Goal: Task Accomplishment & Management: Use online tool/utility

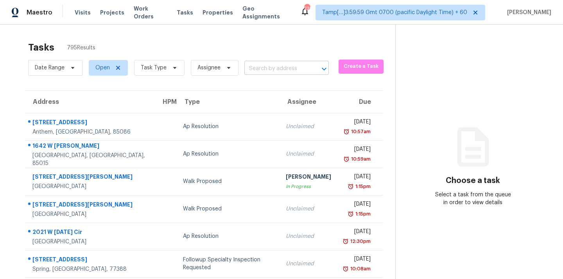
click at [271, 70] on input "text" at bounding box center [276, 69] width 63 height 12
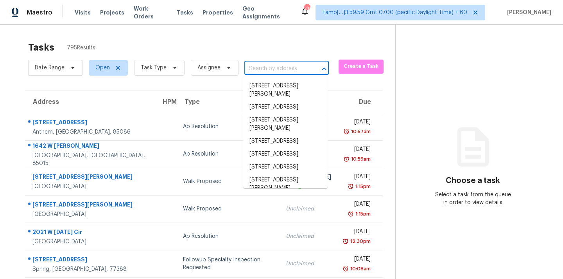
paste input "[STREET_ADDRESS]"
type input "1407 Bullhill Cv, Cedar Park, TX 78613"
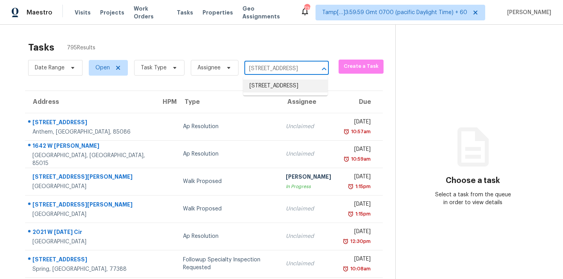
click at [274, 92] on li "1407 Bullhill Cv, Cedar Park, TX 78613" at bounding box center [285, 85] width 85 height 13
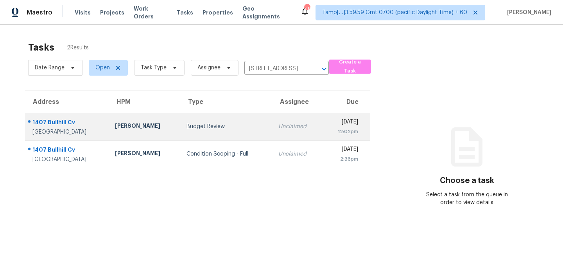
click at [279, 129] on div "Unclaimed" at bounding box center [298, 126] width 38 height 8
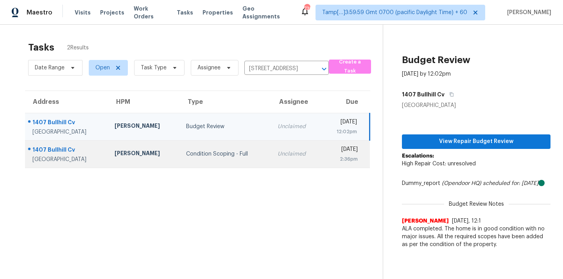
click at [278, 154] on div "Unclaimed" at bounding box center [297, 154] width 38 height 8
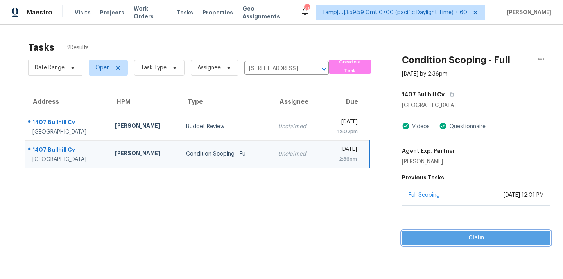
click at [478, 234] on span "Claim" at bounding box center [476, 238] width 136 height 10
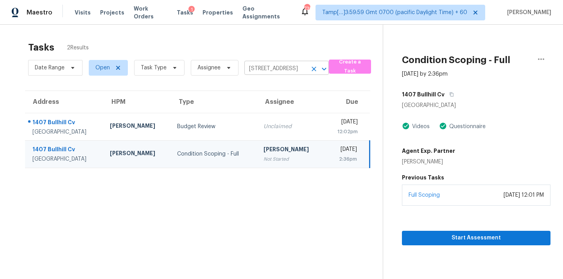
click at [274, 70] on input "1407 Bullhill Cv, Cedar Park, TX 78613" at bounding box center [276, 69] width 63 height 12
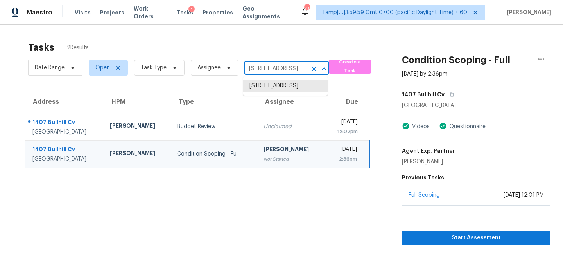
paste input "43 Wellington Dr, Griffin, GA 30224"
type input "43 Wellington Dr, Griffin, GA 30224"
click at [272, 84] on li "43 Wellington Dr, Griffin, GA 30224" at bounding box center [285, 89] width 85 height 21
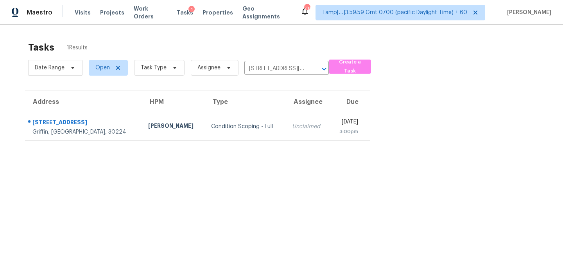
click at [292, 127] on div "Unclaimed" at bounding box center [308, 126] width 32 height 8
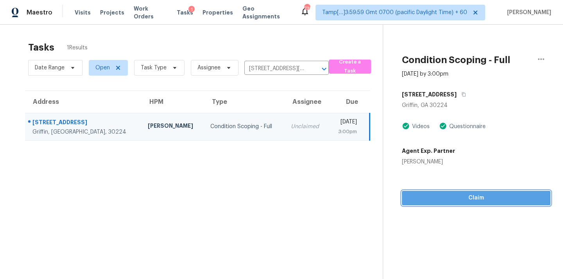
click at [451, 200] on span "Claim" at bounding box center [476, 198] width 136 height 10
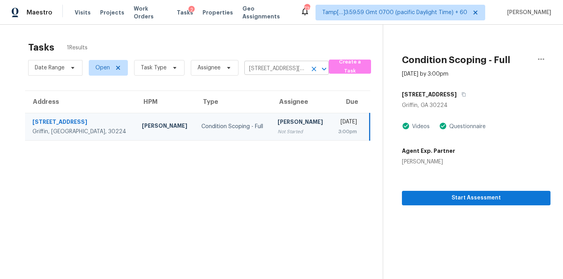
click at [289, 70] on input "43 Wellington Dr, Griffin, GA 30224" at bounding box center [276, 69] width 63 height 12
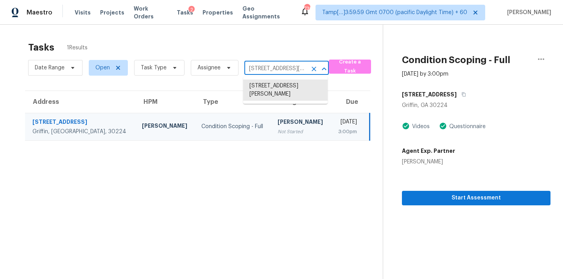
paste input "2021 Brownstone Ct, Gastonia, NC 2805"
type input "2021 Brownstone Ct, Gastonia, NC 28054"
click at [281, 85] on li "2021 Brownstone Ct, Gastonia, NC 28054" at bounding box center [285, 85] width 85 height 13
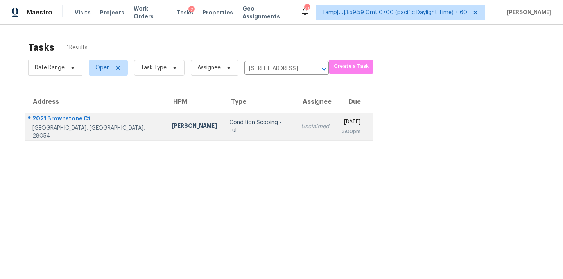
click at [301, 127] on div "Unclaimed" at bounding box center [315, 126] width 28 height 8
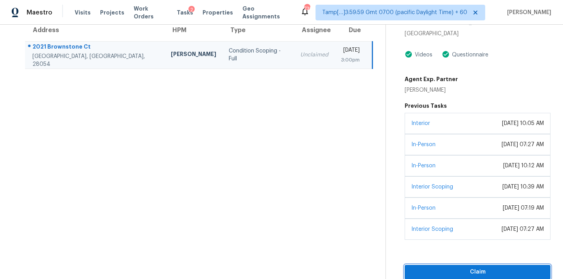
click at [486, 270] on span "Claim" at bounding box center [477, 272] width 133 height 10
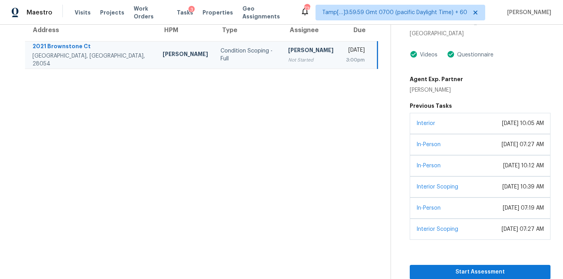
scroll to position [21, 0]
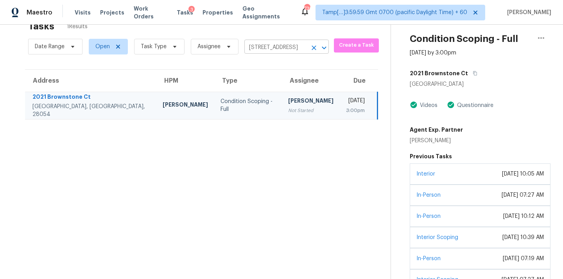
click at [287, 50] on input "2021 Brownstone Ct, Gastonia, NC 28054" at bounding box center [276, 47] width 63 height 12
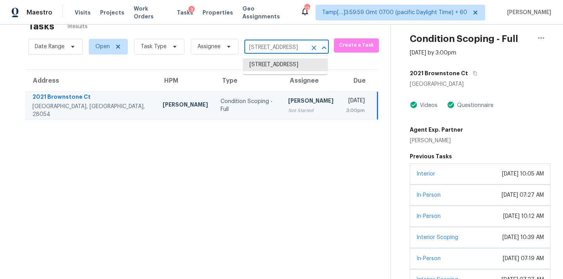
paste input "430 Larboard Way, Clearwater Beach, FL 33767"
type input "430 Larboard Way, Clearwater Beach, FL 33767"
click at [284, 69] on li "430 Larboard Way Apt 4, Clearwater Beach, FL 33767" at bounding box center [285, 64] width 85 height 13
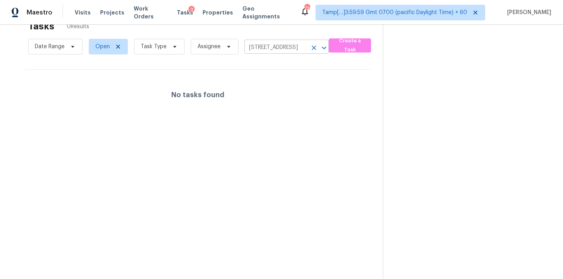
click at [310, 46] on icon "Clear" at bounding box center [314, 48] width 8 height 8
click at [279, 49] on div at bounding box center [281, 139] width 563 height 279
click at [257, 41] on div at bounding box center [281, 139] width 563 height 279
click at [256, 48] on div at bounding box center [281, 139] width 563 height 279
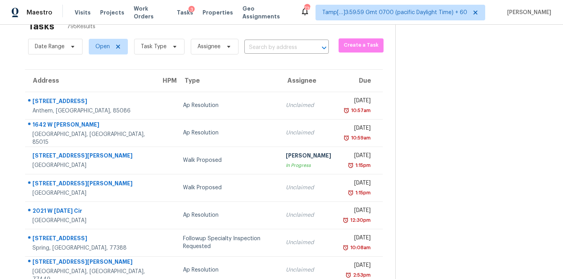
click at [256, 48] on input "text" at bounding box center [276, 47] width 63 height 12
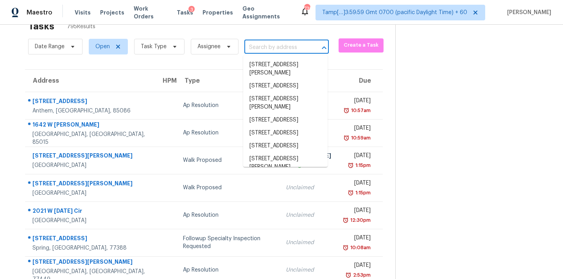
paste input "430 Larboard Way, Clearwater Beach, FL 33767"
type input "430 Larboard Way, Clearwater Beach, FL 33767"
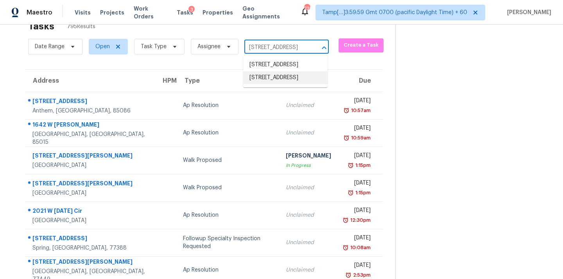
click at [270, 84] on li "430 Larboard Way, Clearwater Beach, FL 33767" at bounding box center [285, 77] width 85 height 13
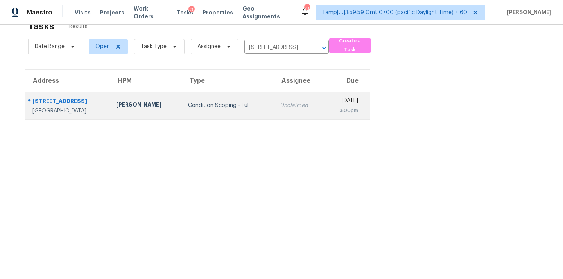
click at [280, 102] on div "Unclaimed" at bounding box center [299, 105] width 38 height 8
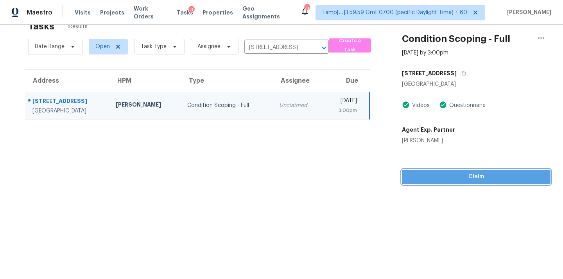
click at [478, 178] on span "Claim" at bounding box center [476, 177] width 136 height 10
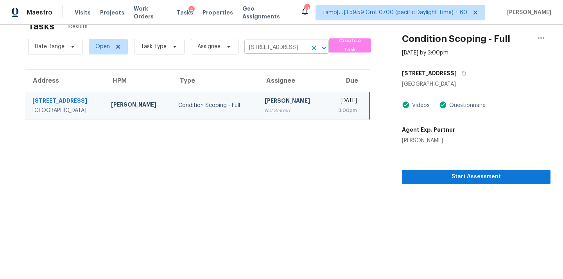
click at [271, 49] on input "430 Larboard Way, Clearwater Beach, FL 33767" at bounding box center [276, 47] width 63 height 12
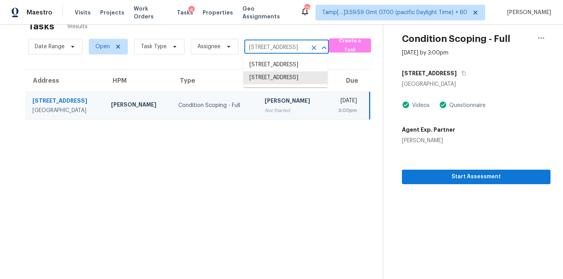
paste input "[STREET_ADDRESS]"
click at [281, 45] on input "430 Larboard Way, Clearwater Beach, FL 33767" at bounding box center [276, 47] width 63 height 12
paste input "[STREET_ADDRESS][PERSON_NAME]"
type input "430 Larboard Way, Clearwater Beach, FL 33767"
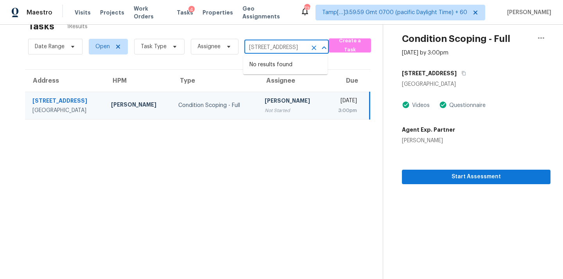
scroll to position [0, 0]
click at [315, 44] on icon "Clear" at bounding box center [314, 48] width 8 height 8
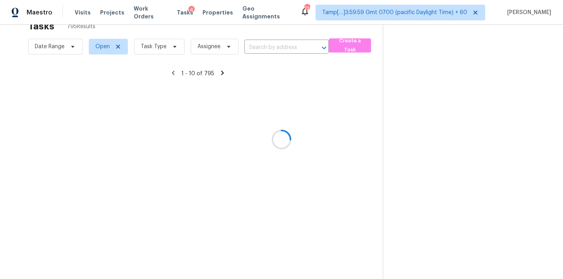
click at [265, 47] on div at bounding box center [281, 139] width 563 height 279
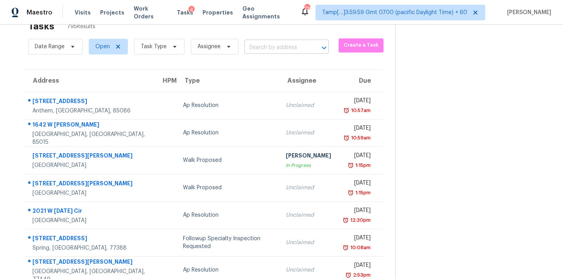
click at [263, 47] on input "text" at bounding box center [276, 47] width 63 height 12
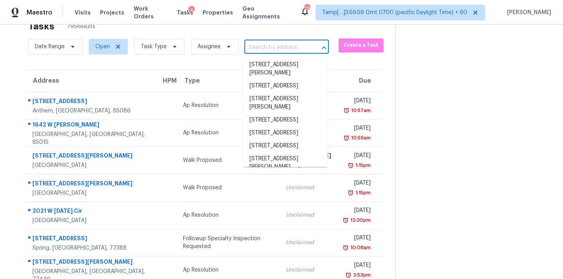
paste input "[STREET_ADDRESS]"
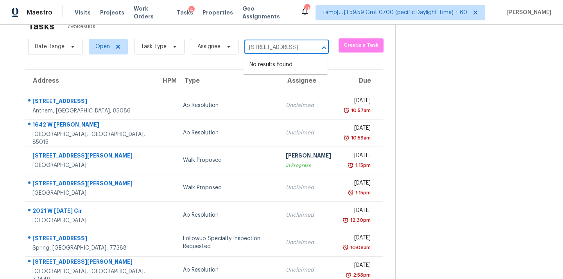
scroll to position [0, 60]
type input "10128 Chapel Springs Trl, Fort"
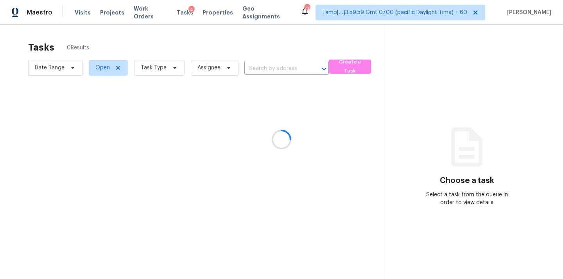
click at [250, 65] on div at bounding box center [281, 139] width 563 height 279
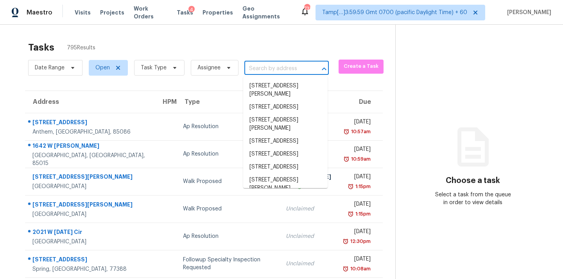
click at [254, 71] on input "text" at bounding box center [276, 69] width 63 height 12
paste input "[STREET_ADDRESS]"
type input "[STREET_ADDRESS]"
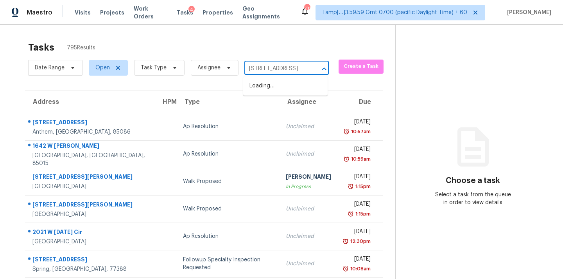
scroll to position [0, 60]
click at [263, 83] on li "[STREET_ADDRESS]" at bounding box center [285, 85] width 85 height 13
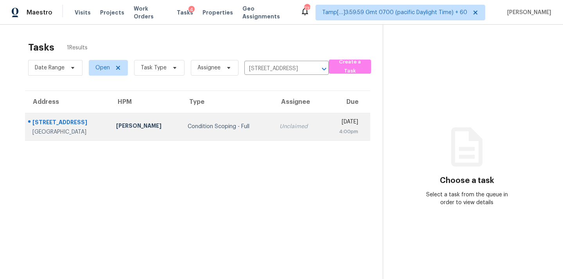
click at [280, 129] on div "Unclaimed" at bounding box center [299, 126] width 38 height 8
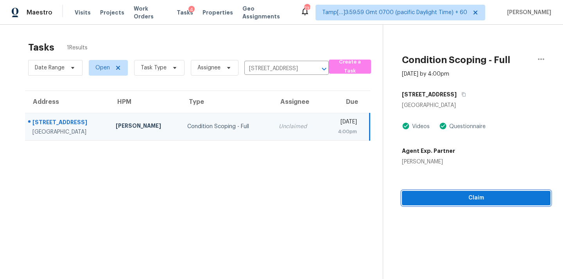
click at [464, 199] on span "Claim" at bounding box center [476, 198] width 136 height 10
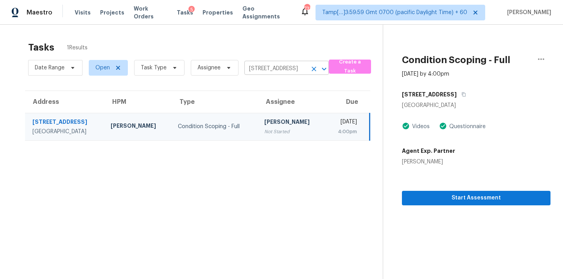
click at [275, 69] on input "10128 Chapel Springs Trl, Fort Worth, TX 76116" at bounding box center [276, 69] width 63 height 12
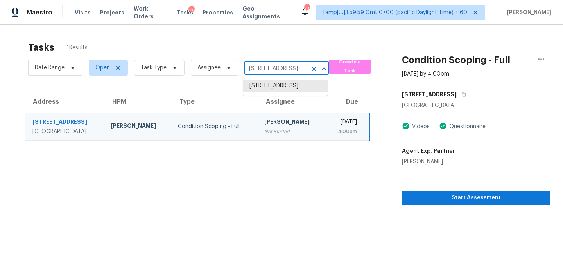
paste input "0 Chadwell Dr, Madison, TN 37115"
type input "1010 Chadwell Dr, Madison, TN 37115"
click at [274, 89] on li "1010 Chadwell Dr, Madison, TN 37115" at bounding box center [285, 89] width 85 height 21
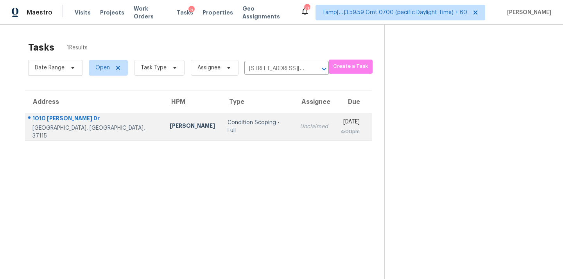
click at [294, 131] on td "Unclaimed" at bounding box center [314, 126] width 41 height 27
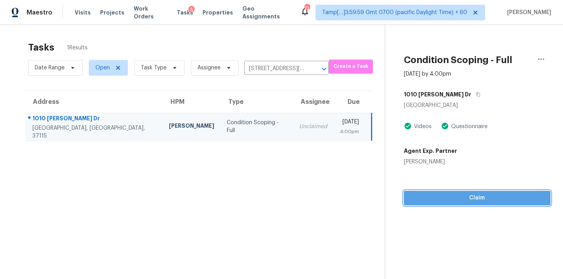
click at [448, 202] on span "Claim" at bounding box center [477, 198] width 134 height 10
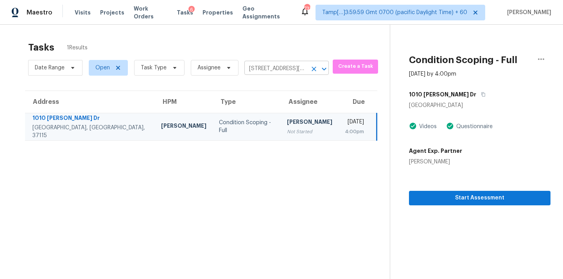
click at [264, 69] on input "1010 Chadwell Dr, Madison, TN 37115" at bounding box center [276, 69] width 63 height 12
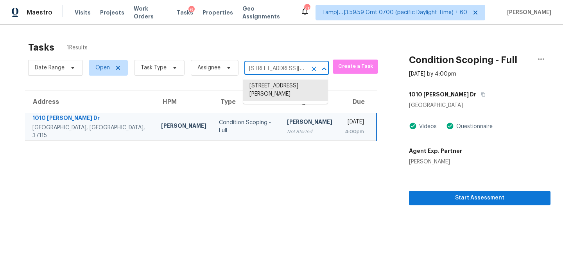
paste input "7300 Singlepond Ln, Willow Spring, NC 27592"
type input "7300 Singlepond Ln, Willow Spring, NC 27592"
click at [266, 85] on li "7300 Singlepond Ln, Willow Spring, NC 27592" at bounding box center [285, 85] width 85 height 13
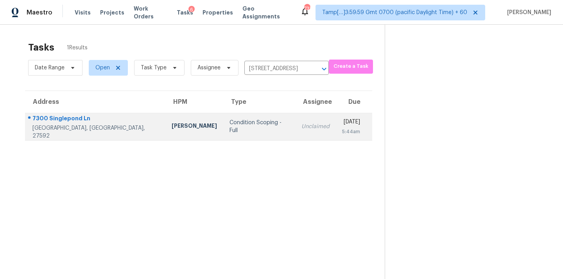
click at [295, 120] on td "Unclaimed" at bounding box center [315, 126] width 41 height 27
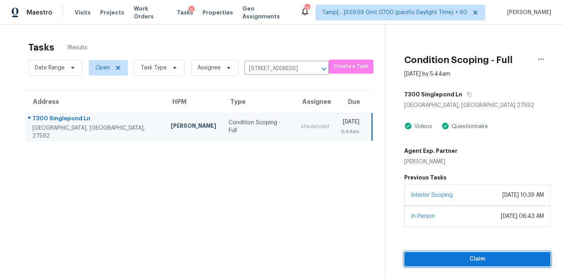
click at [494, 258] on span "Claim" at bounding box center [478, 259] width 134 height 10
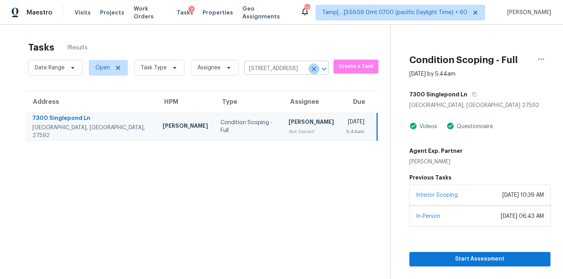
click at [310, 69] on icon "Clear" at bounding box center [314, 69] width 8 height 8
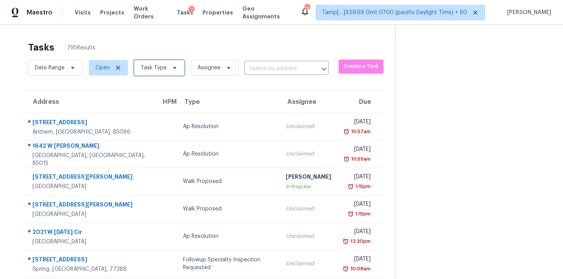
click at [169, 70] on span at bounding box center [173, 68] width 9 height 6
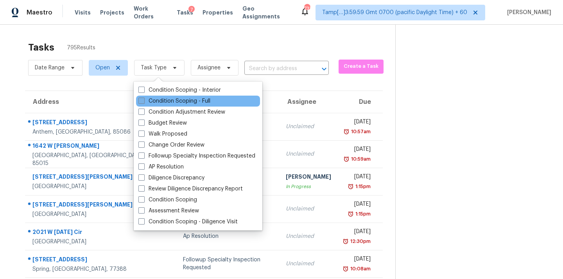
click at [179, 101] on label "Condition Scoping - Full" at bounding box center [174, 101] width 72 height 8
click at [144, 101] on input "Condition Scoping - Full" at bounding box center [140, 99] width 5 height 5
checkbox input "true"
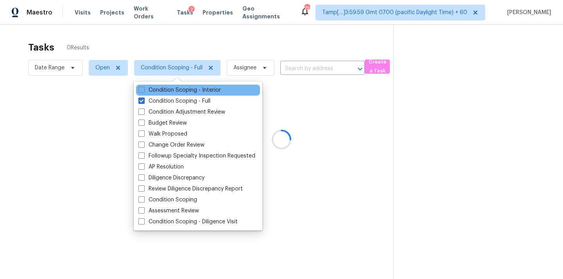
click at [189, 85] on div "Condition Scoping - Interior" at bounding box center [198, 90] width 124 height 11
click at [188, 89] on label "Condition Scoping - Interior" at bounding box center [179, 90] width 83 height 8
click at [144, 89] on input "Condition Scoping - Interior" at bounding box center [140, 88] width 5 height 5
checkbox input "true"
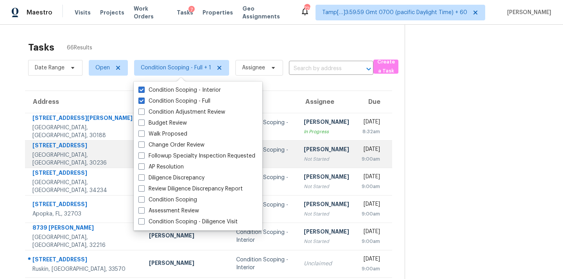
click at [304, 146] on div "Anand Prasad" at bounding box center [326, 150] width 45 height 10
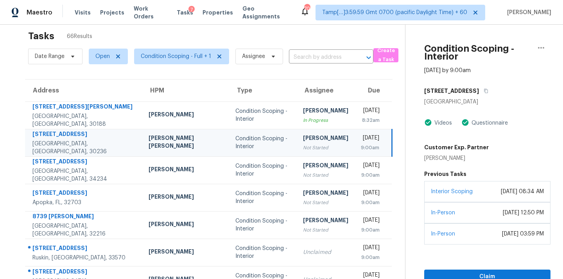
scroll to position [9, 0]
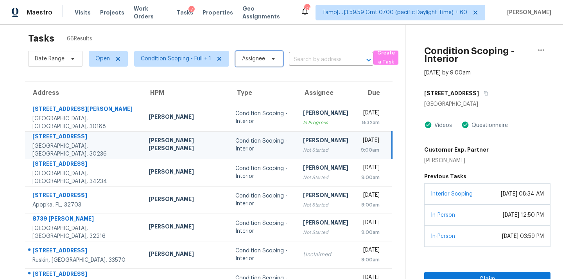
click at [254, 63] on span "Assignee" at bounding box center [260, 59] width 48 height 16
click at [257, 84] on input "search" at bounding box center [279, 84] width 83 height 16
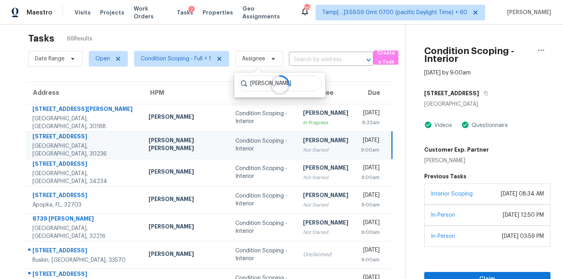
type input "pavithran"
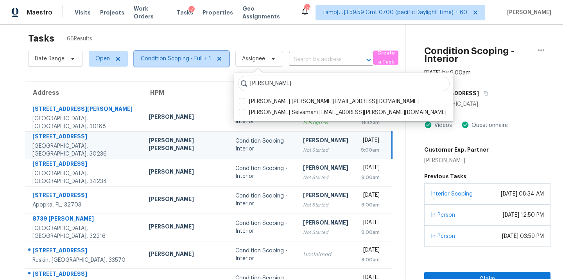
click at [179, 59] on span "Condition Scoping - Full + 1" at bounding box center [176, 59] width 70 height 8
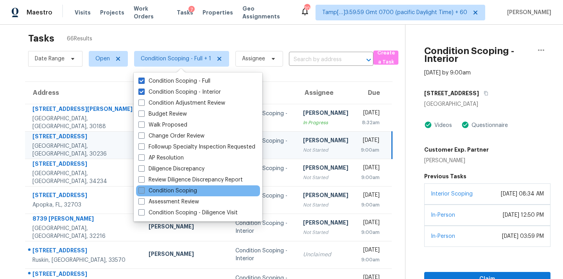
click at [178, 189] on label "Condition Scoping" at bounding box center [167, 191] width 59 height 8
click at [144, 189] on input "Condition Scoping" at bounding box center [140, 189] width 5 height 5
checkbox input "true"
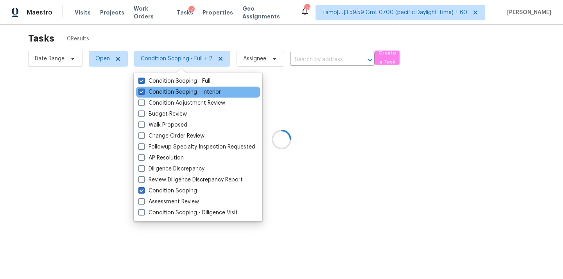
click at [179, 86] on div "Condition Scoping - Interior" at bounding box center [198, 91] width 124 height 11
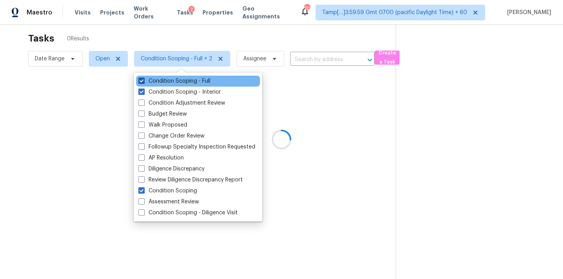
click at [179, 81] on label "Condition Scoping - Full" at bounding box center [174, 81] width 72 height 8
click at [144, 81] on input "Condition Scoping - Full" at bounding box center [140, 79] width 5 height 5
checkbox input "false"
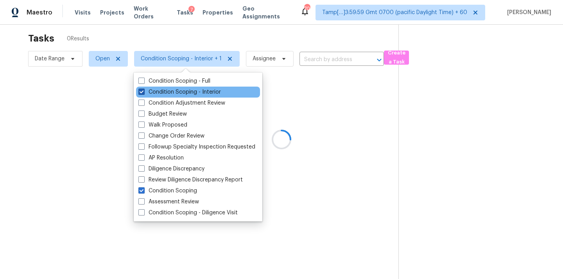
click at [178, 88] on label "Condition Scoping - Interior" at bounding box center [179, 92] width 83 height 8
click at [144, 88] on input "Condition Scoping - Interior" at bounding box center [140, 90] width 5 height 5
checkbox input "false"
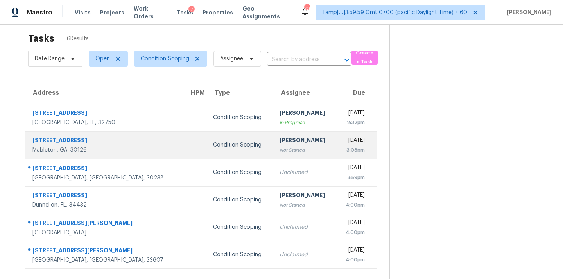
click at [280, 142] on div "Vigneshwaran B" at bounding box center [305, 141] width 50 height 10
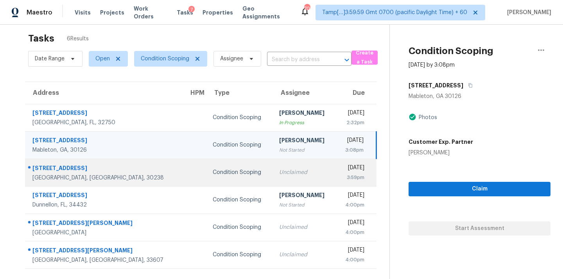
click at [273, 176] on td "Unclaimed" at bounding box center [304, 171] width 63 height 27
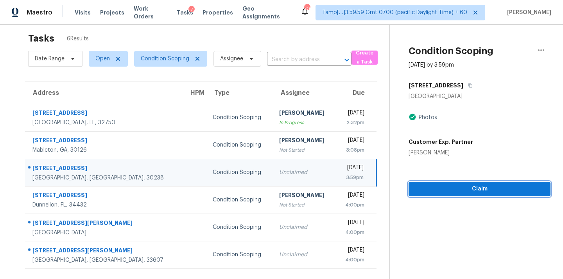
click at [426, 189] on span "Claim" at bounding box center [479, 189] width 129 height 10
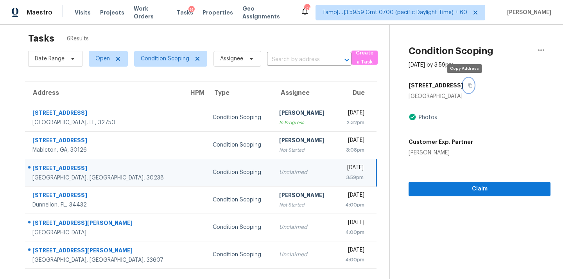
click at [468, 85] on icon "button" at bounding box center [470, 85] width 5 height 5
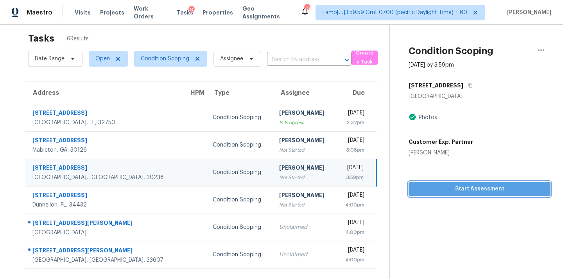
click at [422, 191] on span "Start Assessment" at bounding box center [479, 189] width 129 height 10
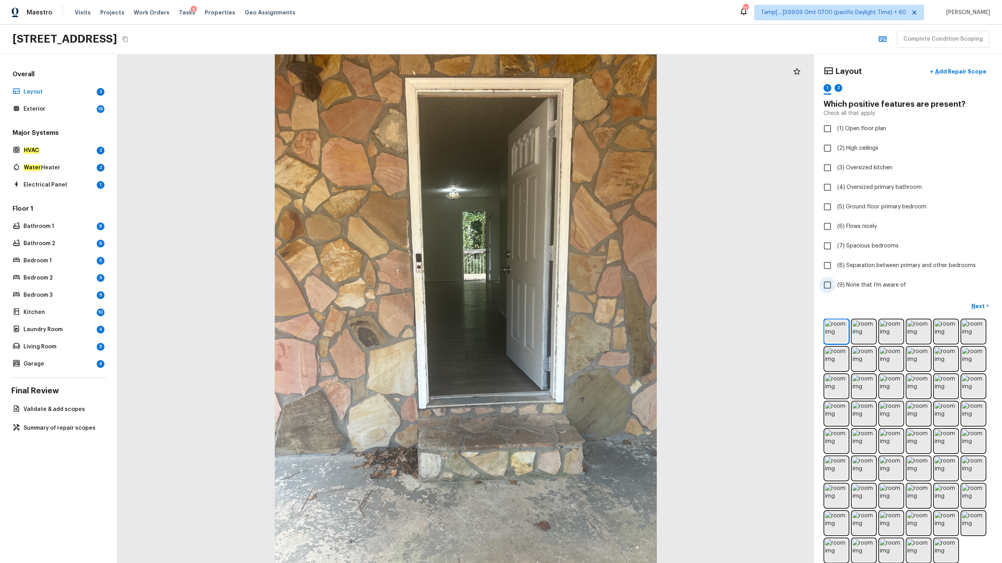
scroll to position [10, 0]
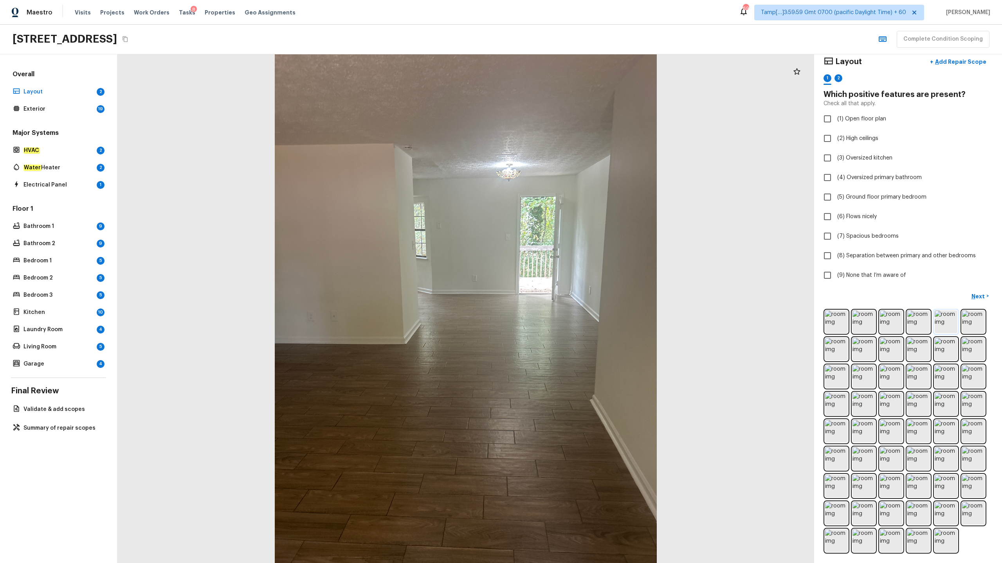
click at [563, 278] on img at bounding box center [945, 322] width 23 height 23
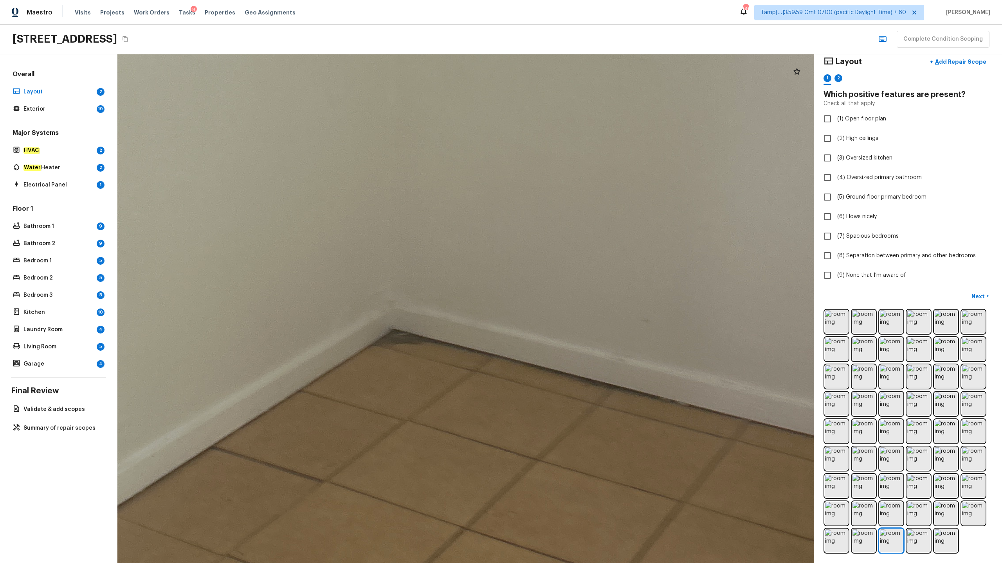
drag, startPoint x: 413, startPoint y: 296, endPoint x: 443, endPoint y: 414, distance: 122.0
click at [443, 278] on div at bounding box center [464, 289] width 2442 height 1784
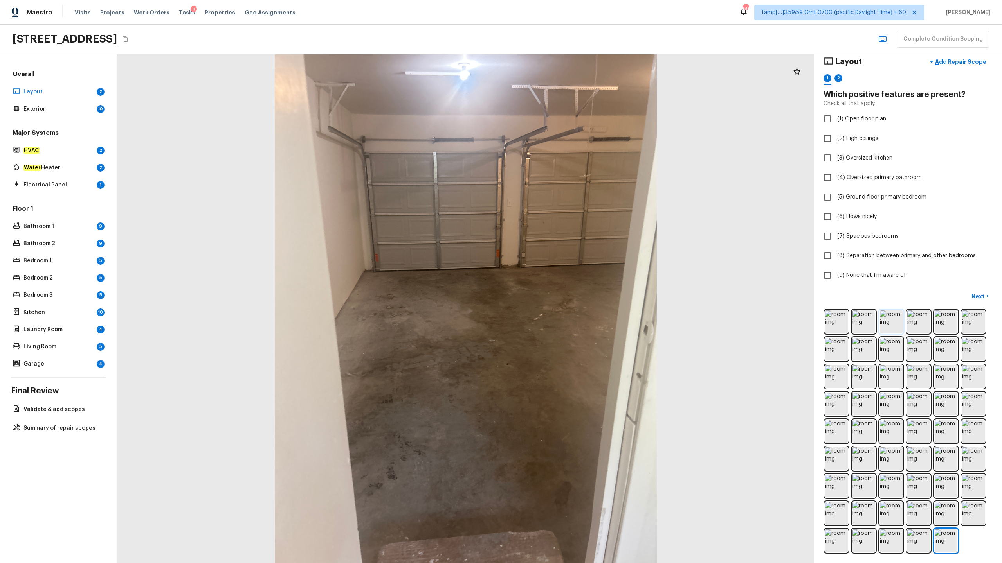
click at [563, 278] on img at bounding box center [890, 322] width 23 height 23
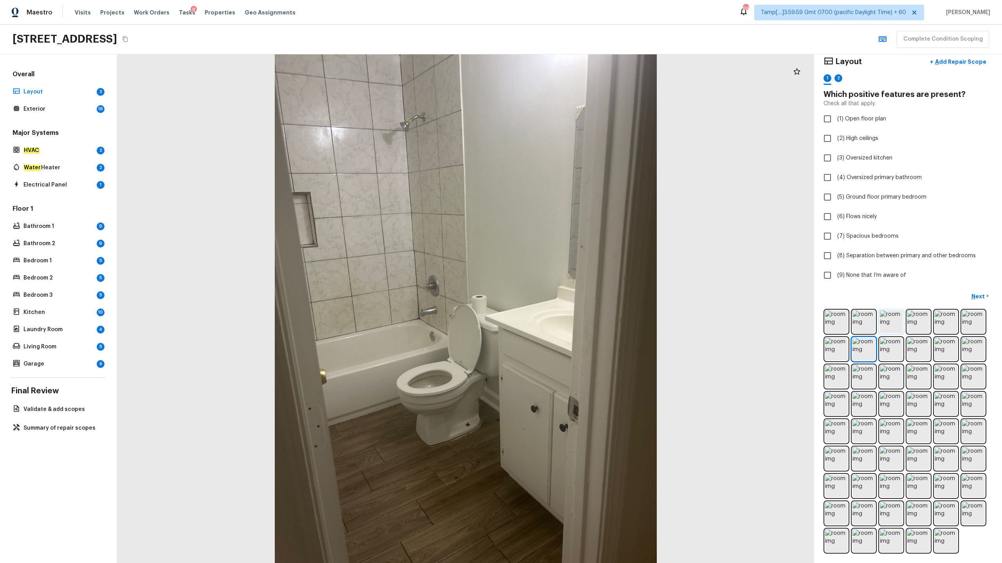
checkbox input "true"
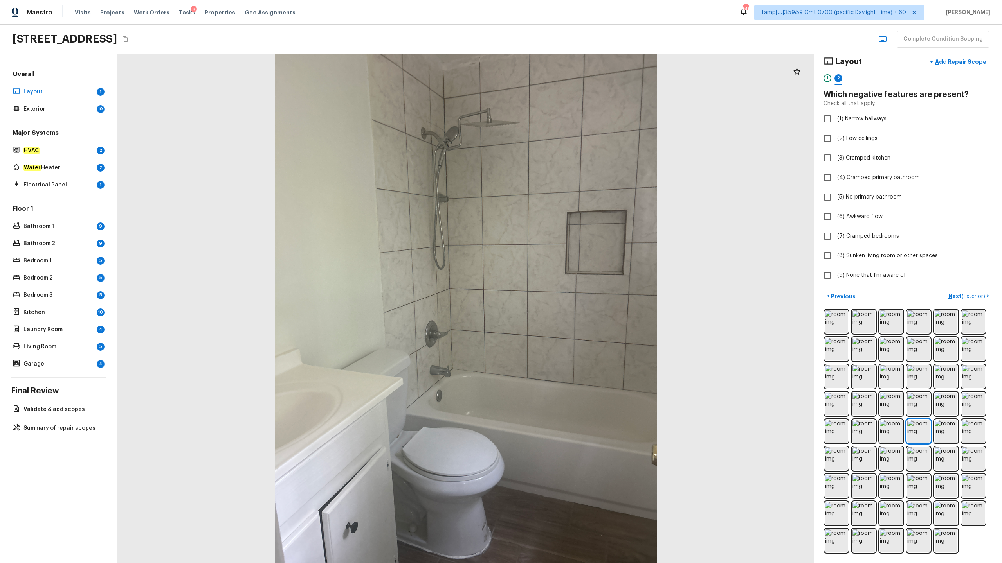
checkbox input "true"
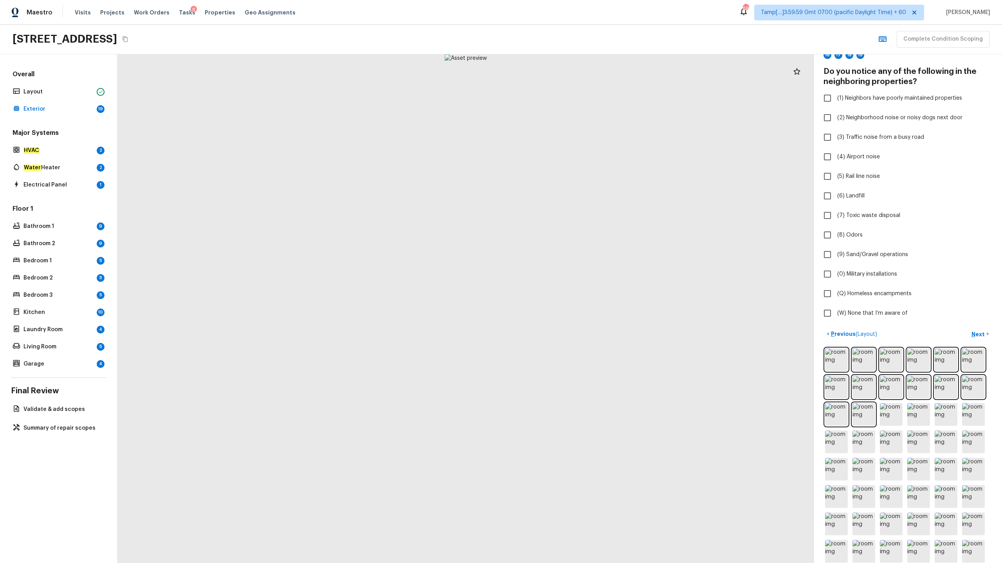
scroll to position [72, 0]
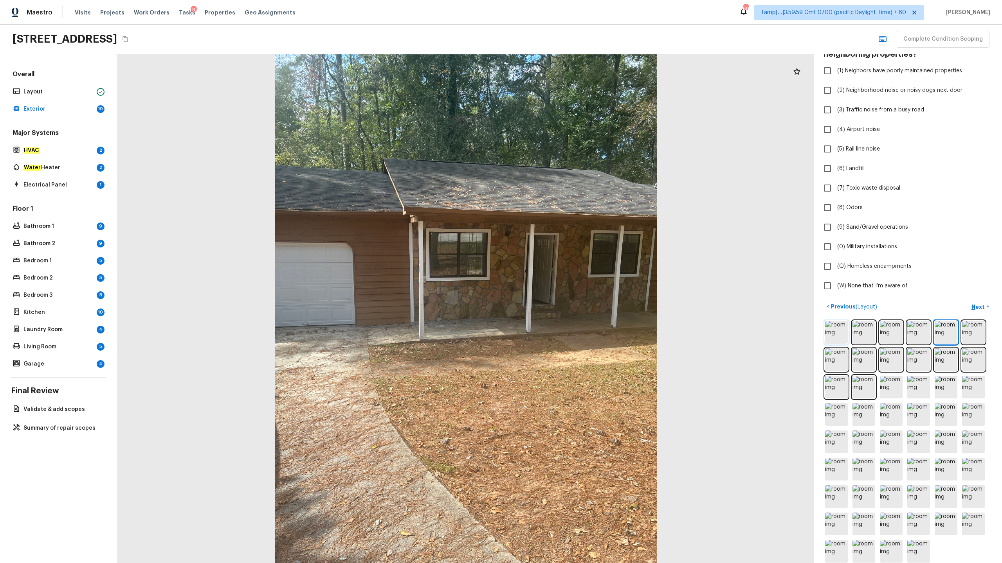
click at [563, 278] on img at bounding box center [836, 332] width 23 height 23
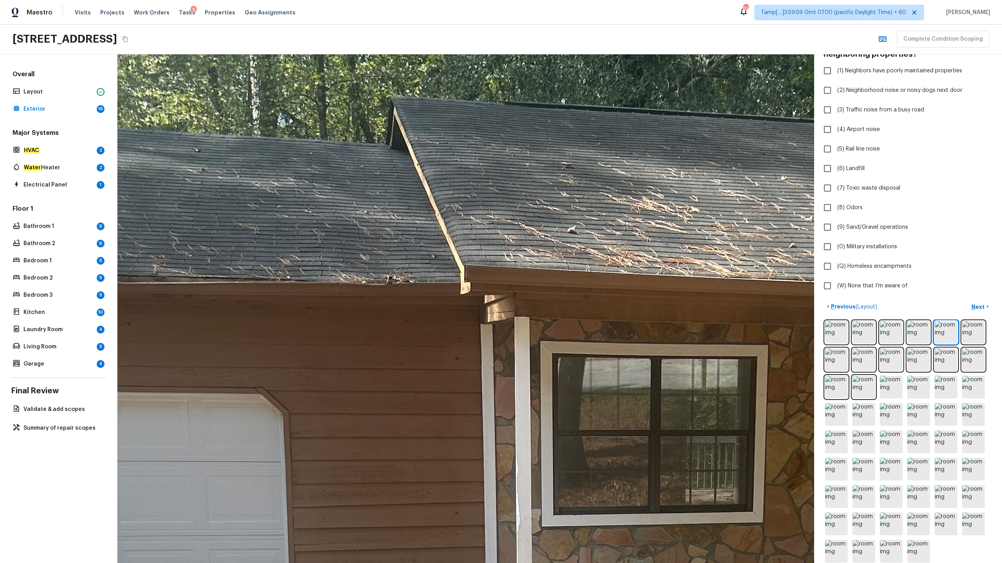
drag, startPoint x: 450, startPoint y: 204, endPoint x: 652, endPoint y: 263, distance: 211.1
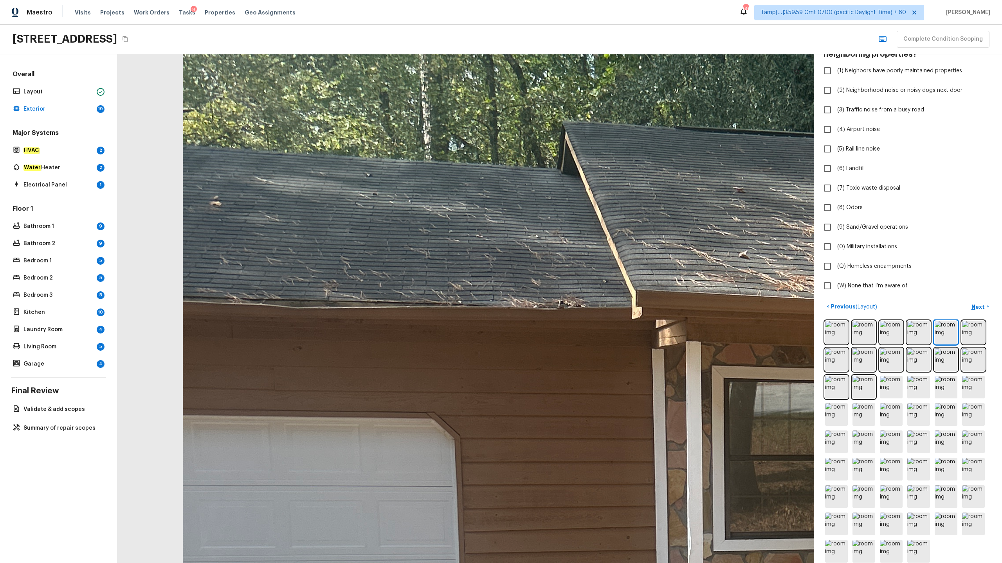
drag, startPoint x: 383, startPoint y: 275, endPoint x: 264, endPoint y: 320, distance: 126.2
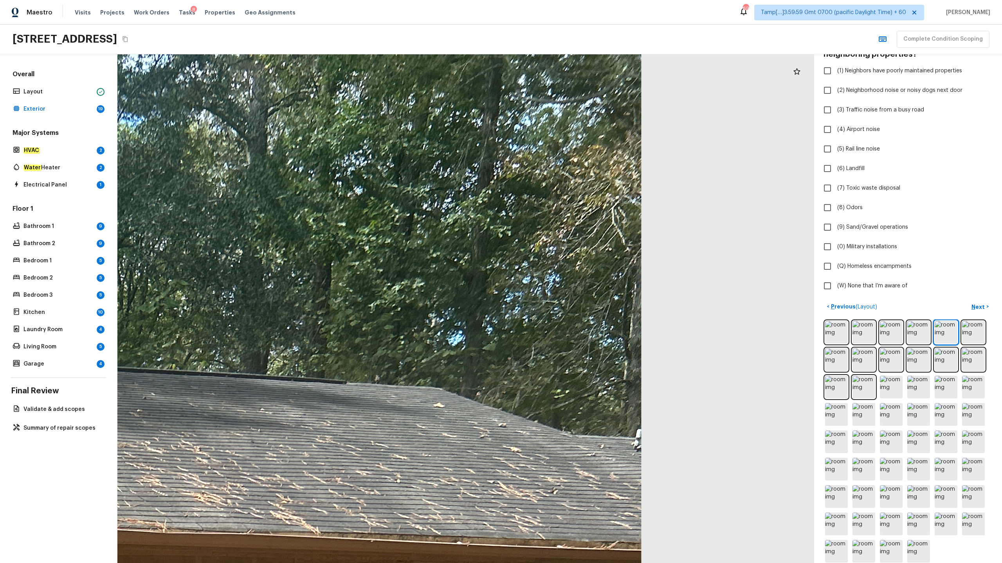
drag, startPoint x: 244, startPoint y: 390, endPoint x: 629, endPoint y: 312, distance: 392.7
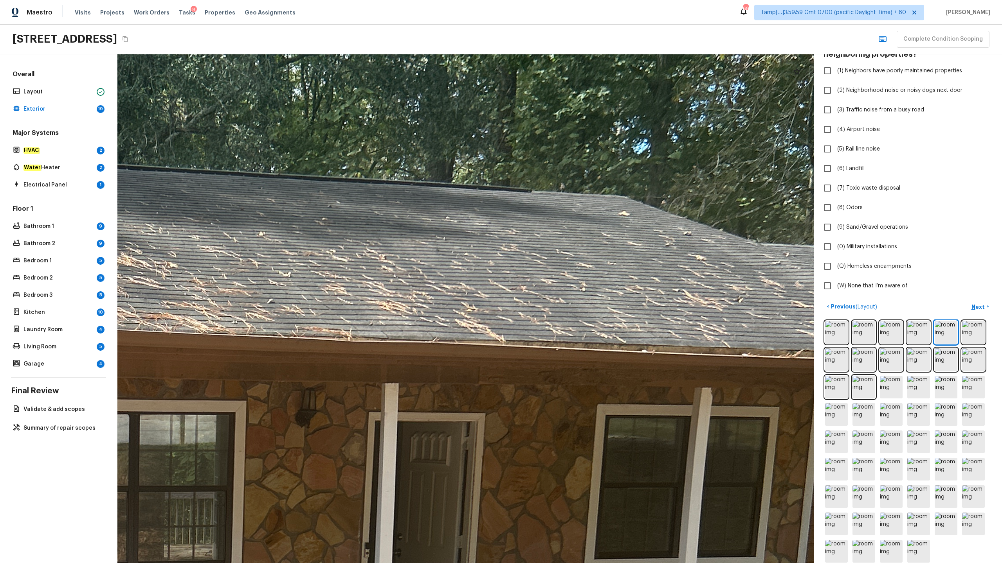
drag, startPoint x: 505, startPoint y: 385, endPoint x: 648, endPoint y: 210, distance: 225.7
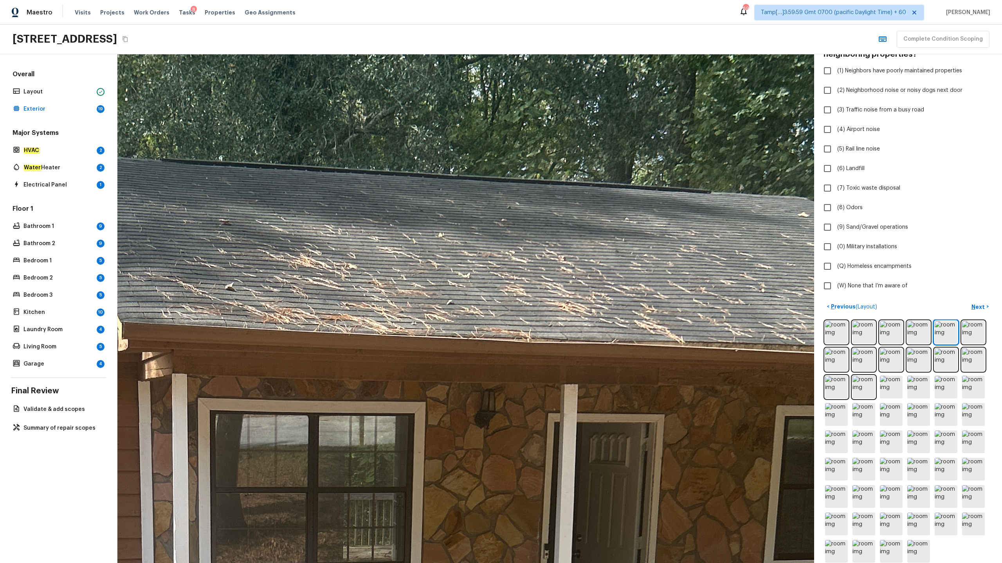
drag, startPoint x: 532, startPoint y: 252, endPoint x: 710, endPoint y: 253, distance: 178.8
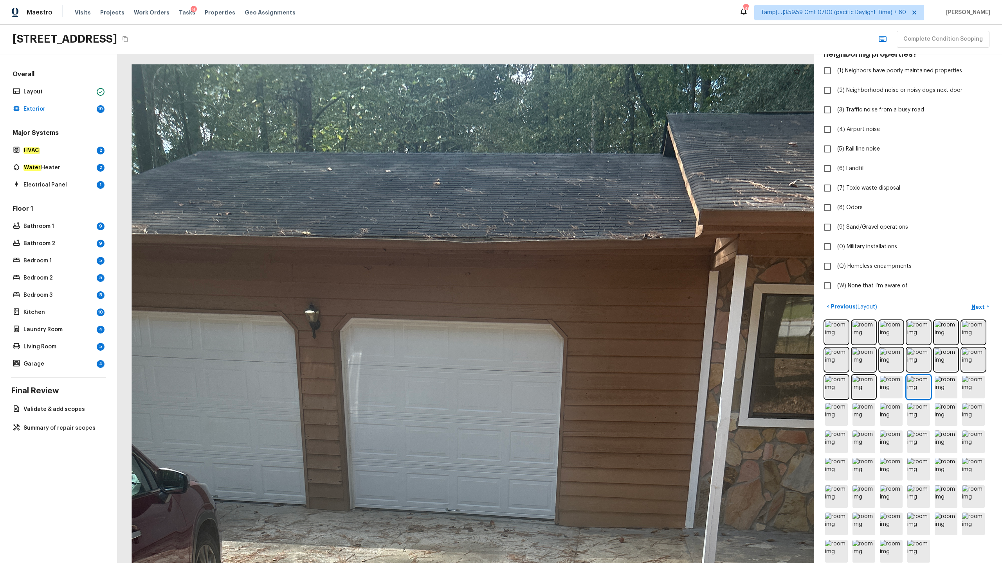
drag, startPoint x: 439, startPoint y: 172, endPoint x: 458, endPoint y: 298, distance: 127.8
click at [458, 278] on div at bounding box center [511, 569] width 1384 height 1011
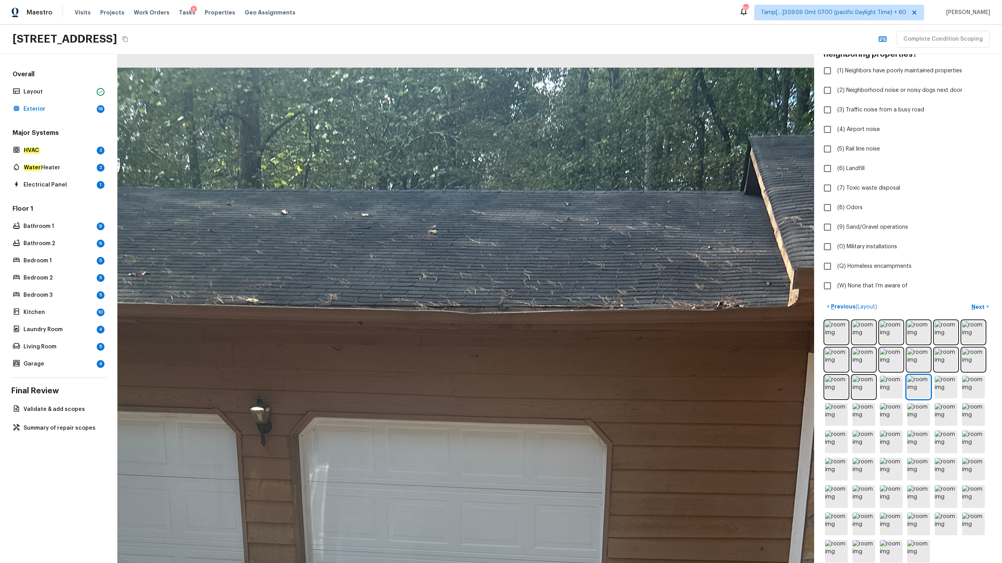
drag, startPoint x: 455, startPoint y: 230, endPoint x: 458, endPoint y: 335, distance: 105.7
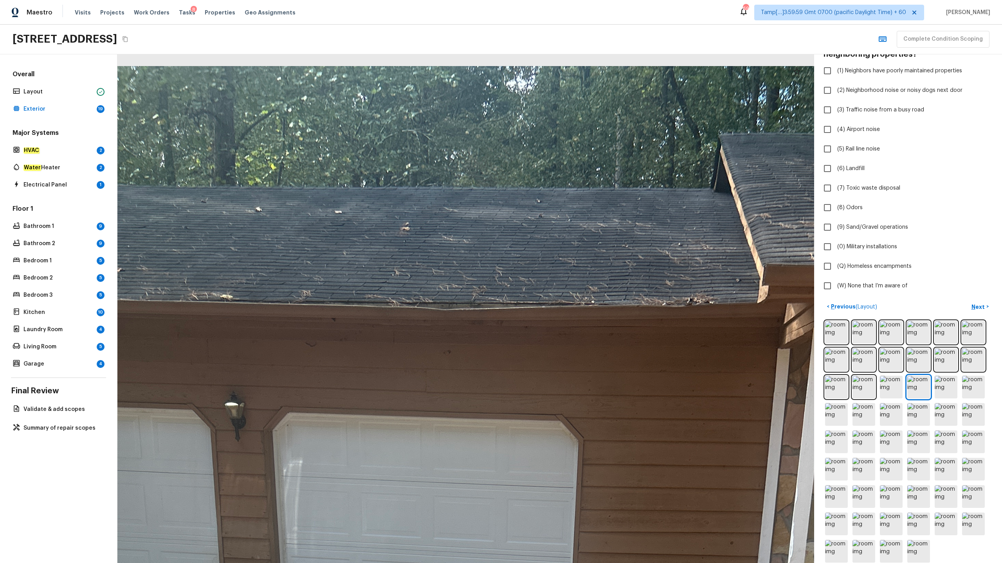
drag, startPoint x: 389, startPoint y: 252, endPoint x: 362, endPoint y: 264, distance: 29.4
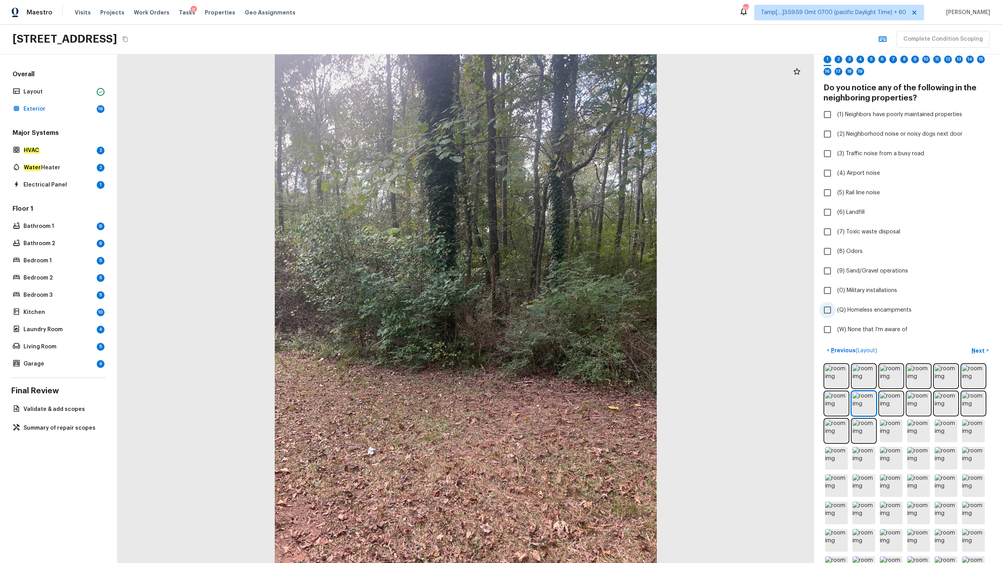
scroll to position [23, 0]
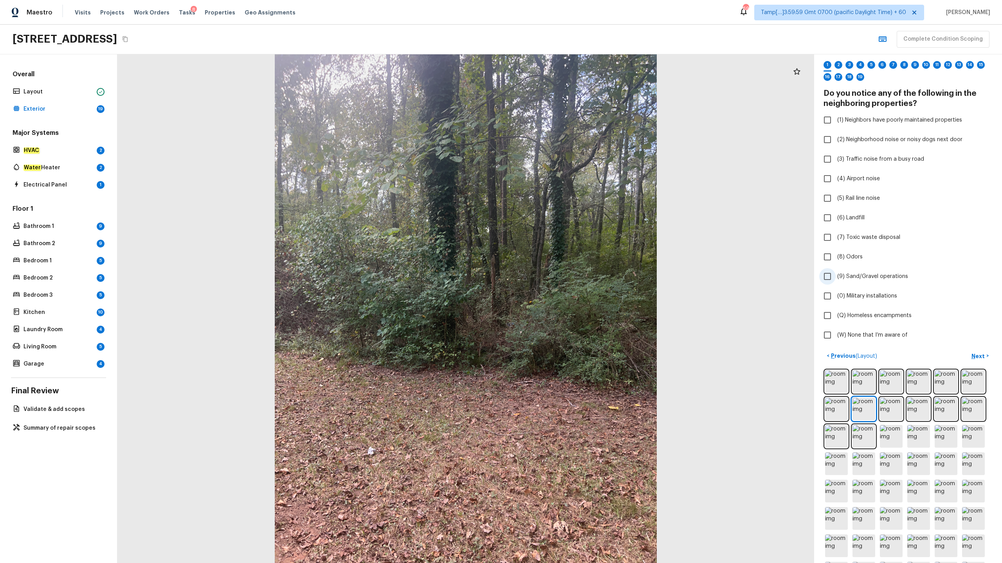
checkbox input "true"
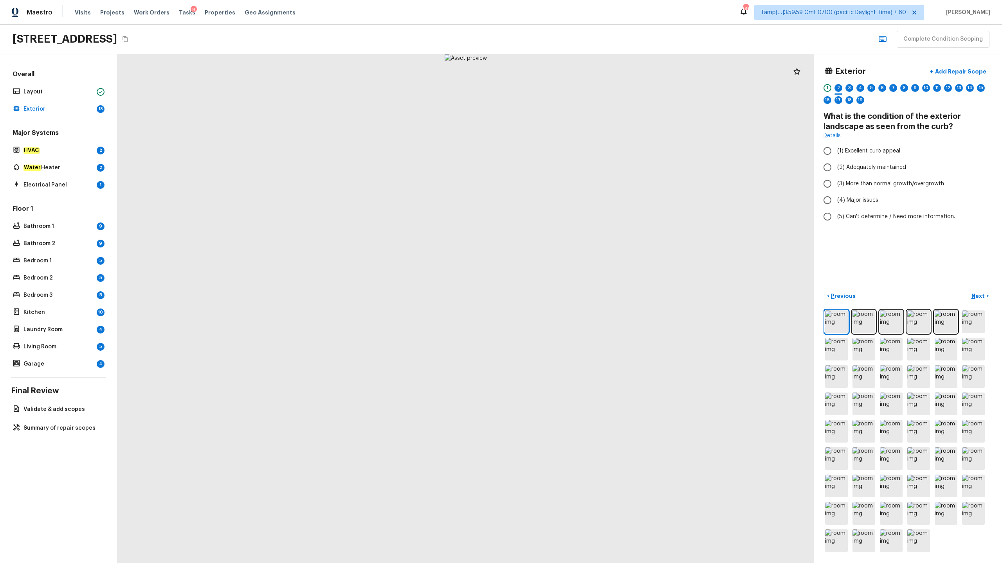
scroll to position [0, 0]
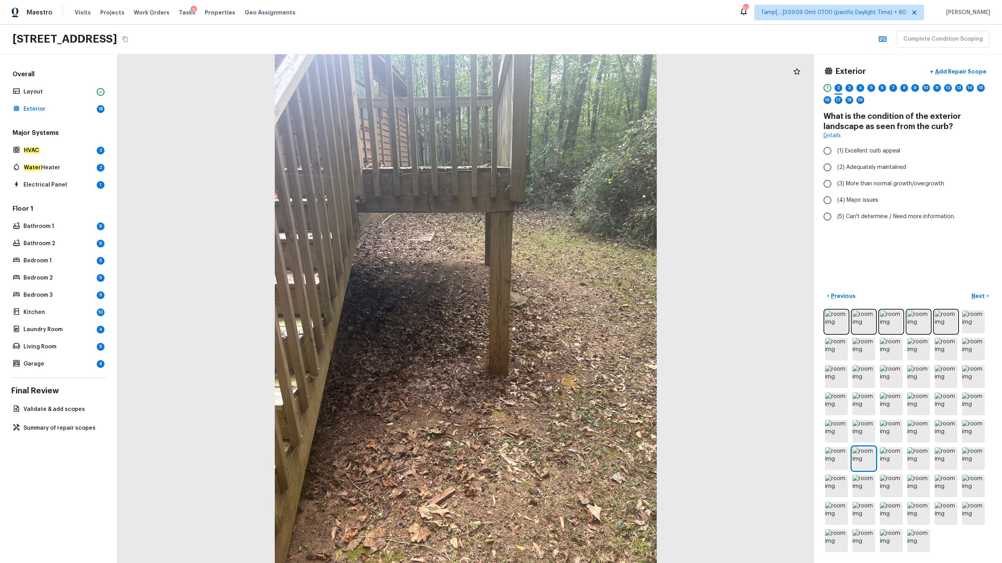
radio input "true"
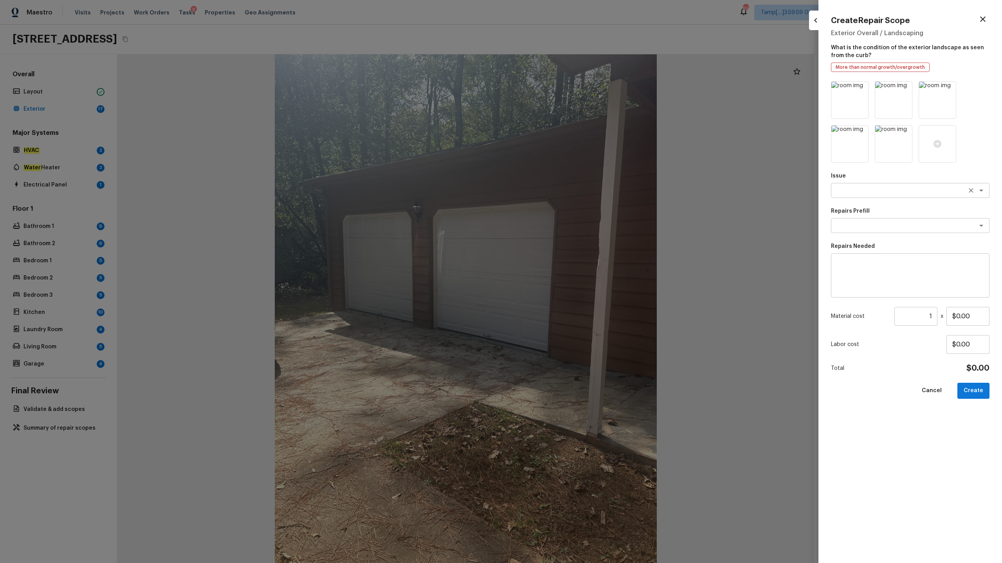
click at [563, 192] on textarea at bounding box center [898, 191] width 129 height 8
click at [563, 208] on em "Landscape Package" at bounding box center [863, 207] width 52 height 6
click at [563, 221] on div "x ​" at bounding box center [910, 225] width 158 height 15
type textarea "Landscape Package"
click at [563, 241] on li "Initial landscaping package" at bounding box center [910, 242] width 158 height 13
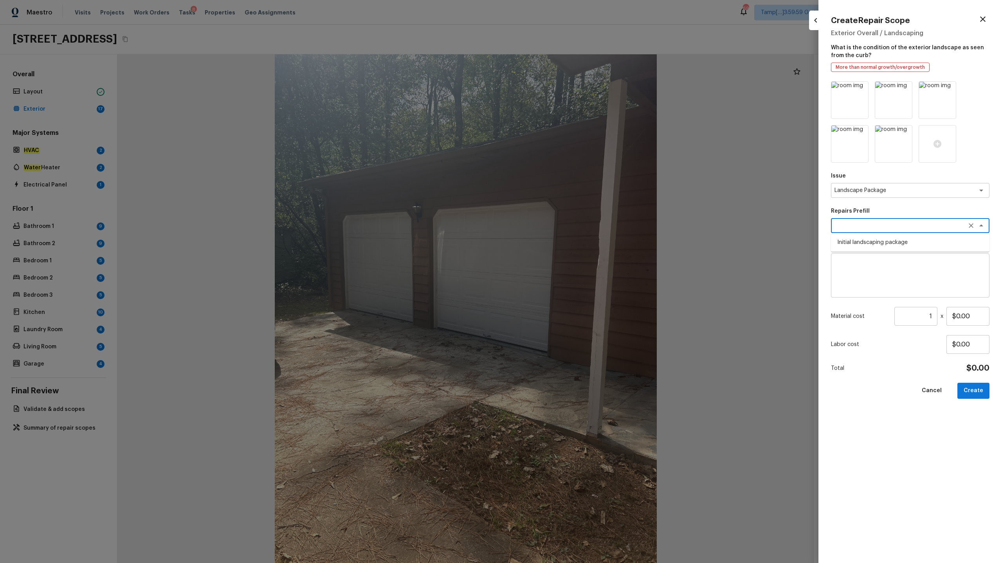
type textarea "Initial landscaping package"
type textarea "Mowing of grass up to 6" in height. Mow, edge along driveways & sidewalks, trim…"
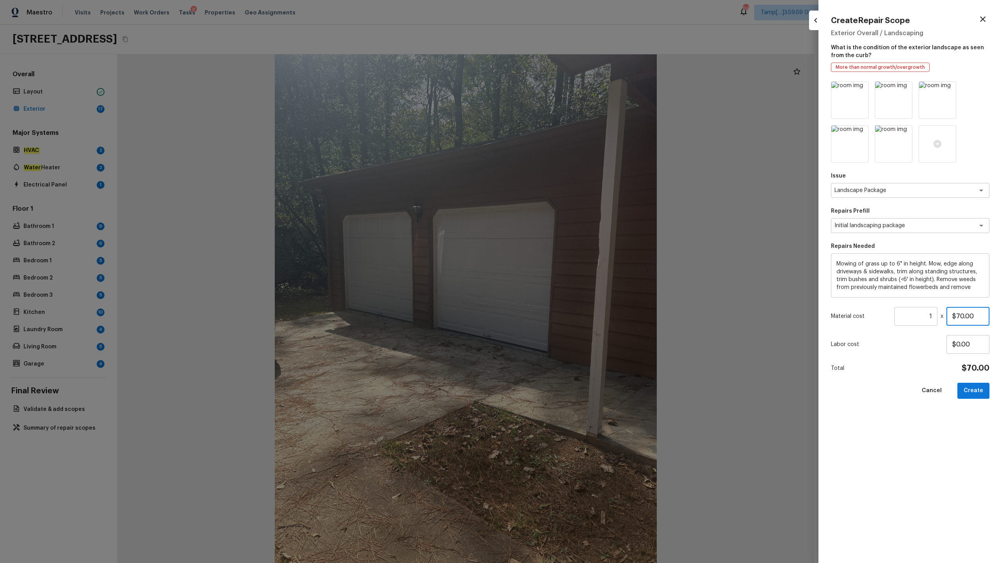
click at [563, 278] on input "$70.00" at bounding box center [967, 316] width 43 height 19
type input "$750.00"
click at [563, 278] on button "Create" at bounding box center [973, 391] width 32 height 16
type input "$0.00"
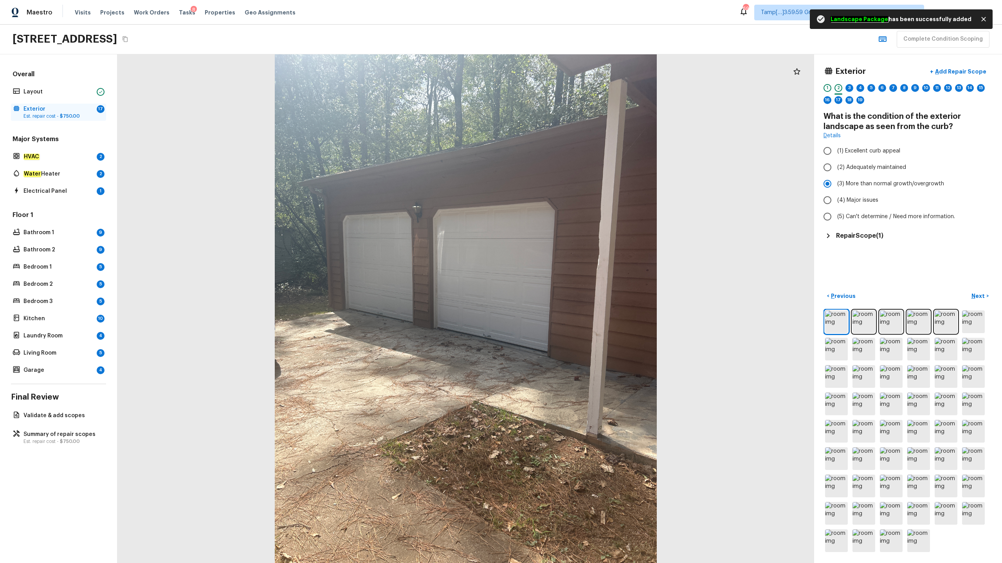
click at [46, 107] on p "Exterior" at bounding box center [58, 109] width 70 height 8
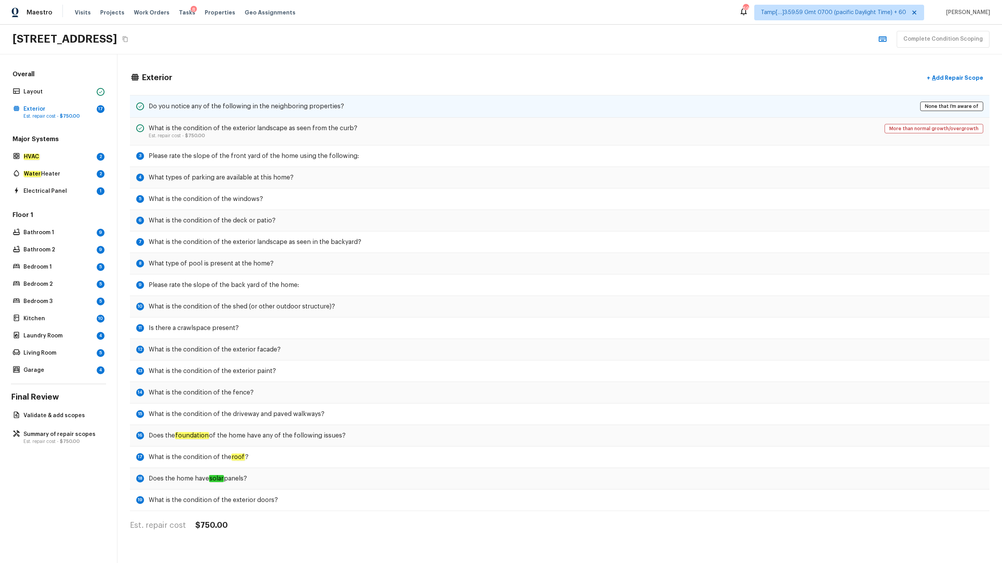
click at [169, 104] on h5 "Do you notice any of the following in the neighboring properties?" at bounding box center [246, 106] width 195 height 9
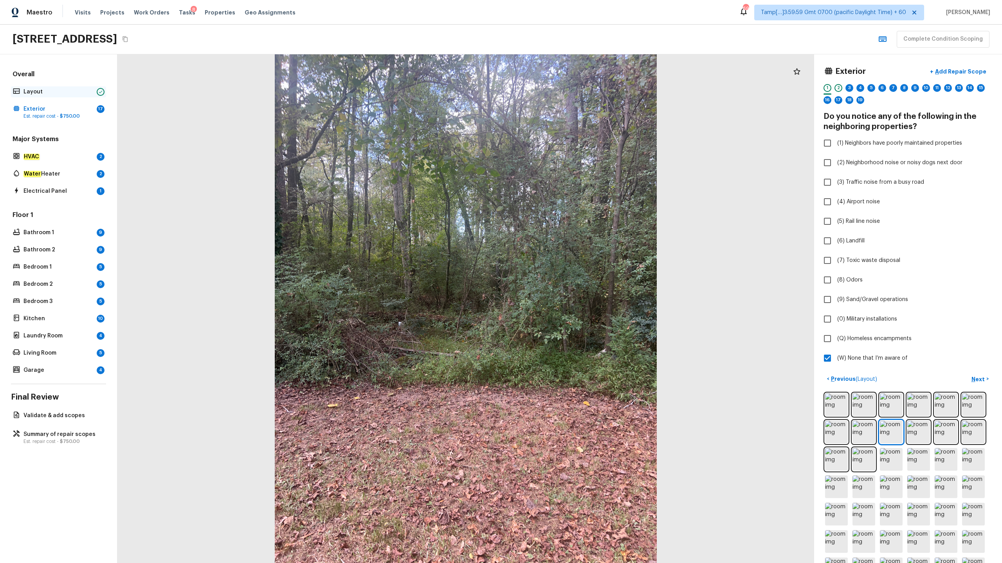
click at [35, 93] on p "Layout" at bounding box center [58, 92] width 70 height 8
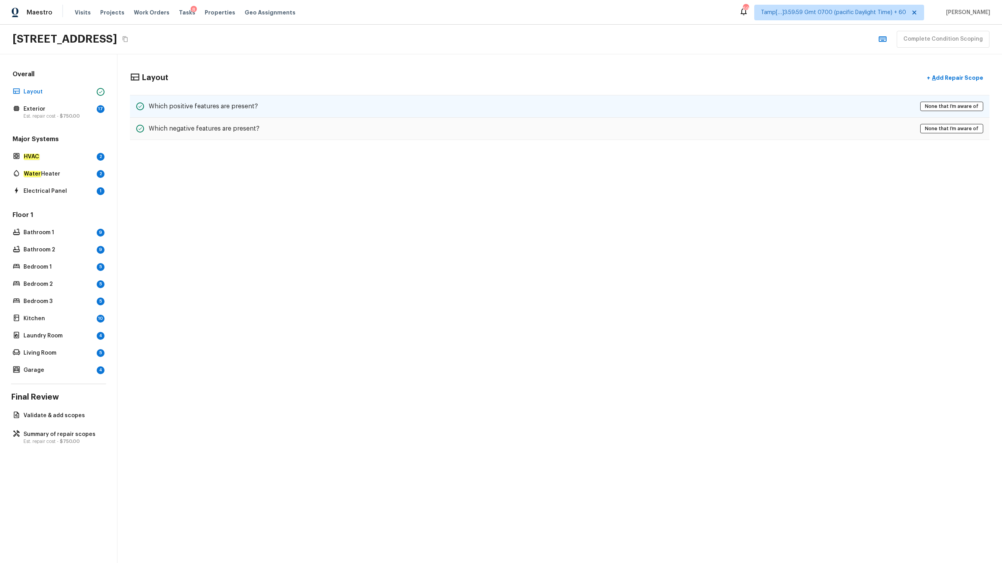
click at [417, 112] on div "Which positive features are present? None that I’m aware of" at bounding box center [559, 106] width 859 height 23
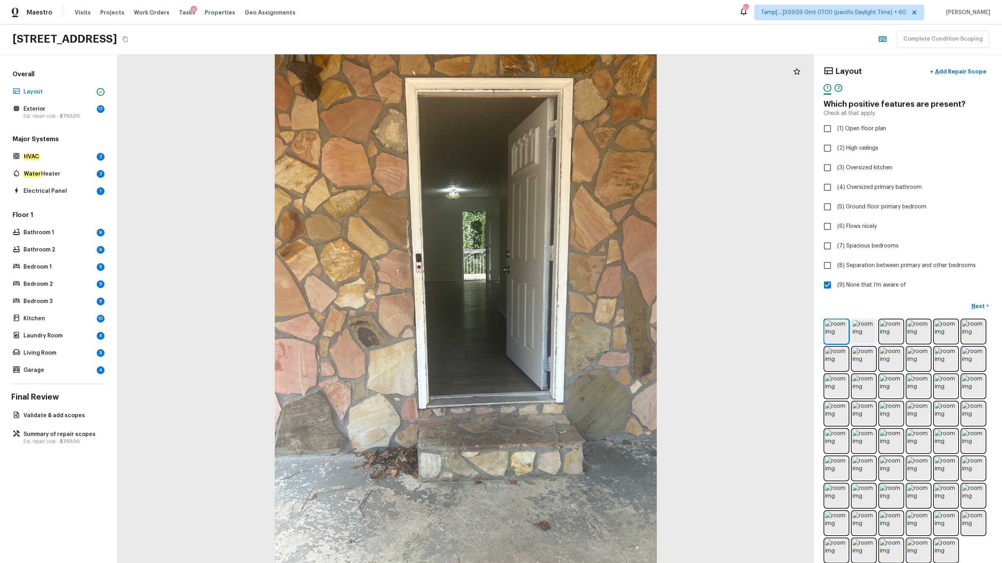
click at [563, 278] on img at bounding box center [863, 331] width 23 height 23
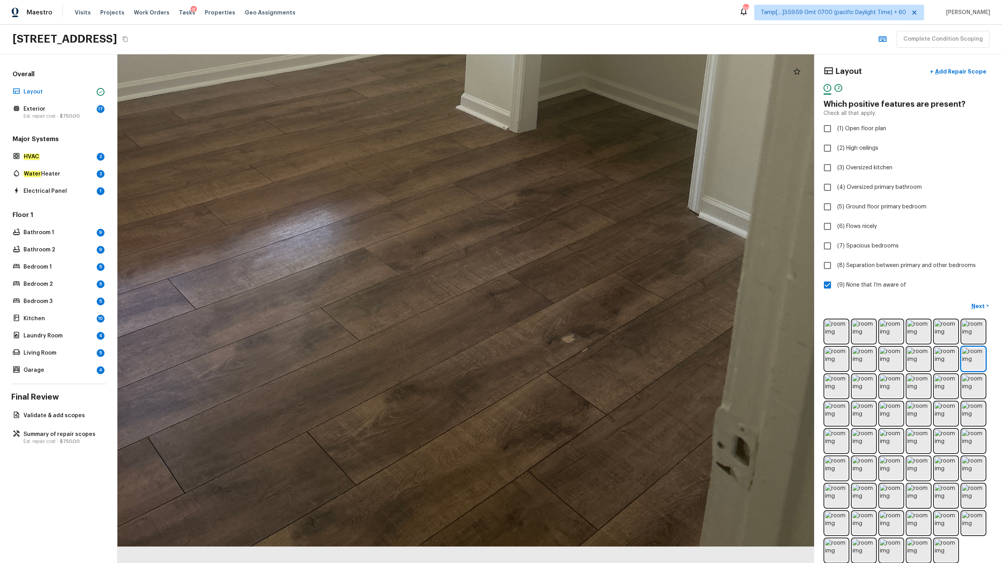
drag, startPoint x: 525, startPoint y: 431, endPoint x: 559, endPoint y: 270, distance: 164.0
click at [559, 270] on div at bounding box center [434, 15] width 1455 height 1064
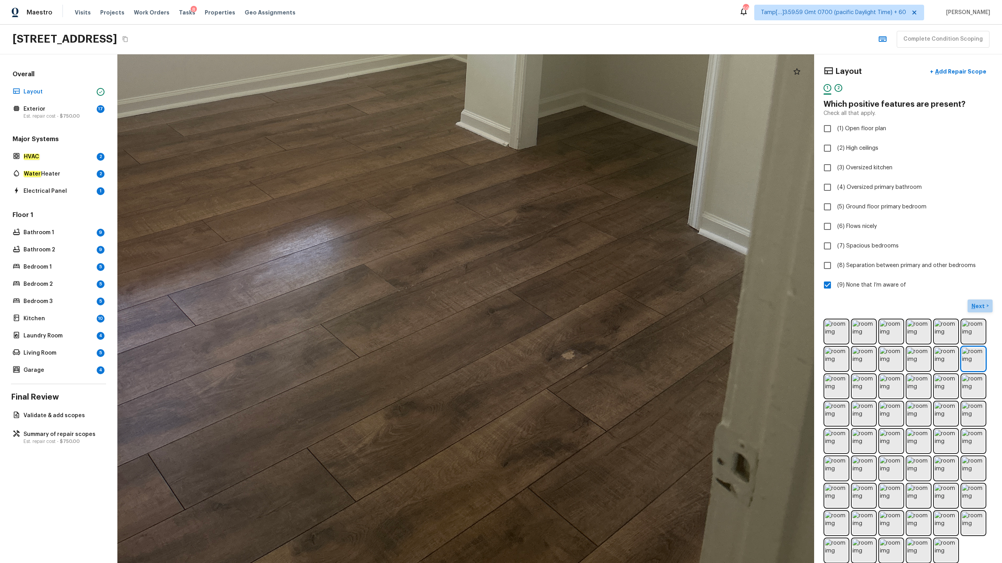
click at [563, 278] on p "Next" at bounding box center [978, 306] width 15 height 8
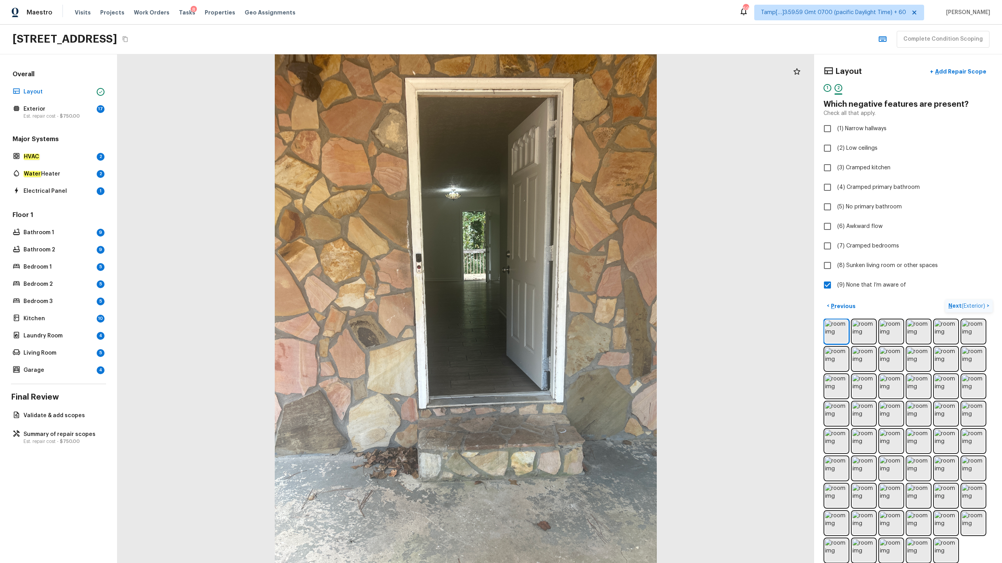
click at [563, 278] on p "Next ( Exterior )" at bounding box center [967, 306] width 38 height 8
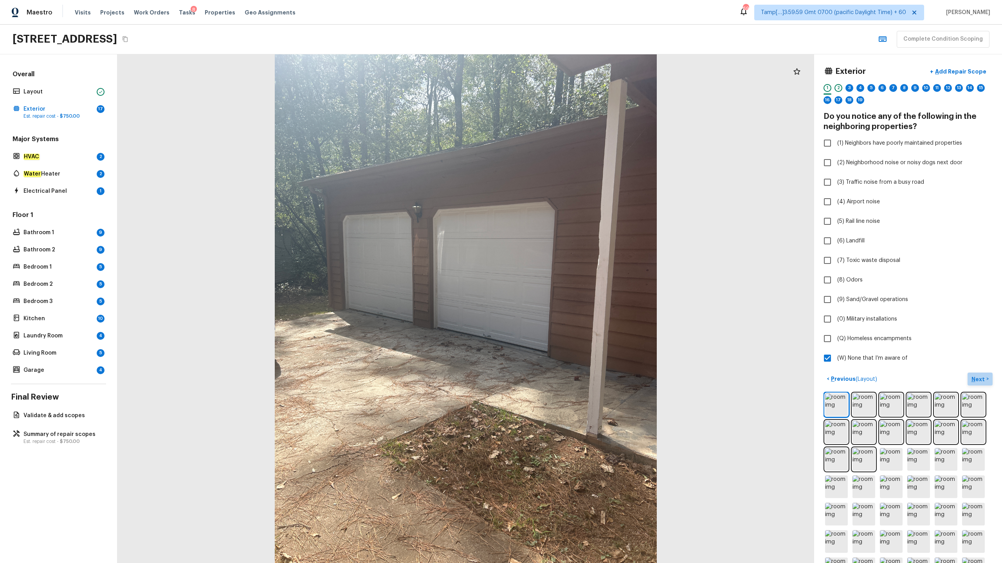
click at [563, 278] on p "Next" at bounding box center [978, 380] width 15 height 8
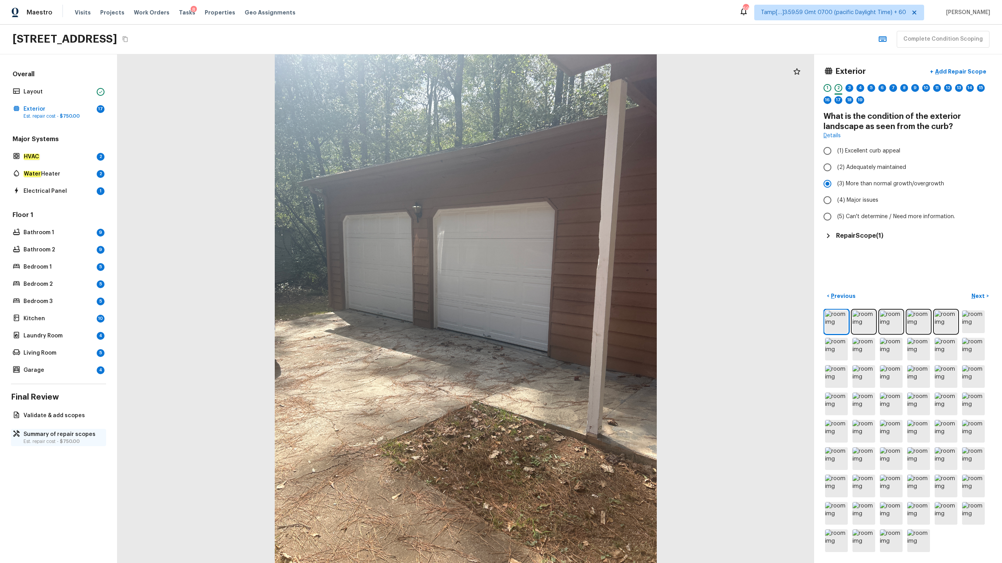
click at [40, 278] on p "Est. repair cost - $750.00" at bounding box center [62, 442] width 78 height 6
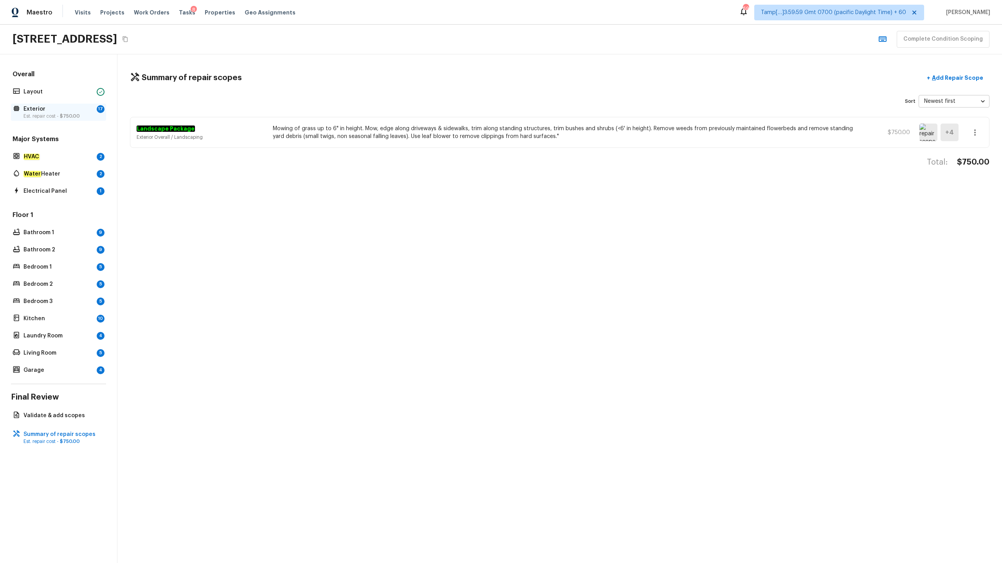
click at [59, 114] on p "Est. repair cost - $750.00" at bounding box center [58, 116] width 70 height 6
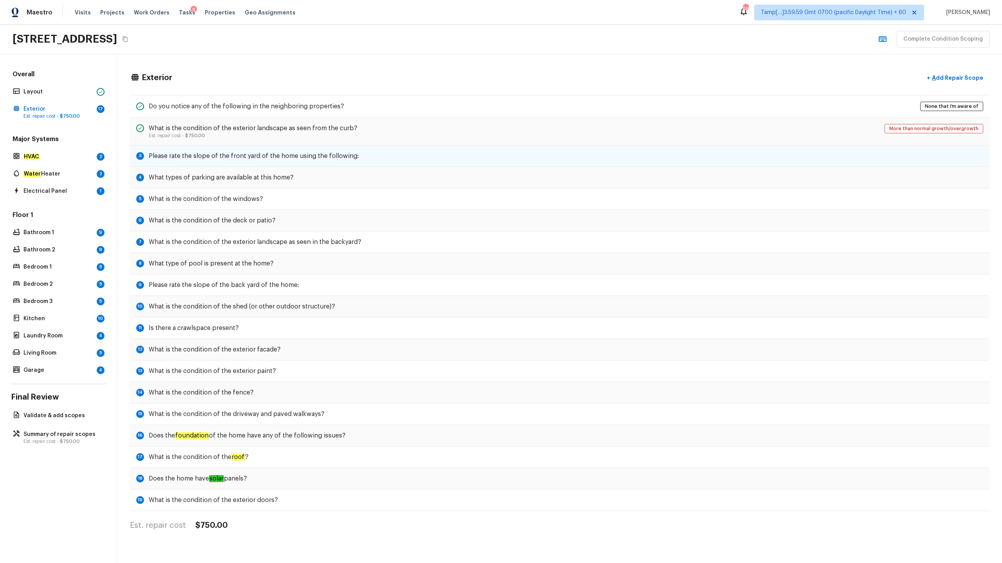
click at [180, 151] on div "3 Please rate the slope of the front yard of the home using the following:" at bounding box center [559, 157] width 859 height 22
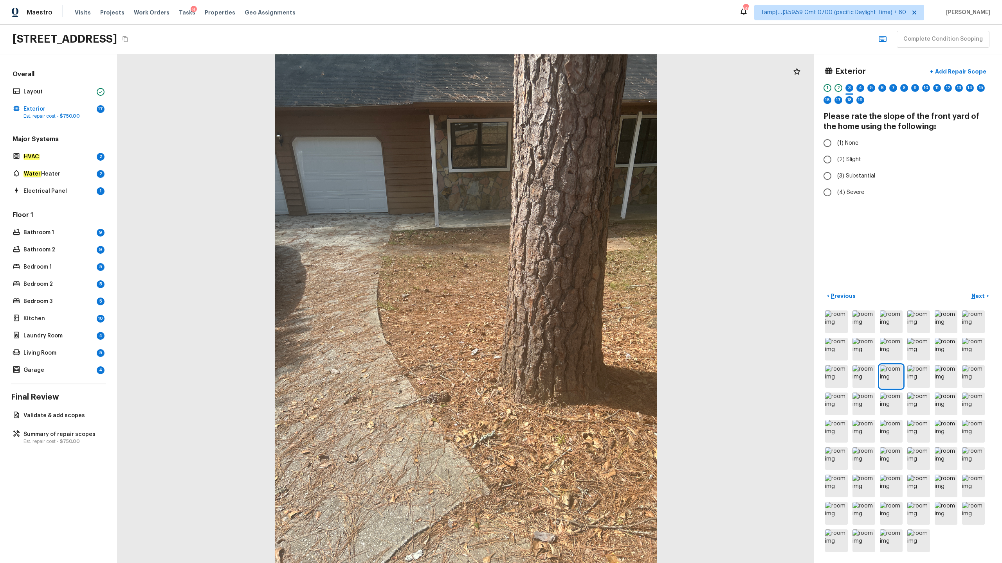
radio input "true"
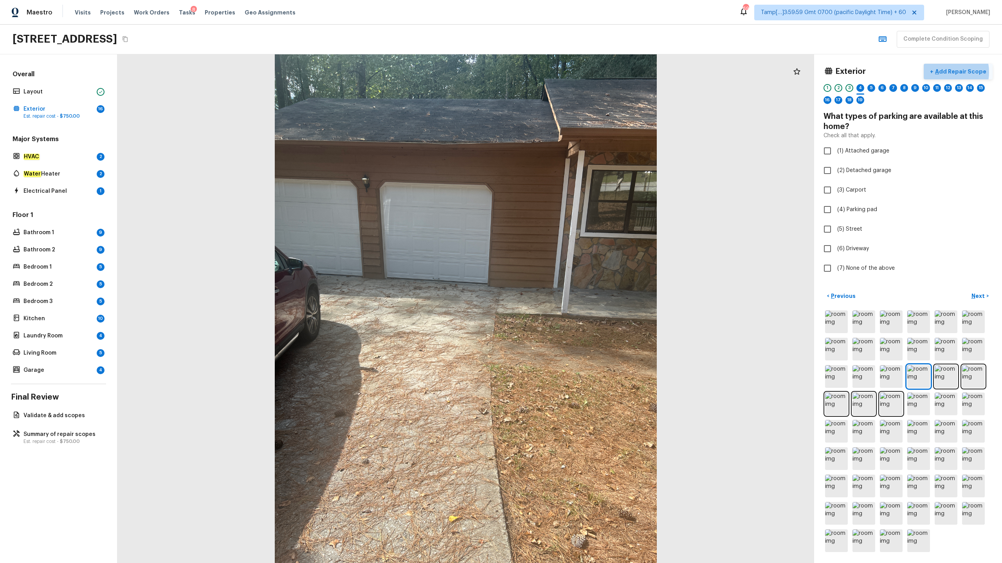
click at [563, 72] on p "Add Repair Scope" at bounding box center [959, 72] width 53 height 8
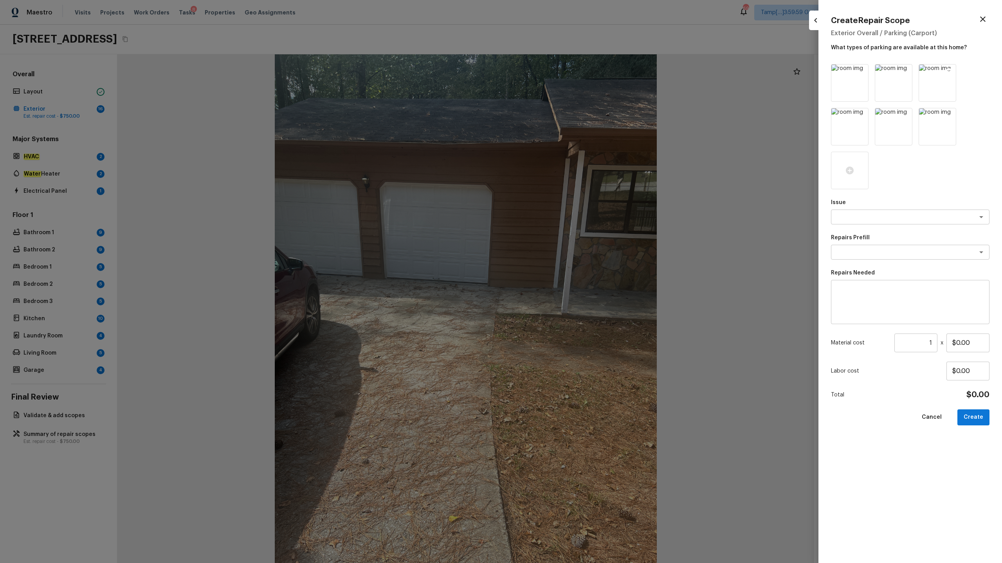
click at [563, 71] on icon at bounding box center [948, 71] width 7 height 7
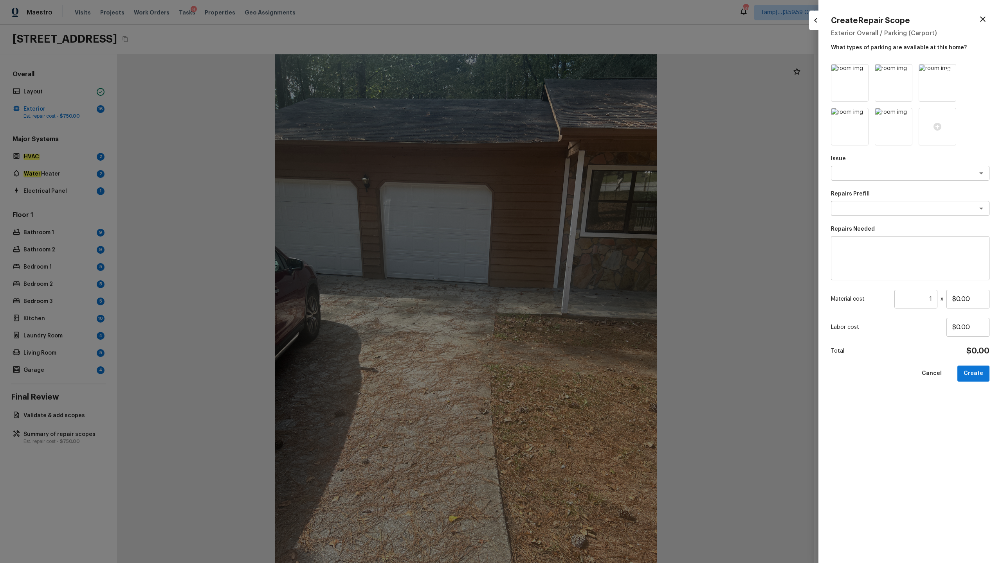
click at [563, 71] on icon at bounding box center [948, 71] width 7 height 7
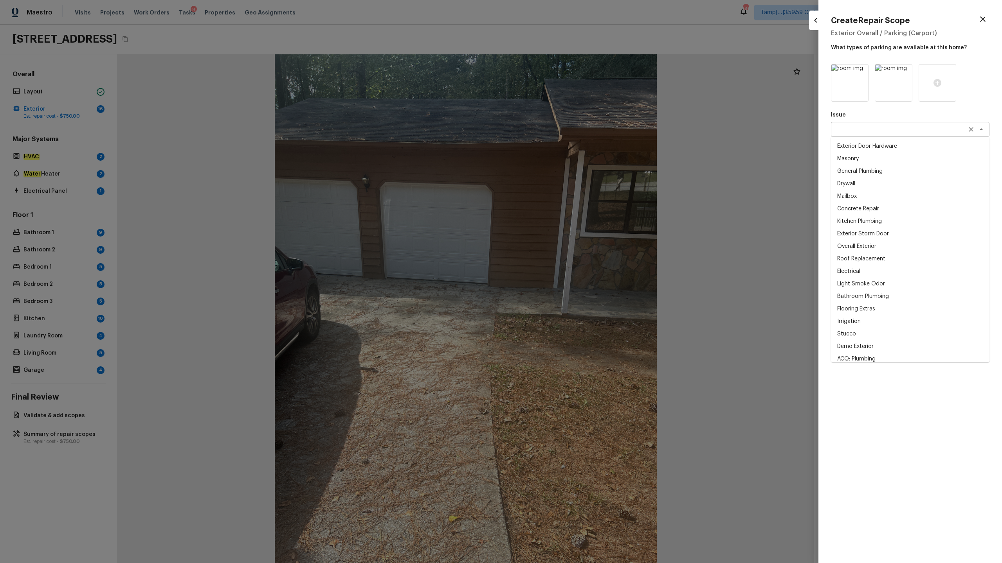
click at [563, 133] on div "x ​" at bounding box center [910, 129] width 158 height 15
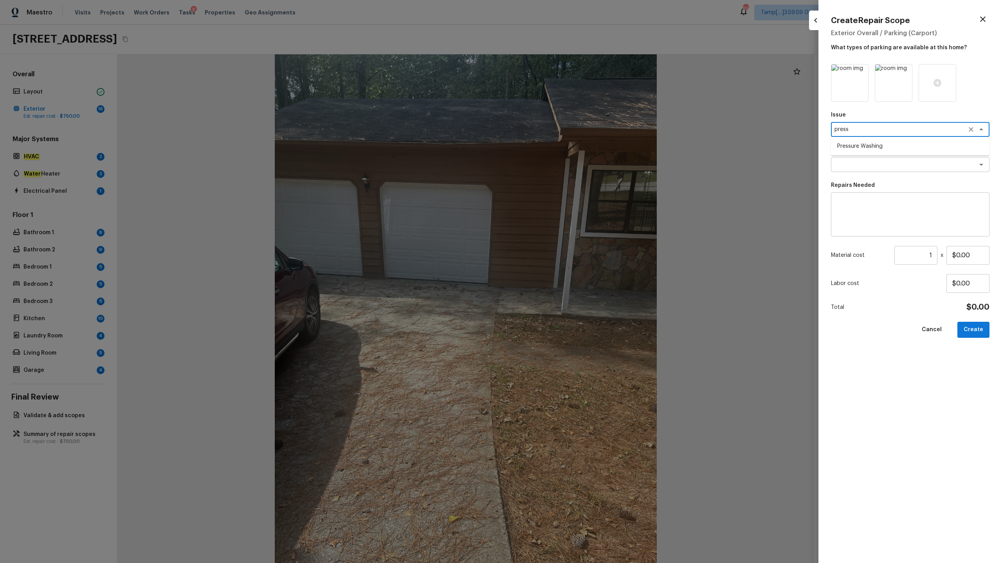
click at [563, 149] on li "Pressure Washing" at bounding box center [910, 146] width 158 height 13
type textarea "Pressure Washing"
click at [563, 167] on textarea at bounding box center [898, 165] width 129 height 8
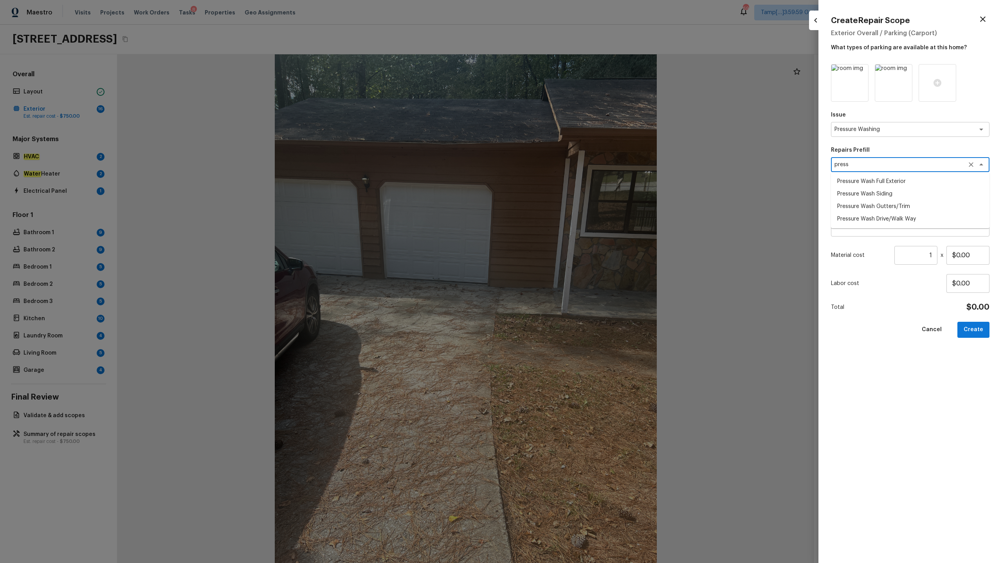
click at [563, 218] on li "Pressure Wash Drive/Walk Way" at bounding box center [910, 219] width 158 height 13
type textarea "Pressure Wash Drive/Walk Way"
type textarea "Pressure wash the driveways/walkways as directed by the PM. Ensure that all deb…"
type input "$125.00"
type textarea "Pressure Wash Drive/Walk Way"
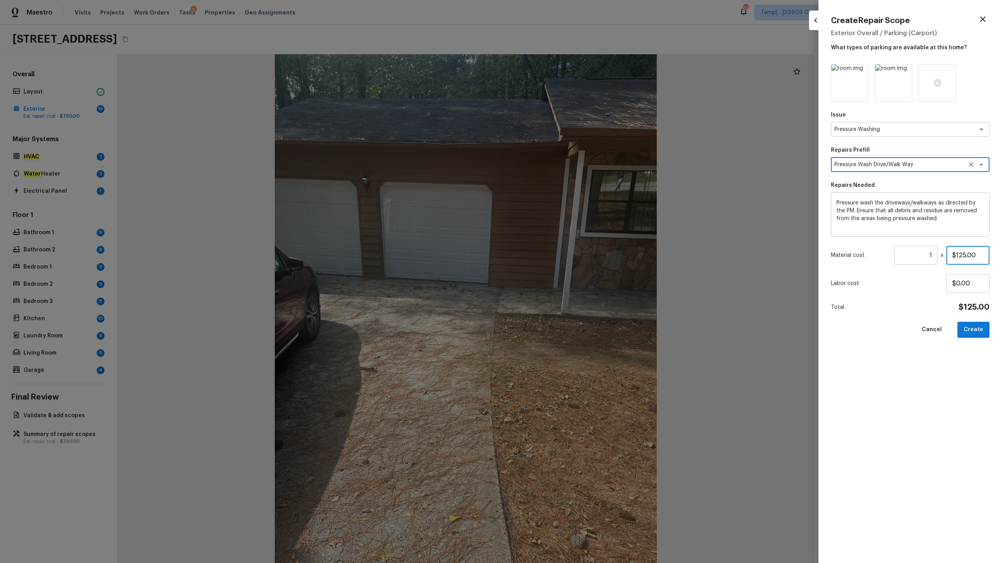
click at [563, 257] on input "$125.00" at bounding box center [967, 255] width 43 height 19
type input "$200.00"
click at [563, 278] on button "Create" at bounding box center [973, 330] width 32 height 16
type input "$0.00"
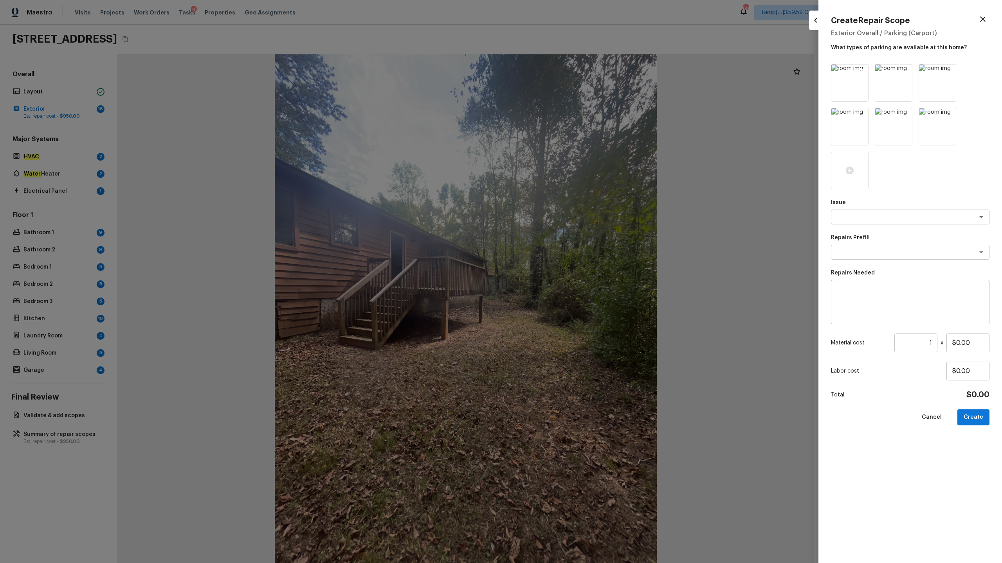
click at [563, 70] on icon at bounding box center [861, 71] width 7 height 7
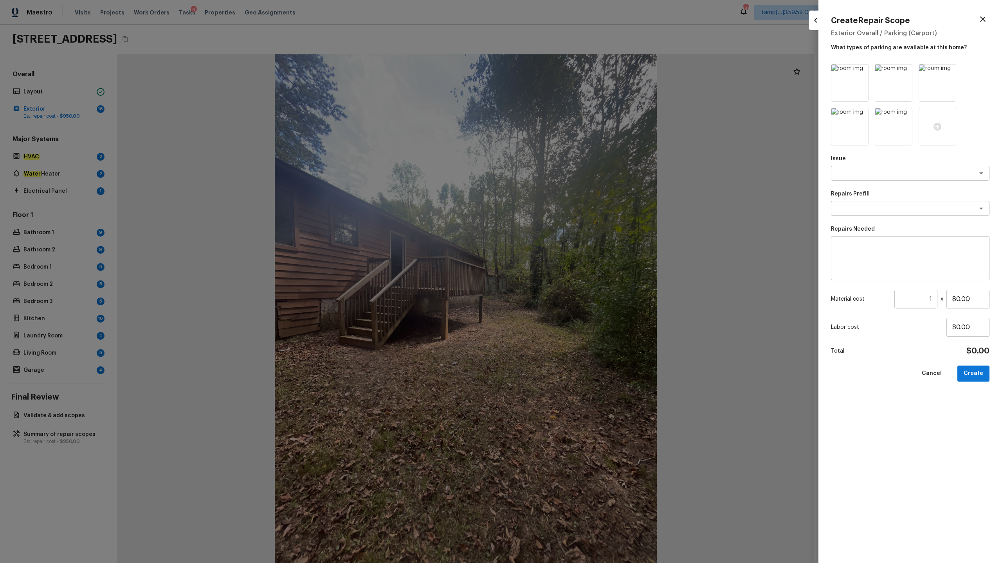
click at [563, 70] on icon at bounding box center [861, 71] width 7 height 7
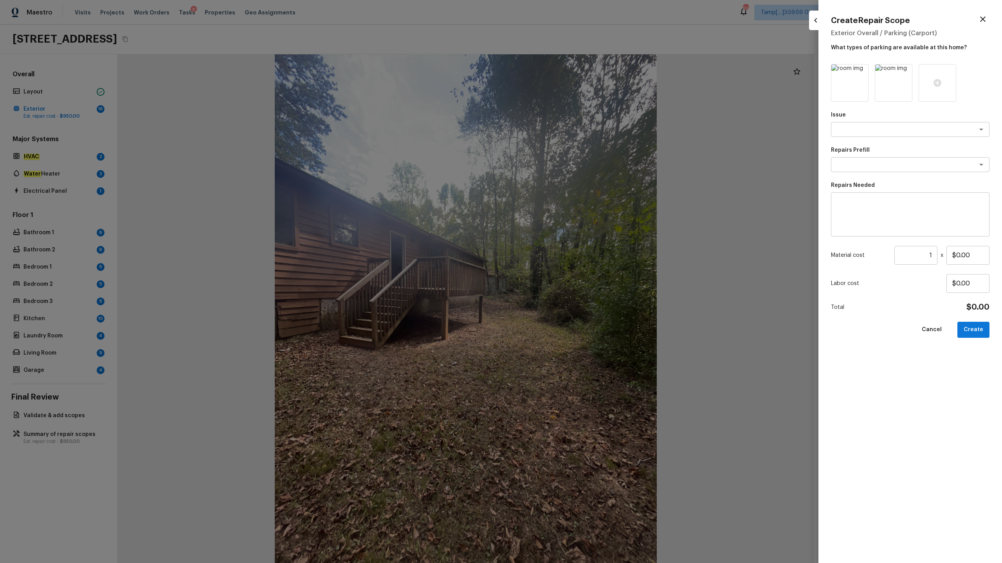
click at [563, 70] on icon at bounding box center [861, 71] width 7 height 7
click at [563, 82] on icon at bounding box center [849, 83] width 8 height 8
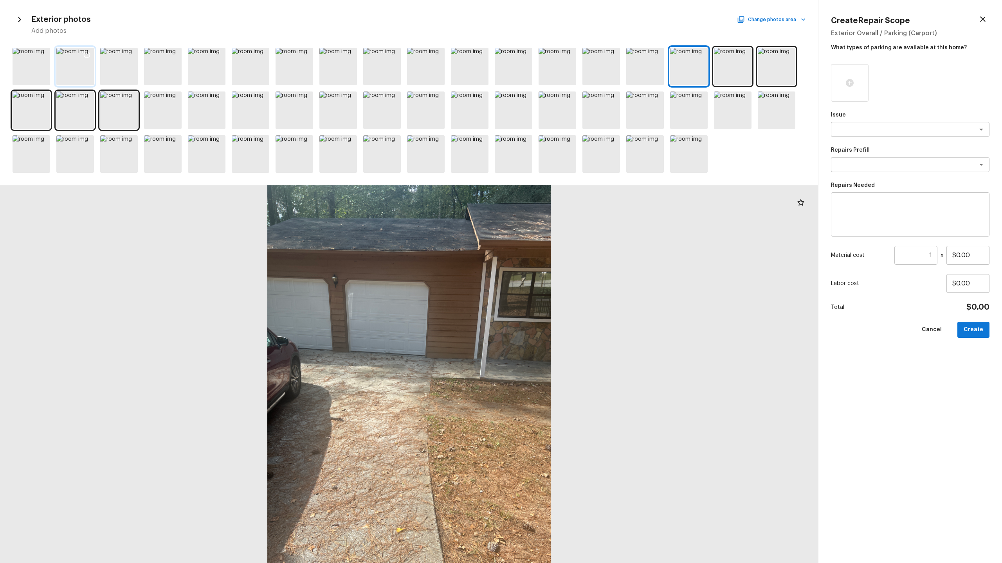
click at [87, 55] on icon at bounding box center [87, 55] width 8 height 8
click at [42, 52] on icon at bounding box center [43, 55] width 7 height 7
click at [131, 56] on icon at bounding box center [131, 55] width 8 height 8
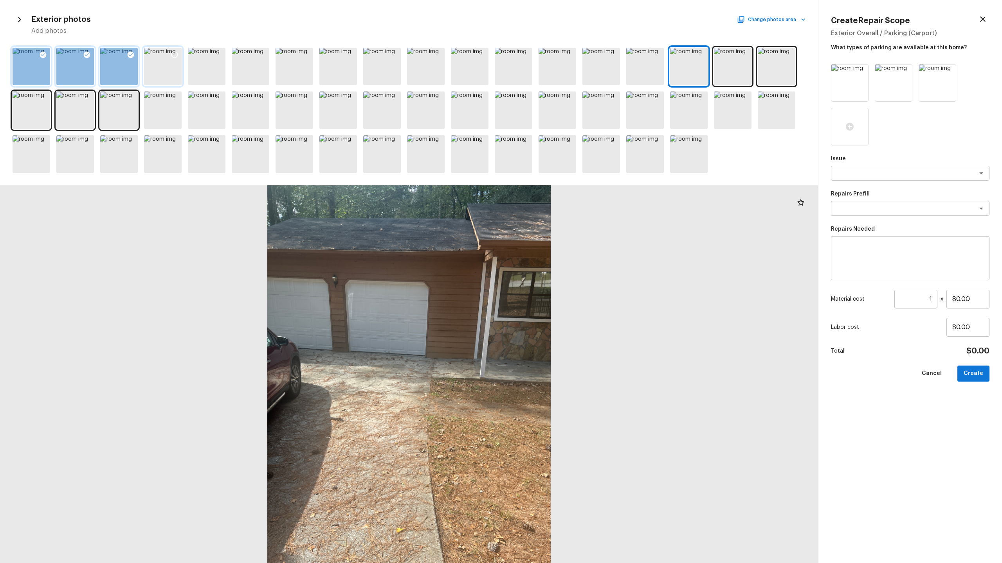
click at [173, 52] on icon at bounding box center [175, 55] width 8 height 8
click at [221, 54] on icon at bounding box center [218, 55] width 7 height 7
click at [216, 98] on icon at bounding box center [218, 99] width 8 height 8
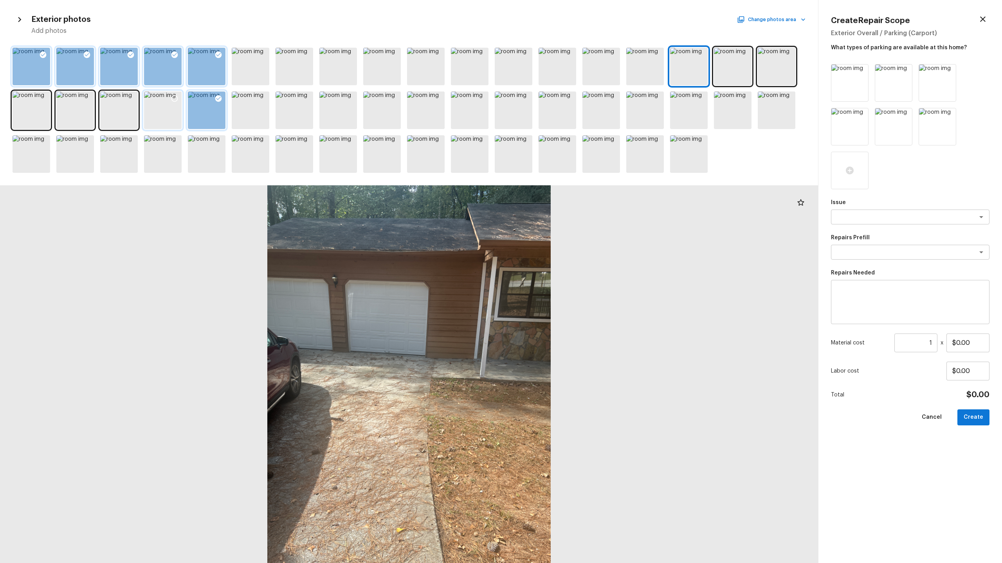
click at [177, 96] on icon at bounding box center [175, 99] width 8 height 8
click at [563, 145] on icon at bounding box center [613, 142] width 7 height 7
click at [563, 143] on icon at bounding box center [656, 142] width 7 height 7
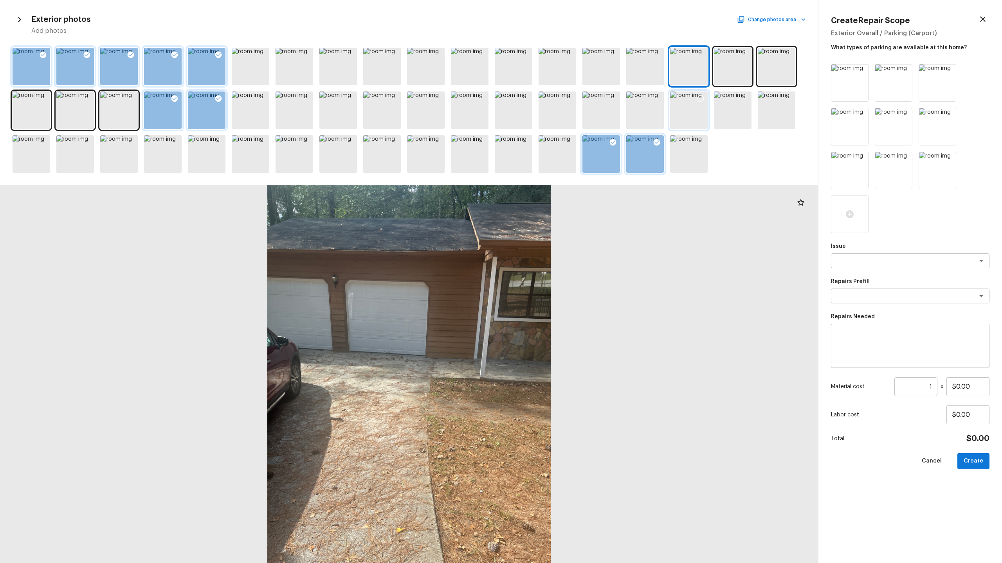
click at [563, 97] on icon at bounding box center [700, 99] width 8 height 8
click at [563, 155] on div at bounding box center [601, 154] width 38 height 38
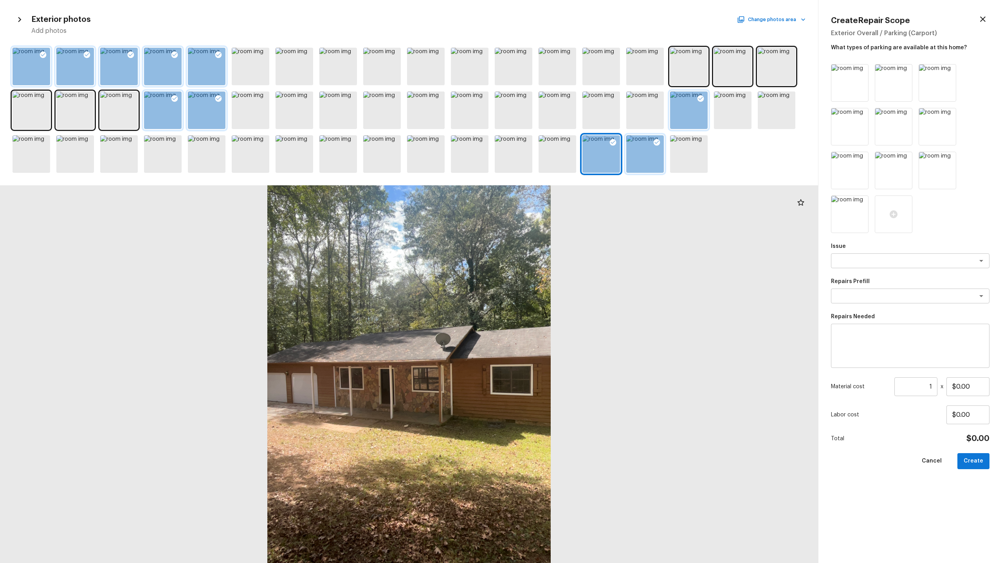
click at [563, 114] on div at bounding box center [689, 111] width 38 height 38
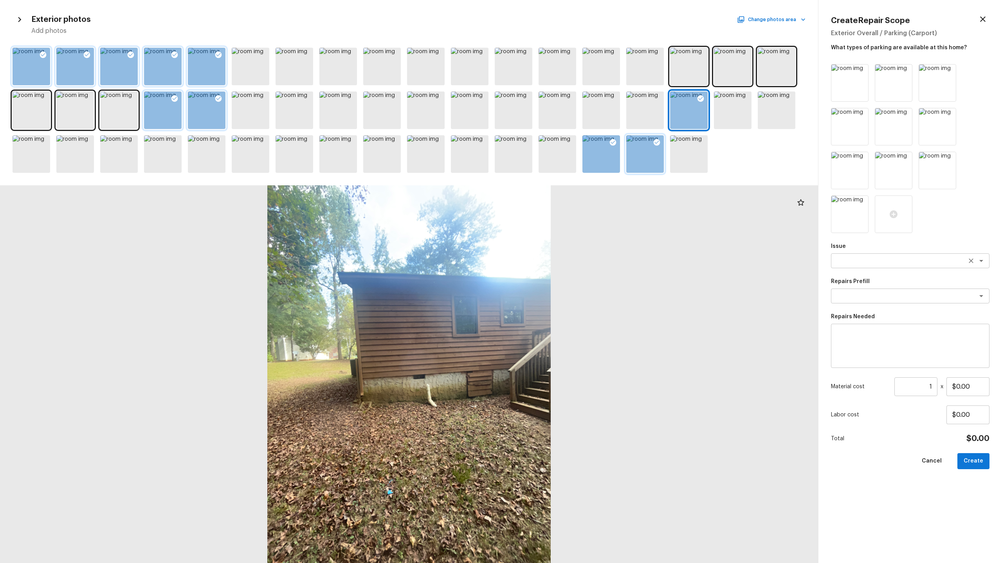
click at [563, 261] on textarea at bounding box center [898, 261] width 129 height 8
click at [563, 277] on li "ACQ: Paint" at bounding box center [910, 278] width 158 height 13
type textarea "ACQ: Paint"
click at [563, 278] on textarea at bounding box center [898, 296] width 129 height 8
click at [563, 278] on li "Exterior Paint 75%+ of the home" at bounding box center [910, 338] width 158 height 13
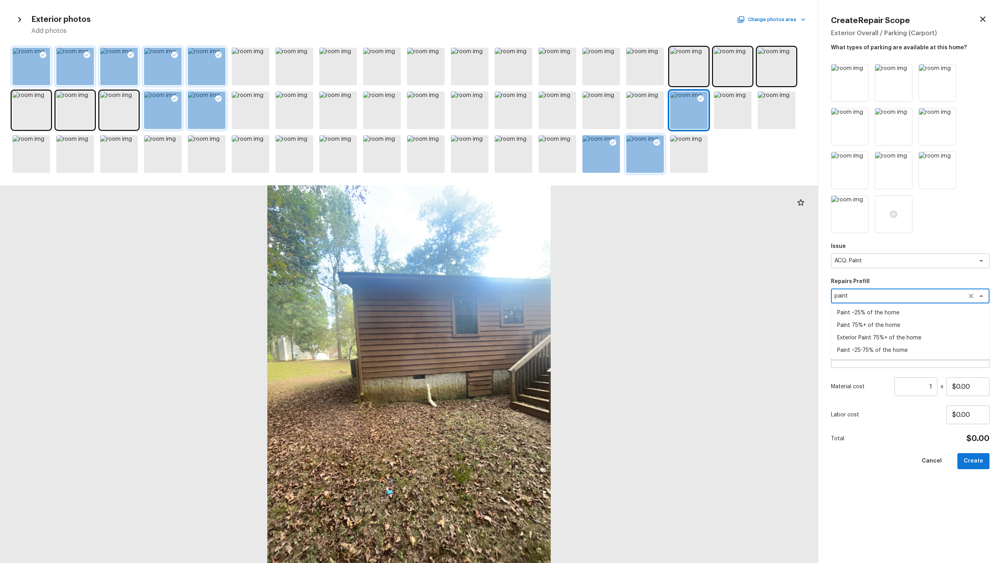
type textarea "Exterior Paint 75%+ of the home"
type textarea "Acquisition Scope: 75%+ of the home exterior will likely require paint"
type input "$1.66"
type textarea "Exterior Paint 75%+ of the home"
click at [563, 278] on input "1" at bounding box center [915, 387] width 43 height 19
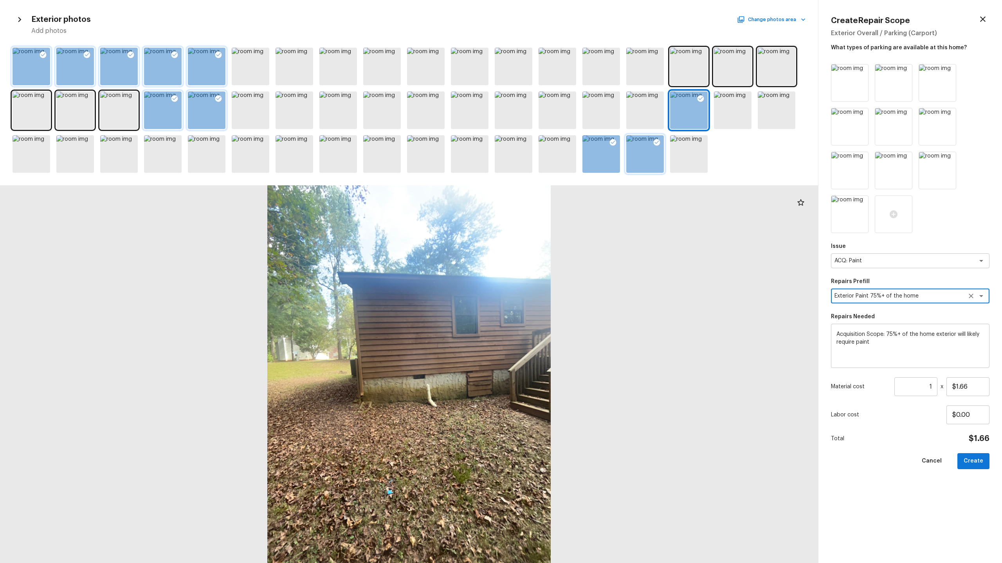
click at [563, 278] on input "1" at bounding box center [915, 387] width 43 height 19
type input "1370"
click at [563, 278] on button "Create" at bounding box center [973, 461] width 32 height 16
type input "1"
type input "$0.00"
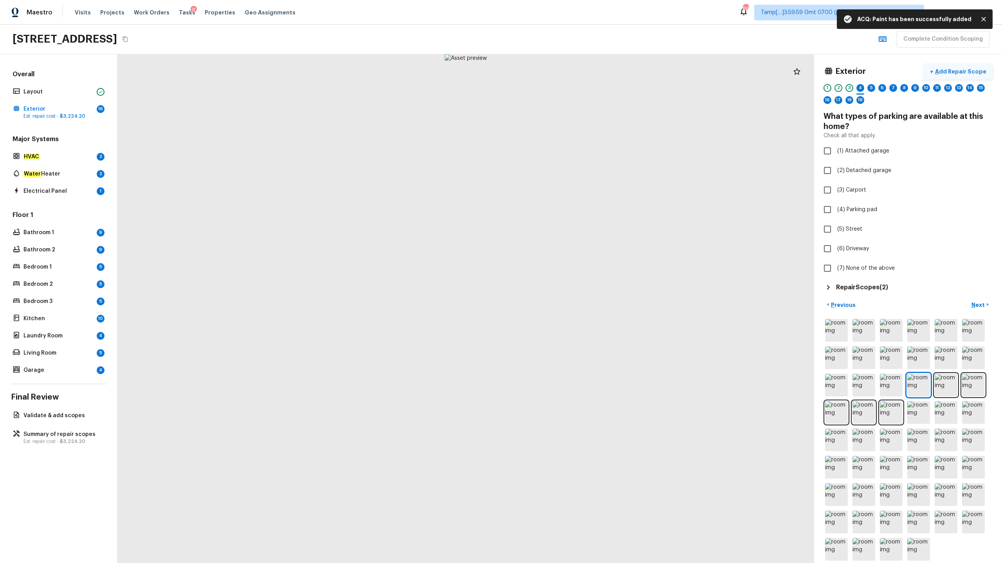
click at [563, 69] on p "Add Repair Scope" at bounding box center [959, 72] width 53 height 8
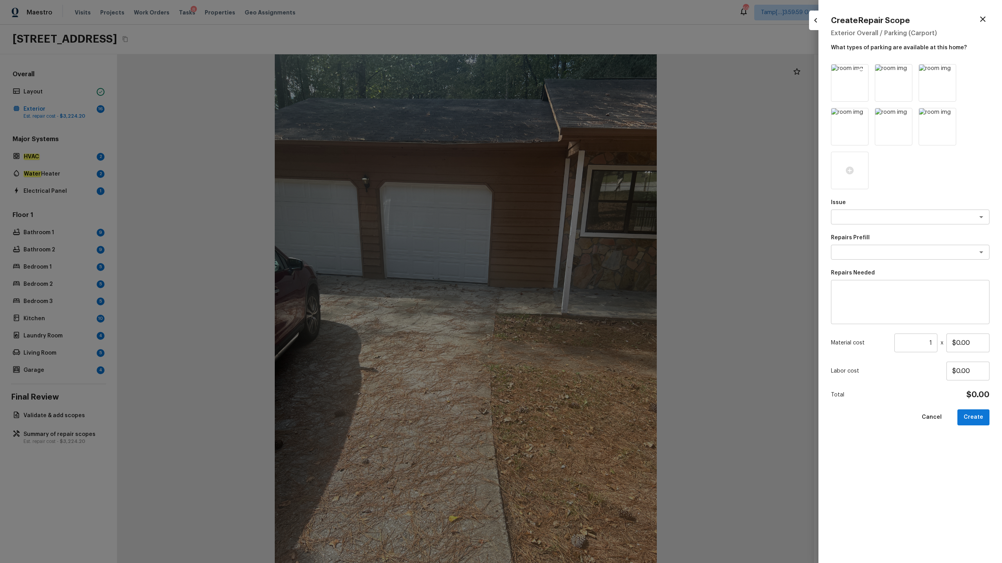
click at [563, 70] on icon at bounding box center [861, 71] width 7 height 7
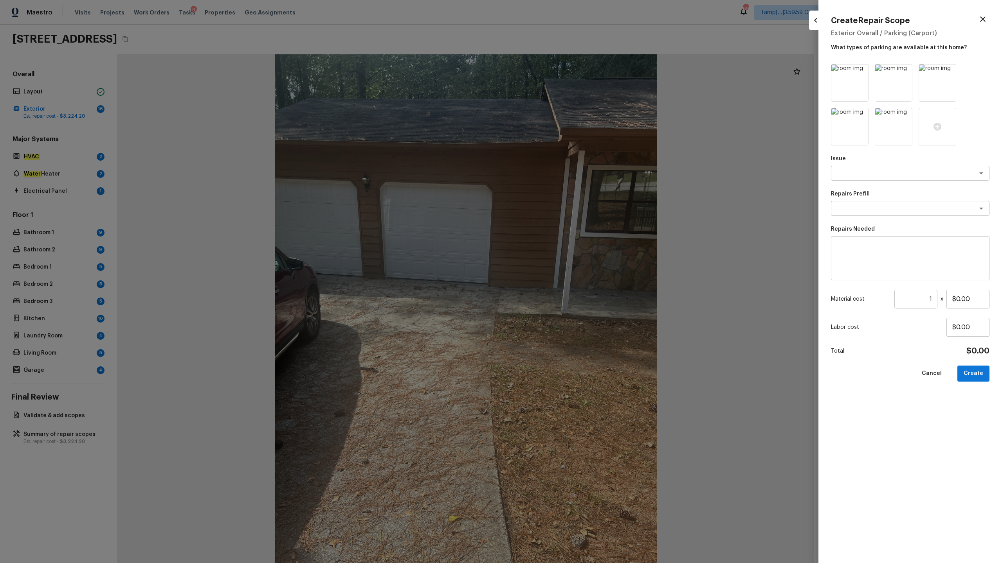
click at [563, 70] on icon at bounding box center [861, 71] width 7 height 7
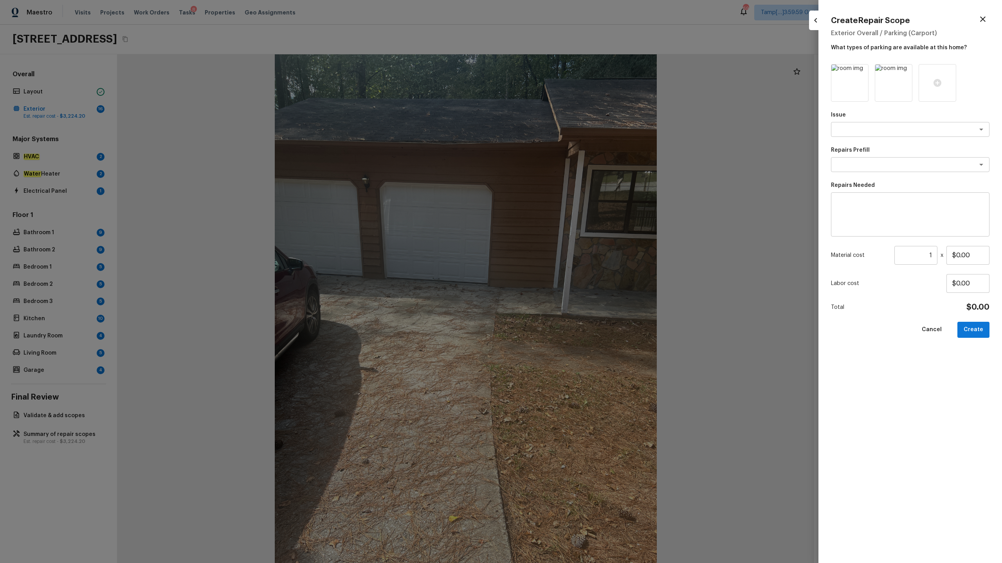
click at [563, 70] on icon at bounding box center [861, 71] width 7 height 7
click at [563, 90] on div at bounding box center [850, 83] width 38 height 38
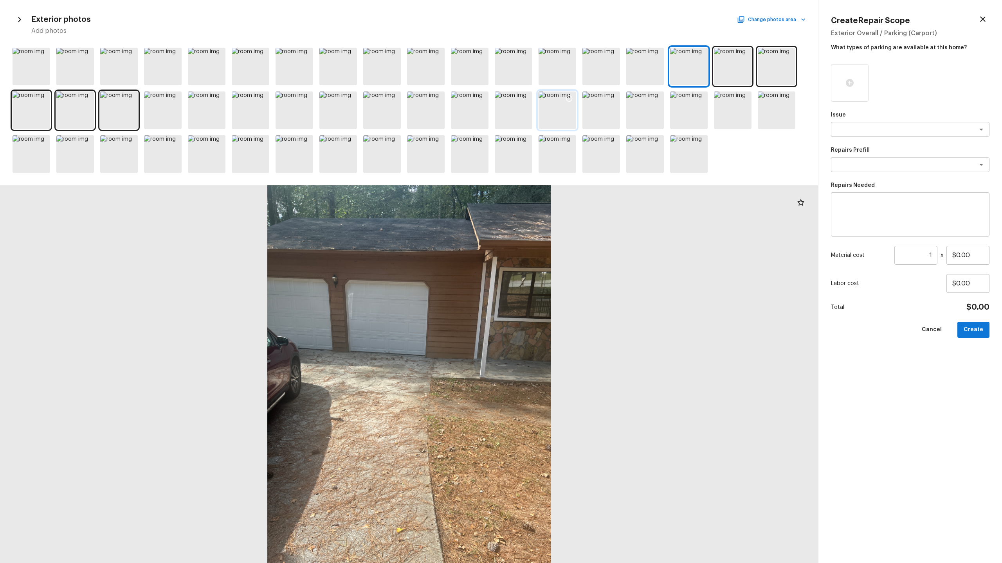
click at [563, 97] on icon at bounding box center [569, 99] width 8 height 8
click at [305, 56] on icon at bounding box center [306, 55] width 8 height 8
click at [563, 98] on icon at bounding box center [657, 99] width 8 height 8
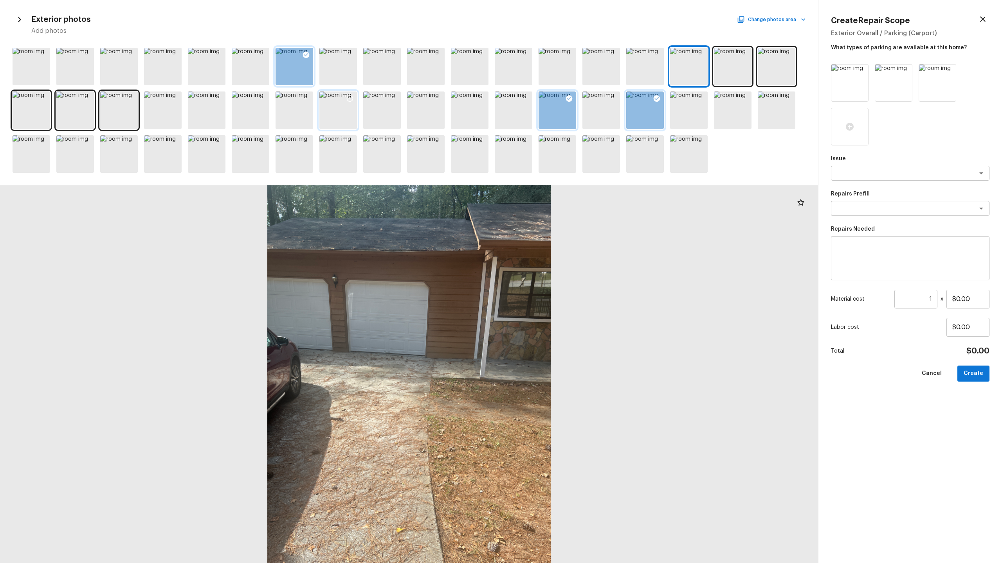
click at [350, 99] on icon at bounding box center [350, 99] width 8 height 8
click at [391, 99] on icon at bounding box center [394, 99] width 8 height 8
click at [437, 98] on icon at bounding box center [437, 99] width 8 height 8
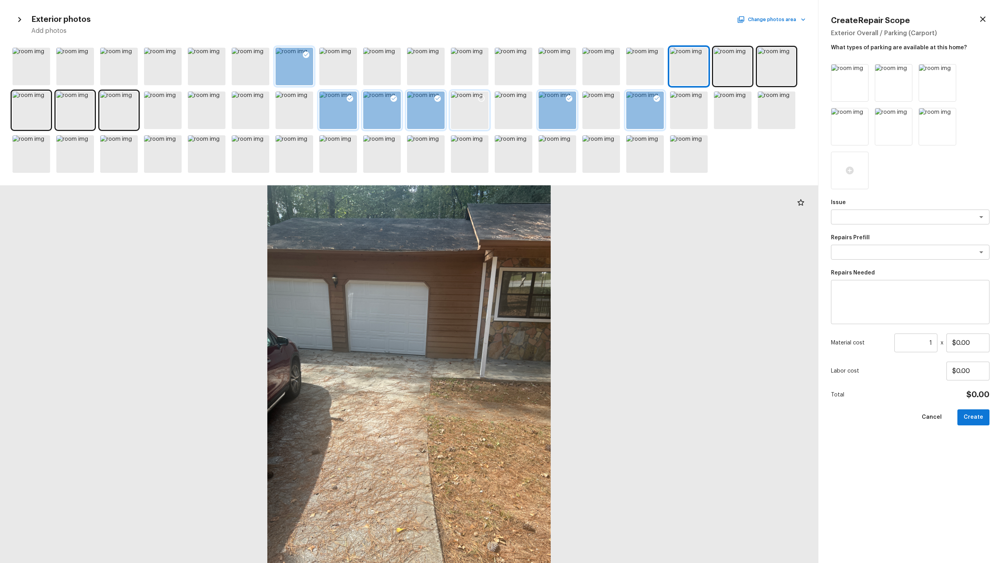
click at [482, 100] on icon at bounding box center [481, 99] width 8 height 8
click at [526, 97] on icon at bounding box center [525, 99] width 8 height 8
click at [563, 221] on div "x ​" at bounding box center [910, 217] width 158 height 15
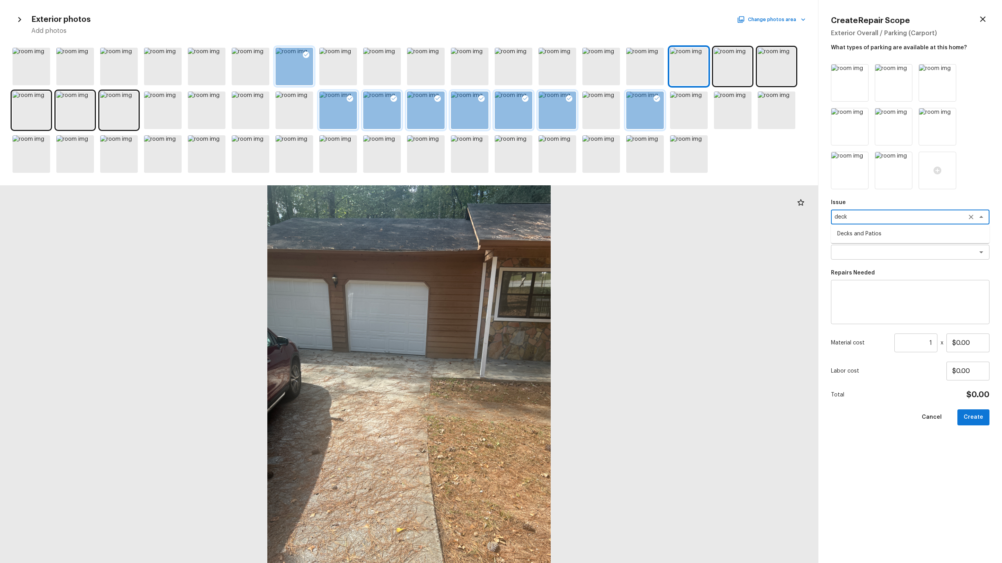
click at [563, 236] on li "Decks and Patios" at bounding box center [910, 234] width 158 height 13
type textarea "Decks and Patios"
click at [563, 250] on textarea at bounding box center [898, 252] width 129 height 8
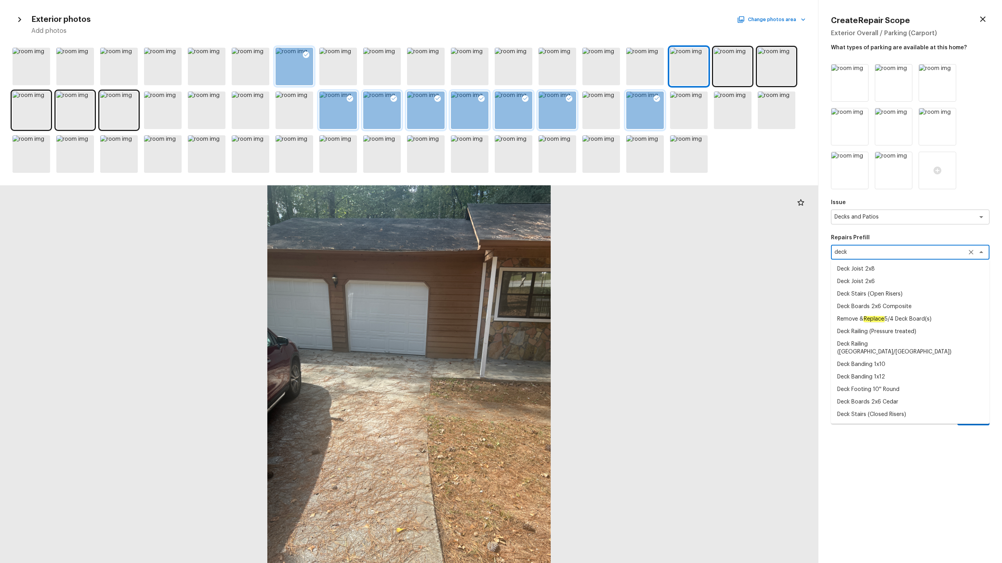
click at [563, 254] on textarea "deck" at bounding box center [898, 252] width 129 height 8
type textarea "deck"
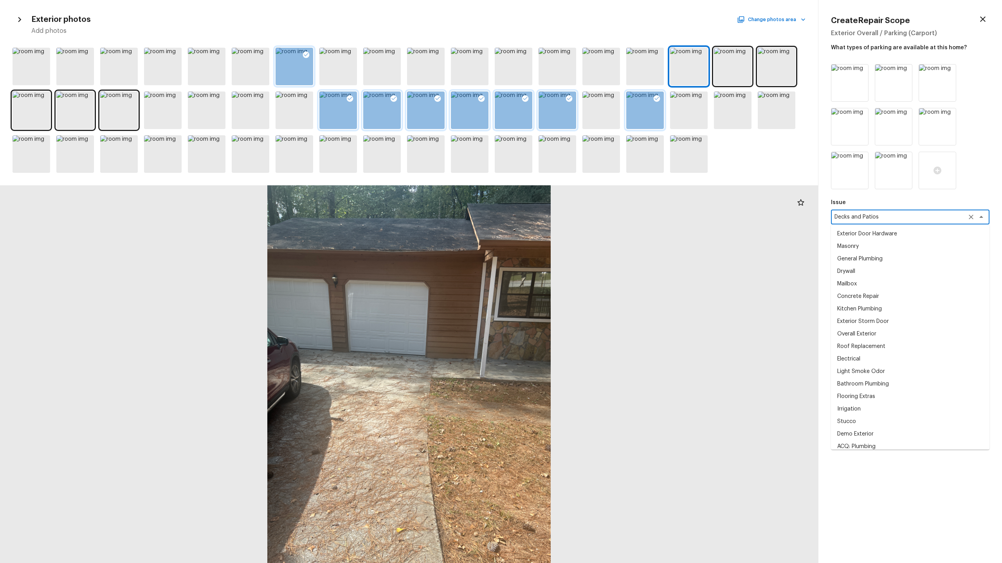
click at [563, 219] on textarea "Decks and Patios" at bounding box center [898, 217] width 129 height 8
click at [563, 278] on div "Issue Decks and Patios x ​ Exterior Door Hardware Masonry General Plumbing Dryw…" at bounding box center [910, 307] width 158 height 487
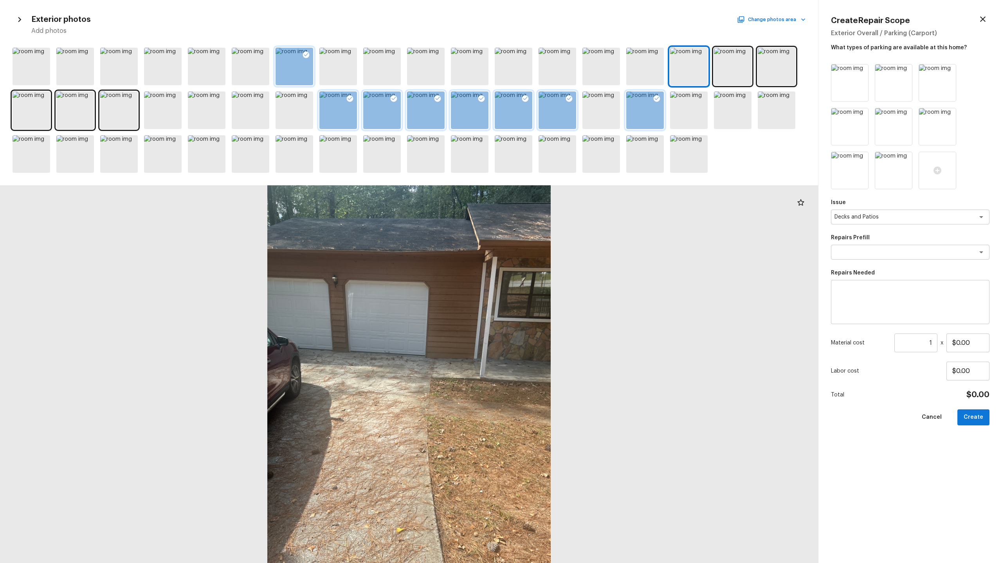
click at [563, 278] on textarea at bounding box center [909, 302] width 147 height 31
type textarea "Repaint Deck"
click at [563, 278] on input "$0.00" at bounding box center [967, 343] width 43 height 19
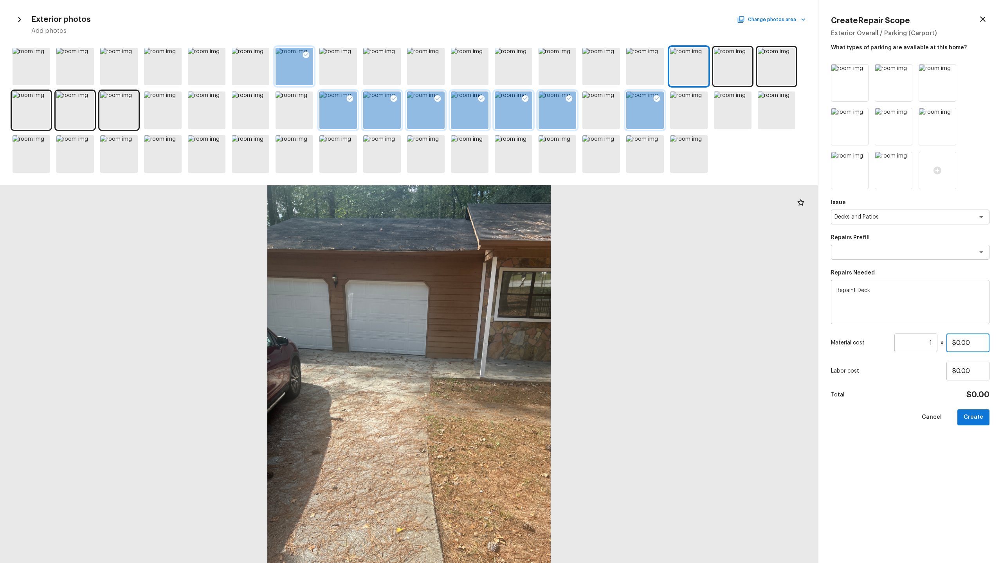
click at [563, 278] on input "$0.00" at bounding box center [967, 343] width 43 height 19
type input "$800.00"
click at [563, 278] on button "Create" at bounding box center [973, 418] width 32 height 16
type input "$0.00"
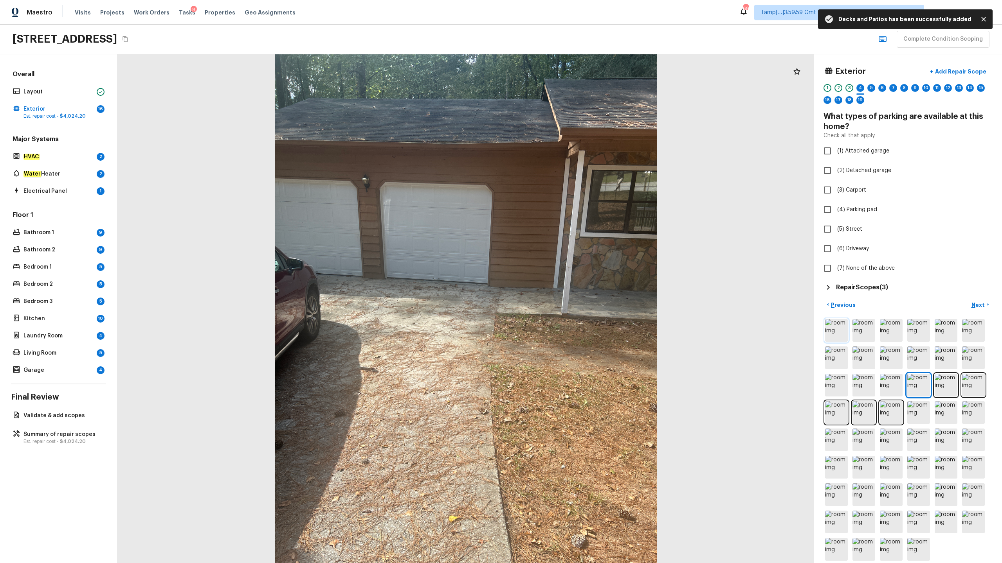
click at [563, 278] on img at bounding box center [836, 330] width 23 height 23
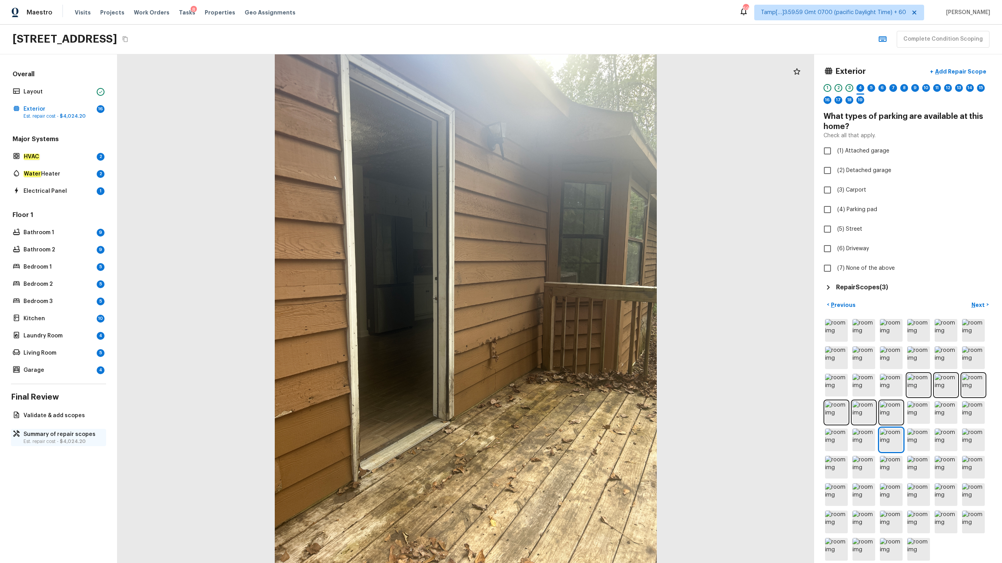
click at [68, 278] on span "$4,024.20" at bounding box center [73, 441] width 26 height 5
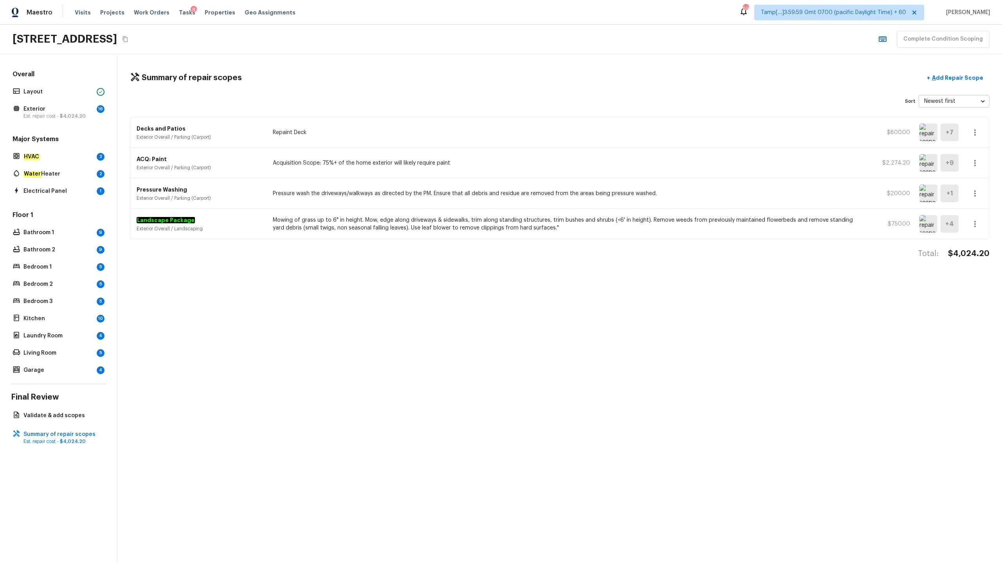
click at [563, 134] on icon "button" at bounding box center [974, 132] width 9 height 9
click at [563, 153] on li "Edit" at bounding box center [977, 155] width 36 height 23
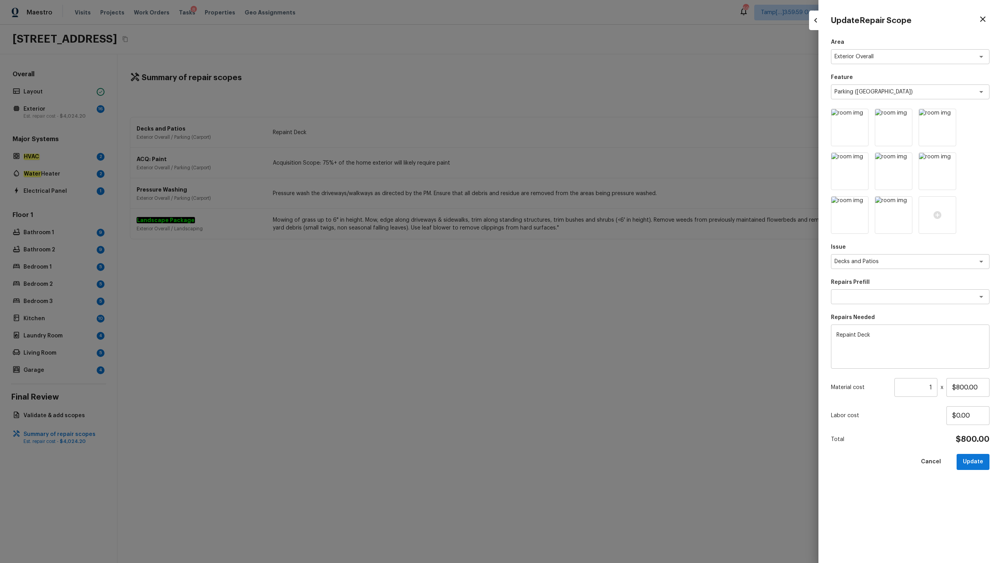
click at [563, 278] on textarea "Repaint Deck" at bounding box center [909, 346] width 147 height 31
type textarea "Resurface Deck"
click at [563, 278] on input "$800.00" at bounding box center [967, 387] width 43 height 19
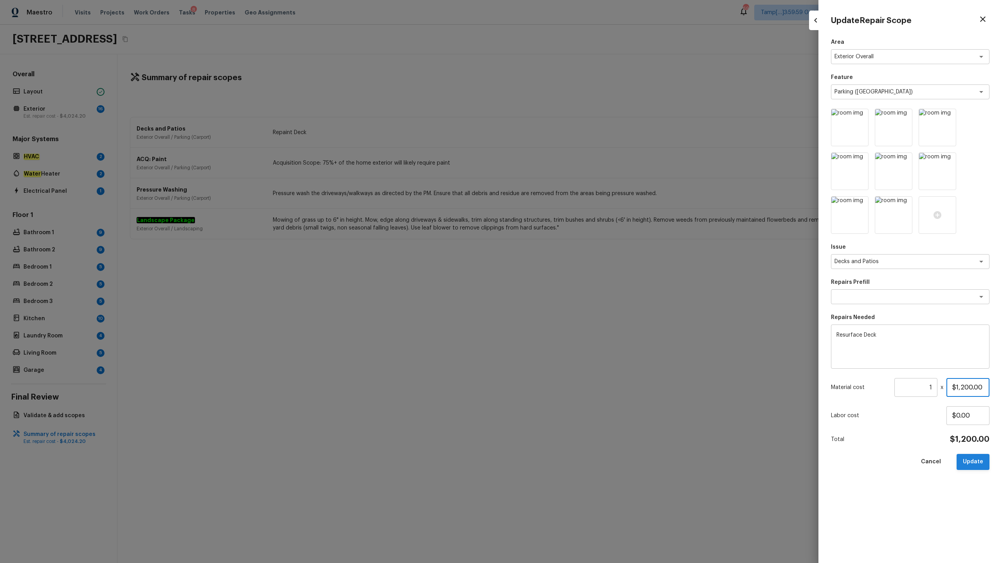
type input "$1,200.00"
click at [563, 278] on button "Update" at bounding box center [972, 462] width 33 height 16
type input "$0.00"
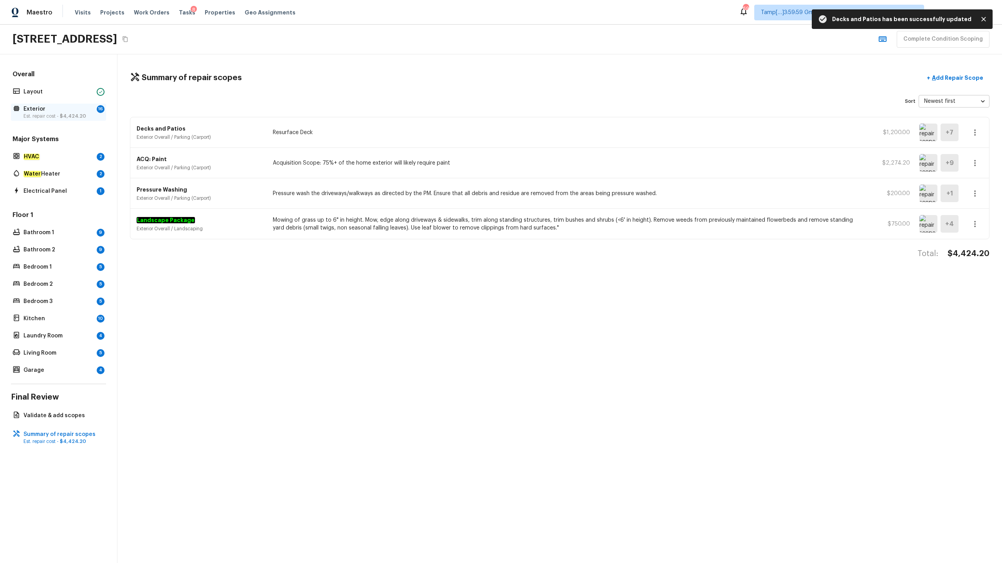
click at [79, 115] on span "$4,424.20" at bounding box center [73, 116] width 26 height 5
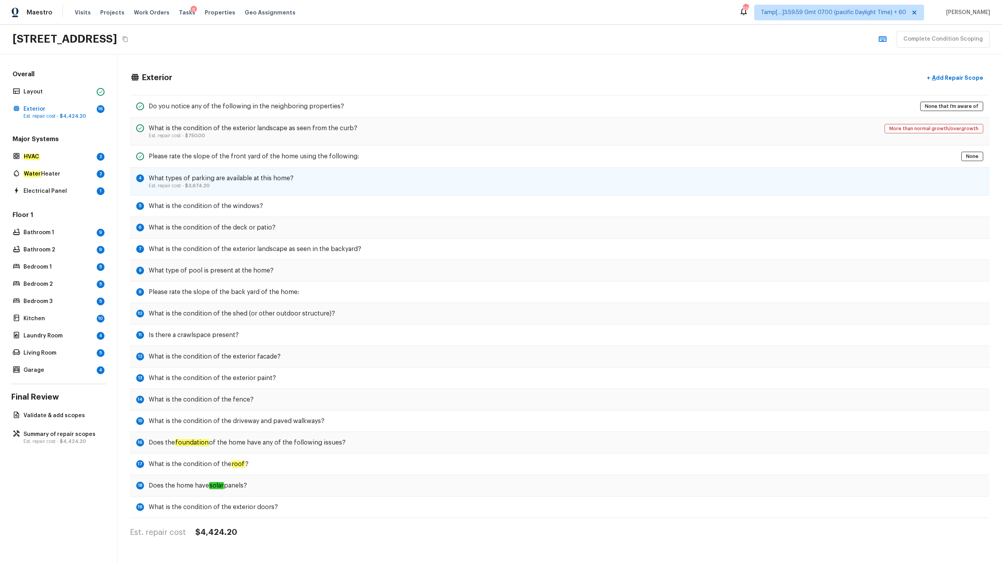
click at [282, 175] on h5 "What types of parking are available at this home?" at bounding box center [221, 178] width 145 height 9
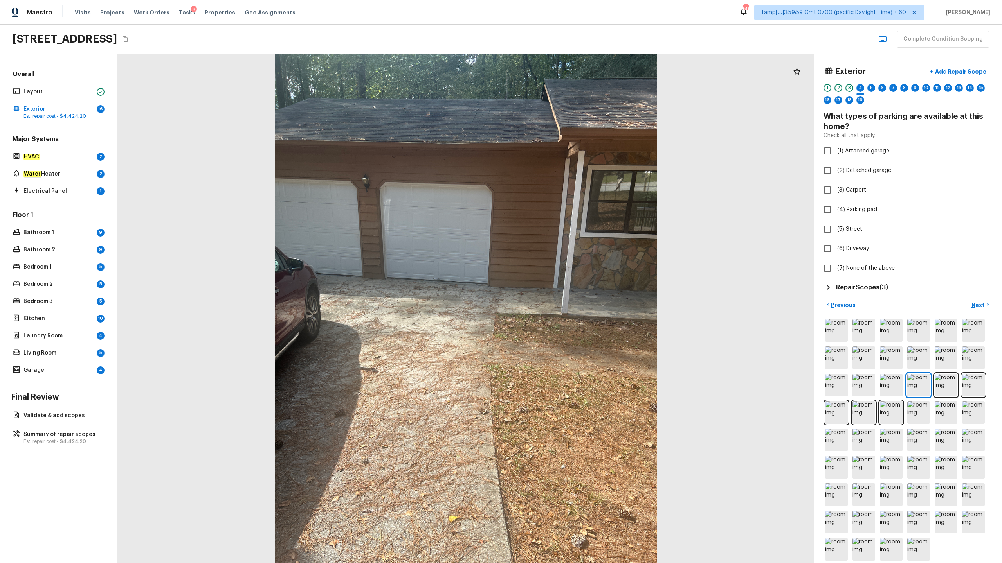
checkbox input "true"
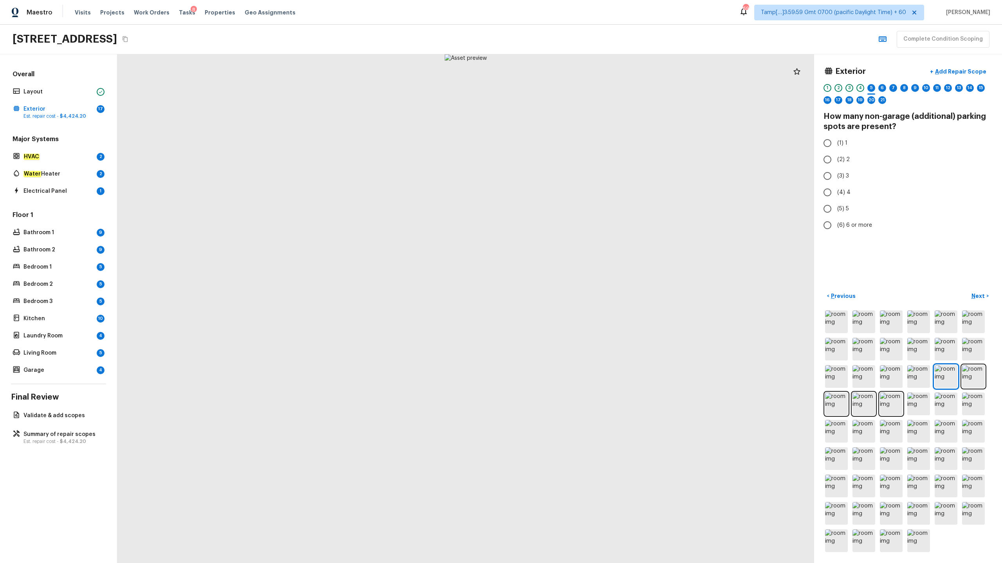
radio input "true"
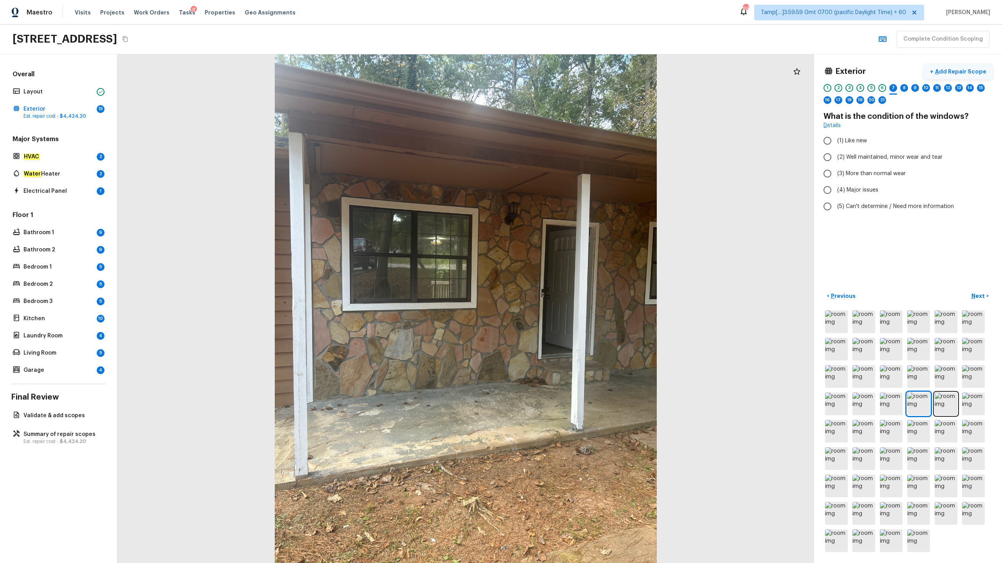
click at [563, 70] on p "Add Repair Scope" at bounding box center [959, 72] width 53 height 8
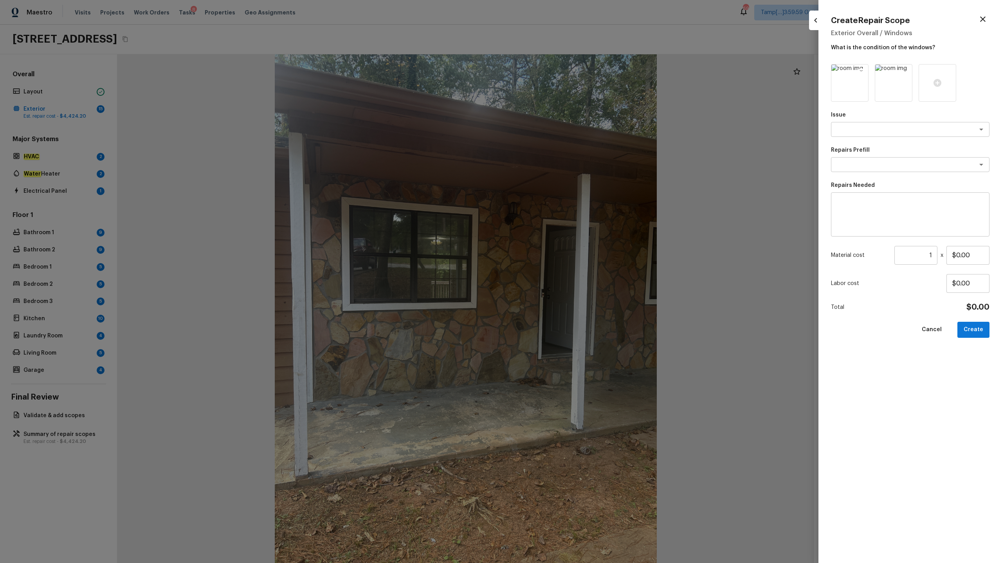
click at [563, 72] on icon at bounding box center [861, 71] width 7 height 7
click at [563, 83] on icon at bounding box center [849, 83] width 8 height 8
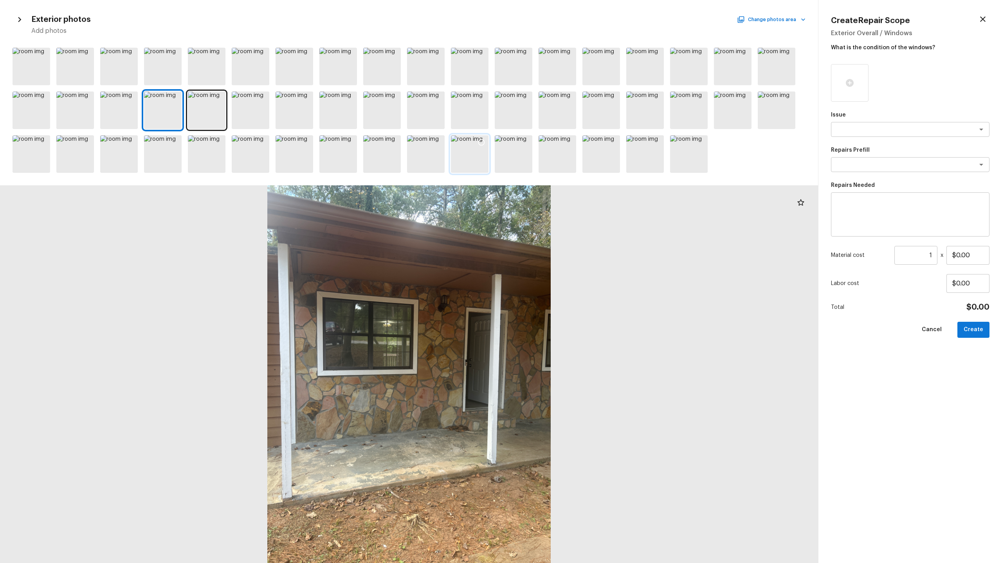
click at [480, 152] on div at bounding box center [470, 154] width 38 height 38
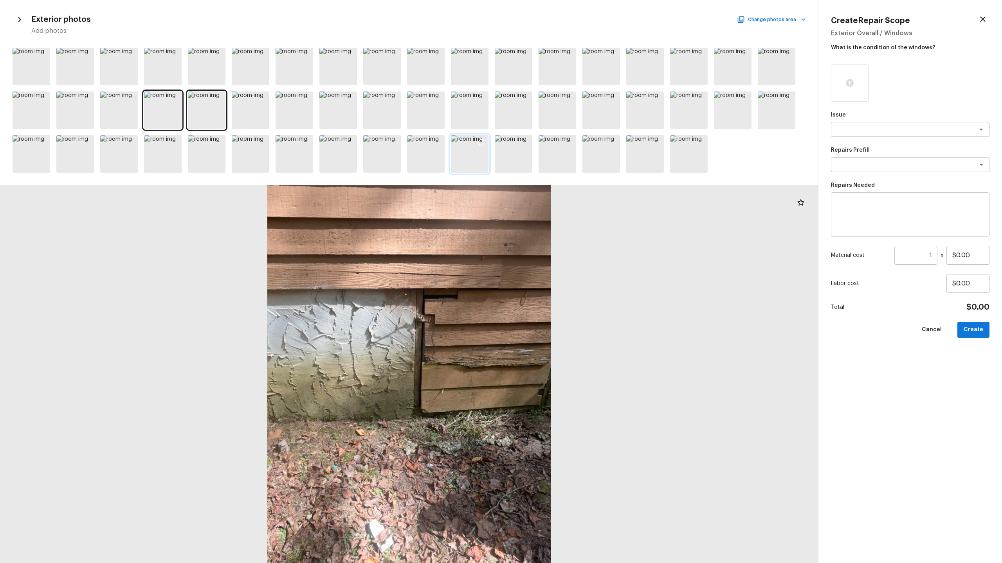
click at [482, 143] on icon at bounding box center [481, 142] width 8 height 8
click at [512, 149] on div at bounding box center [514, 154] width 38 height 38
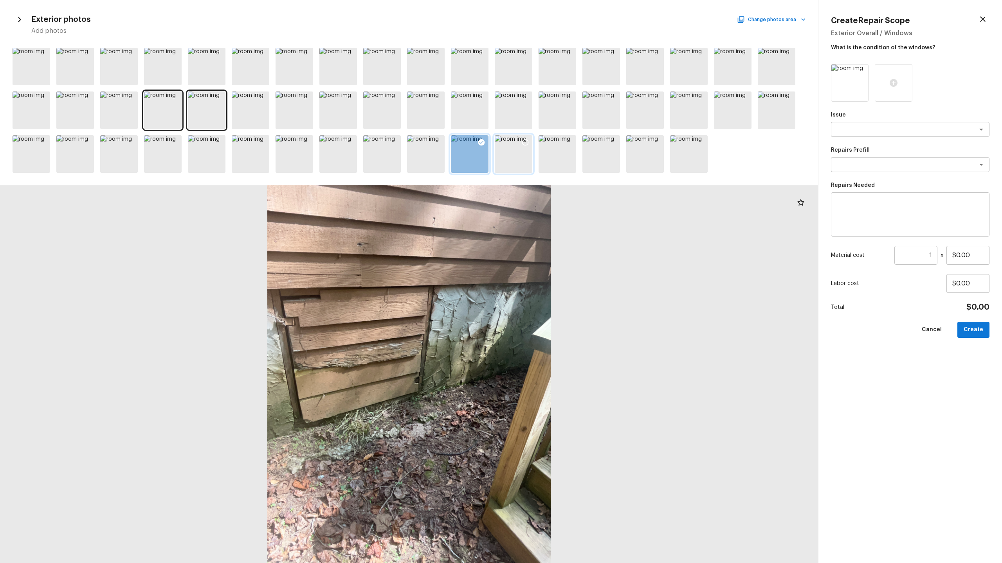
click at [524, 141] on icon at bounding box center [525, 142] width 8 height 8
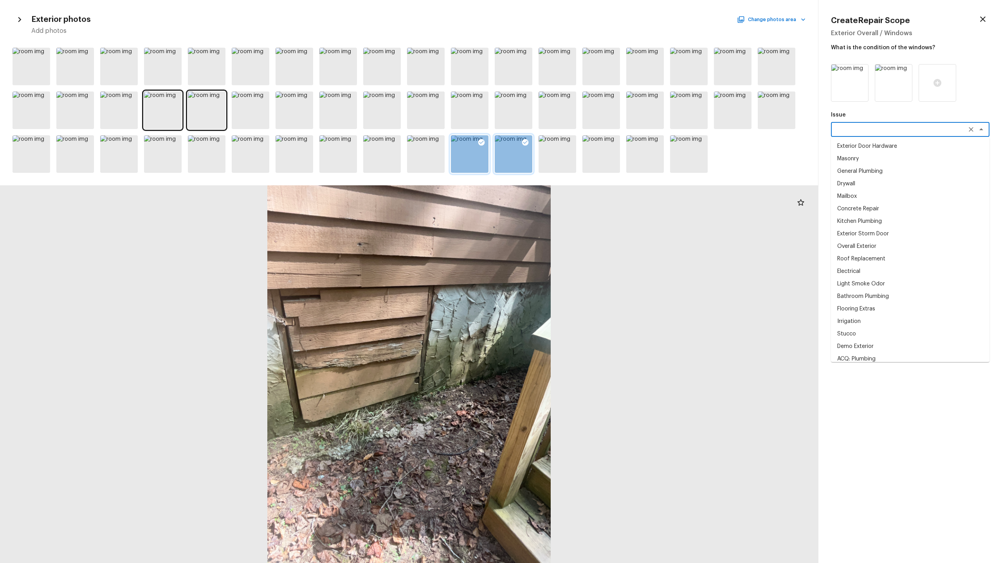
click at [563, 129] on textarea at bounding box center [898, 130] width 129 height 8
click at [563, 172] on li "Overall Exterior" at bounding box center [910, 171] width 158 height 13
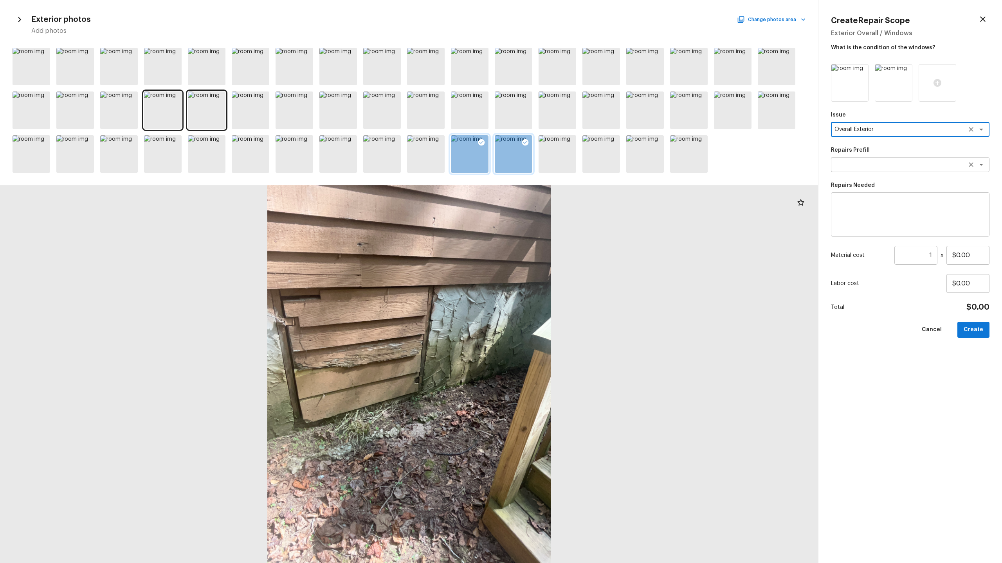
type textarea "Overall Exterior"
click at [563, 164] on textarea at bounding box center [898, 165] width 129 height 8
type textarea "cra"
click at [563, 211] on textarea at bounding box center [909, 214] width 147 height 31
type textarea "Replace crawlspace door"
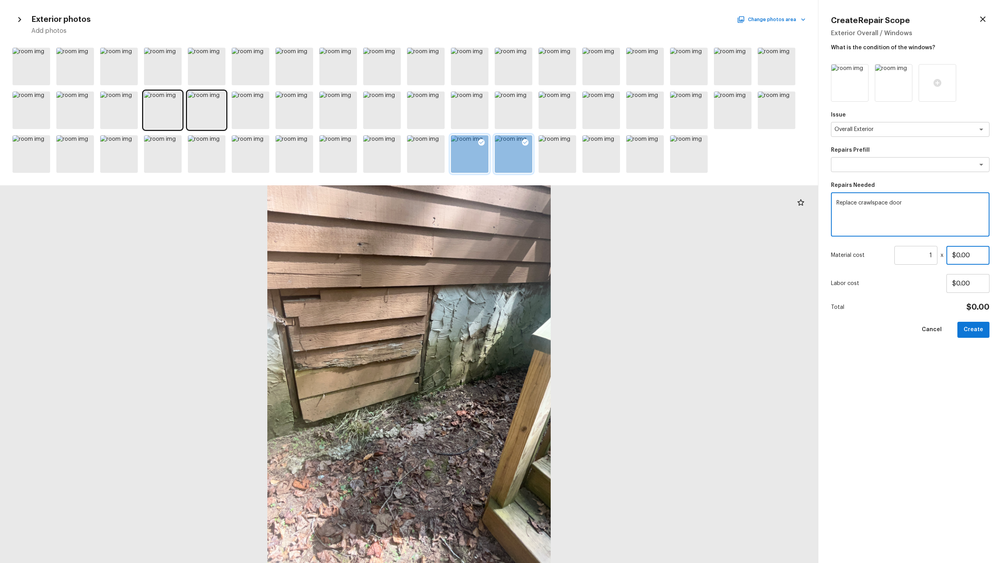
click at [563, 256] on input "$0.00" at bounding box center [967, 255] width 43 height 19
type input "$100.00"
click at [563, 278] on button "Create" at bounding box center [973, 330] width 32 height 16
type input "$0.00"
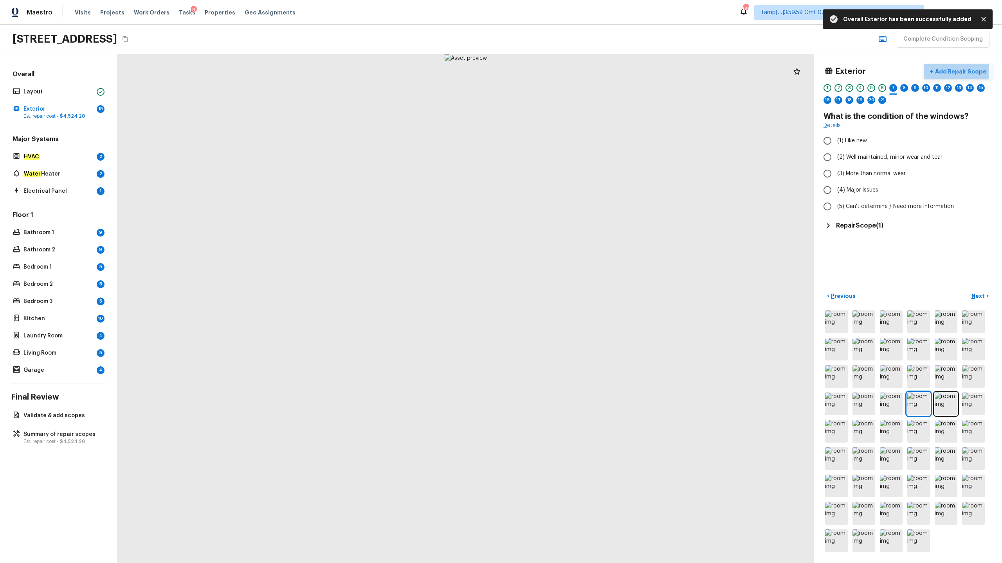
click at [563, 71] on p "Add Repair Scope" at bounding box center [959, 72] width 53 height 8
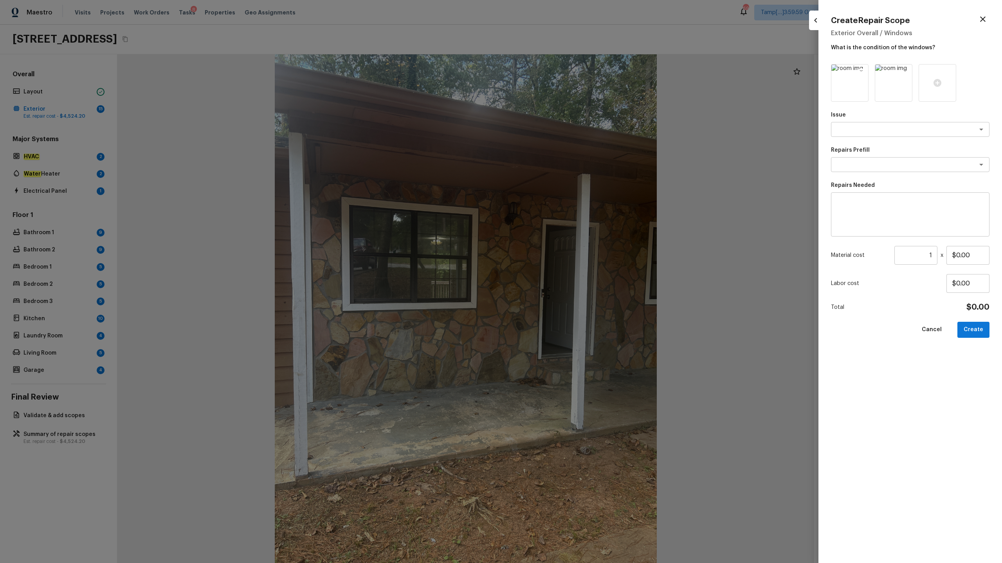
click at [563, 74] on icon at bounding box center [861, 72] width 8 height 8
click at [563, 85] on icon at bounding box center [849, 83] width 8 height 8
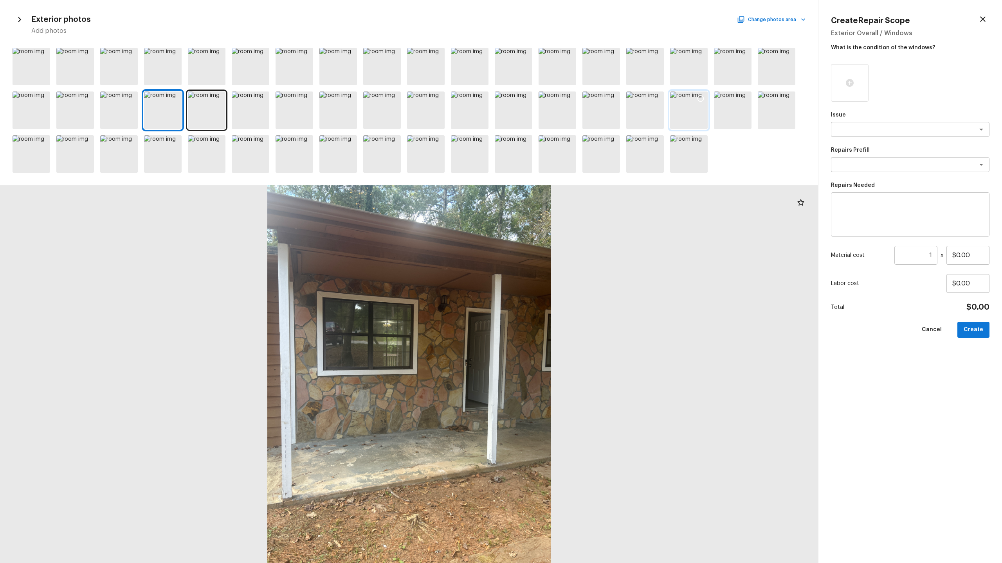
click at [563, 112] on div at bounding box center [689, 111] width 38 height 38
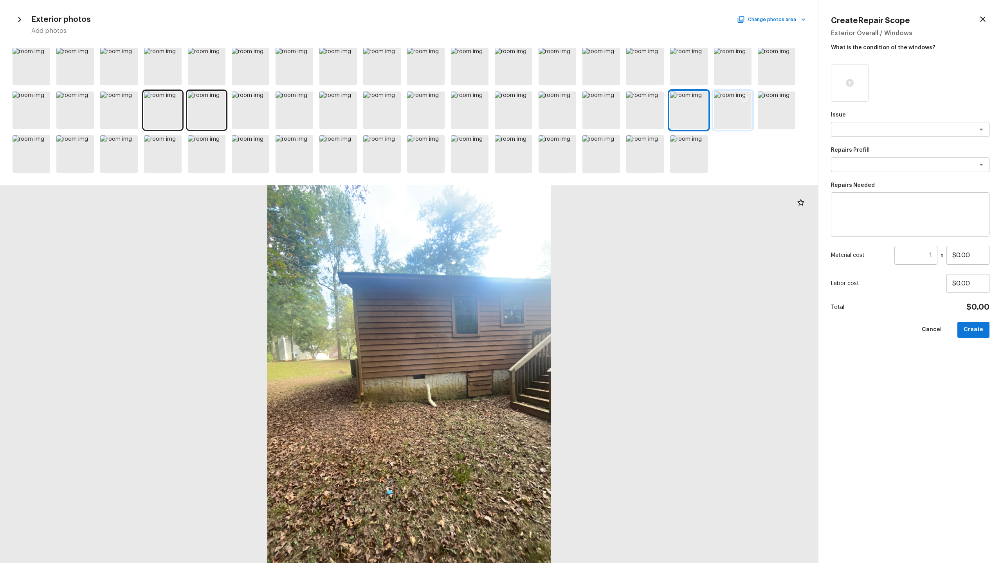
click at [563, 114] on div at bounding box center [733, 111] width 38 height 38
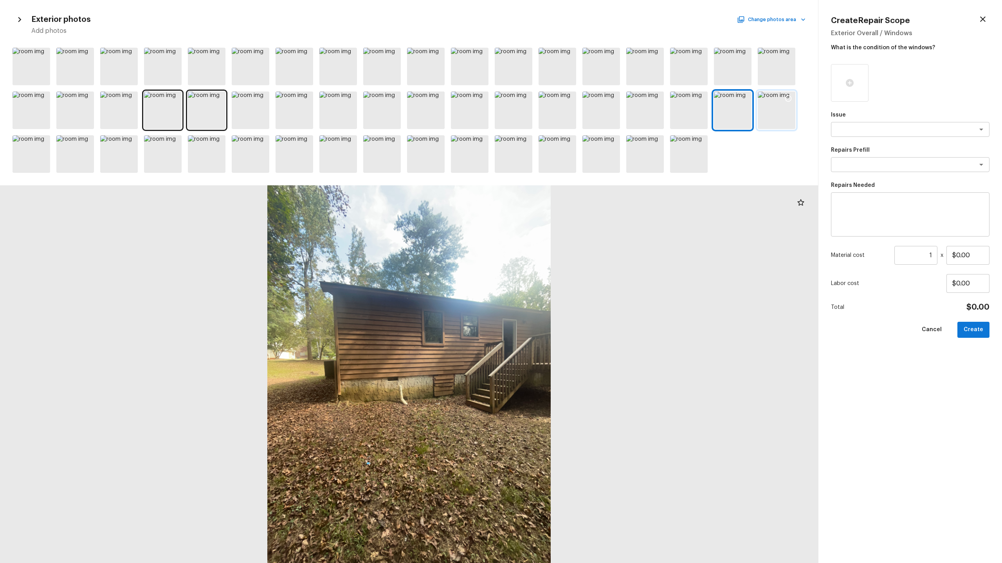
click at [563, 112] on div at bounding box center [776, 111] width 38 height 38
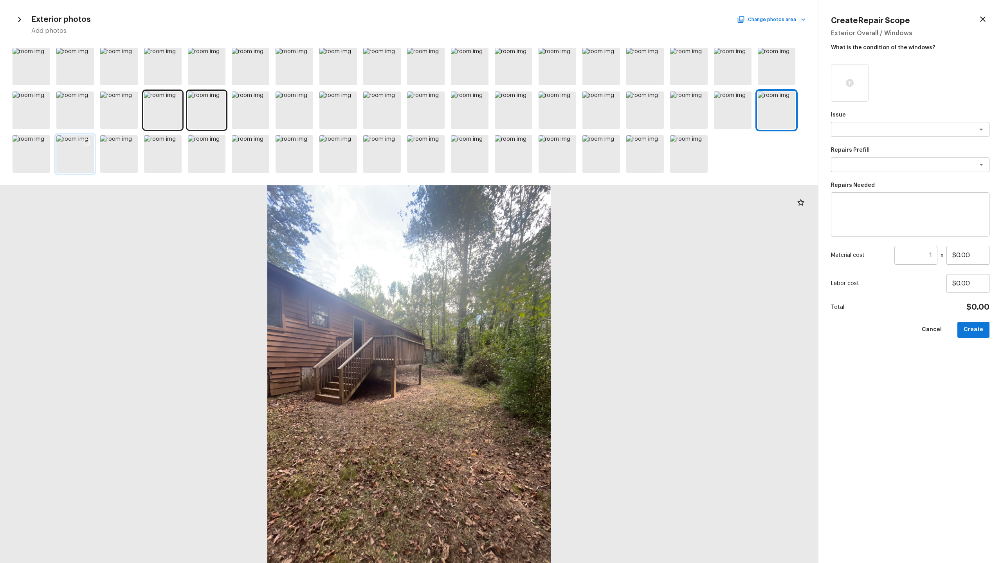
click at [85, 167] on div at bounding box center [75, 154] width 38 height 38
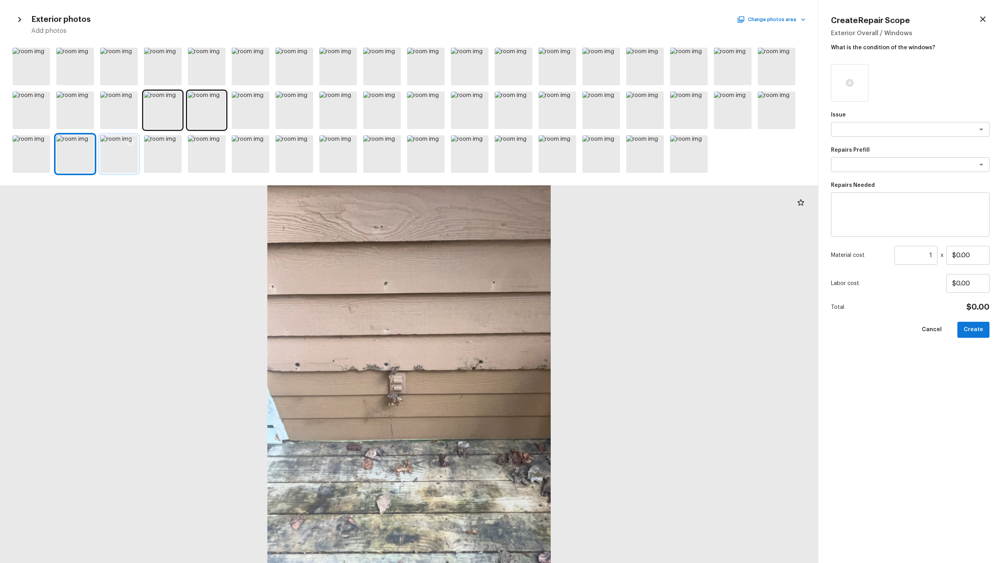
click at [131, 156] on div at bounding box center [119, 154] width 38 height 38
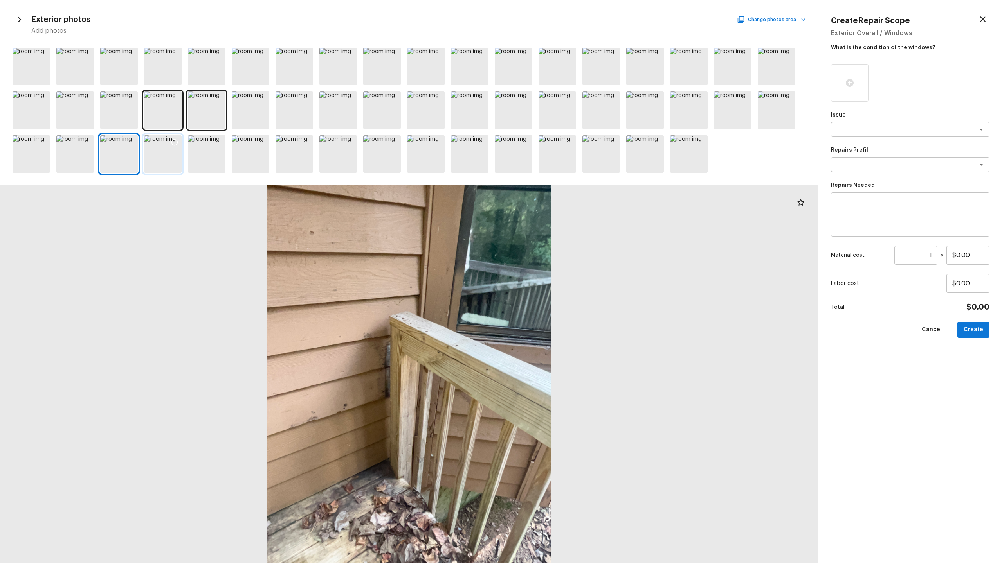
click at [165, 155] on div at bounding box center [163, 154] width 38 height 38
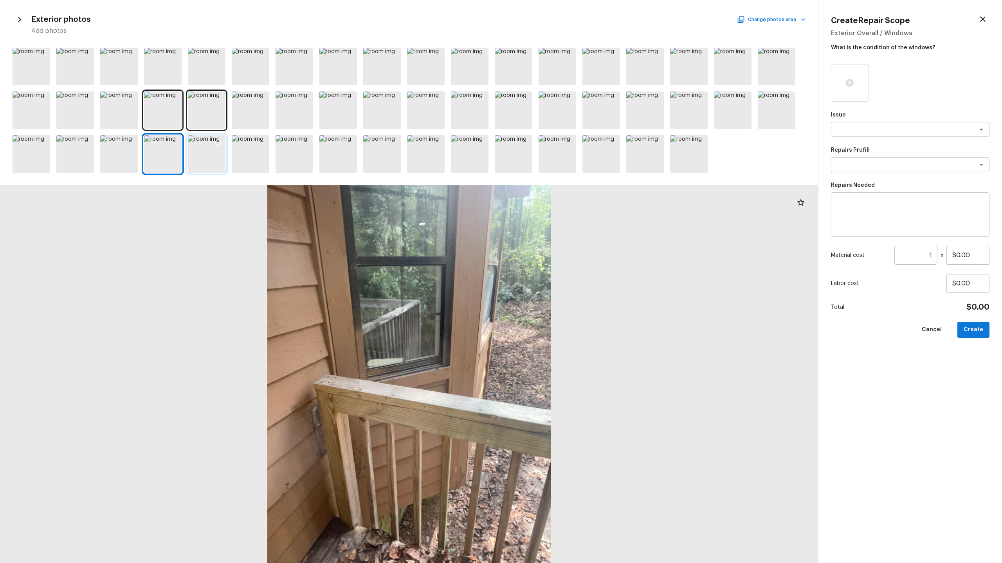
click at [215, 156] on div at bounding box center [207, 154] width 38 height 38
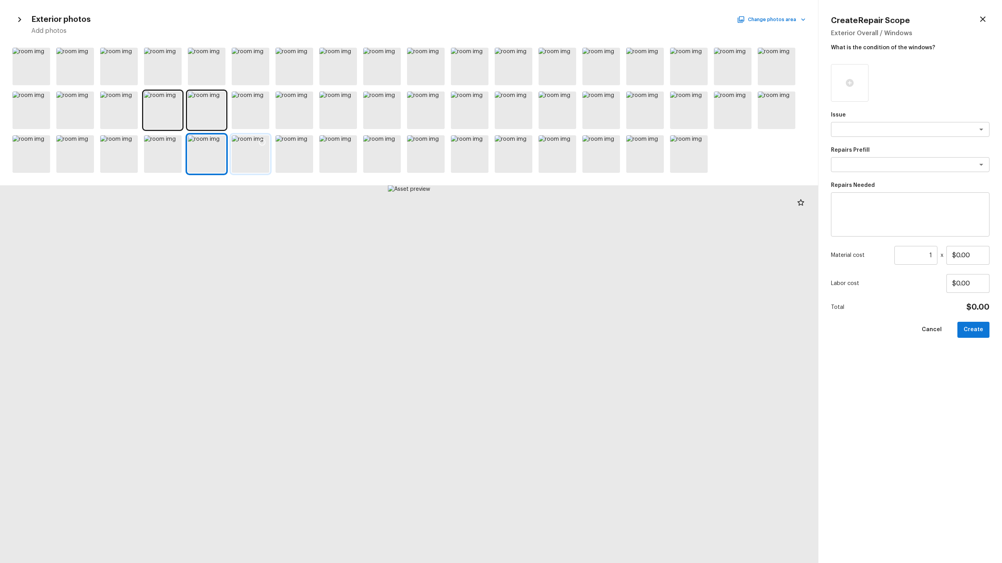
click at [250, 159] on div at bounding box center [251, 154] width 38 height 38
click at [288, 159] on div at bounding box center [294, 154] width 38 height 38
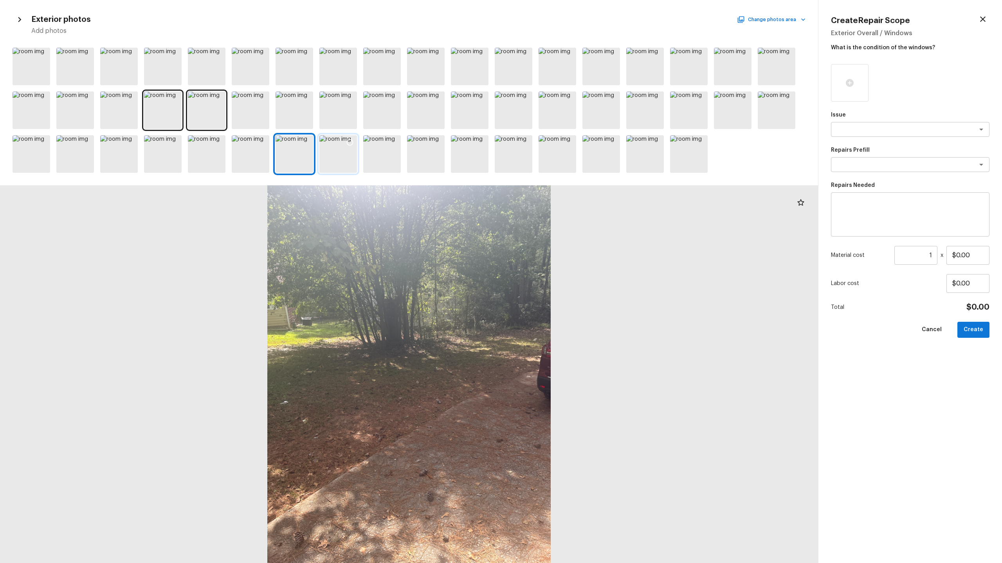
click at [336, 153] on div at bounding box center [338, 154] width 38 height 38
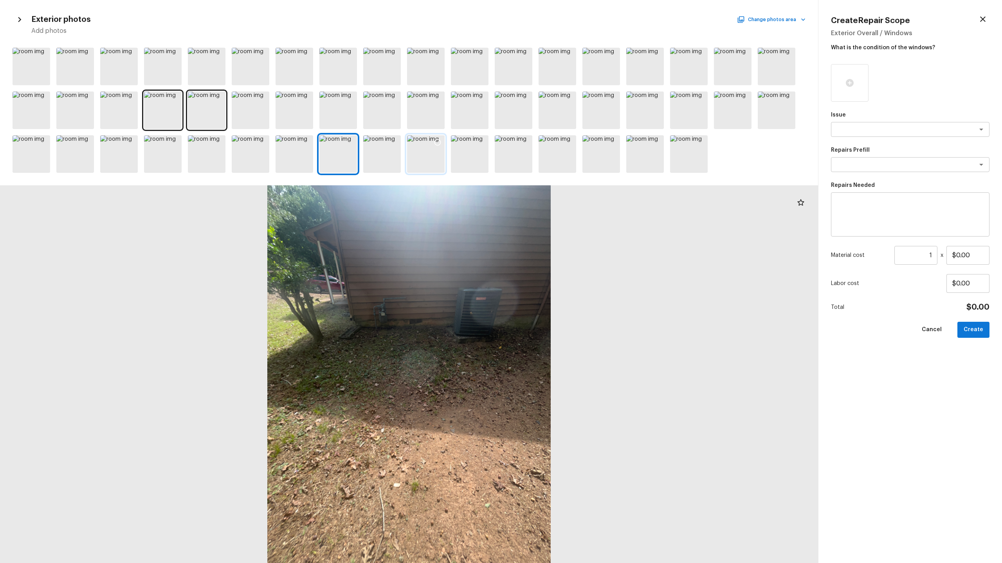
click at [419, 159] on div at bounding box center [426, 154] width 38 height 38
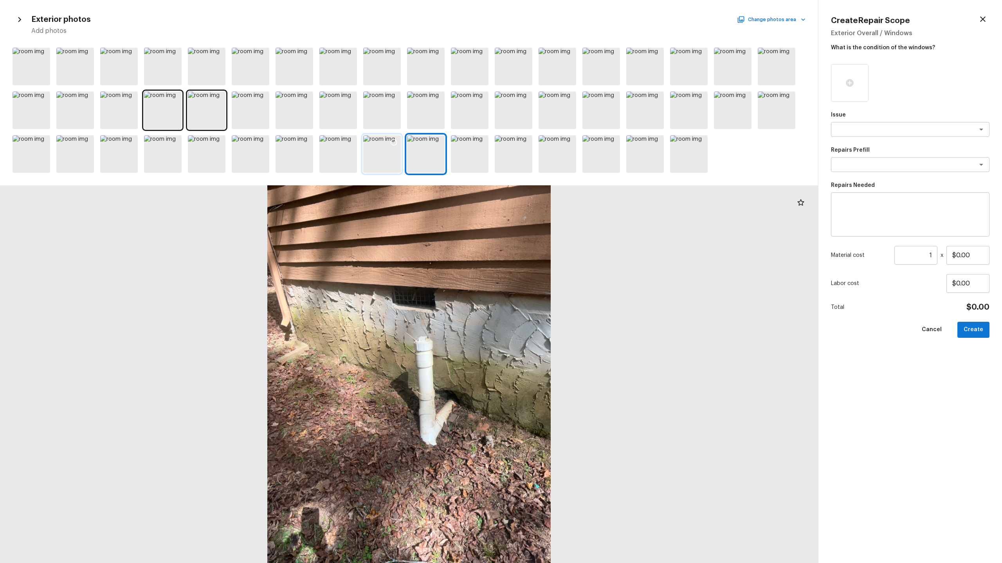
click at [385, 163] on div at bounding box center [382, 154] width 38 height 38
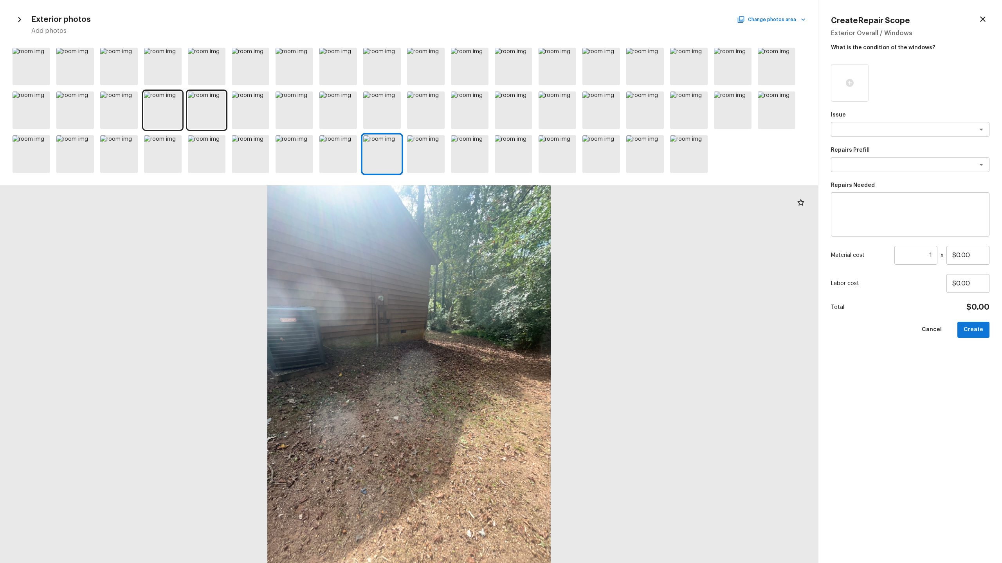
click at [563, 18] on icon "button" at bounding box center [982, 18] width 5 height 5
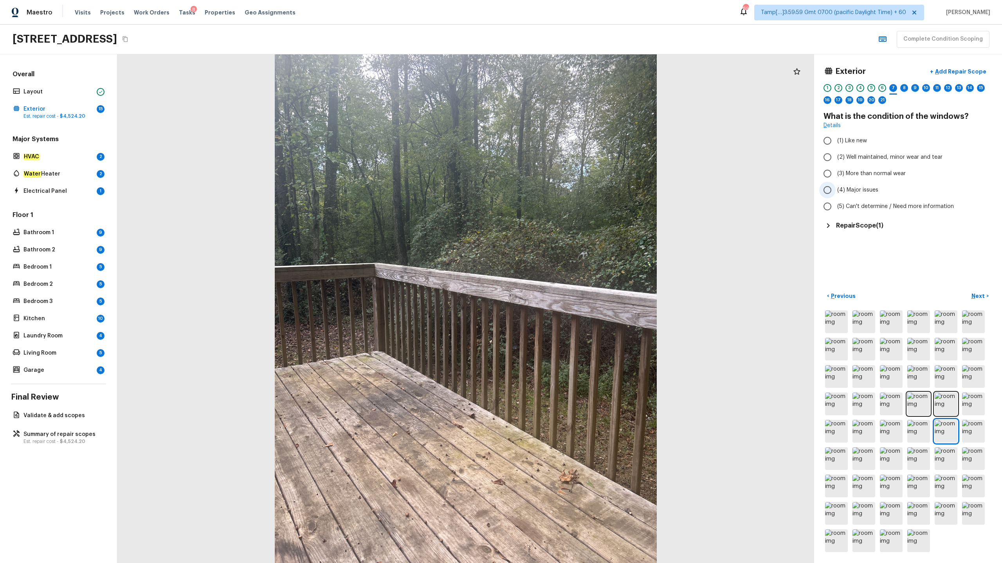
radio input "true"
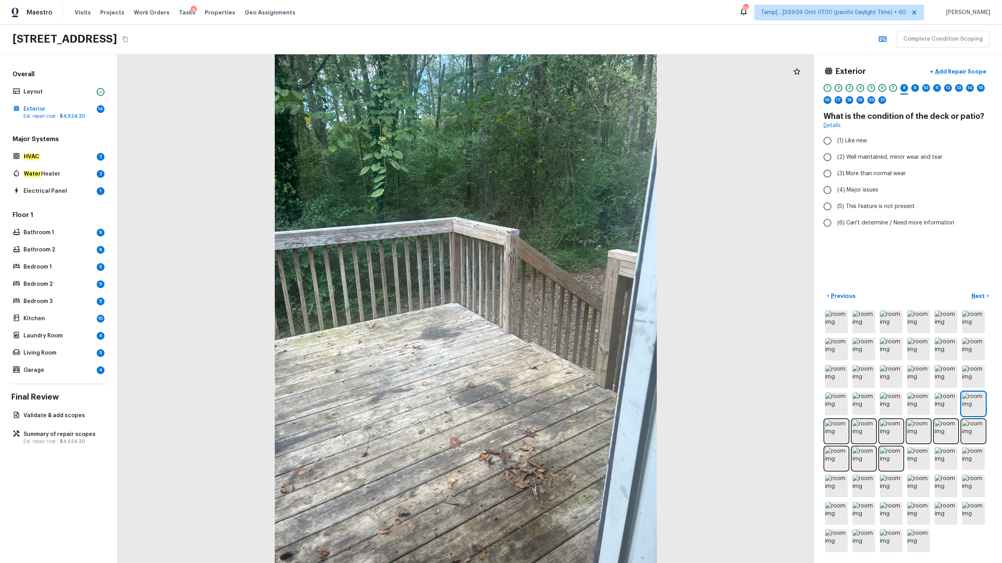
radio input "true"
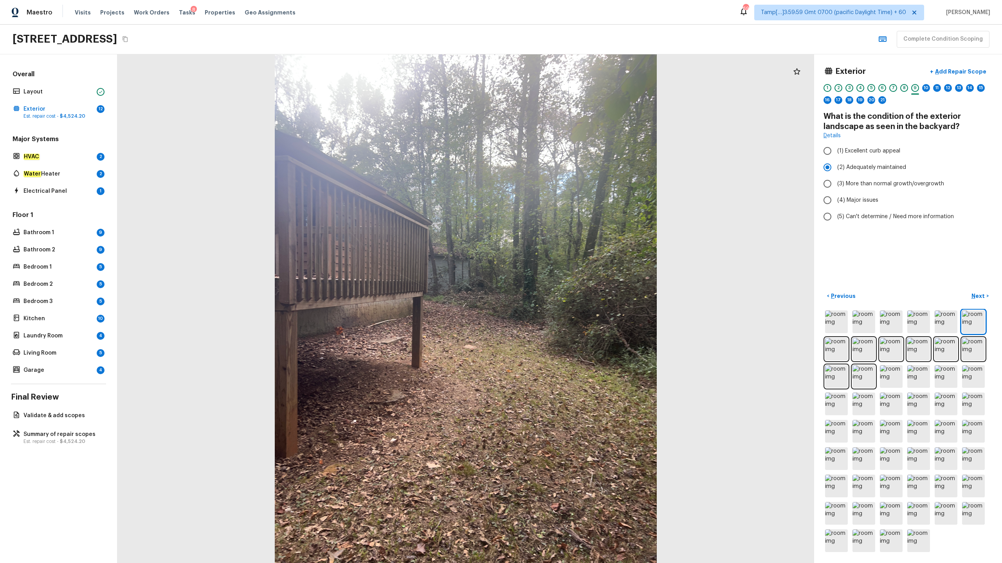
radio input "false"
radio input "true"
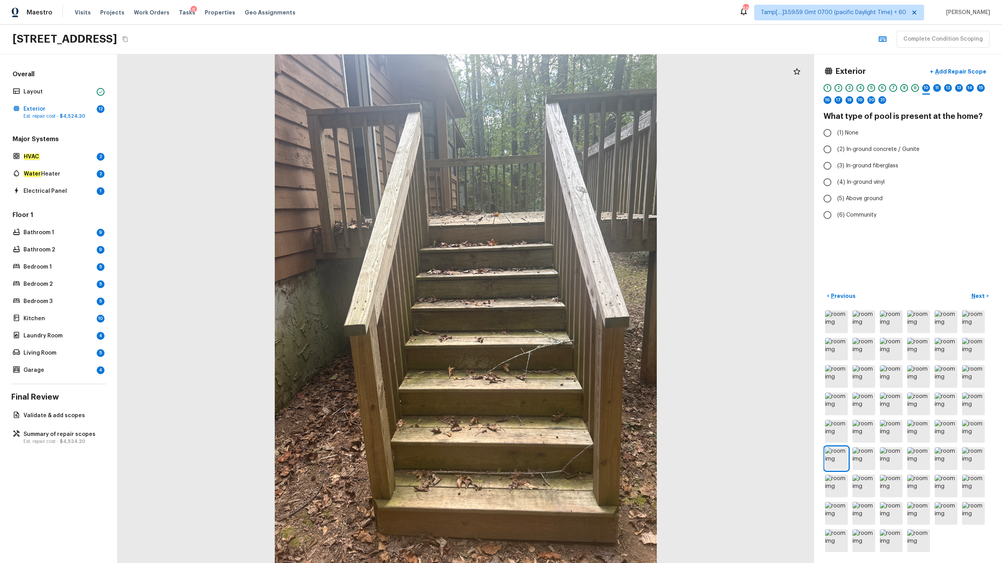
radio input "true"
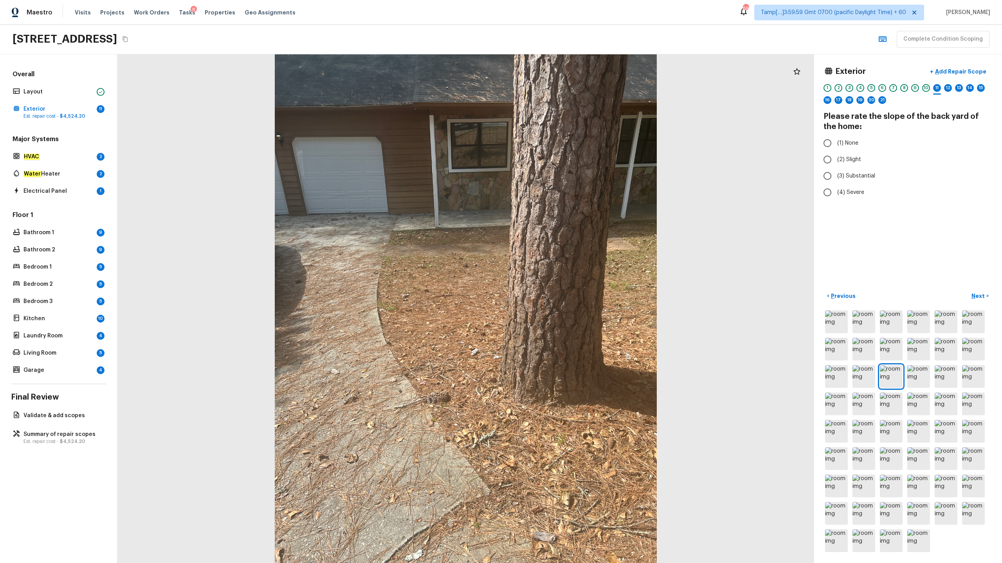
radio input "true"
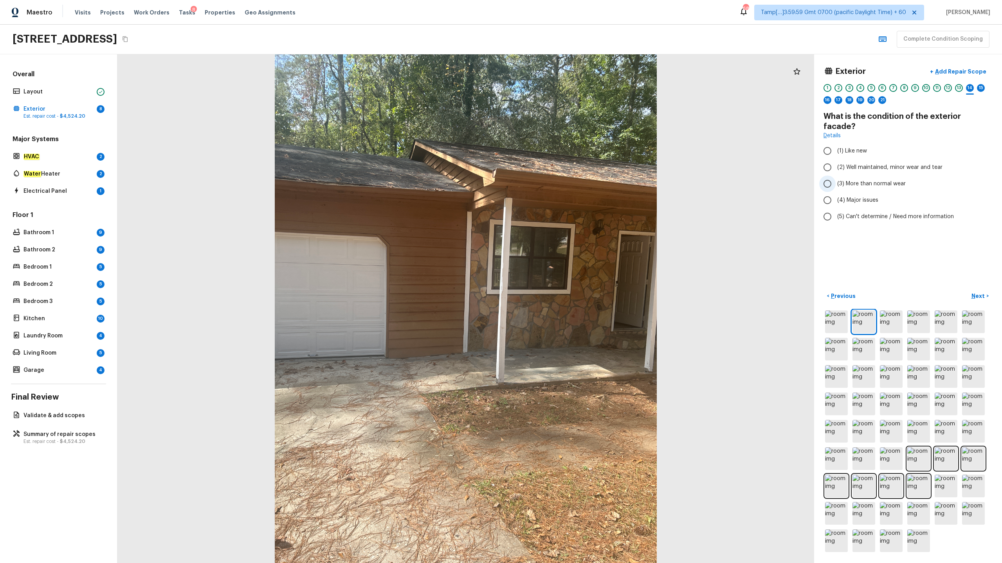
click at [563, 180] on span "(3) More than normal wear" at bounding box center [871, 184] width 68 height 8
click at [563, 176] on input "(3) More than normal wear" at bounding box center [827, 184] width 16 height 16
radio input "true"
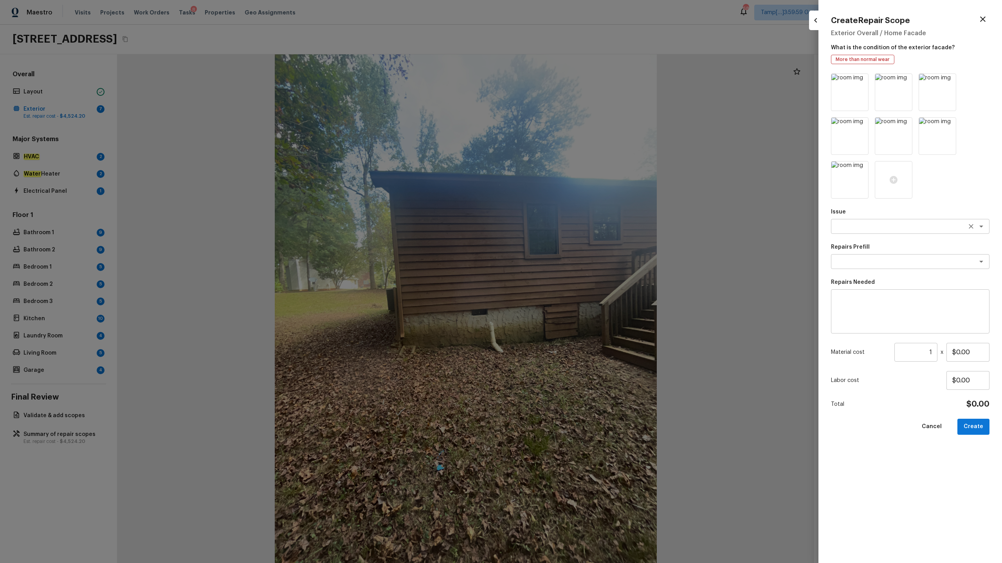
click at [563, 228] on textarea at bounding box center [898, 227] width 129 height 8
click at [563, 230] on textarea "fCd" at bounding box center [898, 227] width 129 height 8
type textarea "facade"
click at [563, 278] on textarea at bounding box center [909, 311] width 147 height 31
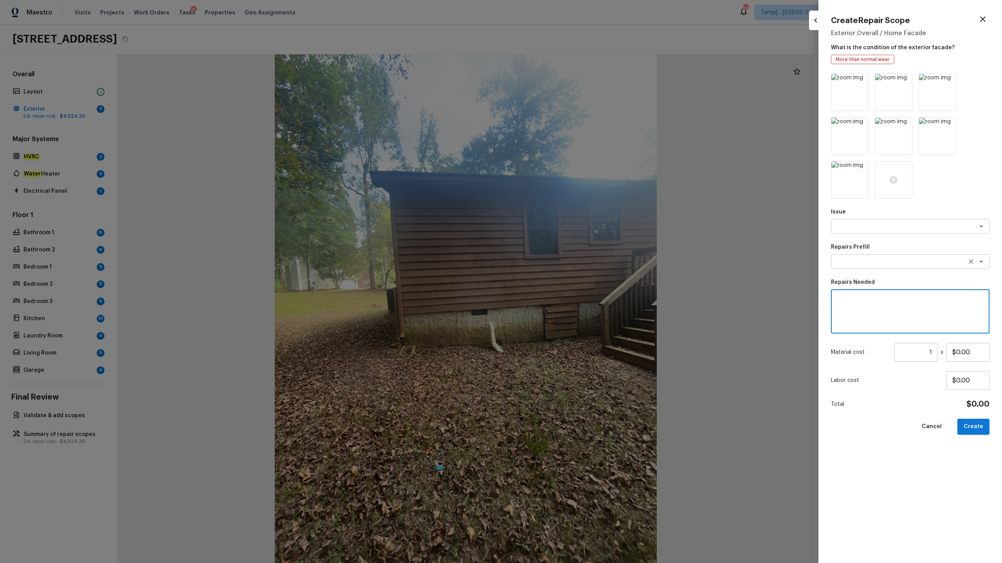
click at [563, 260] on textarea at bounding box center [898, 262] width 129 height 8
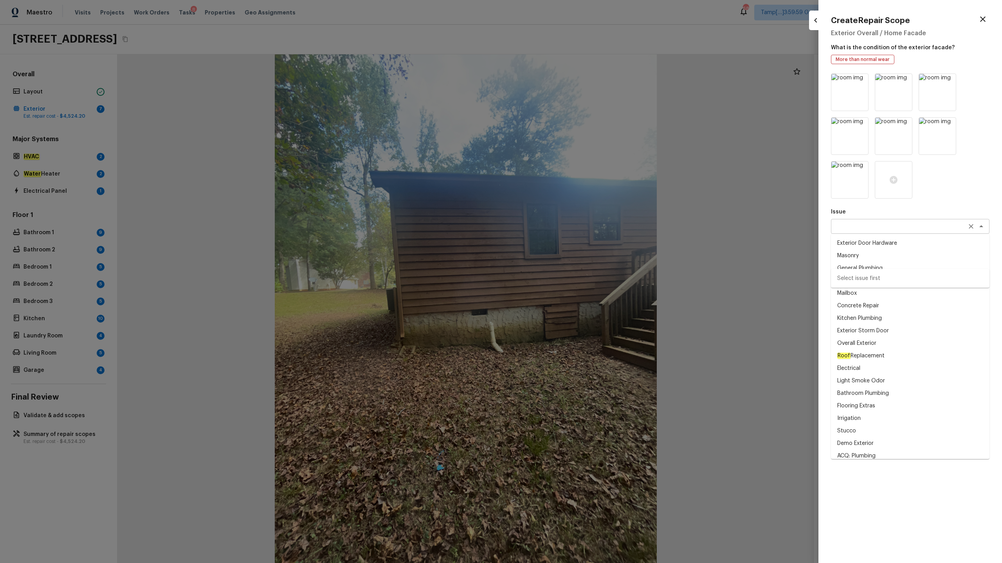
click at [563, 231] on div "x ​" at bounding box center [910, 226] width 158 height 15
type textarea "facade"
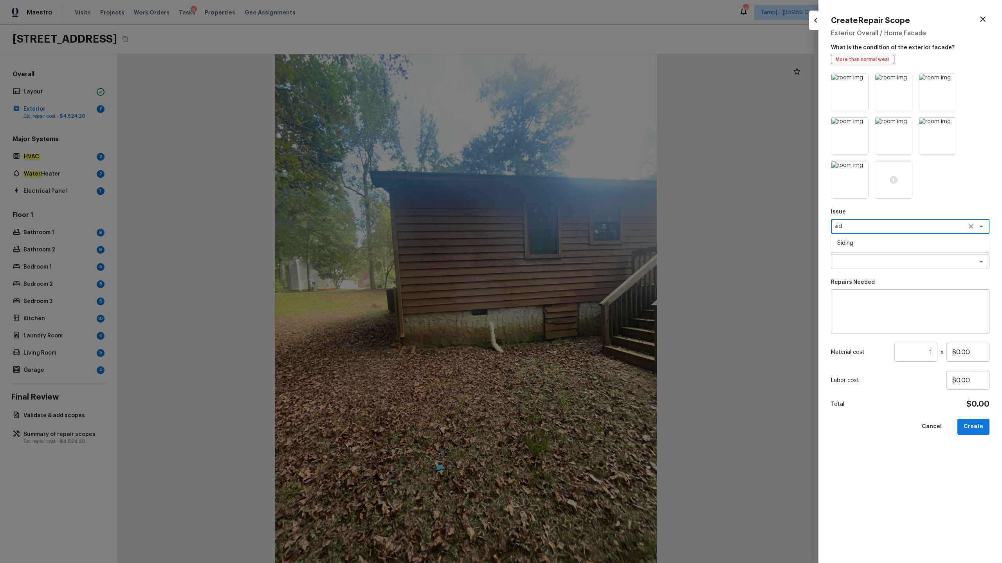
click at [563, 244] on li "Siding" at bounding box center [910, 243] width 158 height 13
type textarea "Siding"
click at [563, 264] on textarea at bounding box center [898, 262] width 129 height 8
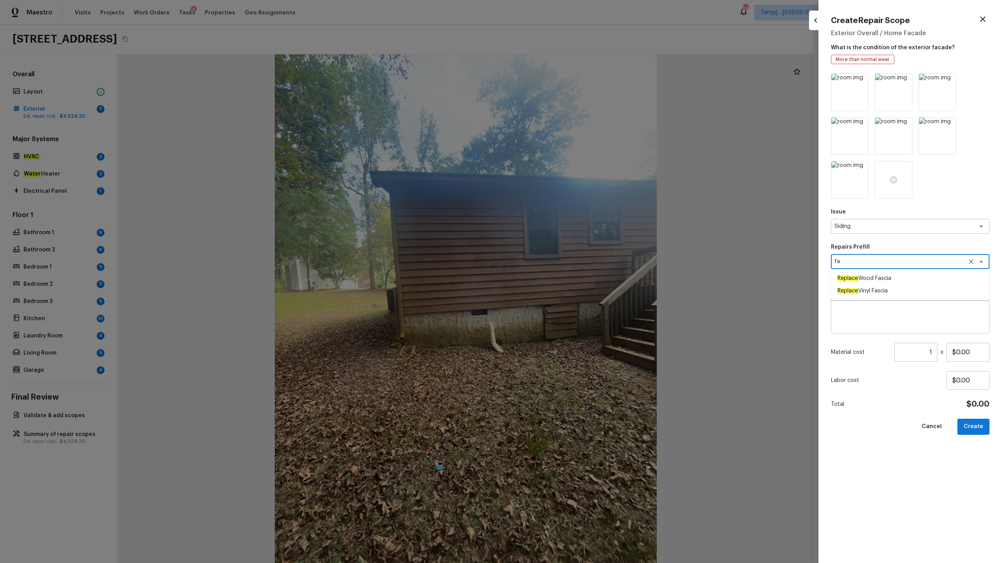
type textarea "fa"
click at [563, 278] on textarea at bounding box center [909, 311] width 147 height 31
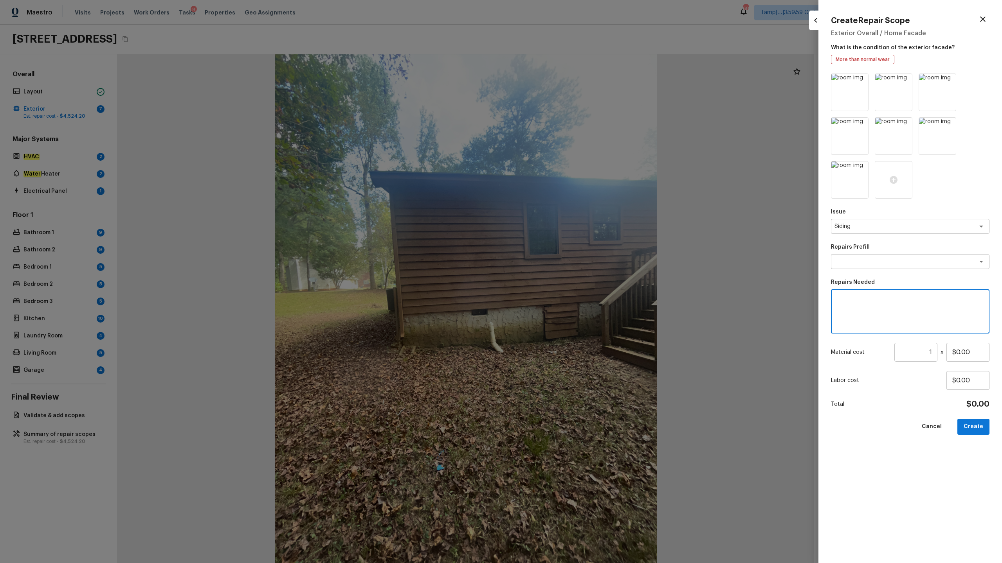
type textarea "R"
click at [563, 278] on textarea "Minor repair" at bounding box center [909, 311] width 147 height 31
type textarea "Repair facade"
click at [563, 278] on input "$0.00" at bounding box center [967, 352] width 43 height 19
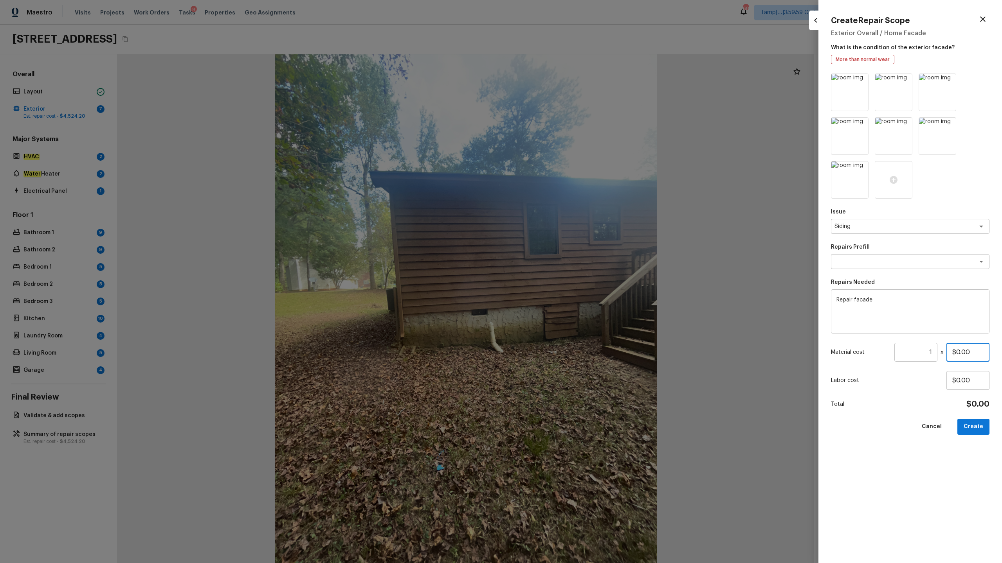
click at [563, 278] on input "$0.00" at bounding box center [967, 352] width 43 height 19
type input "$500.00"
click at [563, 278] on button "Create" at bounding box center [973, 427] width 32 height 16
type input "$0.00"
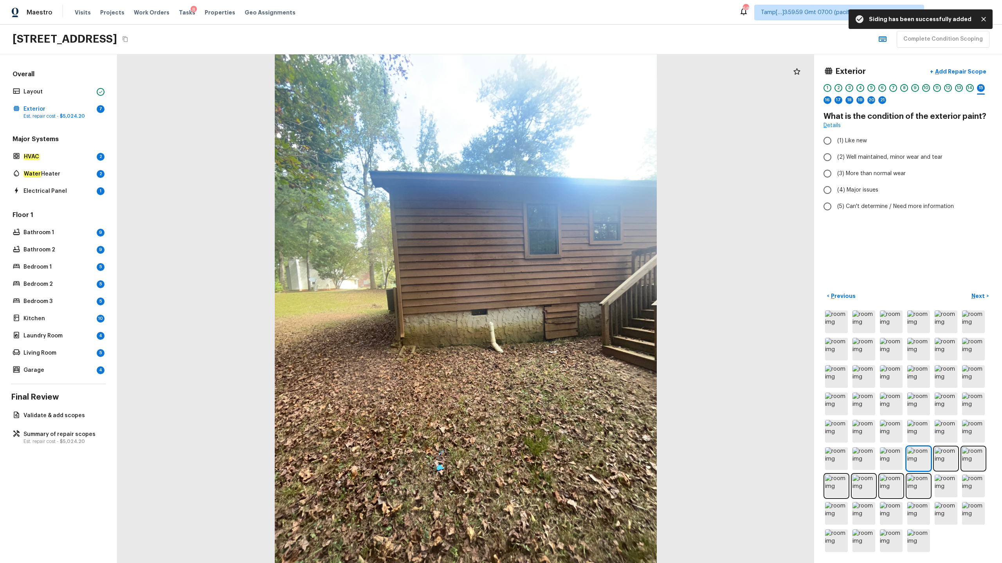
radio input "true"
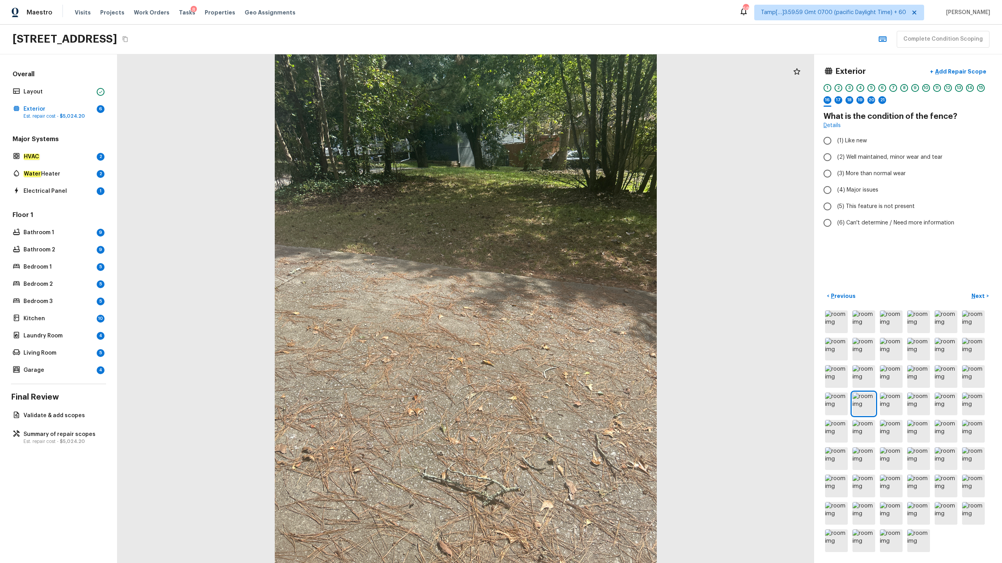
radio input "true"
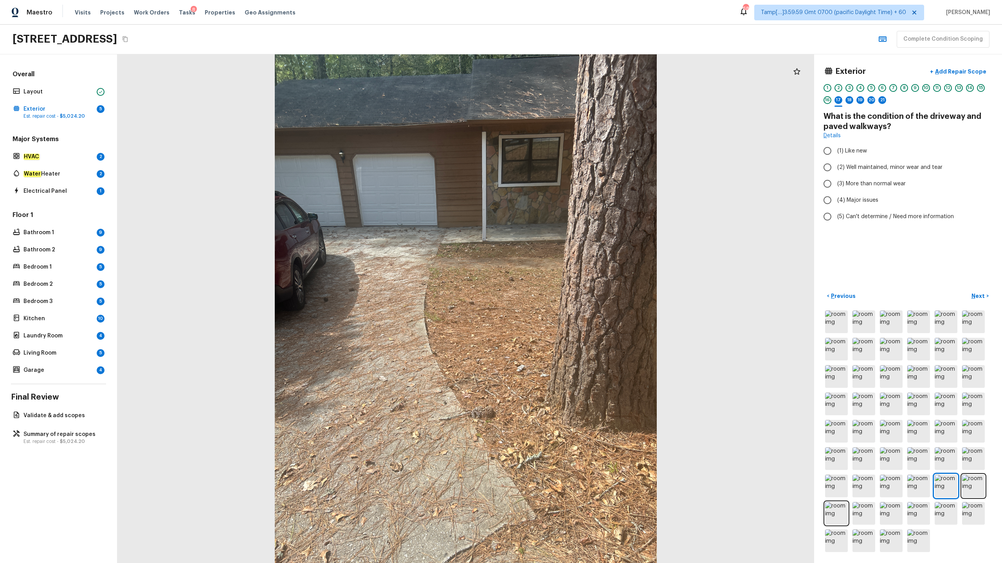
radio input "true"
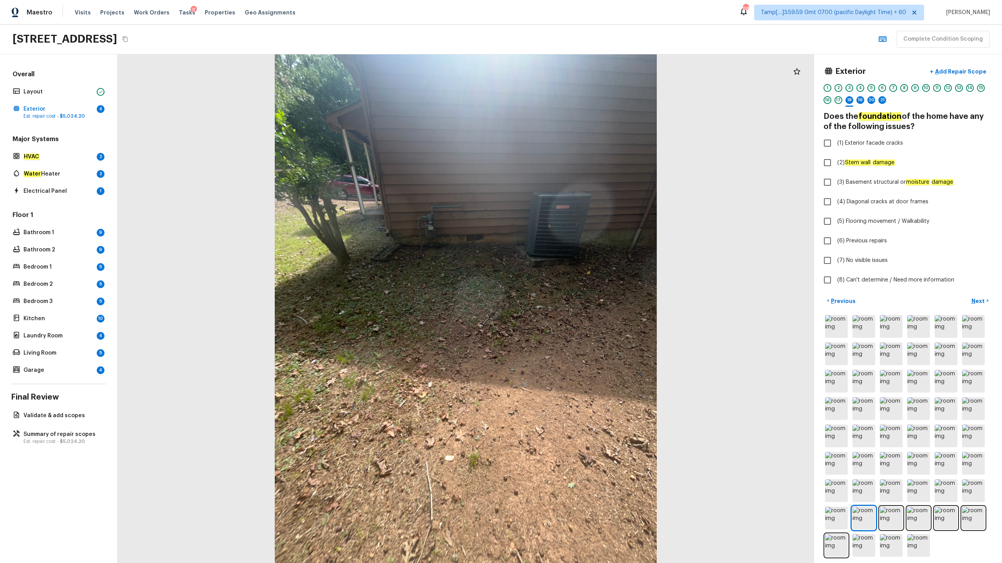
checkbox input "true"
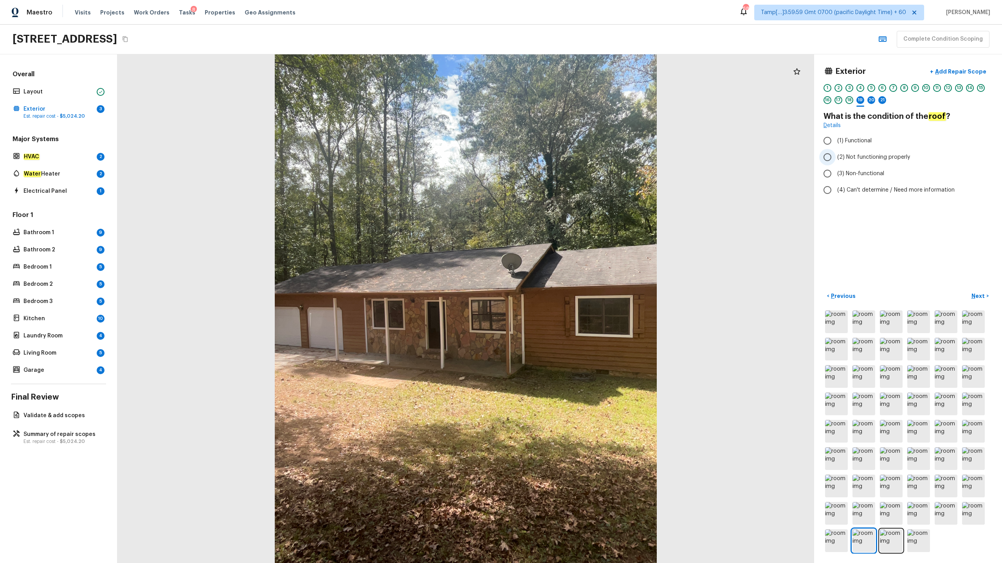
click at [563, 158] on span "(2) Not functioning properly" at bounding box center [873, 157] width 73 height 8
click at [563, 158] on input "(2) Not functioning properly" at bounding box center [827, 157] width 16 height 16
radio input "true"
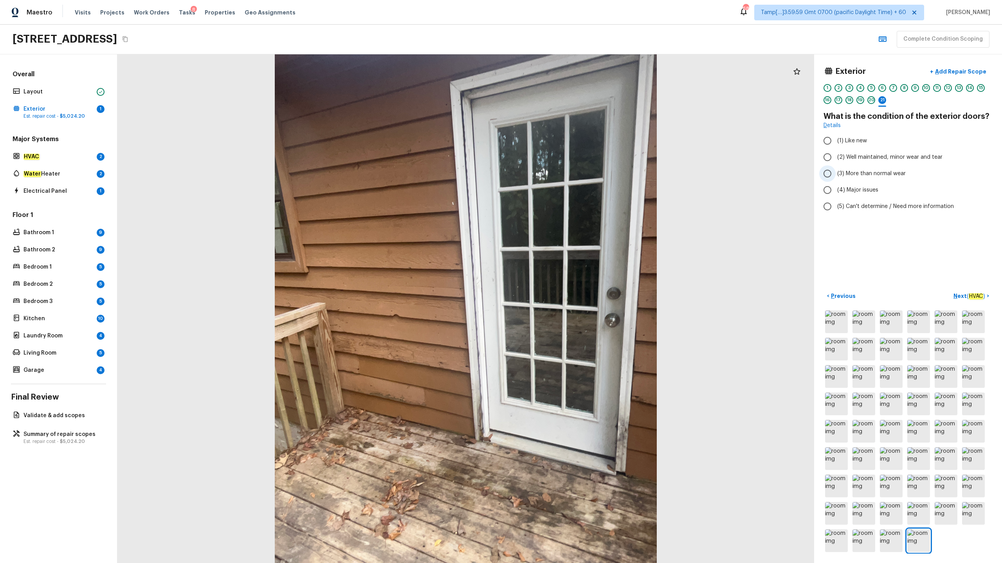
click at [563, 174] on span "(3) More than normal wear" at bounding box center [871, 174] width 68 height 8
click at [563, 174] on input "(3) More than normal wear" at bounding box center [827, 173] width 16 height 16
radio input "true"
click at [563, 70] on p "Add Repair Scope" at bounding box center [959, 72] width 53 height 8
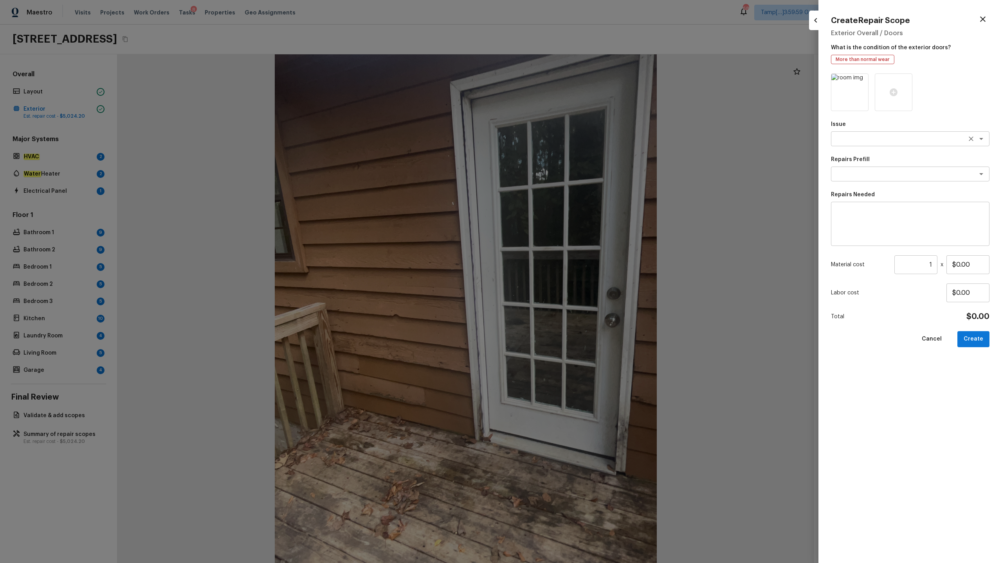
click at [563, 139] on textarea at bounding box center [898, 139] width 129 height 8
click at [563, 156] on span "Roof Replacement" at bounding box center [860, 156] width 47 height 8
click at [563, 137] on textarea "Roof Replacement" at bounding box center [898, 139] width 129 height 8
click at [563, 196] on em "Roof" at bounding box center [876, 193] width 13 height 6
click at [563, 180] on div "x ​" at bounding box center [910, 174] width 158 height 15
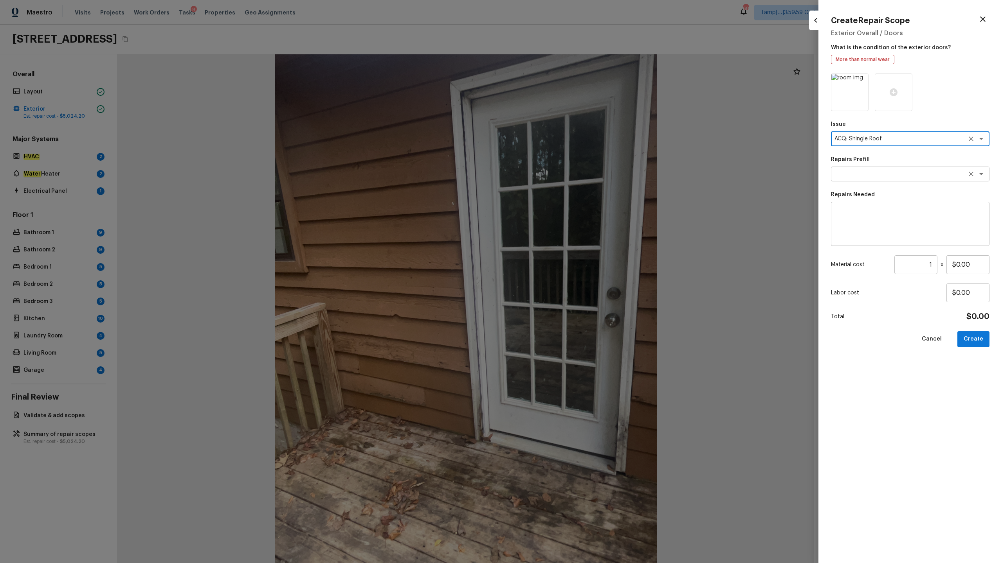
type textarea "ACQ: Shingle Roof"
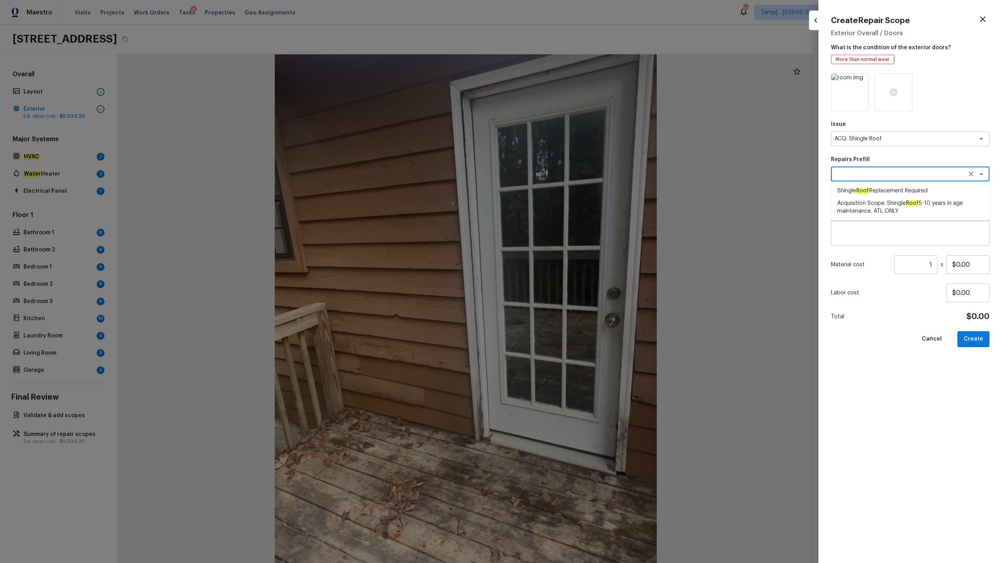
click at [563, 191] on span "Shingle Roof Replacement Required" at bounding box center [882, 191] width 90 height 8
type textarea "Shingle Roof Replacement Required"
type textarea "Acquisition Scope: Shingle Roof Replacement required."
type input "$9,500.00"
click at [563, 278] on button "Create" at bounding box center [973, 339] width 32 height 16
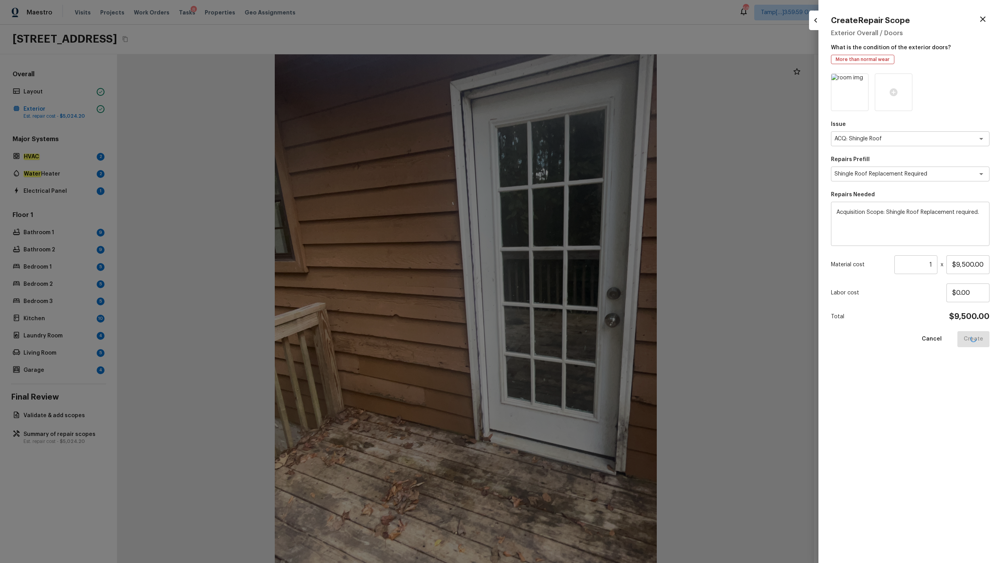
type input "$0.00"
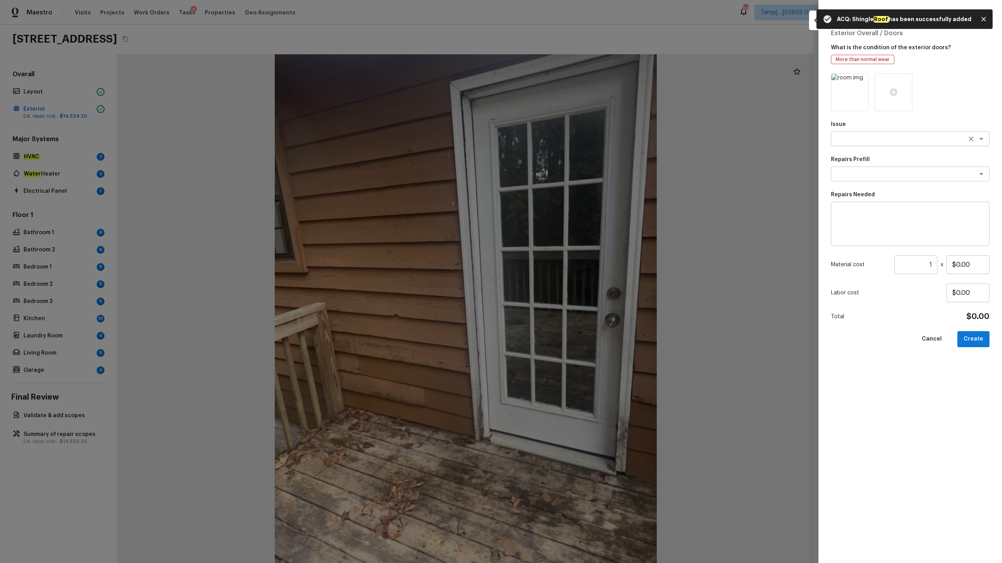
click at [563, 142] on textarea at bounding box center [898, 139] width 129 height 8
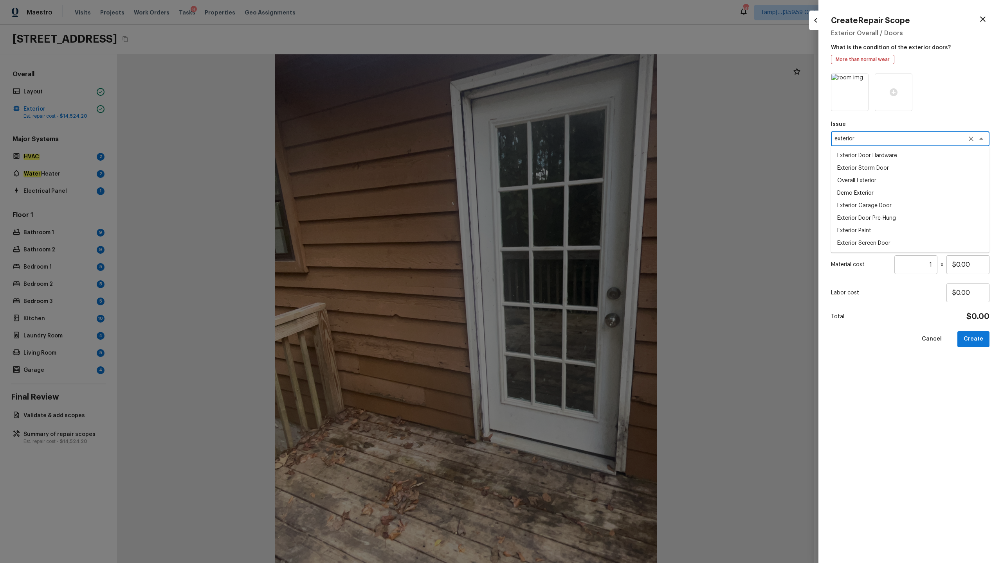
click at [563, 180] on li "Overall Exterior" at bounding box center [910, 180] width 158 height 13
type textarea "Overall Exterior"
click at [563, 219] on textarea at bounding box center [909, 224] width 147 height 31
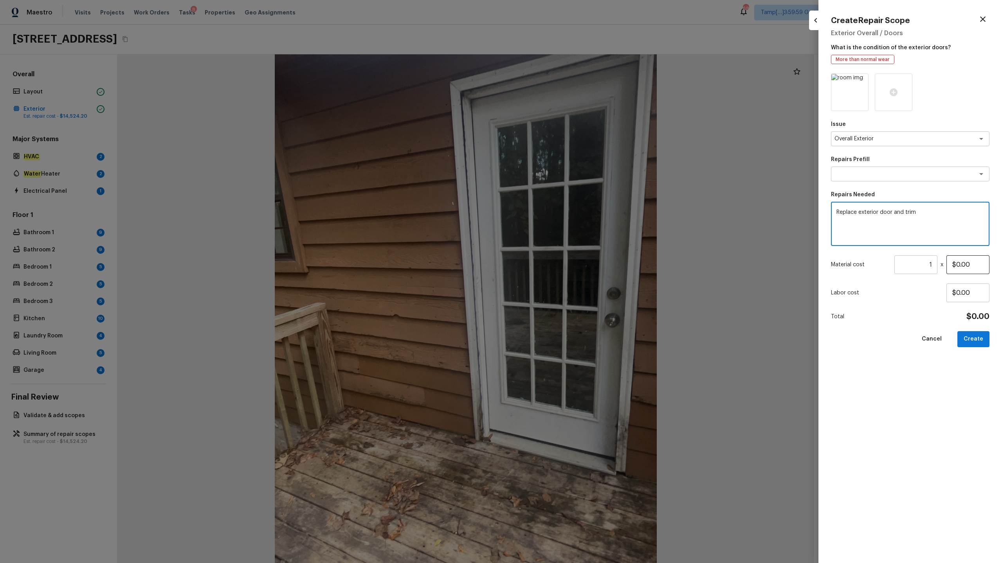
type textarea "Replace exterior door and trim"
click at [563, 261] on input "$0.00" at bounding box center [967, 264] width 43 height 19
click at [563, 266] on input "$0.00" at bounding box center [967, 264] width 43 height 19
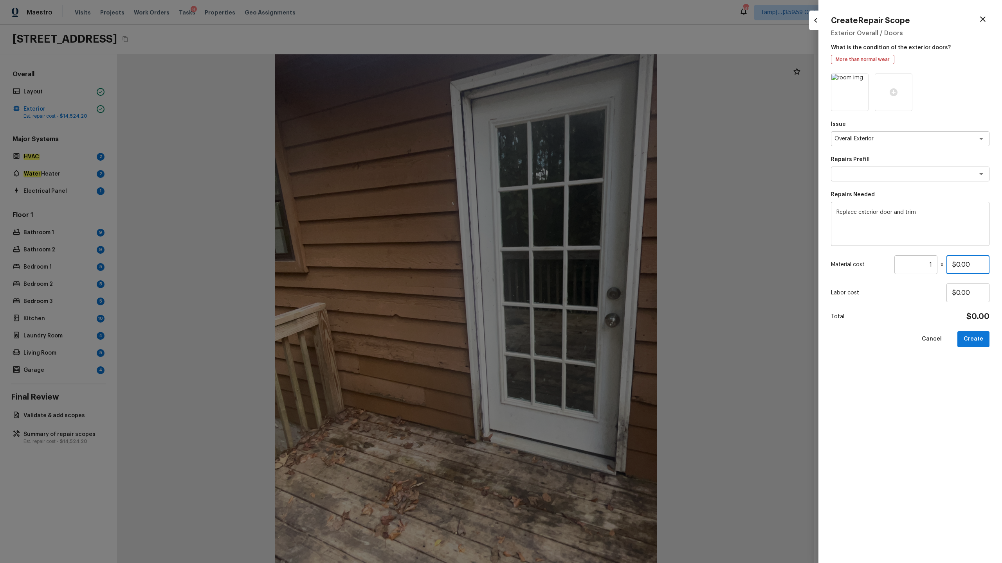
click at [563, 266] on input "$0.00" at bounding box center [967, 264] width 43 height 19
type input "$350.00"
click at [563, 278] on button "Create" at bounding box center [973, 339] width 32 height 16
type input "$0.00"
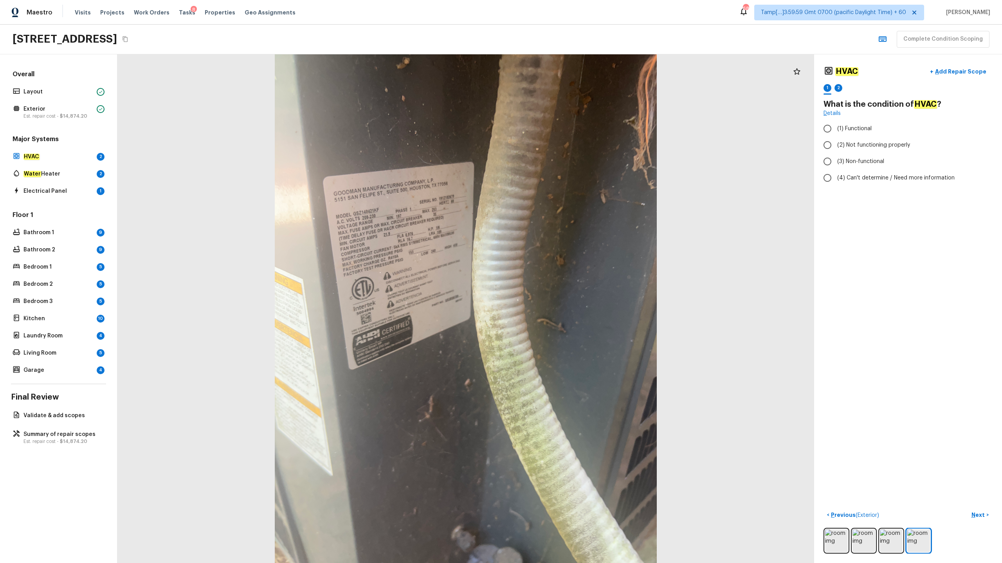
radio input "true"
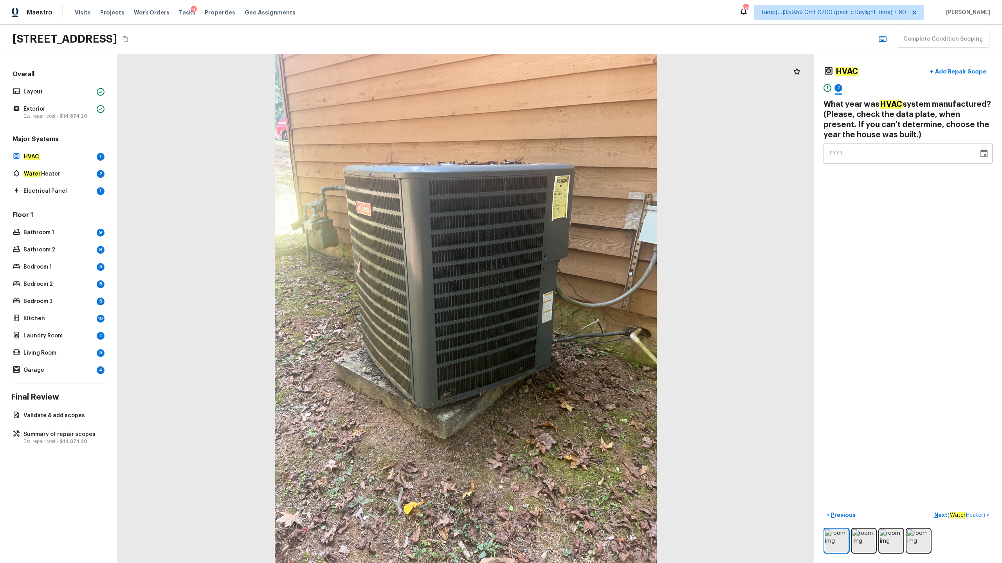
click at [563, 151] on span "YYYY" at bounding box center [836, 153] width 14 height 5
type input "2019"
click at [563, 278] on p "Next ( Water Heater )" at bounding box center [960, 515] width 52 height 8
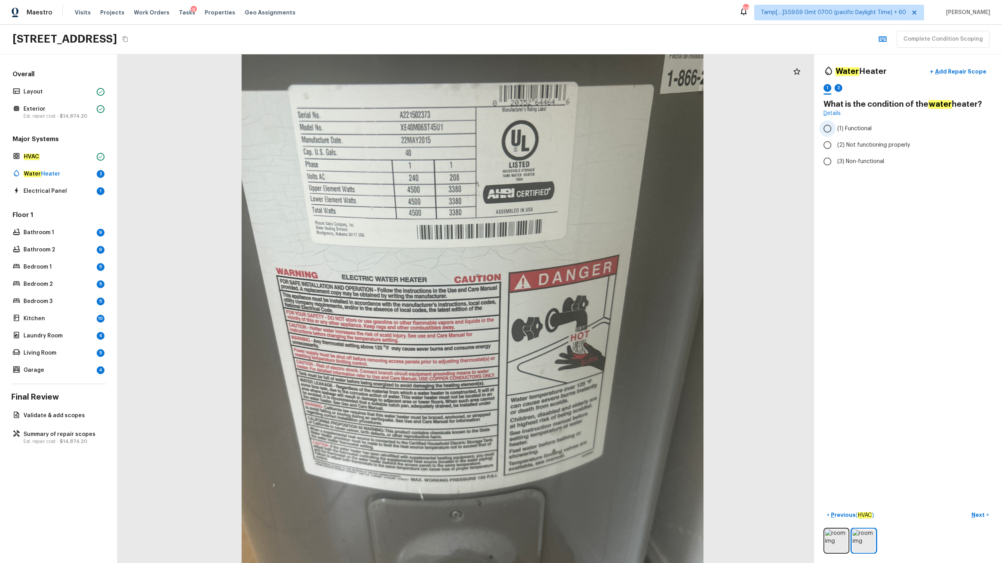
click at [563, 127] on span "(1) Functional" at bounding box center [854, 129] width 34 height 8
click at [563, 127] on input "(1) Functional" at bounding box center [827, 128] width 16 height 16
radio input "true"
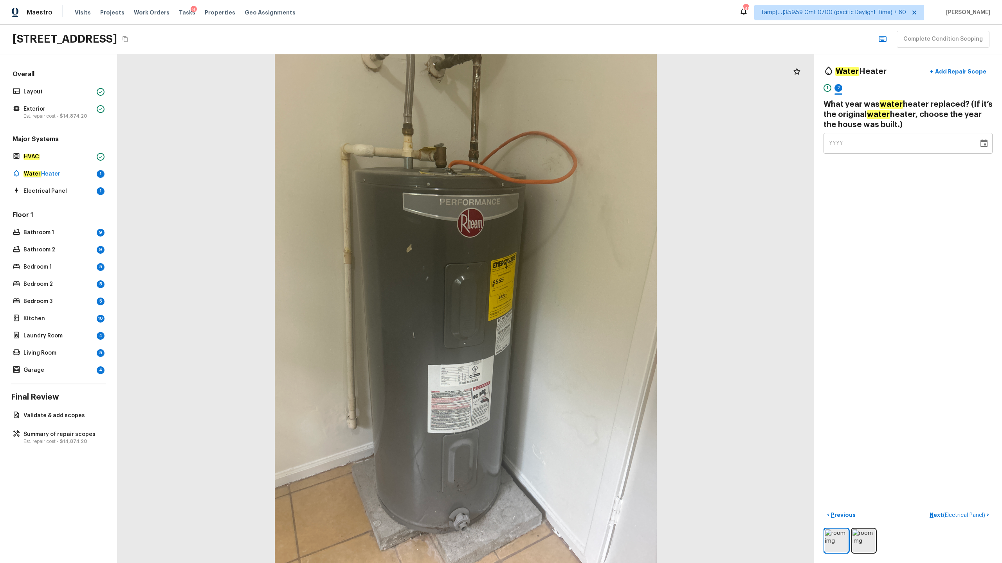
click at [563, 143] on span "YYYY" at bounding box center [836, 143] width 14 height 5
type input "2015"
click at [563, 278] on p "Next ( Electrical Panel )" at bounding box center [957, 515] width 57 height 8
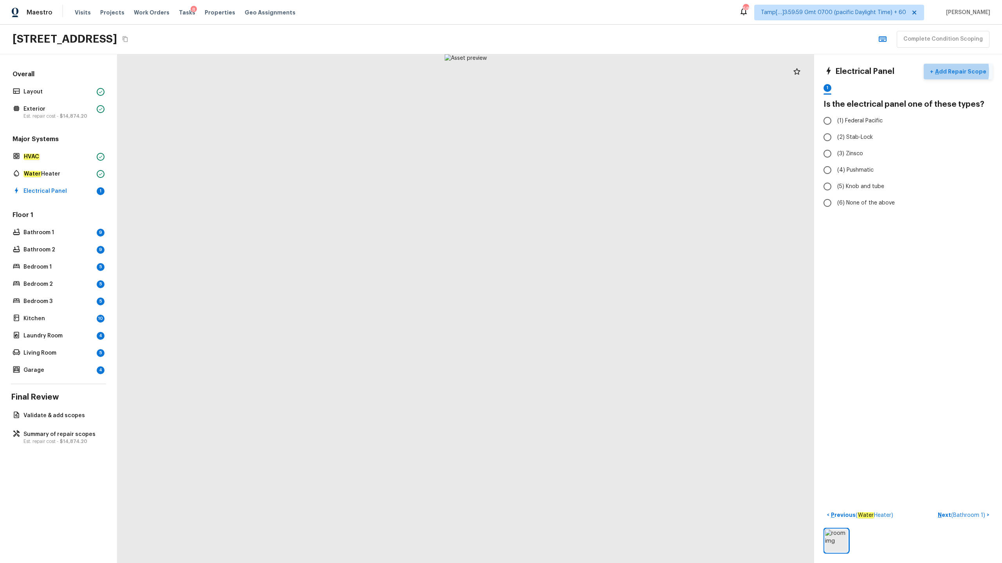
click at [563, 71] on p "Add Repair Scope" at bounding box center [959, 72] width 53 height 8
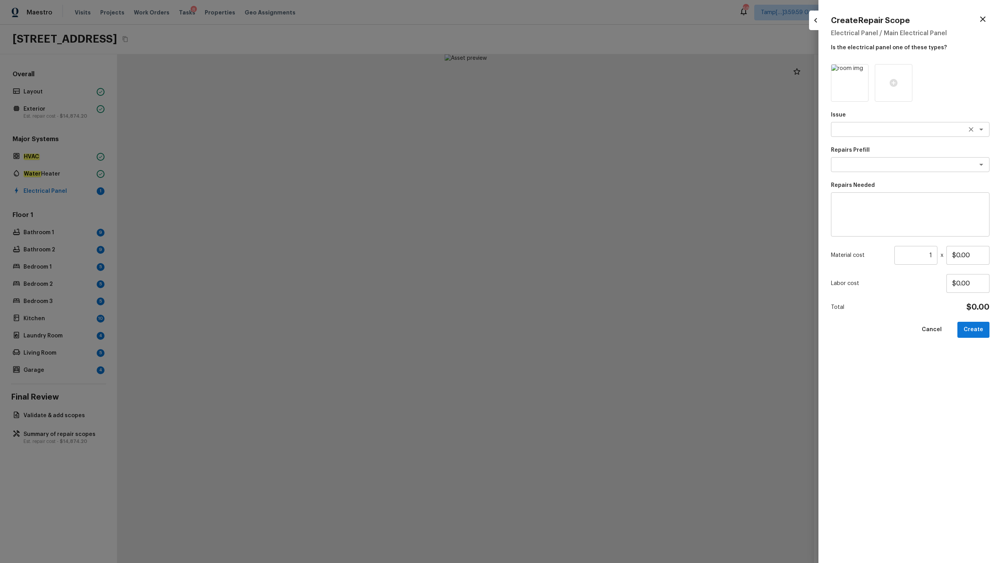
click at [563, 131] on textarea at bounding box center [898, 130] width 129 height 8
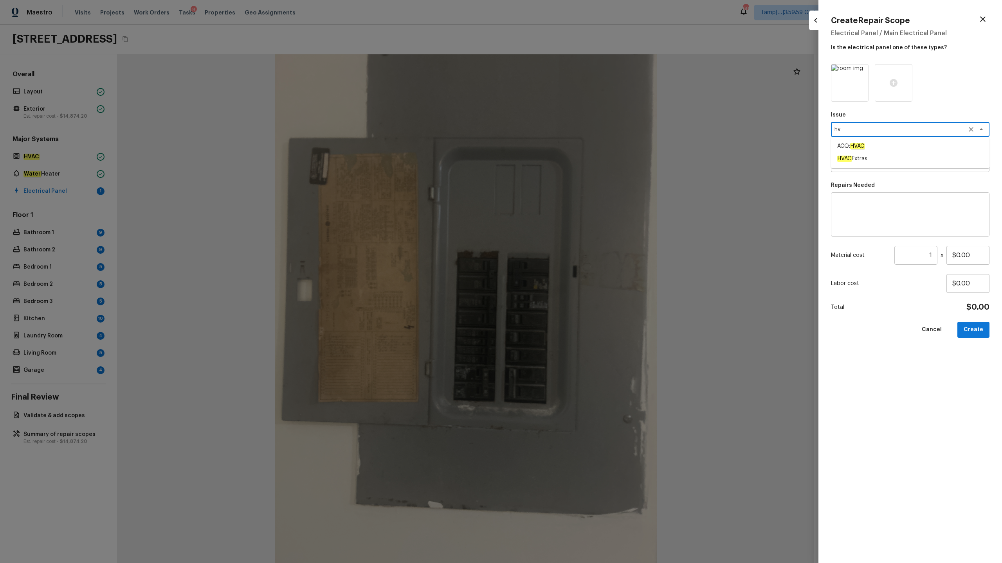
click at [563, 144] on em "HVAC" at bounding box center [857, 146] width 14 height 6
type textarea "ACQ: HVAC"
click at [563, 68] on icon at bounding box center [861, 72] width 8 height 8
click at [563, 85] on icon at bounding box center [849, 83] width 8 height 8
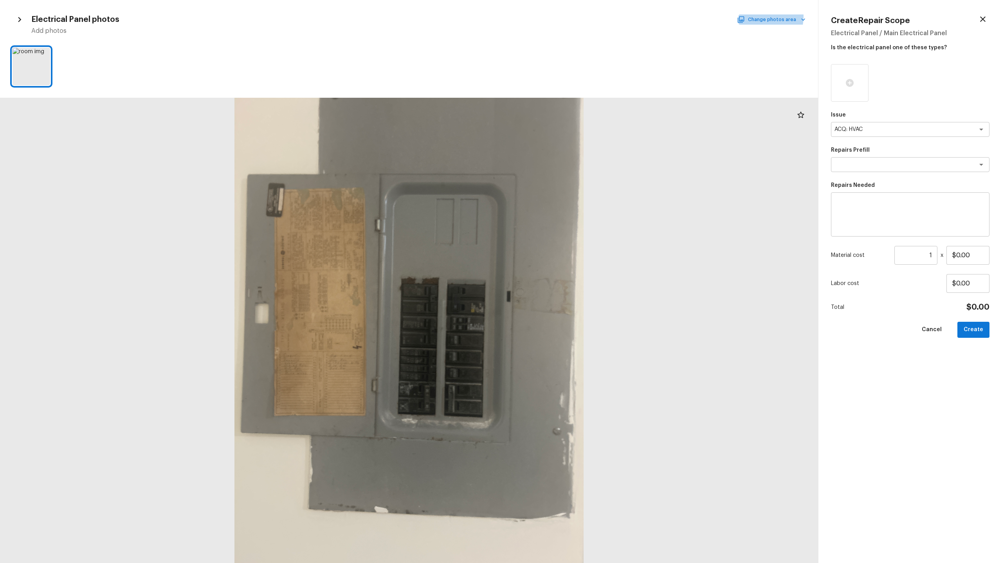
click at [563, 16] on button "Change photos area" at bounding box center [771, 19] width 67 height 10
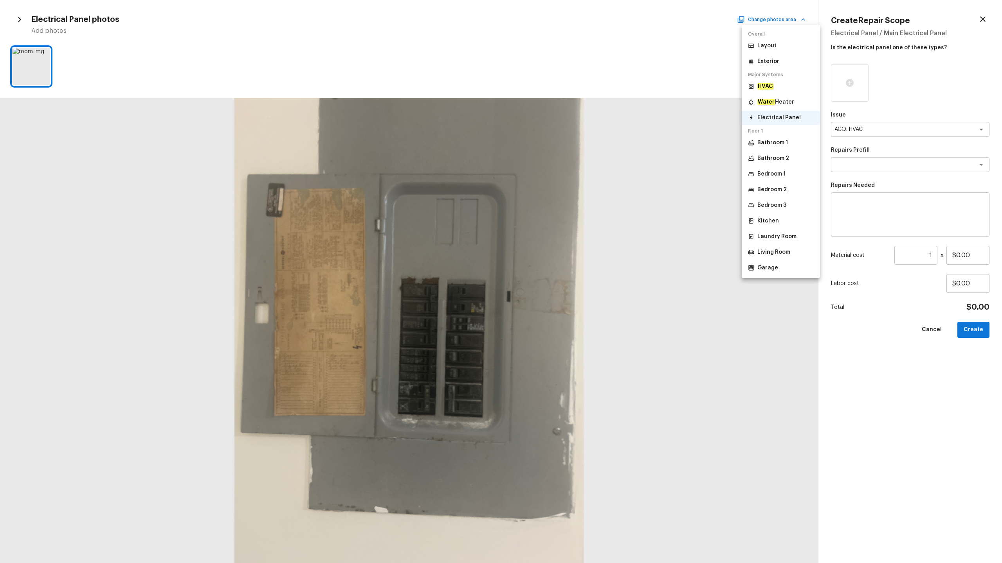
click at [563, 88] on li "HVAC" at bounding box center [780, 86] width 78 height 14
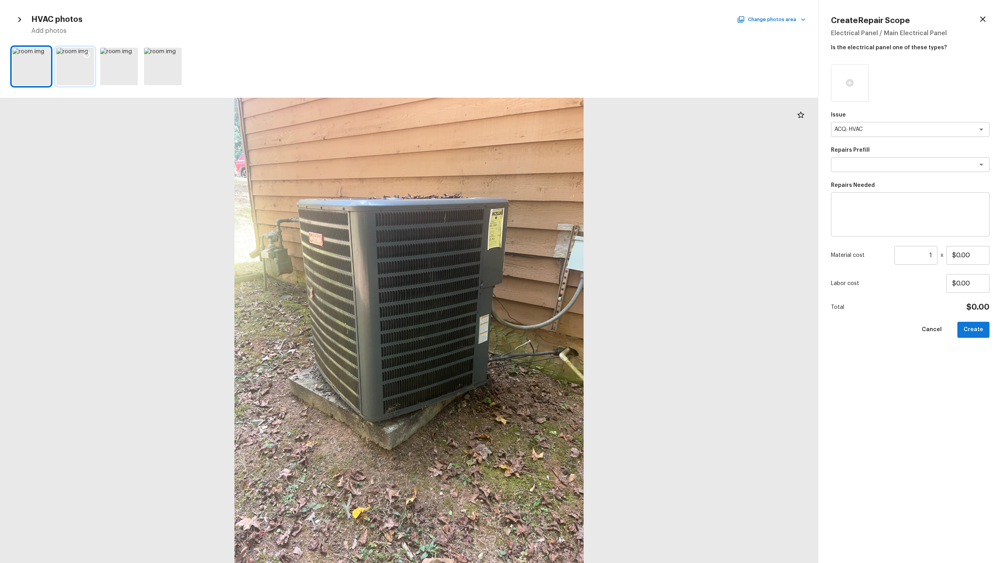
click at [78, 76] on div at bounding box center [75, 67] width 38 height 38
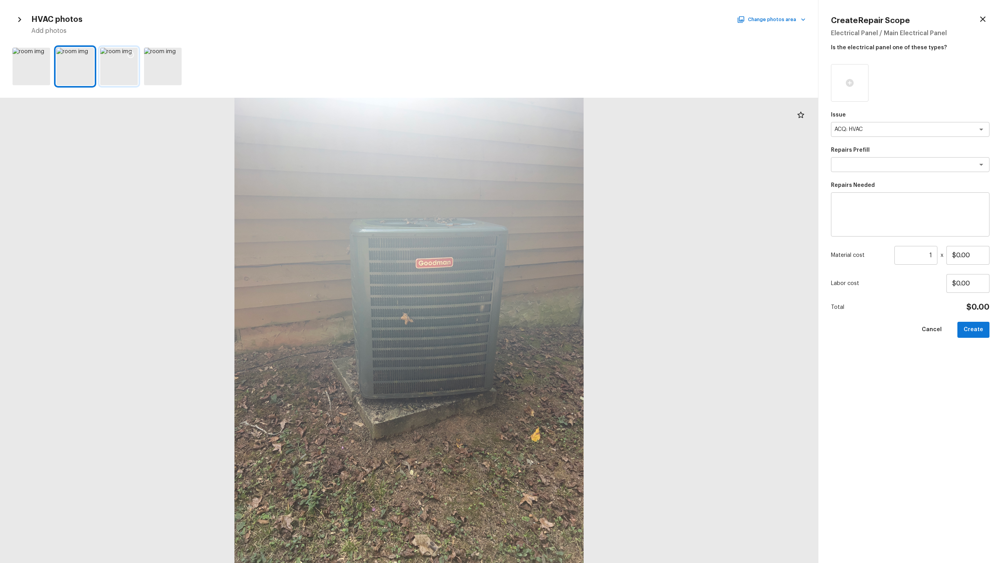
click at [116, 71] on div at bounding box center [119, 67] width 38 height 38
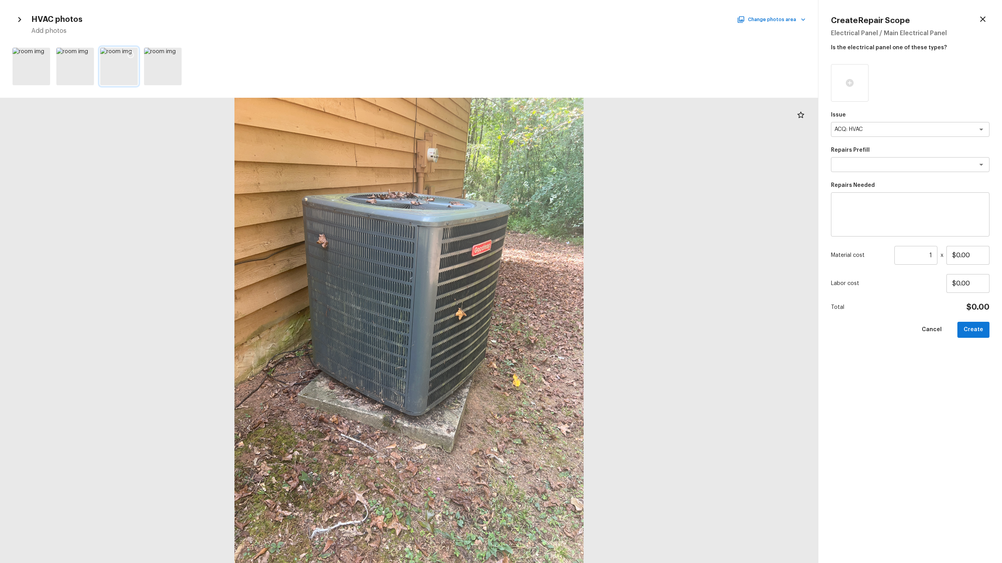
click at [128, 55] on icon at bounding box center [131, 55] width 8 height 8
click at [563, 167] on textarea at bounding box center [898, 165] width 129 height 8
type textarea "hv"
click at [563, 203] on textarea at bounding box center [909, 214] width 147 height 31
type textarea "HVAC minor repair"
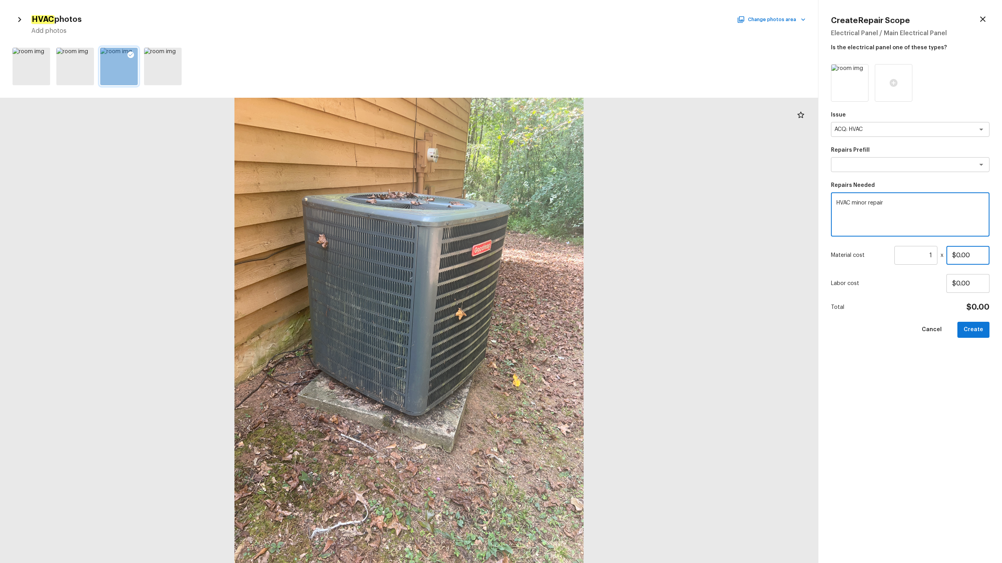
click at [563, 250] on input "$0.00" at bounding box center [967, 255] width 43 height 19
click at [563, 257] on input "$0.00" at bounding box center [967, 255] width 43 height 19
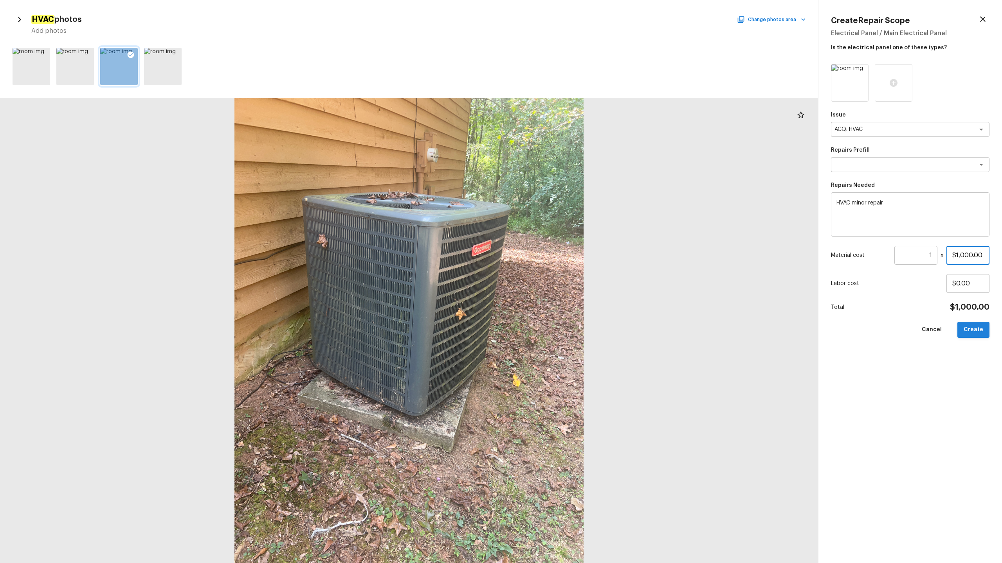
type input "$1,000.00"
click at [563, 278] on button "Create" at bounding box center [973, 330] width 32 height 16
type input "$0.00"
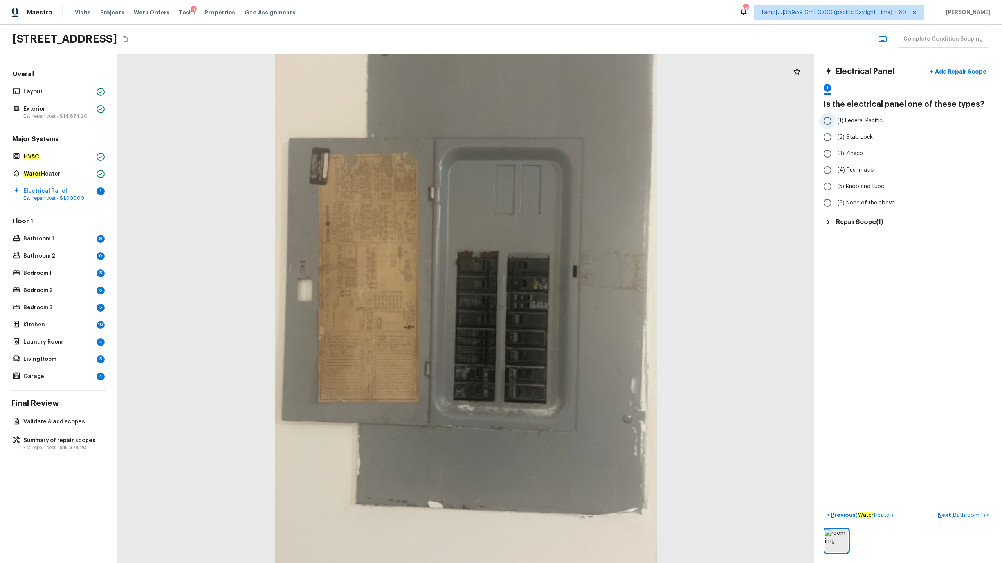
click at [563, 126] on label "(1) Federal Pacific" at bounding box center [902, 121] width 167 height 16
click at [563, 126] on input "(1) Federal Pacific" at bounding box center [827, 121] width 16 height 16
radio input "true"
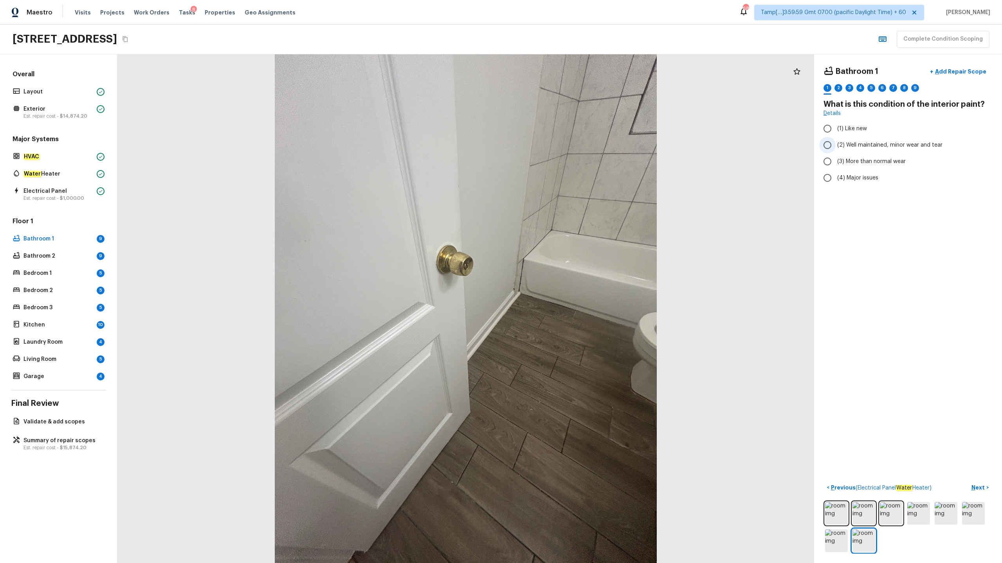
radio input "true"
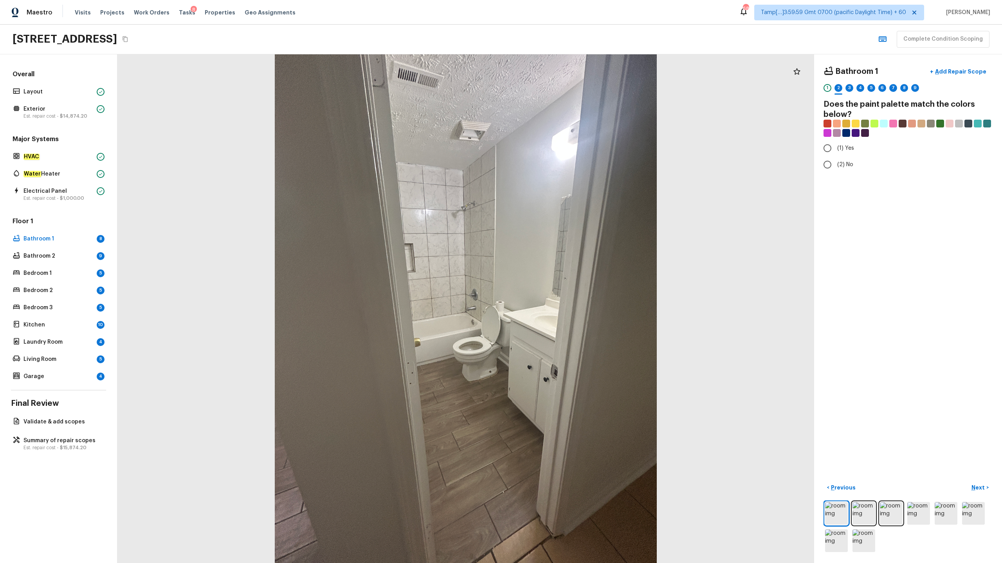
radio input "true"
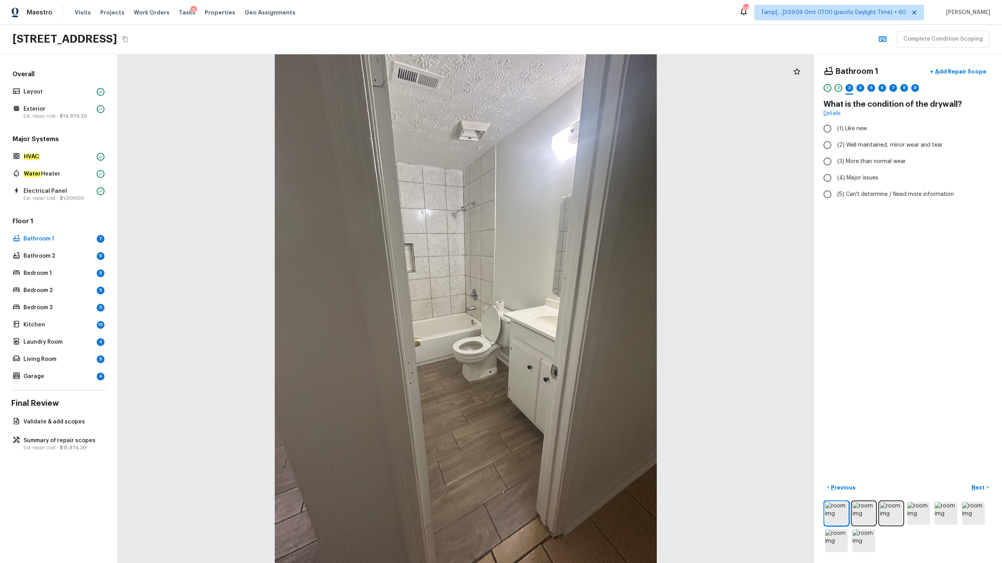
radio input "true"
checkbox input "true"
radio input "true"
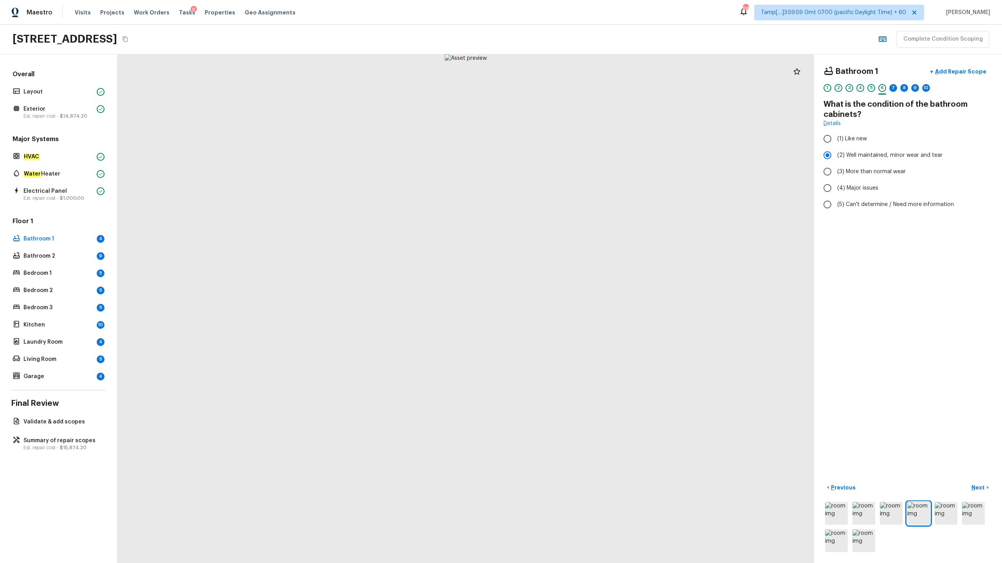
radio input "false"
radio input "true"
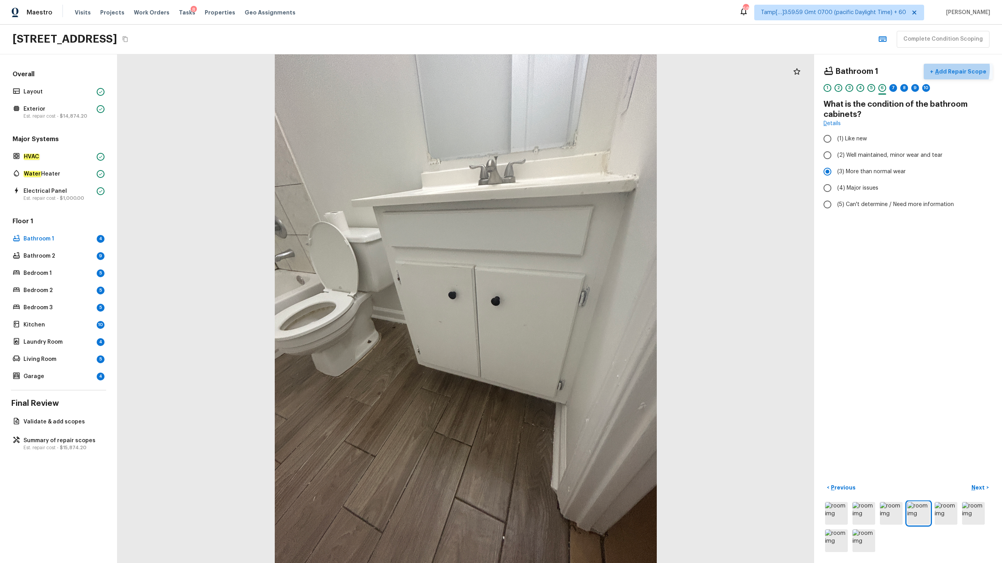
click at [563, 69] on p "Add Repair Scope" at bounding box center [959, 72] width 53 height 8
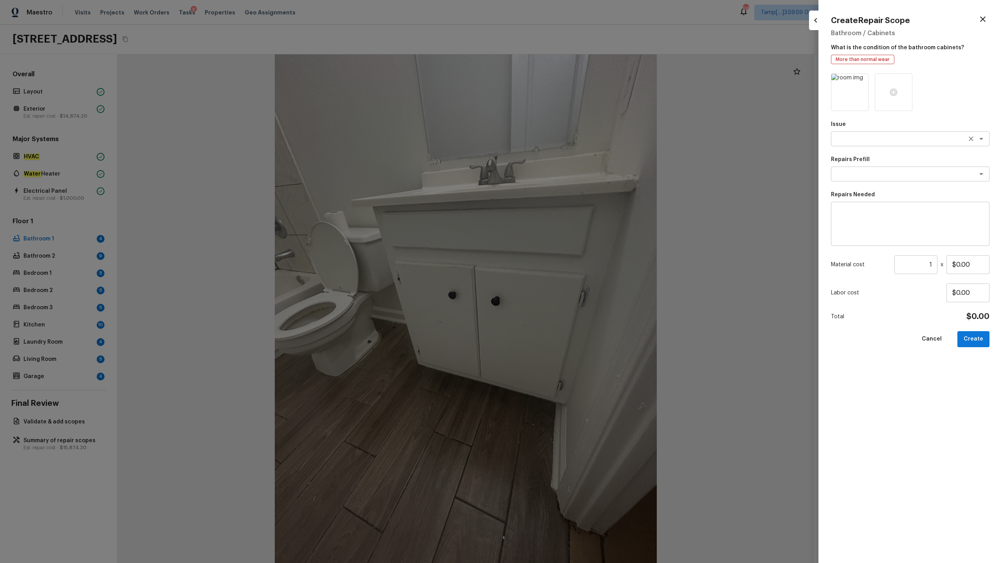
click at [563, 140] on textarea at bounding box center [898, 139] width 129 height 8
click at [563, 178] on li "Bathroom Cabinets" at bounding box center [910, 180] width 158 height 13
type textarea "Bathroom Cabinets"
click at [563, 177] on textarea at bounding box center [898, 174] width 129 height 8
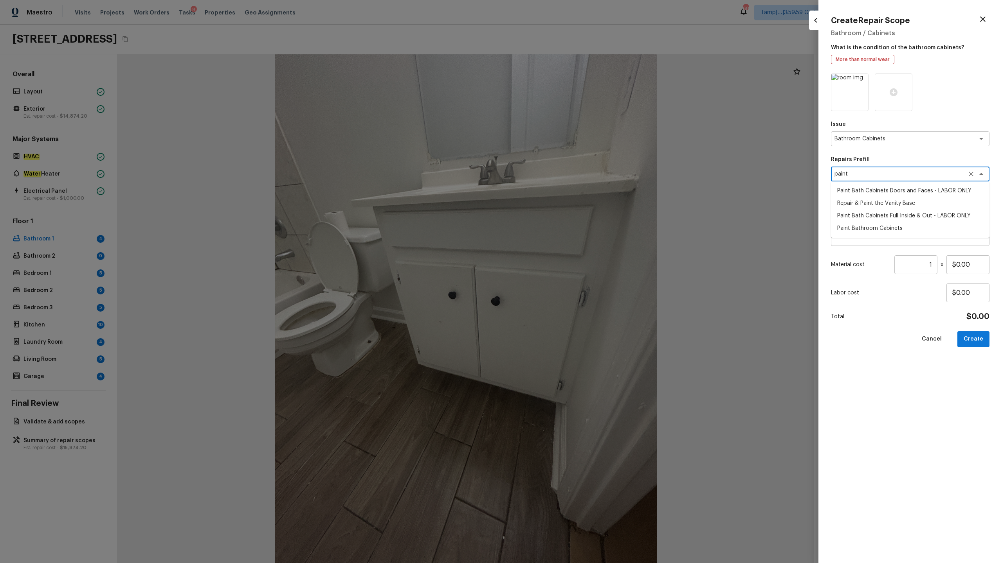
click at [563, 217] on li "Paint Bath Cabinets Full Inside & Out - LABOR ONLY" at bounding box center [910, 216] width 158 height 13
type textarea "Paint Bath Cabinets Full Inside & Out - LABOR ONLY"
type textarea "Prep, sand, mask and apply 2 coats of paint to the bathroom cabinet doors, inte…"
type input "$28.00"
click at [563, 174] on icon "Clear" at bounding box center [971, 174] width 8 height 8
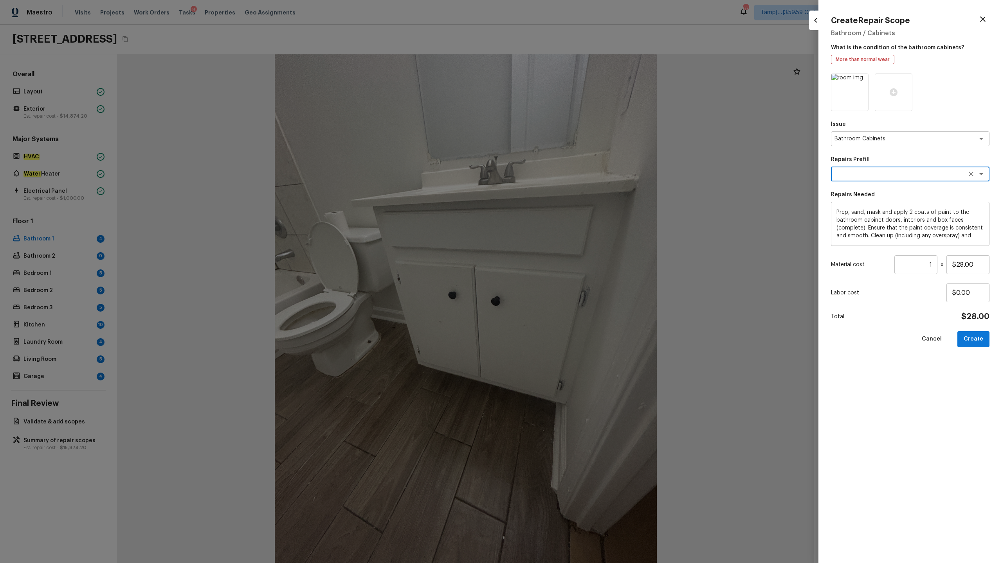
click at [563, 218] on textarea "Prep, sand, mask and apply 2 coats of paint to the bathroom cabinet doors, inte…" at bounding box center [909, 224] width 147 height 31
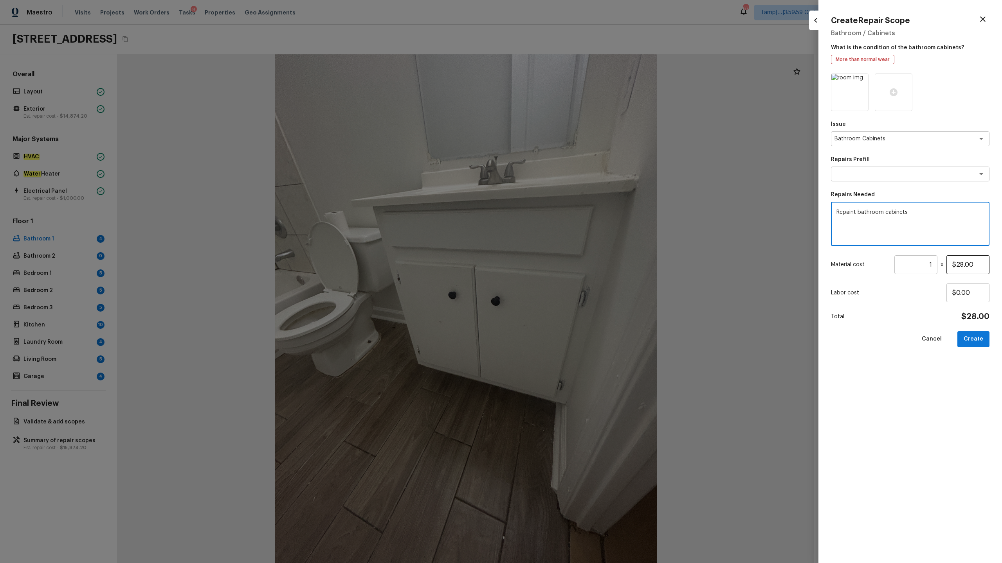
type textarea "Repaint bathroom cabinets"
click at [563, 268] on input "$28.00" at bounding box center [967, 264] width 43 height 19
type input "$800.00"
click at [563, 278] on button "Create" at bounding box center [973, 339] width 32 height 16
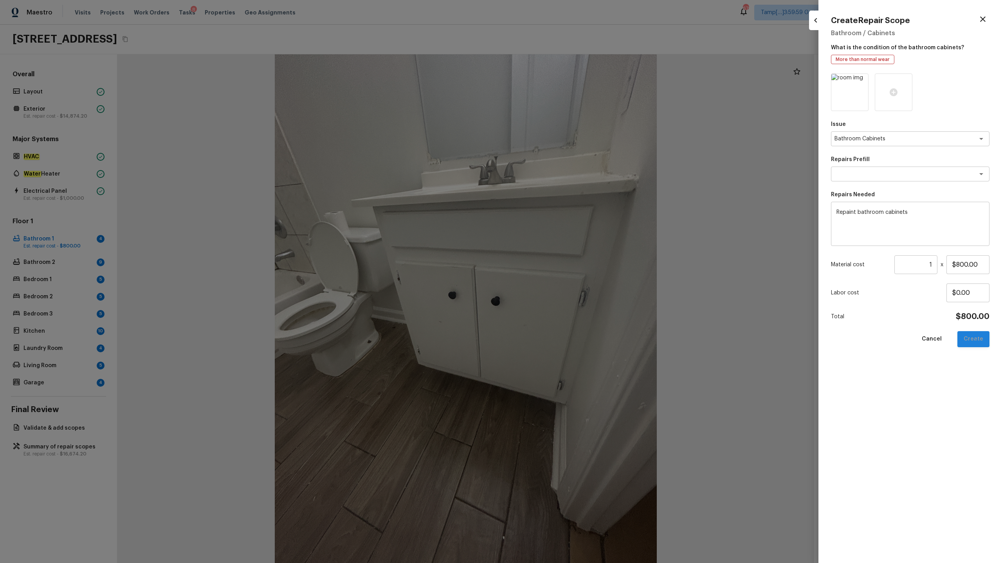
type input "$0.00"
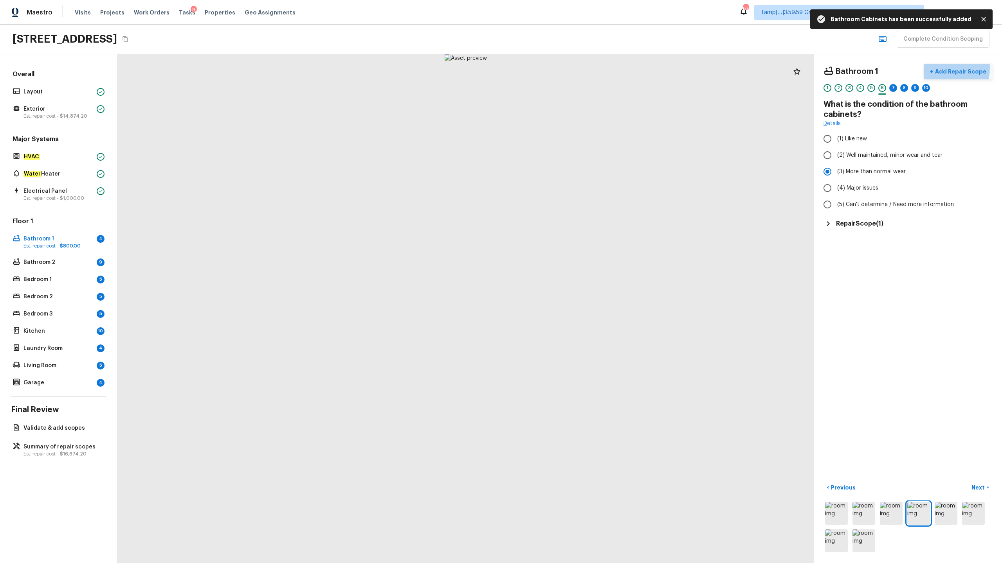
click at [563, 68] on p "Add Repair Scope" at bounding box center [959, 72] width 53 height 8
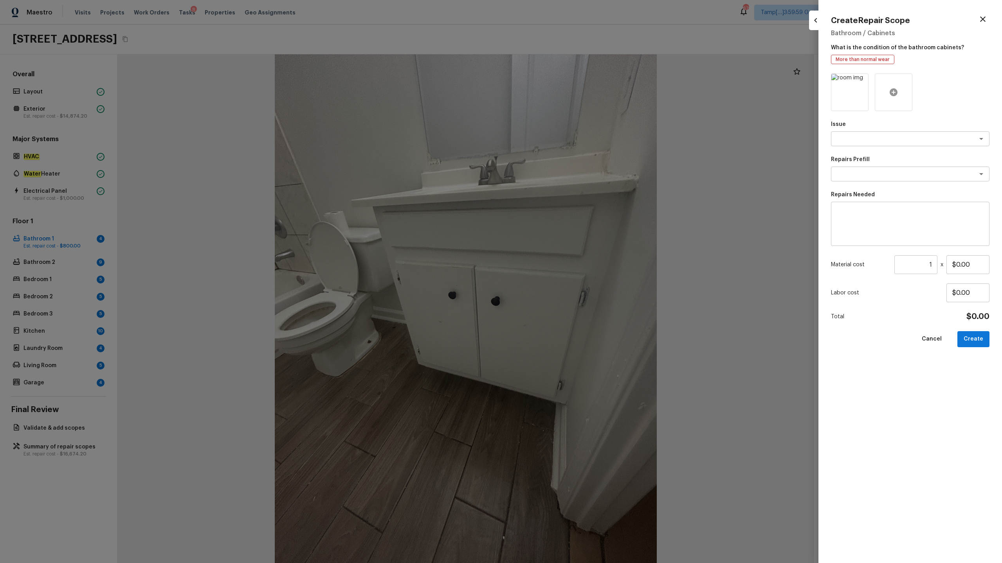
click at [563, 89] on icon at bounding box center [893, 92] width 8 height 8
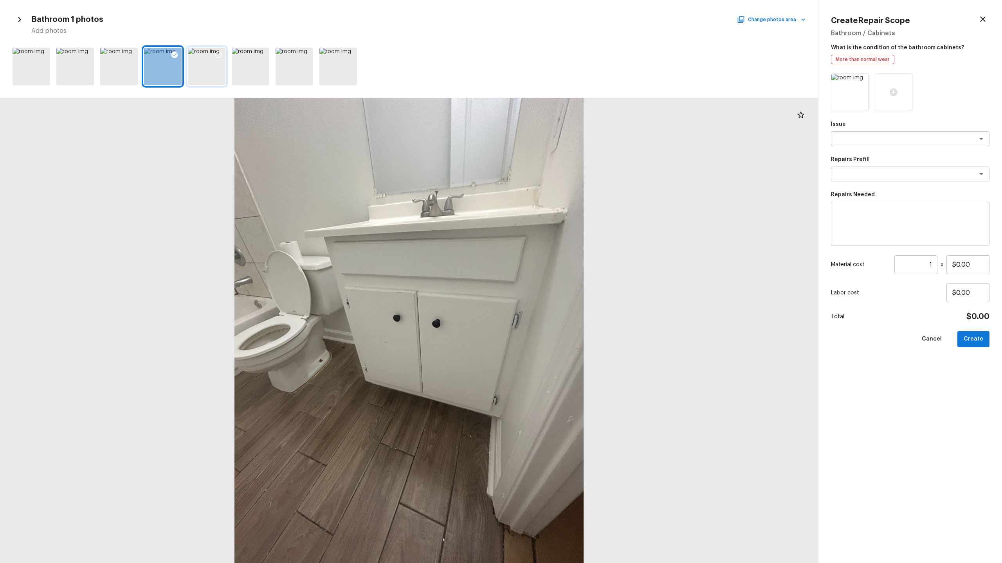
click at [218, 56] on icon at bounding box center [218, 55] width 8 height 8
click at [172, 56] on icon at bounding box center [174, 55] width 7 height 7
click at [563, 137] on textarea at bounding box center [898, 139] width 129 height 8
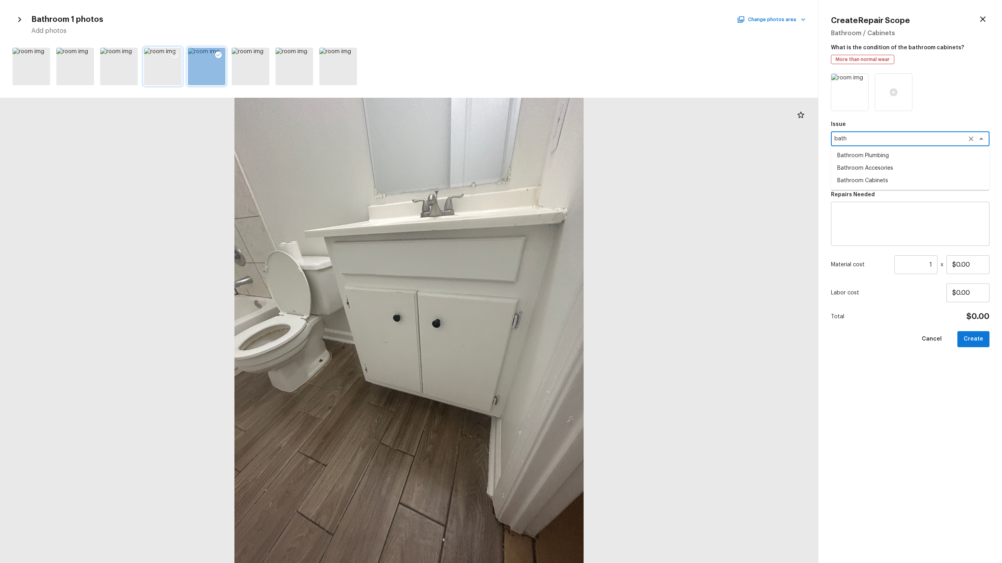
click at [563, 180] on li "Bathroom Cabinets" at bounding box center [910, 180] width 158 height 13
type textarea "Bathroom Cabinets"
click at [563, 173] on textarea at bounding box center [898, 174] width 129 height 8
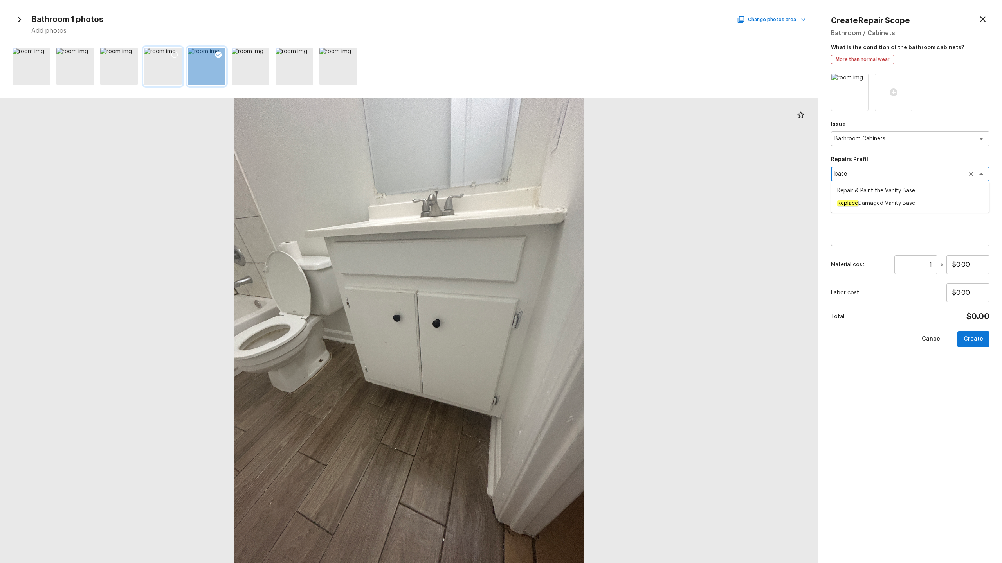
click at [563, 204] on span "Replace Damaged Vanity Base" at bounding box center [876, 204] width 78 height 8
type textarea "Replace Damaged Vanity Base"
type textarea "Remove the existing/damage cabinet base and replace with new. Ensure that the n…"
type input "$50.00"
type textarea "Replace Damaged Vanity Base"
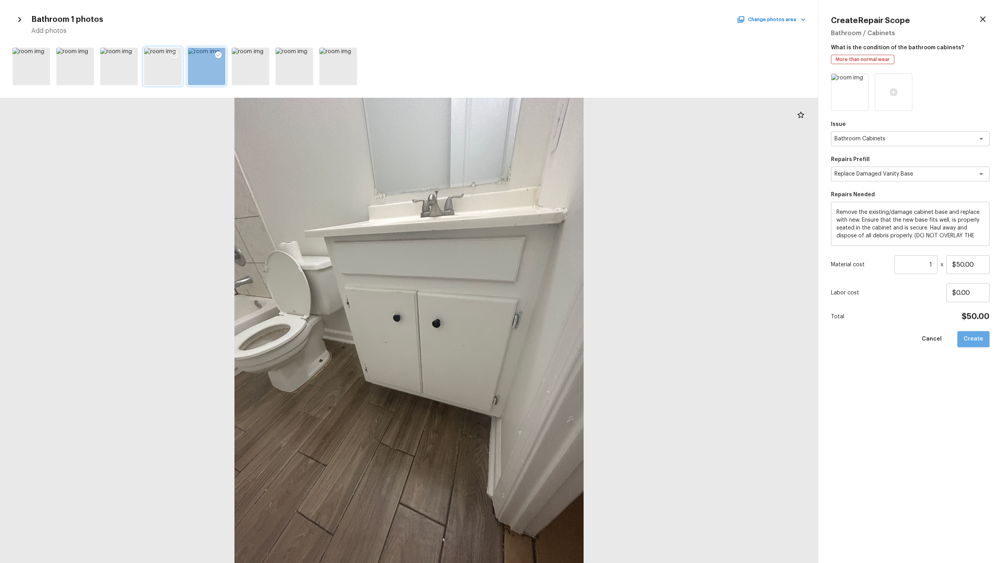
click at [563, 278] on button "Create" at bounding box center [973, 339] width 32 height 16
type input "$0.00"
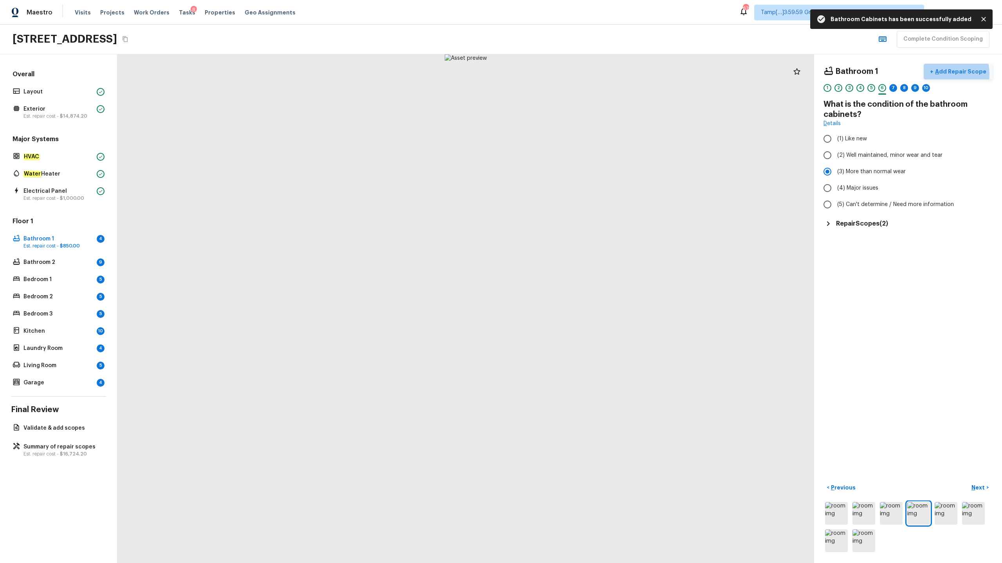
click at [563, 74] on p "Add Repair Scope" at bounding box center [959, 72] width 53 height 8
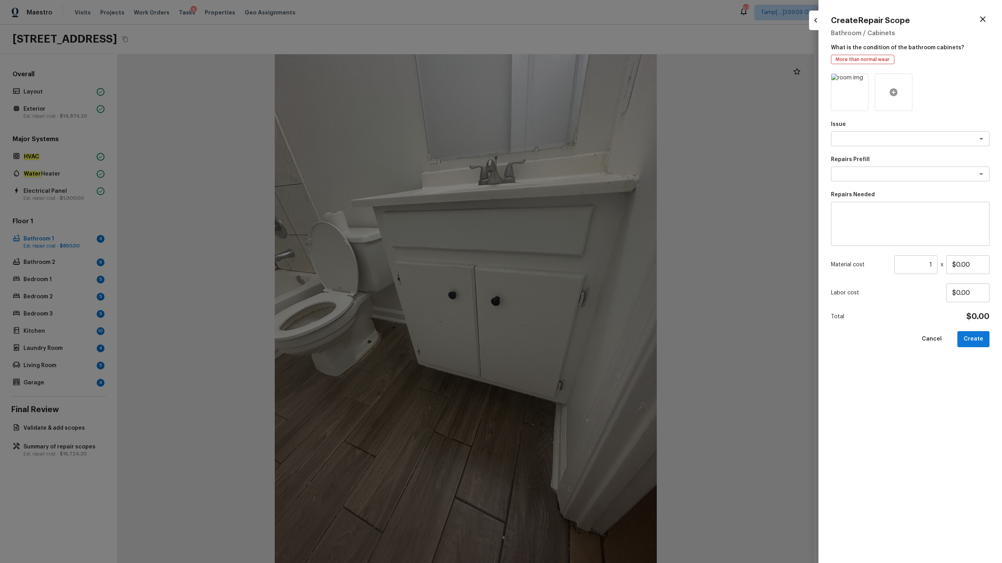
click at [563, 92] on div at bounding box center [893, 93] width 38 height 38
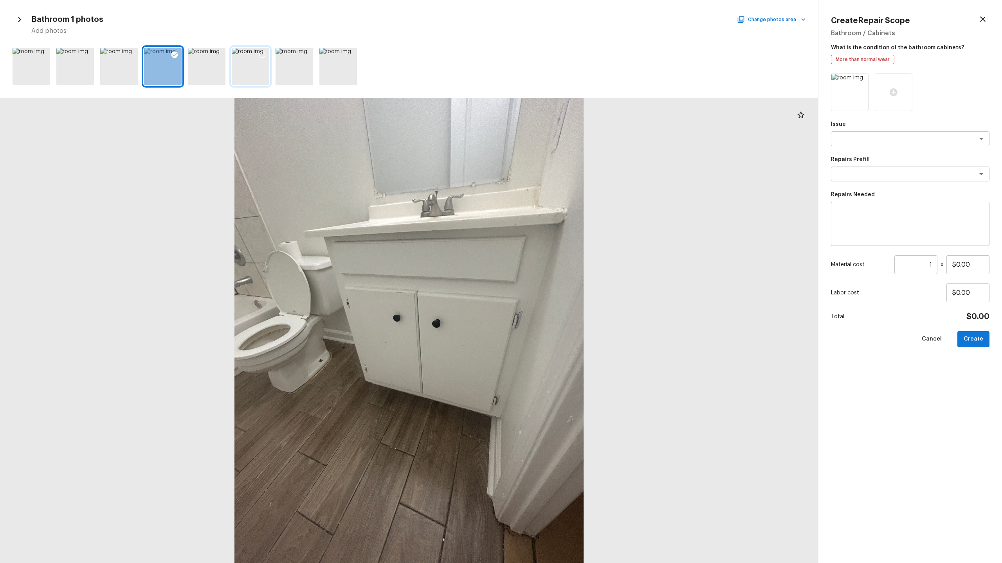
click at [261, 66] on div at bounding box center [251, 67] width 38 height 38
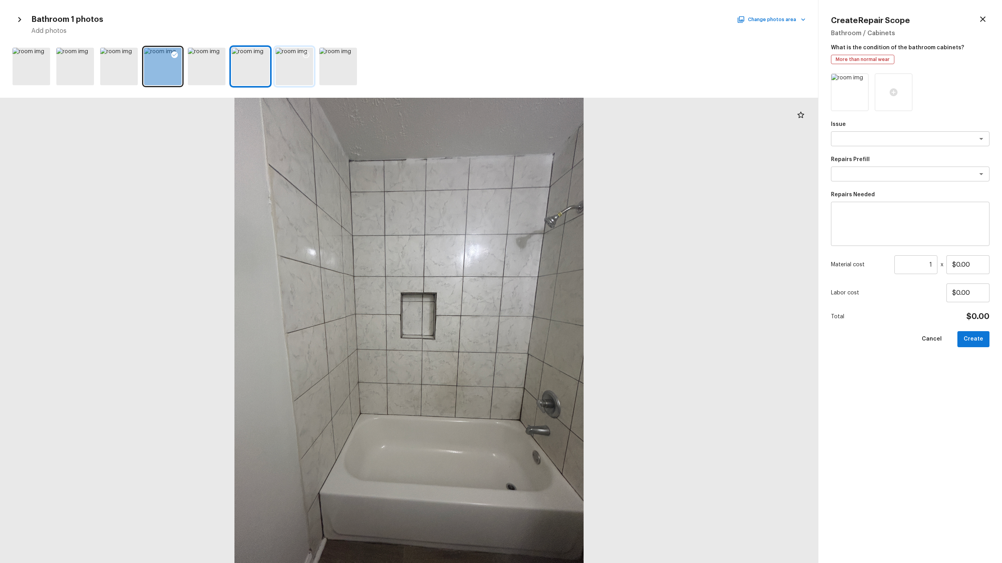
click at [287, 77] on div at bounding box center [294, 67] width 38 height 38
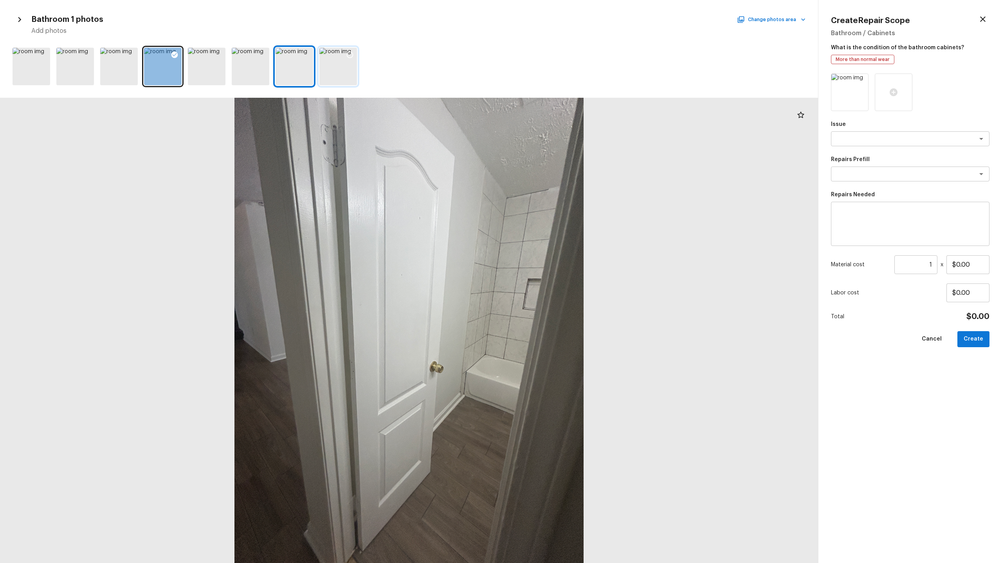
click at [343, 70] on div at bounding box center [338, 67] width 38 height 38
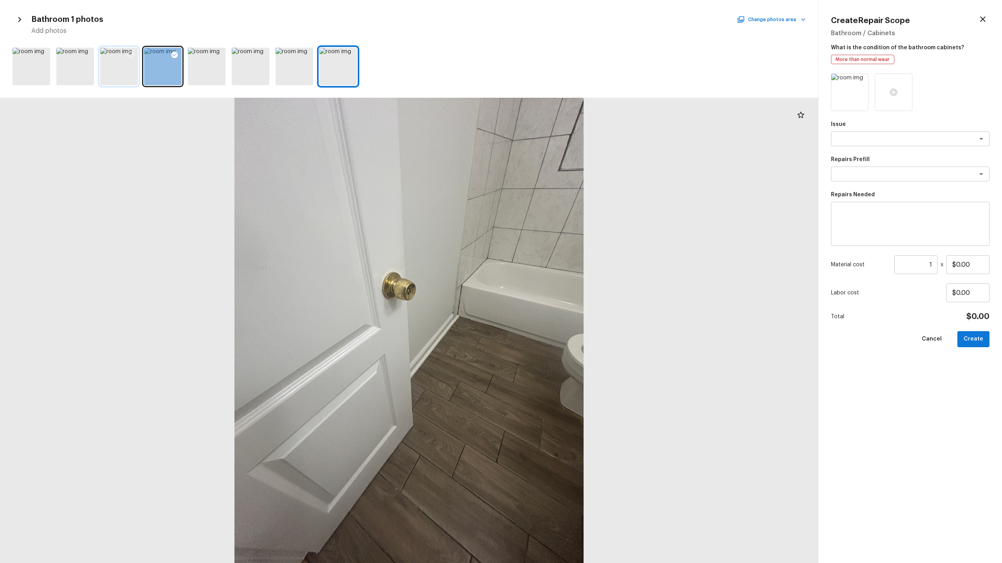
click at [119, 60] on div at bounding box center [119, 67] width 38 height 38
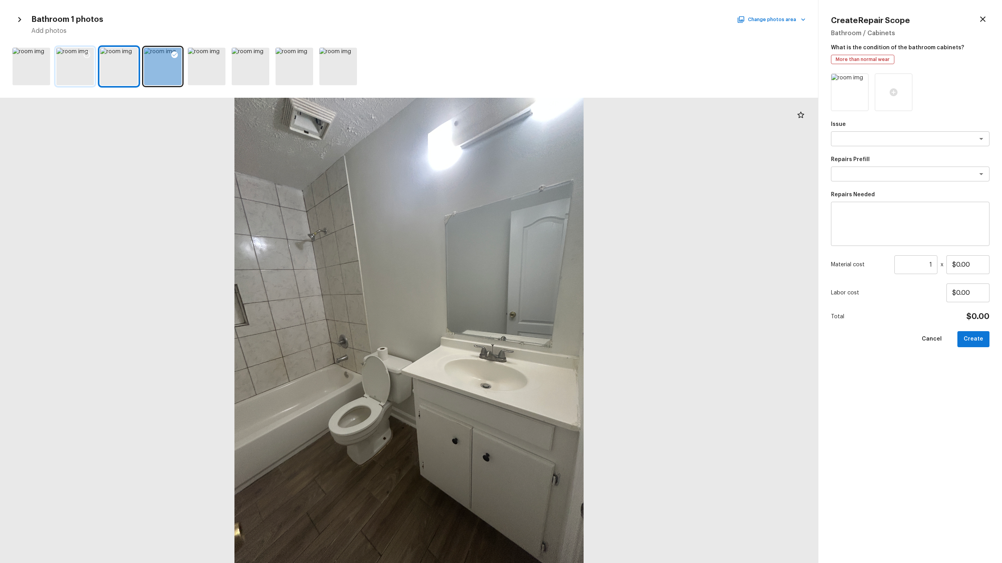
click at [75, 66] on div at bounding box center [75, 67] width 38 height 38
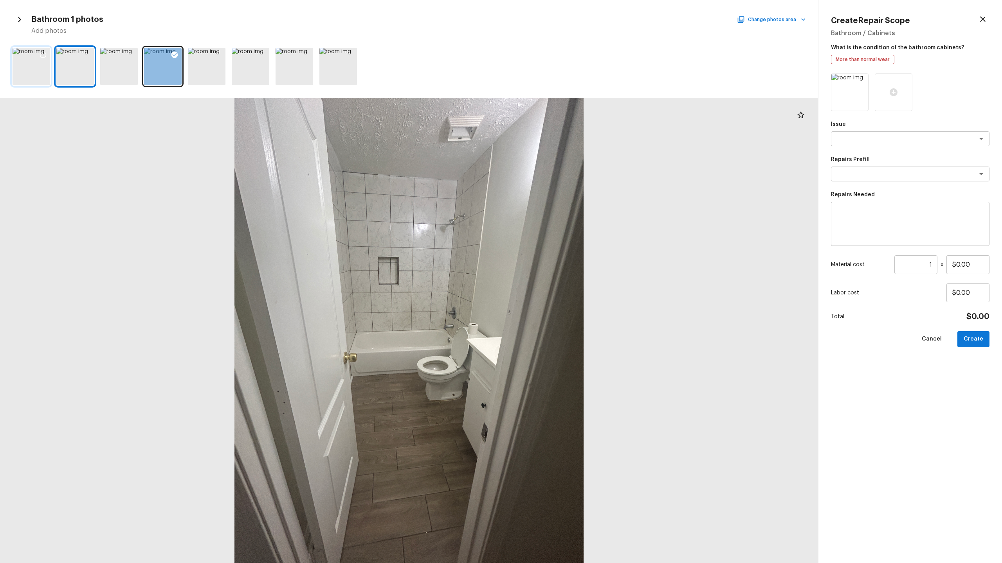
click at [36, 76] on div at bounding box center [32, 67] width 38 height 38
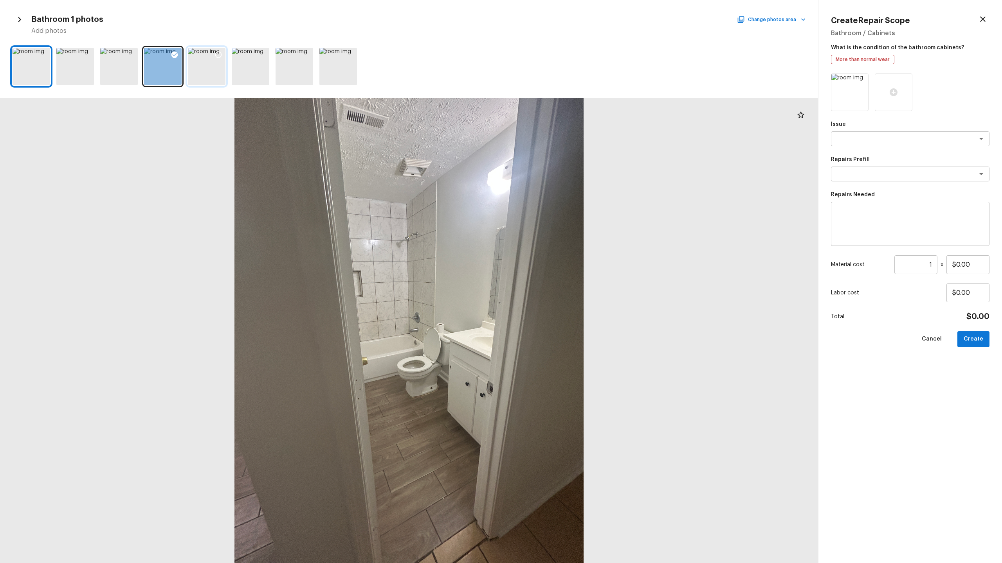
click at [212, 72] on div at bounding box center [207, 67] width 38 height 38
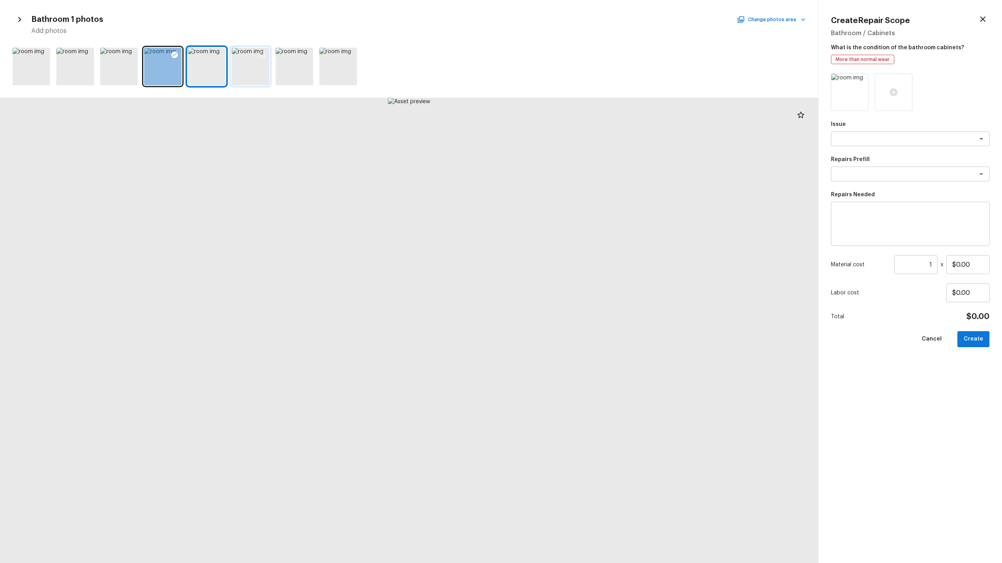
click at [261, 67] on div at bounding box center [251, 67] width 38 height 38
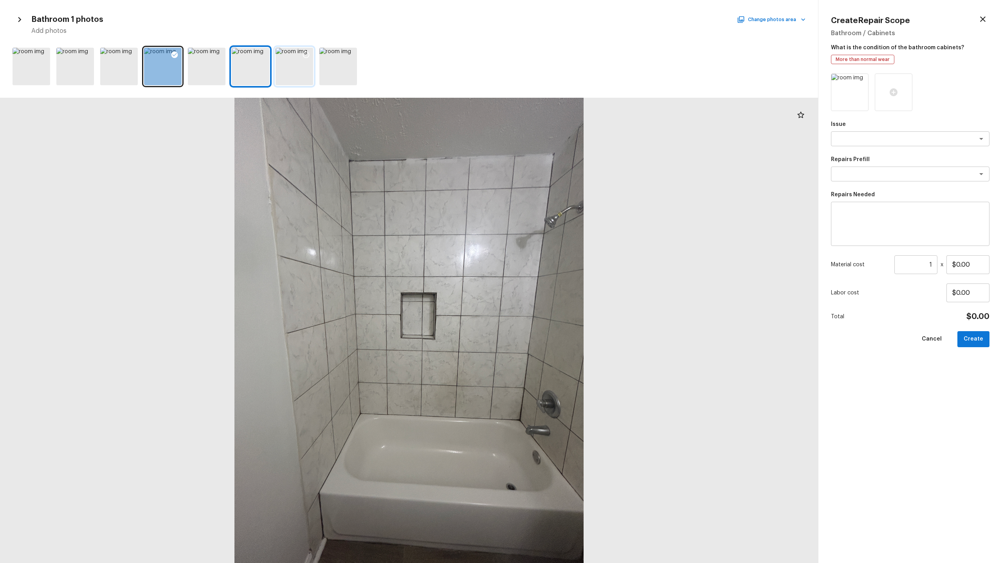
click at [297, 69] on div at bounding box center [294, 67] width 38 height 38
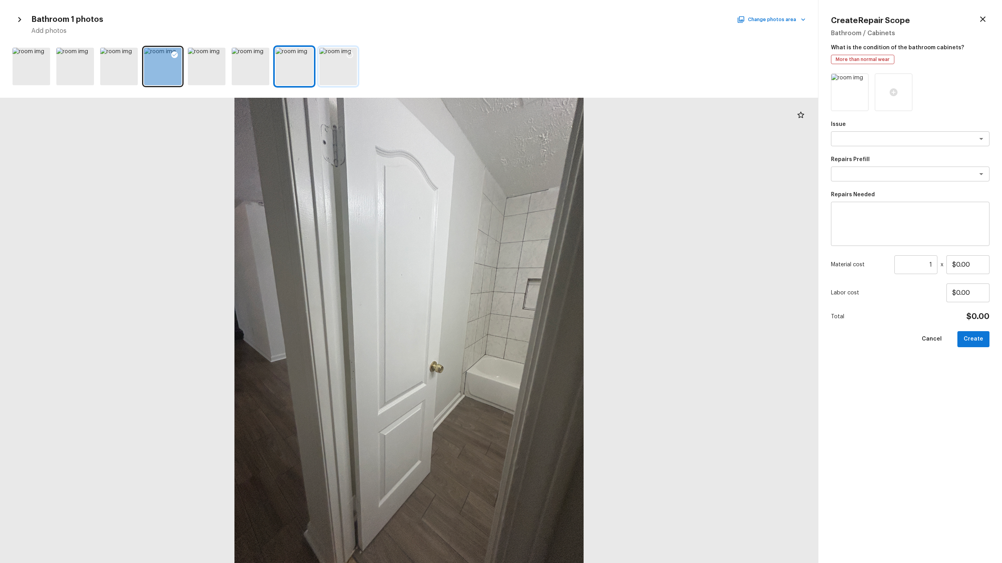
click at [336, 70] on div at bounding box center [338, 67] width 38 height 38
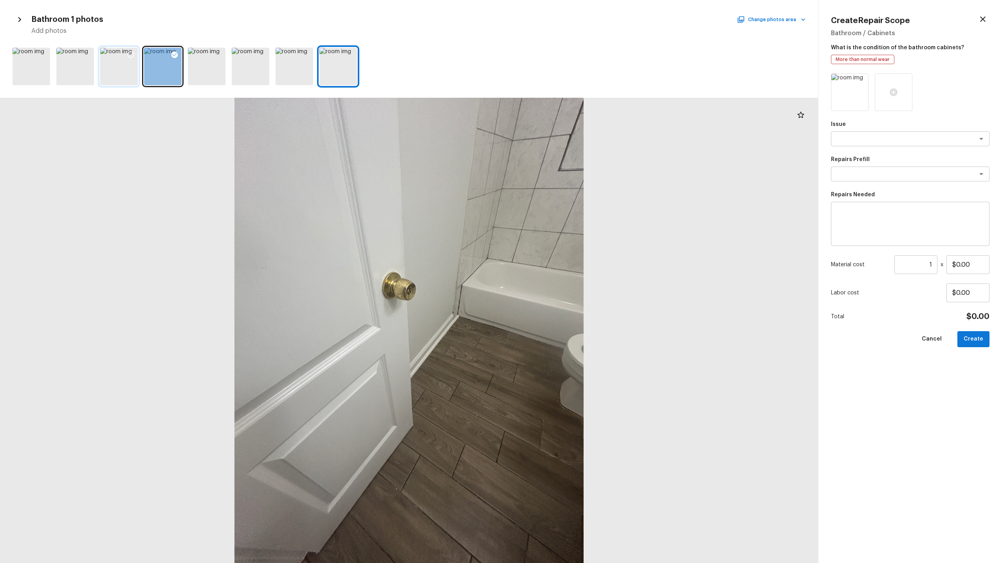
click at [112, 81] on div at bounding box center [119, 67] width 38 height 38
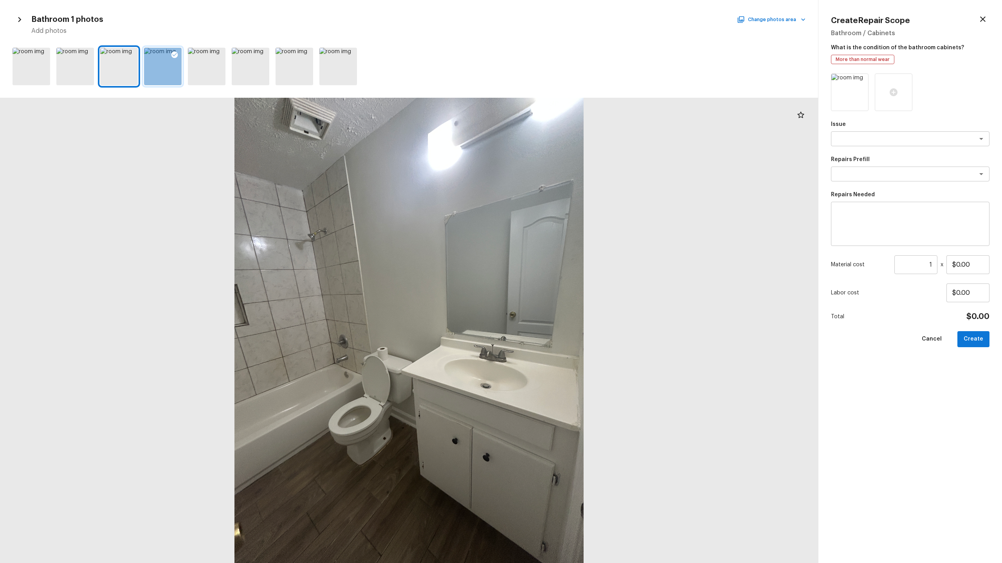
click at [164, 72] on div at bounding box center [163, 67] width 38 height 38
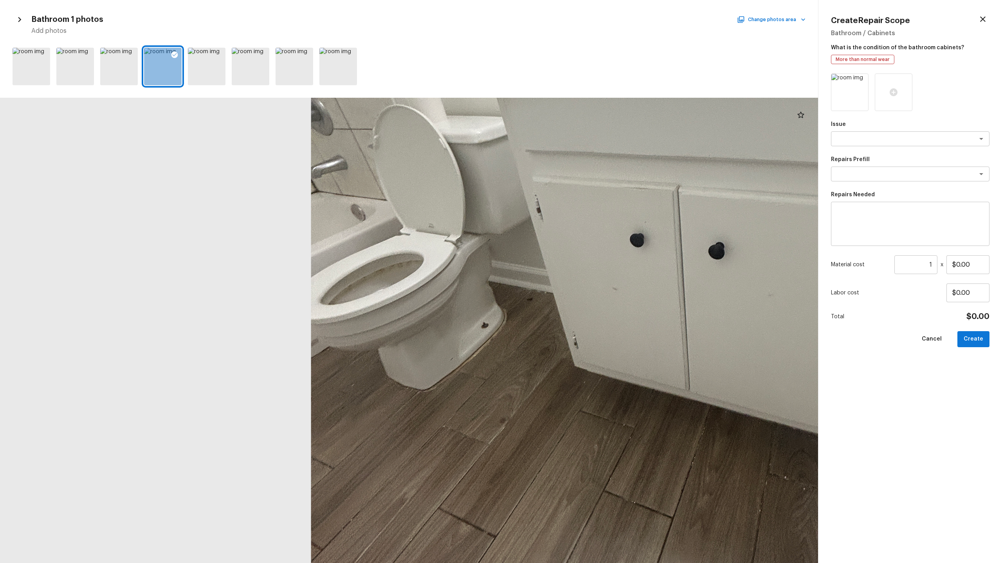
drag, startPoint x: 242, startPoint y: 282, endPoint x: 421, endPoint y: 291, distance: 179.0
click at [421, 278] on div at bounding box center [662, 265] width 1644 height 936
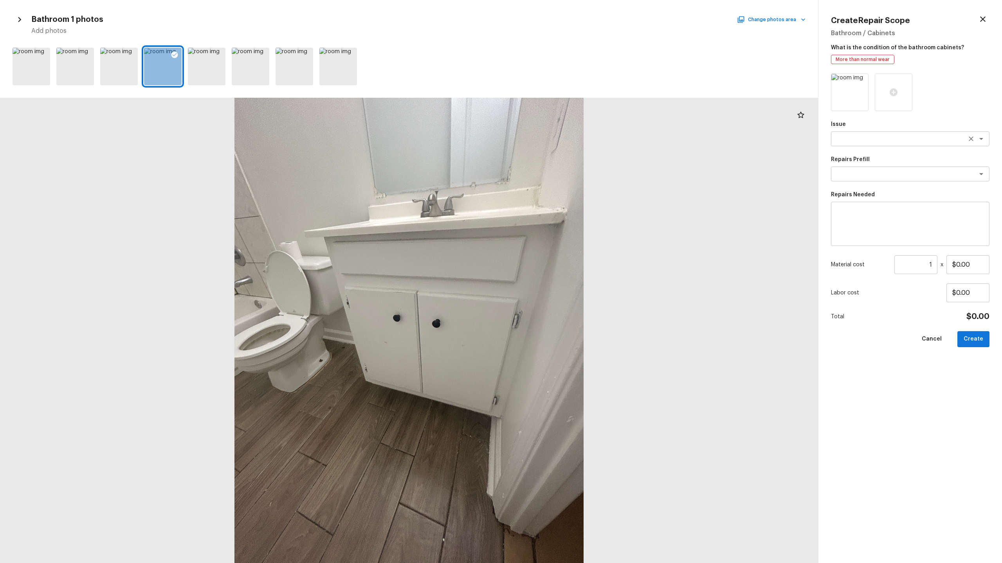
click at [563, 141] on textarea at bounding box center [898, 139] width 129 height 8
click at [563, 143] on div "toil x ​" at bounding box center [910, 138] width 158 height 15
click at [563, 140] on textarea "toil" at bounding box center [898, 139] width 129 height 8
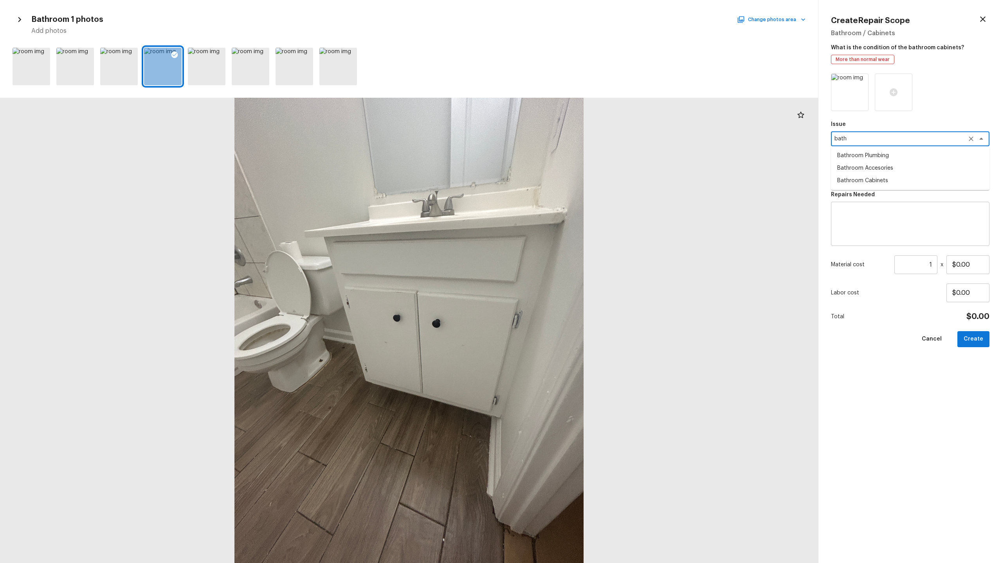
click at [563, 154] on li "Bathroom Plumbing" at bounding box center [910, 155] width 158 height 13
type textarea "Bathroom Plumbing"
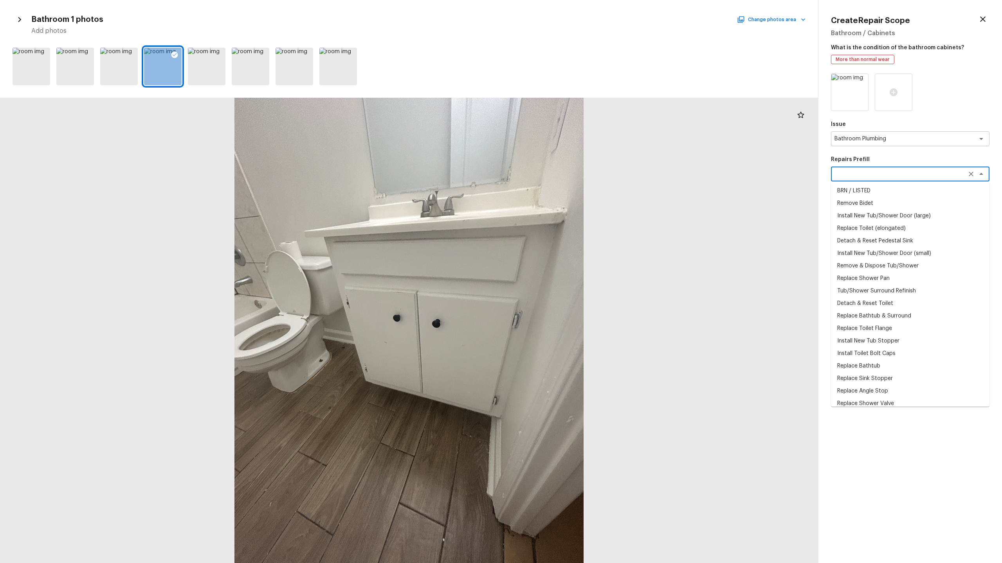
click at [563, 175] on textarea at bounding box center [898, 174] width 129 height 8
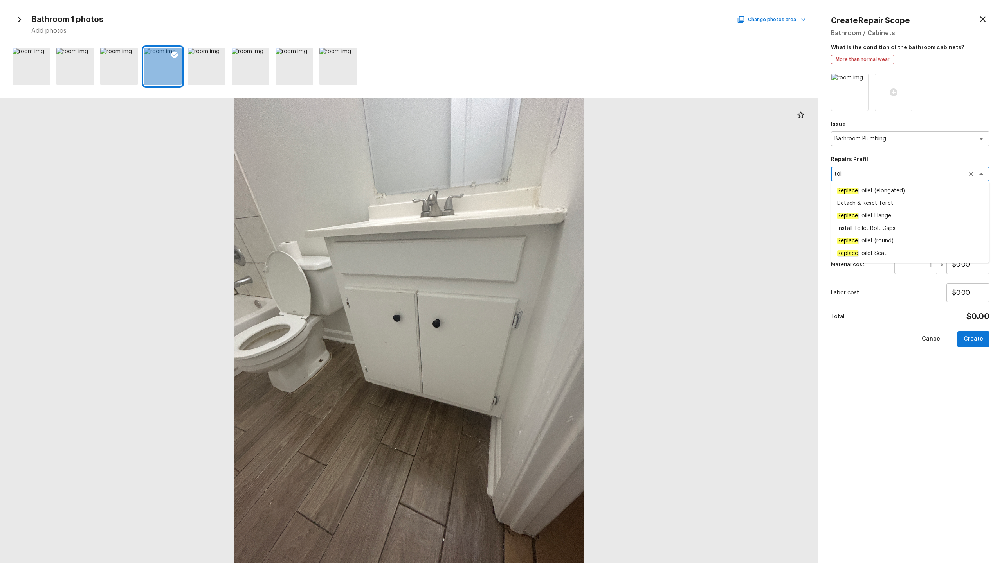
type textarea "toil"
click at [563, 175] on icon "Clear" at bounding box center [970, 174] width 5 height 5
click at [563, 193] on li "Acid Wash Shower Pan" at bounding box center [910, 191] width 158 height 13
type textarea "Acid Wash Shower Pan"
type textarea "Prep and acid wash/deep clean the shower pan."
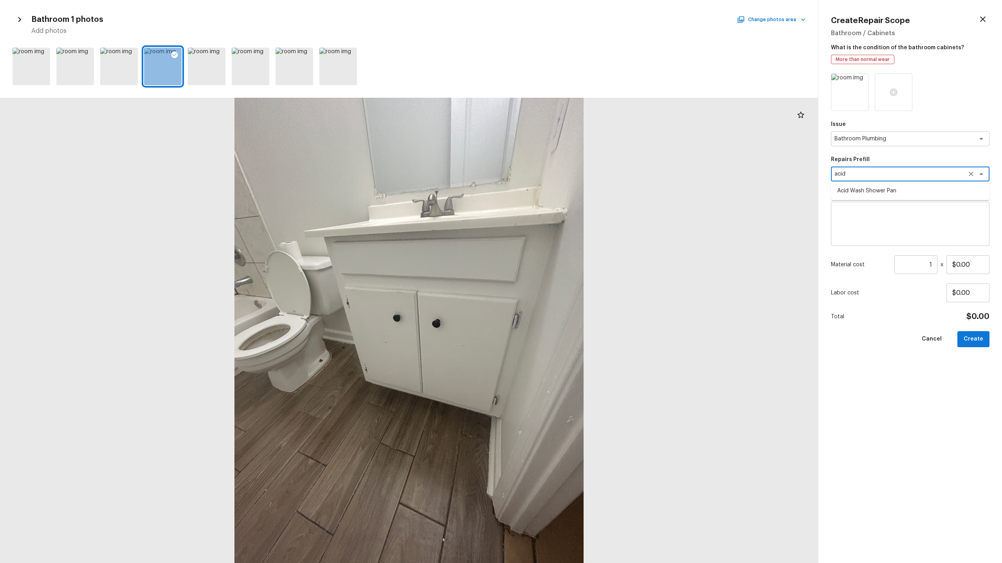
type input "$50.00"
type textarea "Acid Wash Shower Pan"
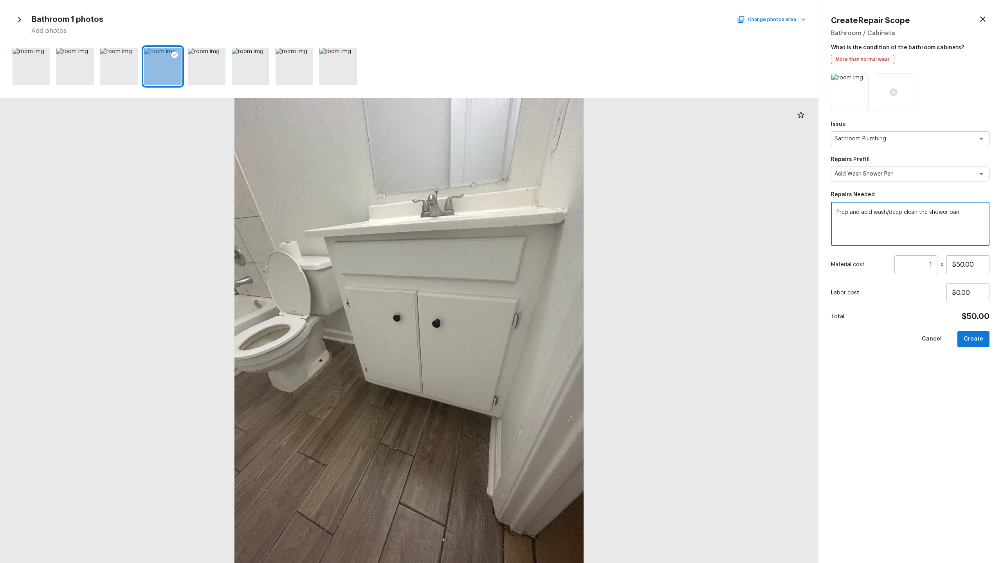
drag, startPoint x: 928, startPoint y: 212, endPoint x: 980, endPoint y: 212, distance: 52.0
click at [563, 212] on textarea "Prep and acid wash/deep clean the shower pan." at bounding box center [909, 224] width 147 height 31
type textarea "Prep and acid wash/deep clean the toilet"
click at [563, 278] on button "Create" at bounding box center [973, 339] width 32 height 16
type input "$0.00"
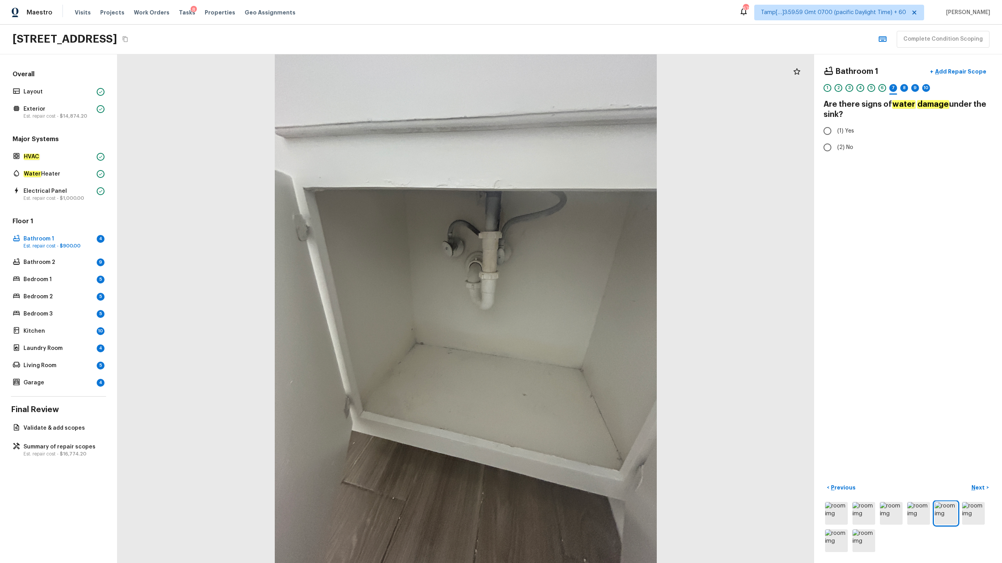
radio input "true"
click at [563, 151] on input "(2) No" at bounding box center [827, 147] width 16 height 16
radio input "true"
click at [563, 278] on p "Next" at bounding box center [978, 488] width 15 height 8
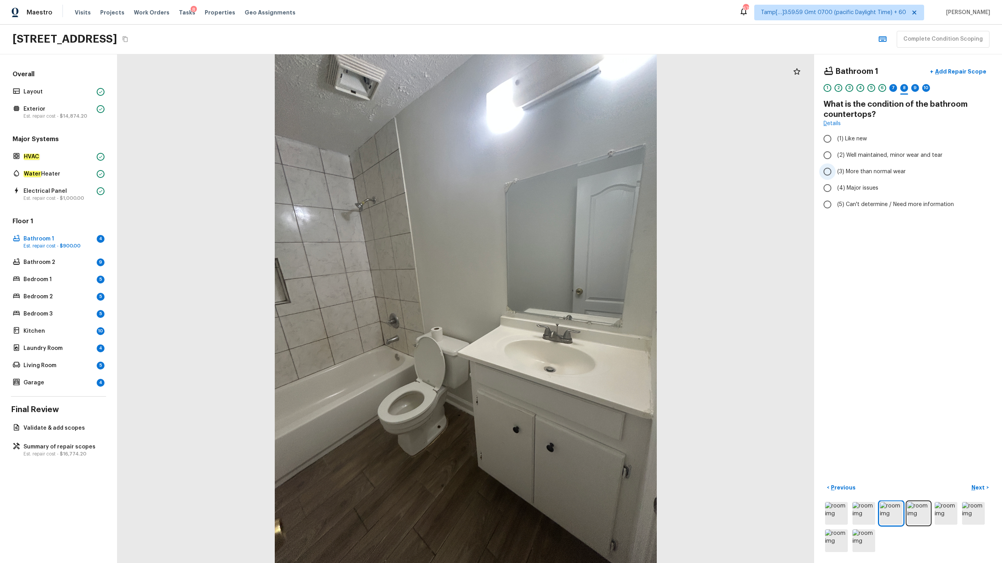
click at [563, 174] on span "(3) More than normal wear" at bounding box center [871, 172] width 68 height 8
click at [563, 174] on input "(3) More than normal wear" at bounding box center [827, 172] width 16 height 16
radio input "true"
click at [563, 72] on p "Add Repair Scope" at bounding box center [959, 72] width 53 height 8
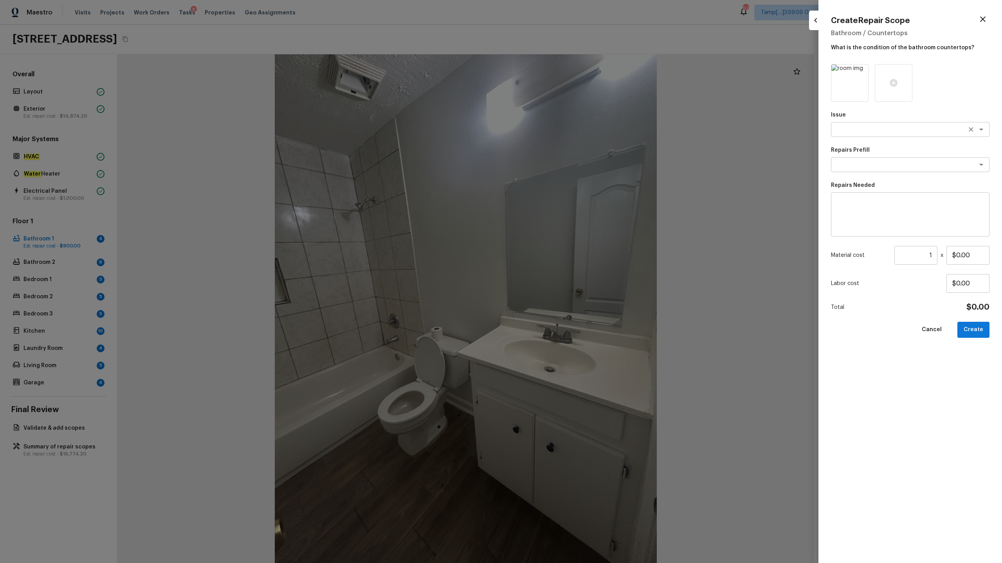
click at [563, 129] on textarea at bounding box center [898, 130] width 129 height 8
click at [563, 148] on li "Bathroom Plumbing" at bounding box center [910, 146] width 158 height 13
type textarea "Bathroom Plumbing"
click at [563, 163] on textarea at bounding box center [898, 165] width 129 height 8
type textarea "count"
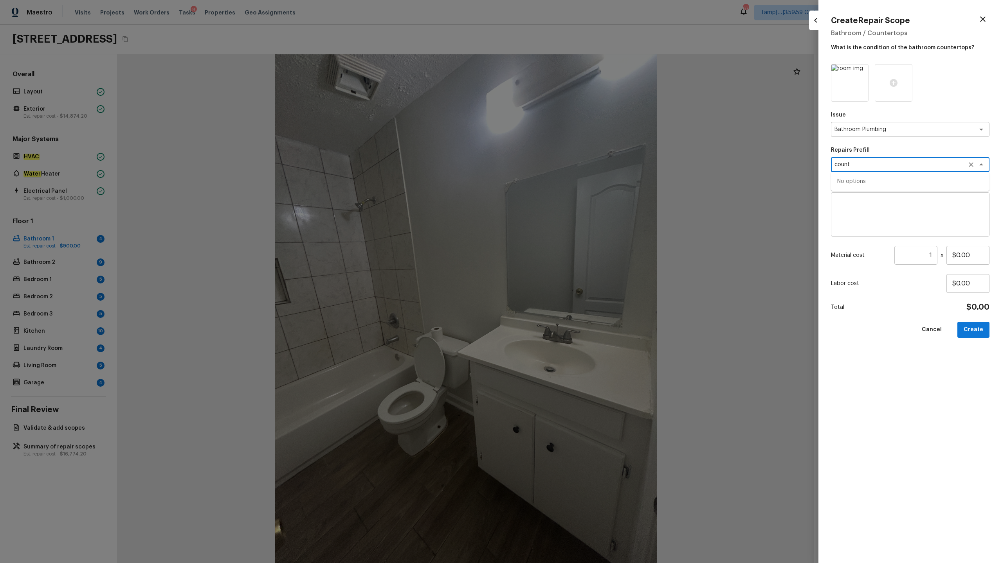
click at [563, 163] on textarea "count" at bounding box center [898, 165] width 129 height 8
type textarea "count"
click at [563, 207] on textarea at bounding box center [909, 214] width 147 height 31
click at [563, 134] on div "Bathroom Plumbing x ​" at bounding box center [910, 129] width 158 height 15
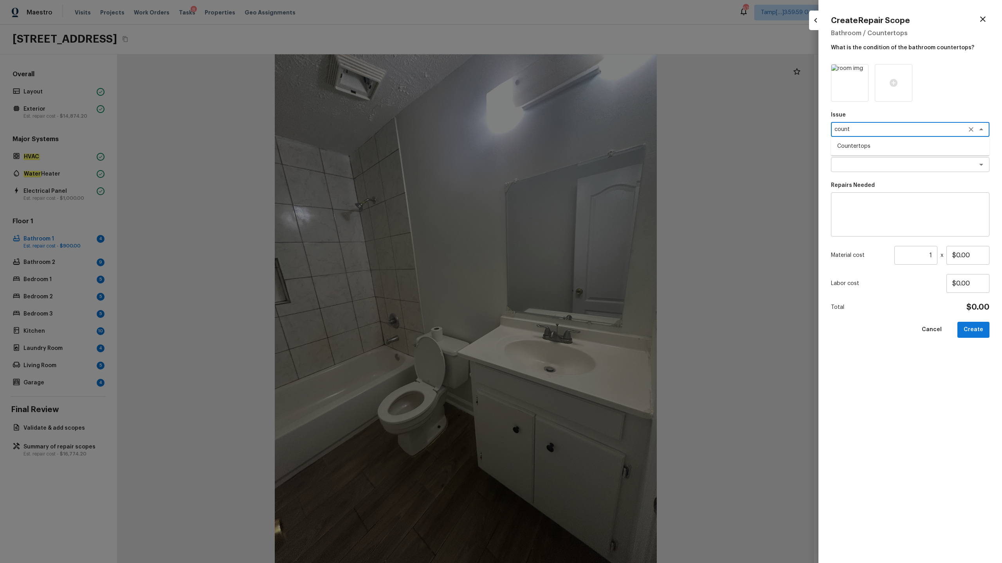
click at [563, 142] on li "Countertops" at bounding box center [910, 146] width 158 height 13
type textarea "Countertops"
click at [563, 167] on textarea at bounding box center [898, 165] width 129 height 8
type textarea "cou"
type textarea "n"
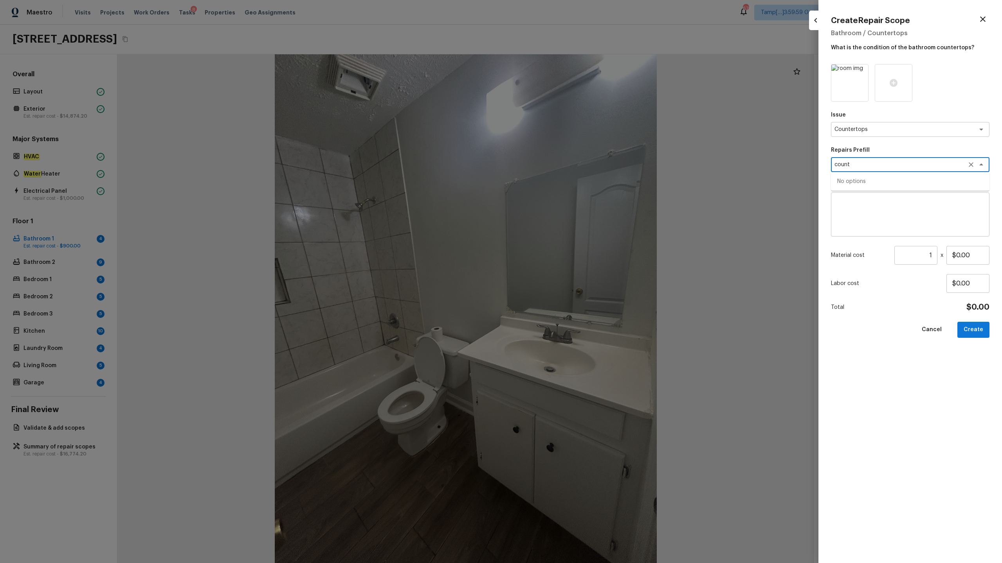
type textarea "count"
click at [563, 212] on textarea at bounding box center [909, 214] width 147 height 31
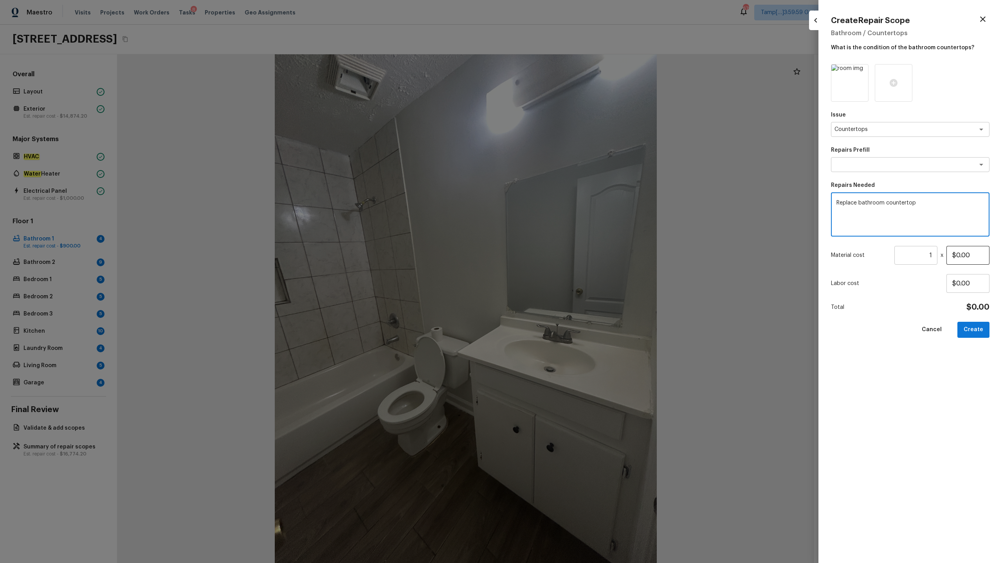
type textarea "Replace bathroom countertop"
click at [563, 253] on input "$0.00" at bounding box center [967, 255] width 43 height 19
type input "$500.00"
click at [563, 278] on button "Create" at bounding box center [973, 330] width 32 height 16
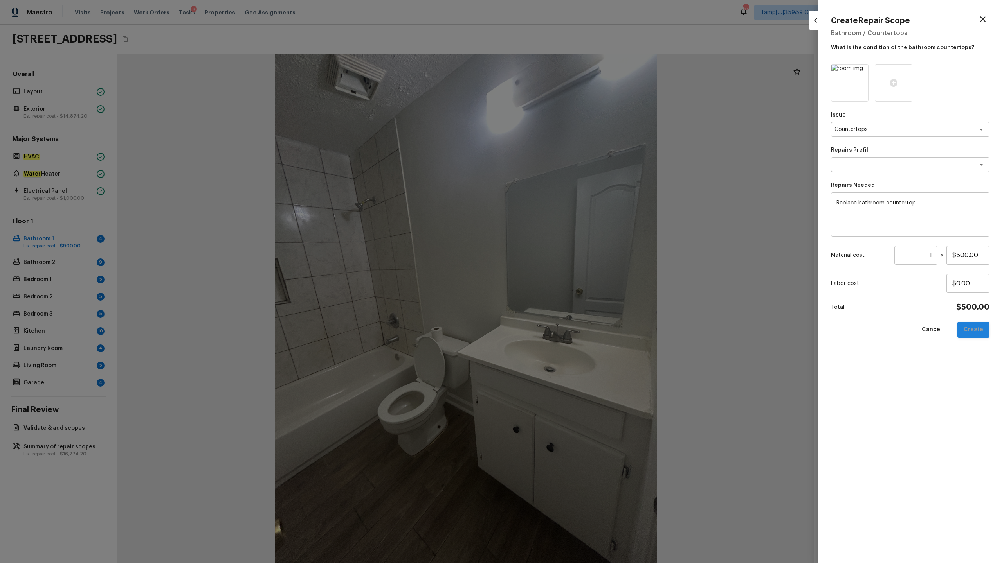
type input "$0.00"
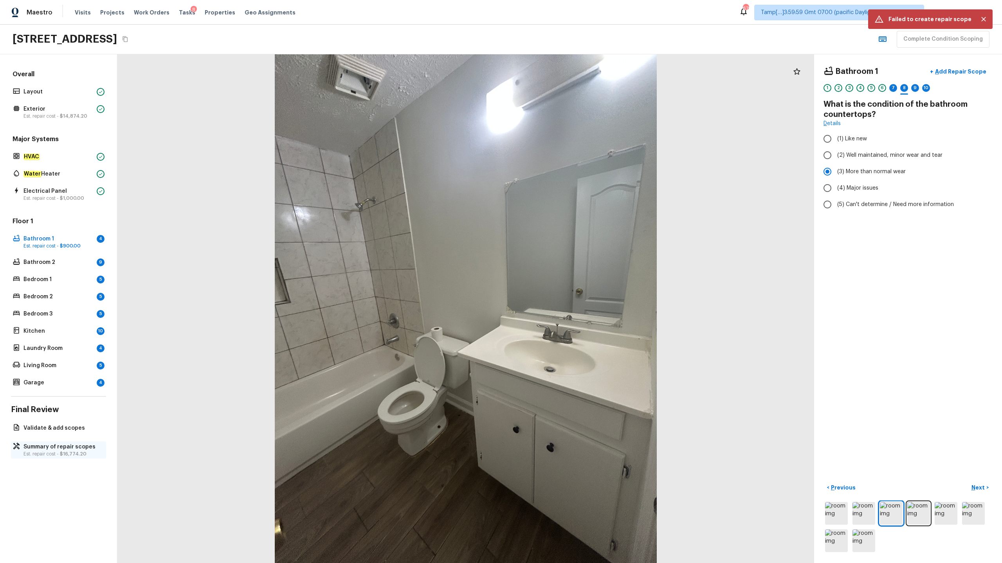
click at [60, 278] on span "$16,774.20" at bounding box center [73, 454] width 27 height 5
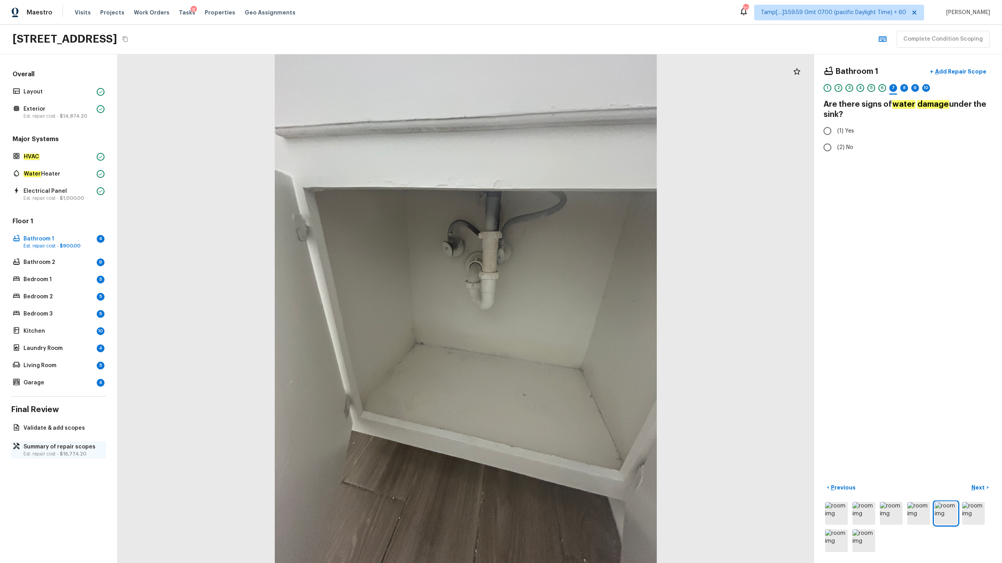
click at [71, 451] on p "Est. repair cost - $16,774.20" at bounding box center [62, 454] width 78 height 6
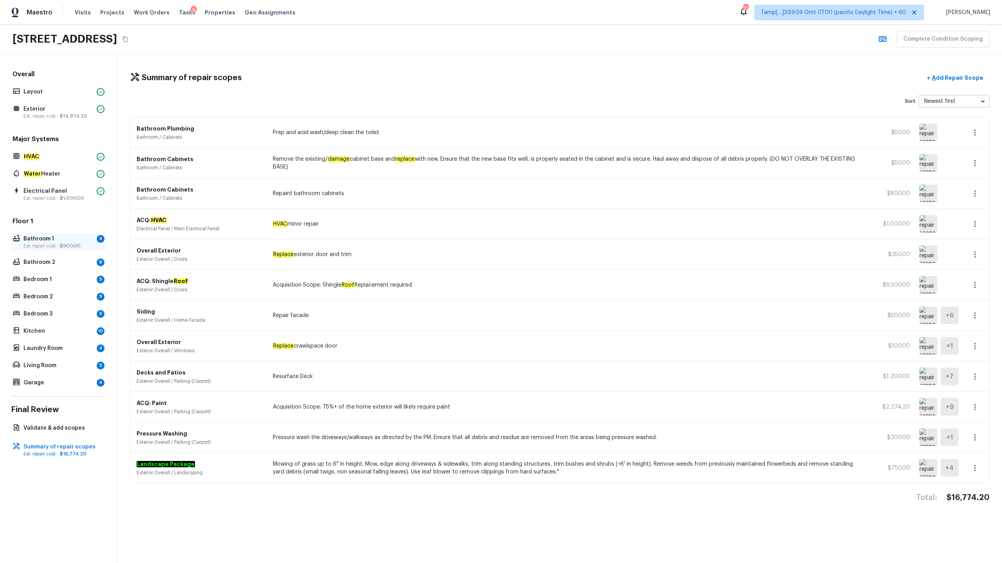
click at [60, 243] on p "Est. repair cost - $900.00" at bounding box center [58, 246] width 70 height 6
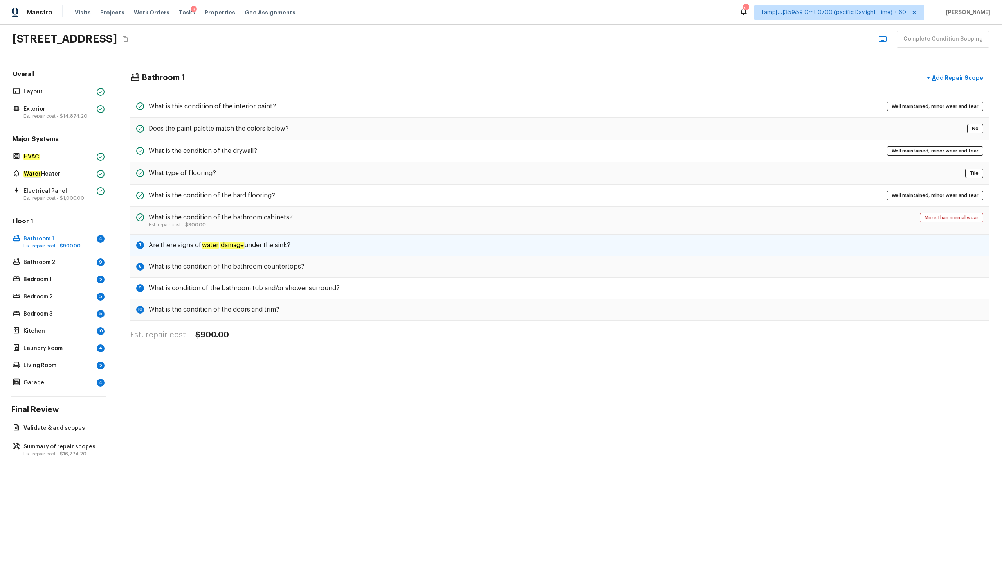
click at [213, 247] on em "water" at bounding box center [209, 245] width 17 height 7
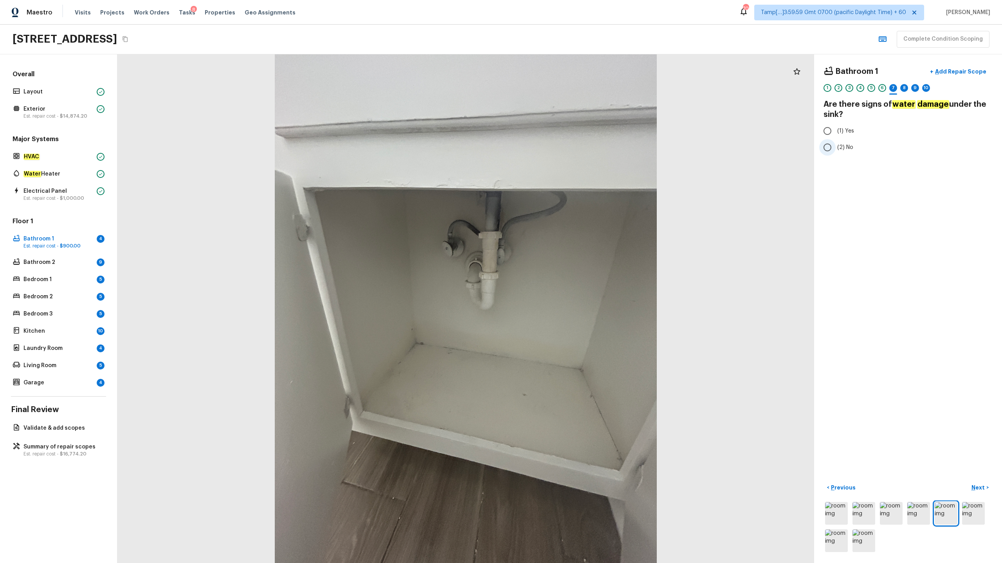
click at [827, 147] on input "(2) No" at bounding box center [827, 147] width 16 height 16
radio input "true"
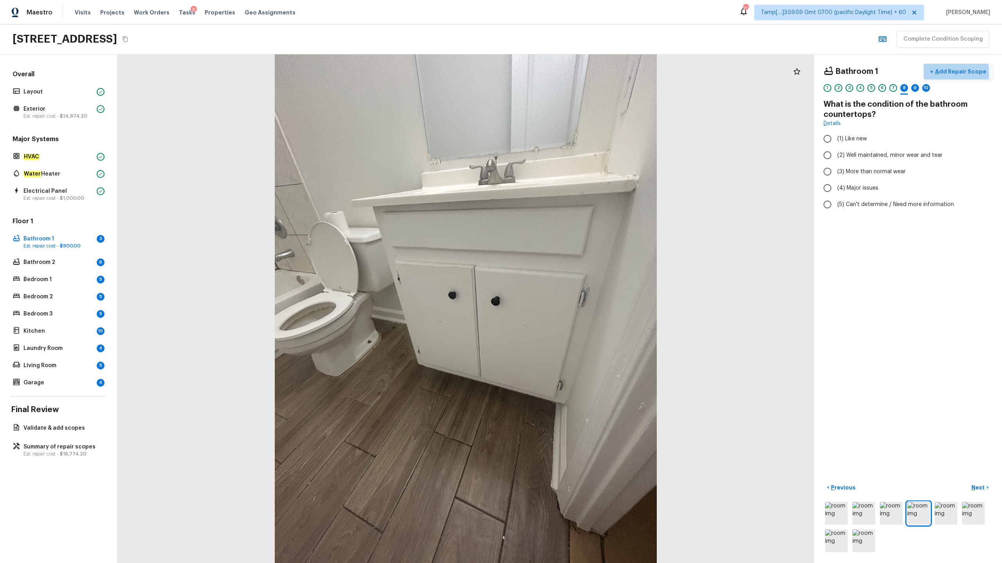
click at [941, 72] on p "Add Repair Scope" at bounding box center [959, 72] width 53 height 8
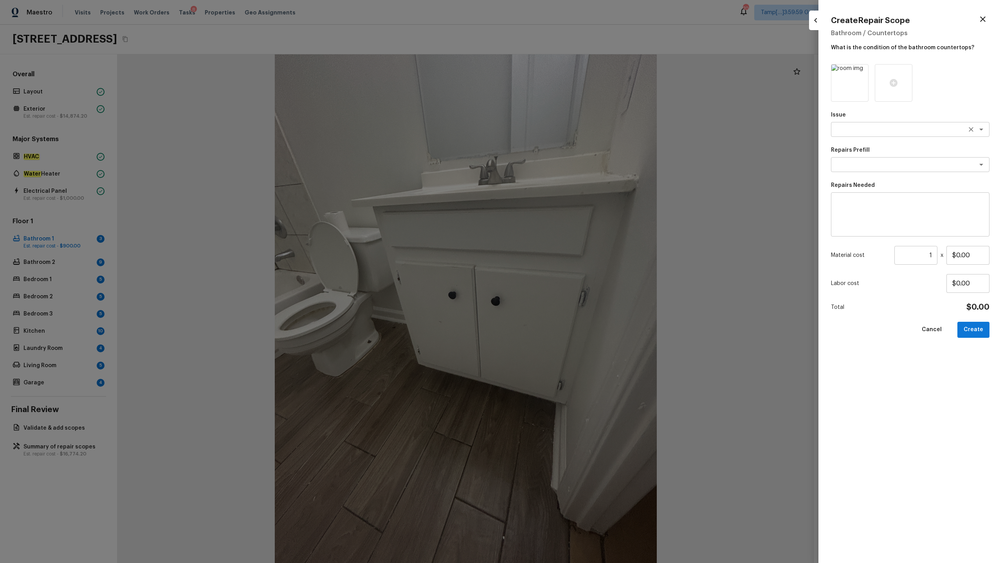
click at [880, 129] on textarea at bounding box center [898, 130] width 129 height 8
click at [872, 147] on li "Countertops" at bounding box center [910, 146] width 158 height 13
type textarea "Countertops"
click at [873, 162] on textarea at bounding box center [898, 165] width 129 height 8
click at [870, 182] on li "Demo Solid Surface Countertops" at bounding box center [910, 181] width 158 height 13
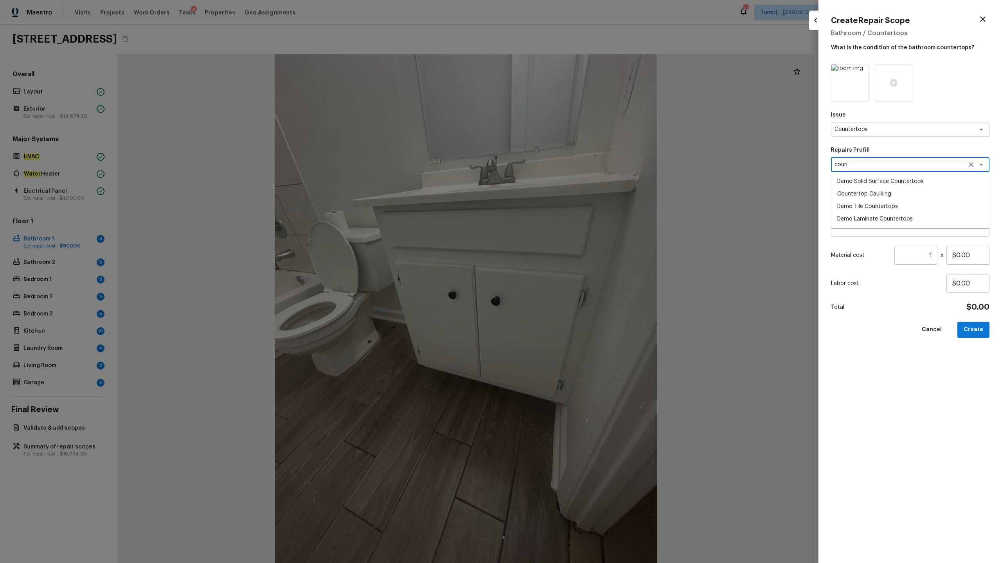
type textarea "Demo Solid Surface Countertops"
type textarea "Demo the existing solid surface countertops ensuring that no damage is done to …"
type input "$19.95"
click at [970, 161] on icon "Clear" at bounding box center [971, 165] width 8 height 8
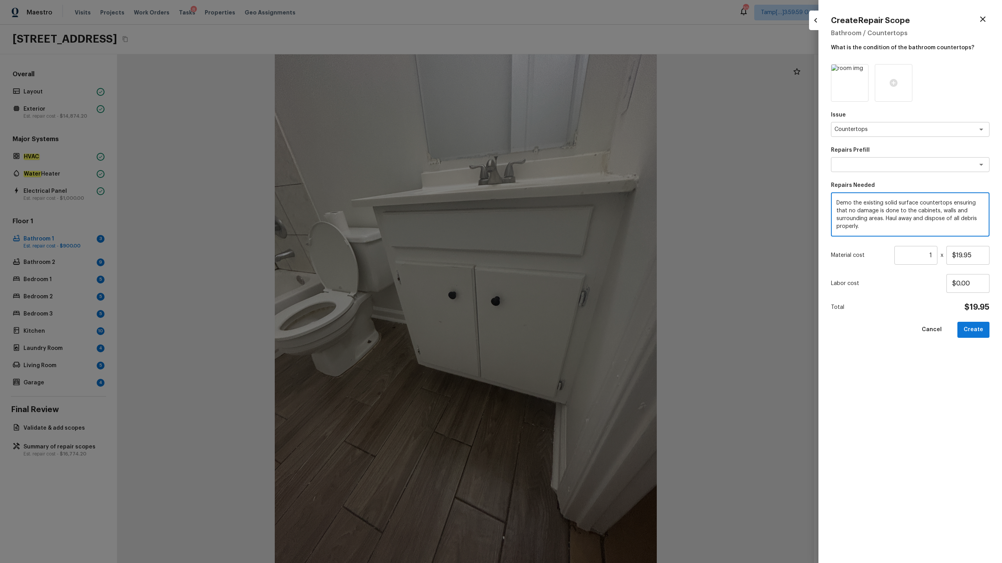
click at [914, 211] on textarea "Demo the existing solid surface countertops ensuring that no damage is done to …" at bounding box center [909, 214] width 147 height 31
type textarea "Replace countertop"
click at [963, 253] on input "$19.95" at bounding box center [967, 255] width 43 height 19
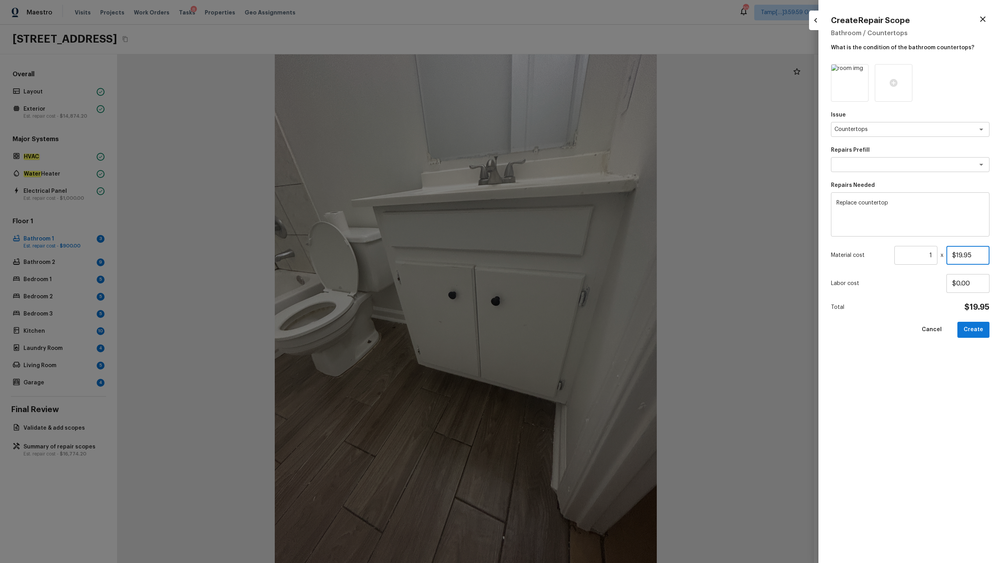
click at [963, 253] on input "$19.95" at bounding box center [967, 255] width 43 height 19
type input "$500.00"
click at [890, 85] on icon at bounding box center [893, 83] width 8 height 8
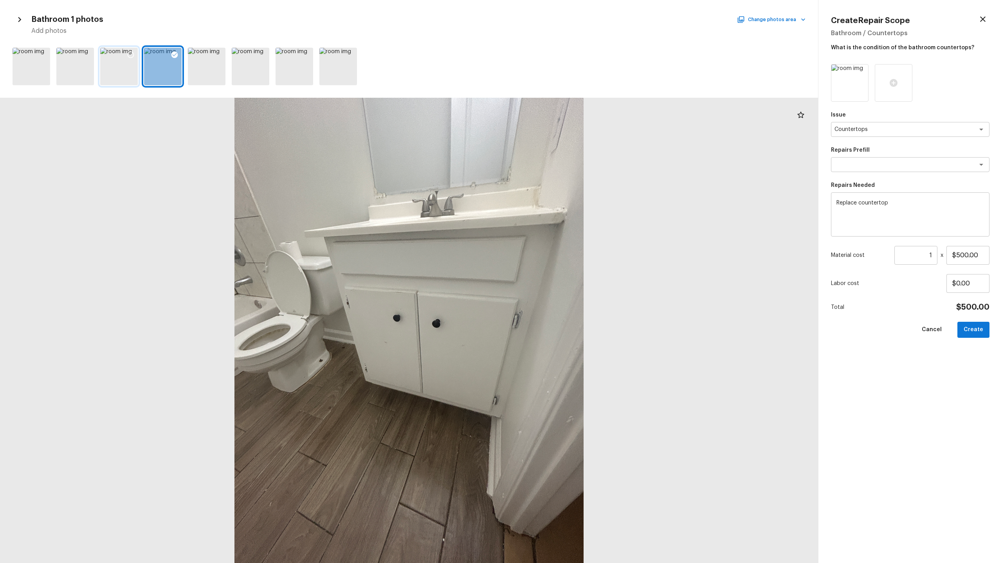
click at [131, 54] on icon at bounding box center [131, 55] width 8 height 8
click at [975, 327] on button "Create" at bounding box center [973, 330] width 32 height 16
type input "$0.00"
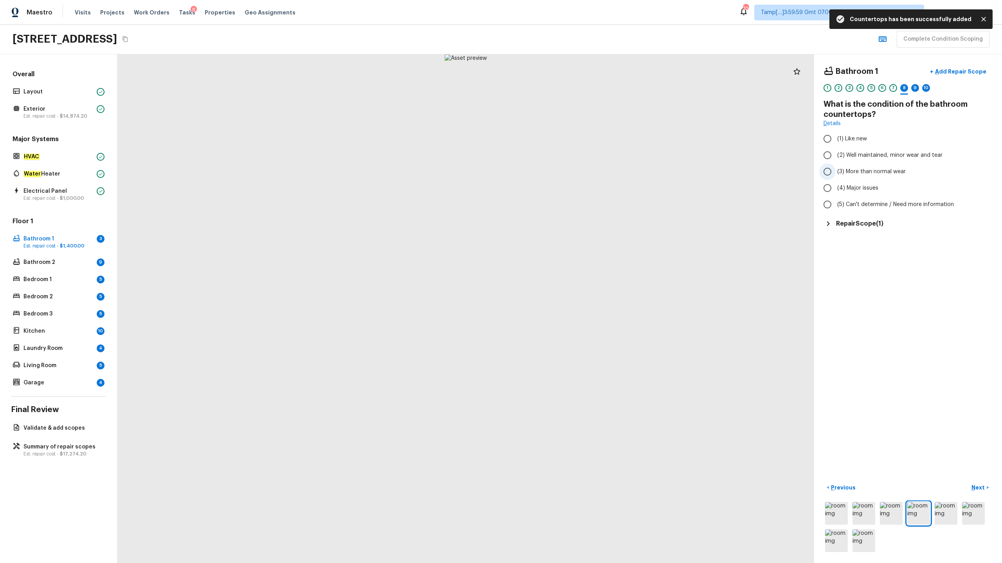
click at [846, 167] on label "(3) More than normal wear" at bounding box center [902, 172] width 167 height 16
click at [835, 167] on input "(3) More than normal wear" at bounding box center [827, 172] width 16 height 16
radio input "true"
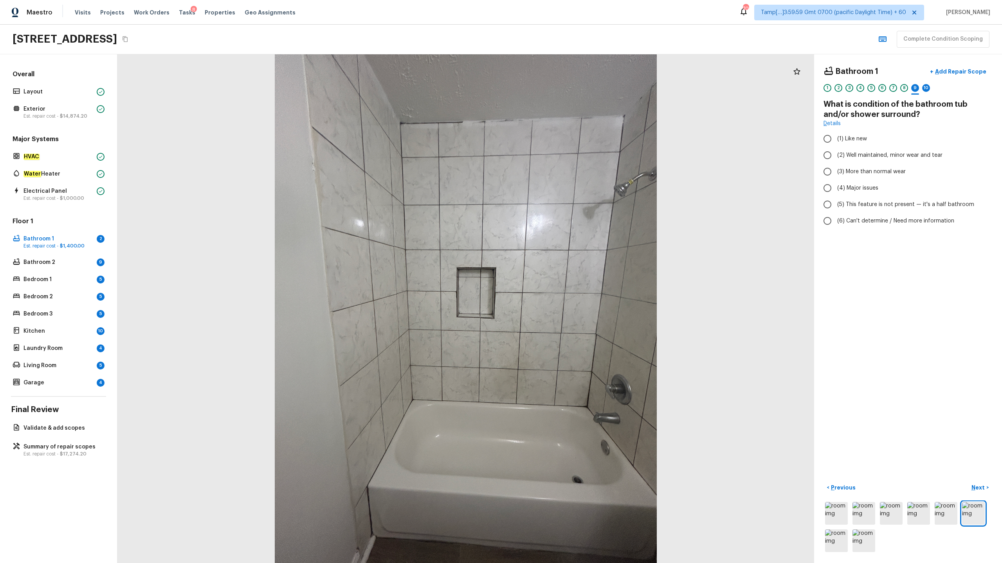
radio input "true"
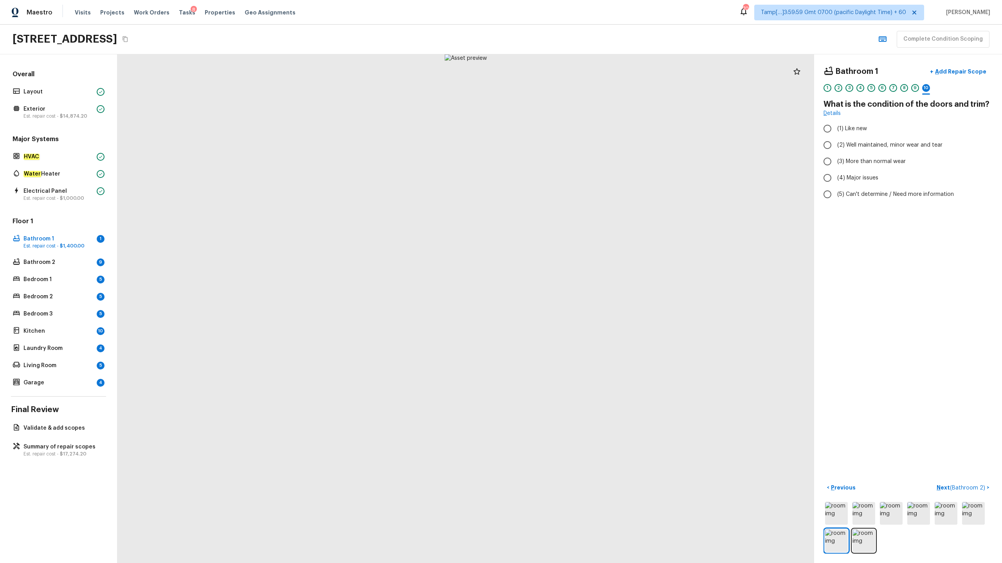
radio input "true"
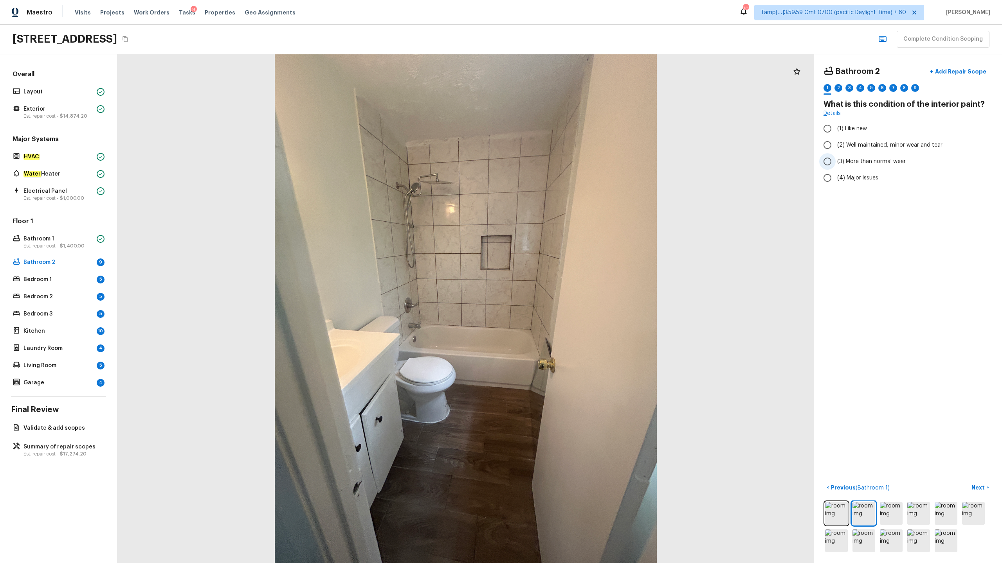
radio input "true"
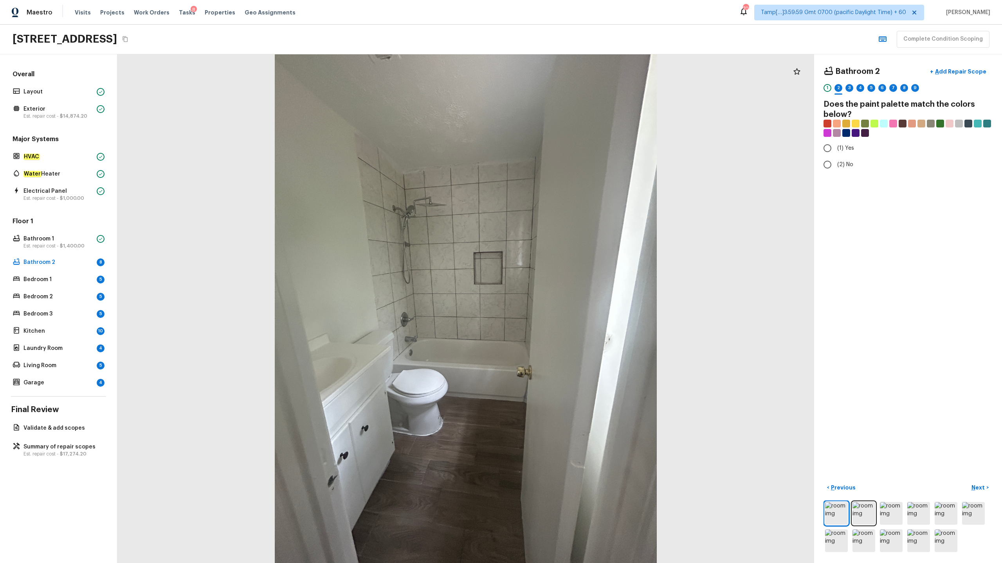
radio input "true"
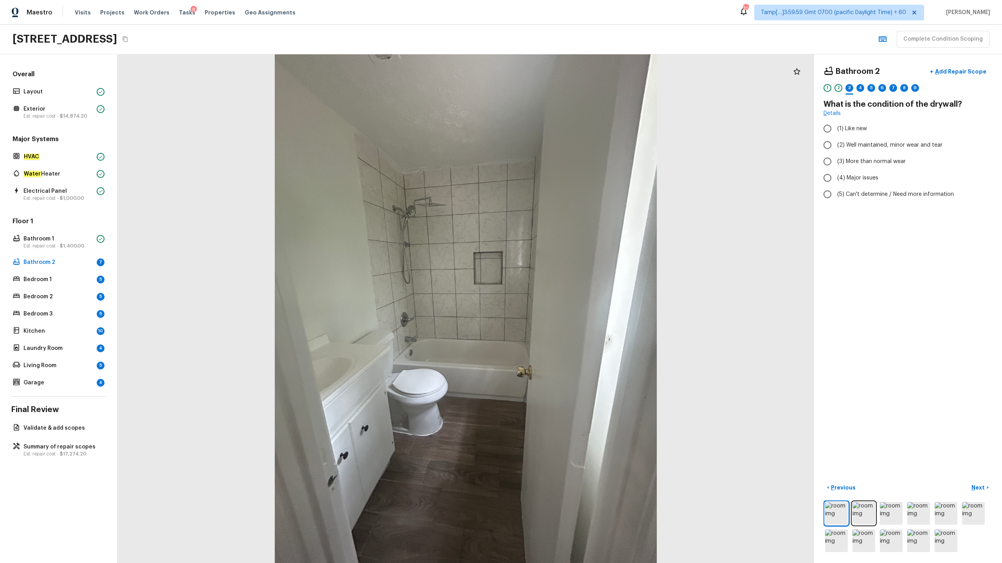
radio input "true"
checkbox input "true"
radio input "true"
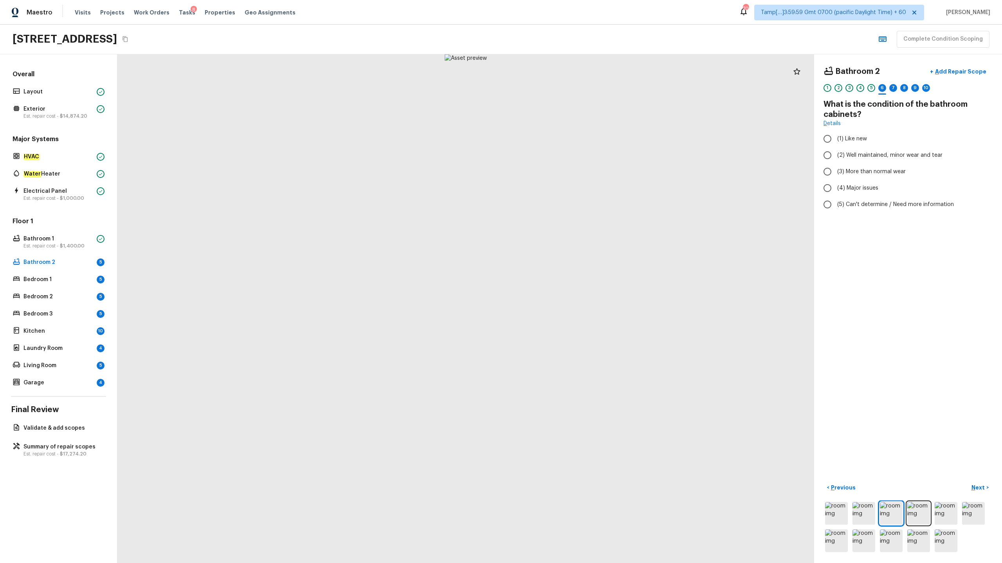
radio input "true"
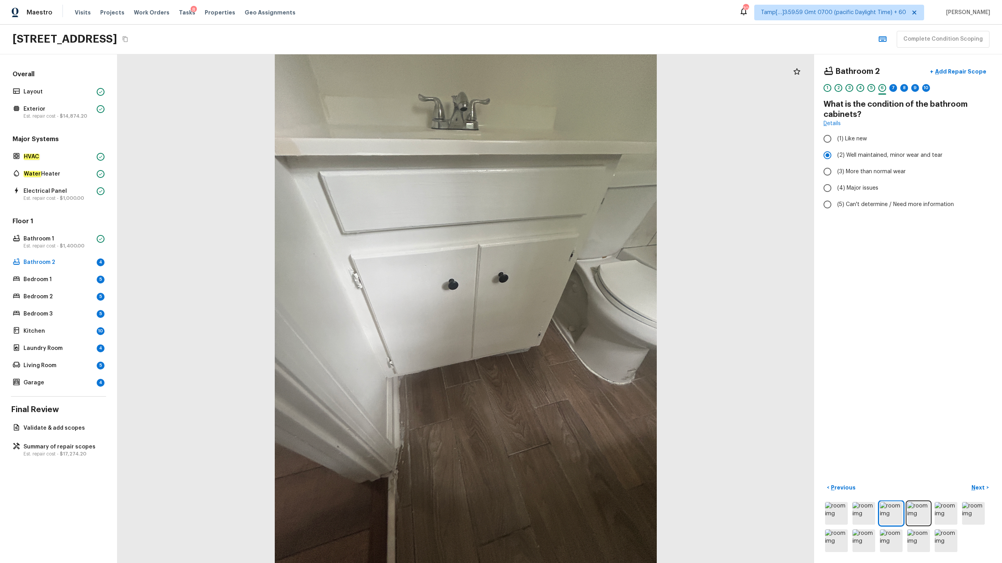
click at [863, 159] on label "(2) Well maintained, minor wear and tear" at bounding box center [902, 155] width 167 height 16
click at [835, 159] on input "(2) Well maintained, minor wear and tear" at bounding box center [827, 155] width 16 height 16
click at [860, 174] on span "(3) More than normal wear" at bounding box center [871, 172] width 68 height 8
click at [835, 174] on input "(3) More than normal wear" at bounding box center [827, 172] width 16 height 16
radio input "true"
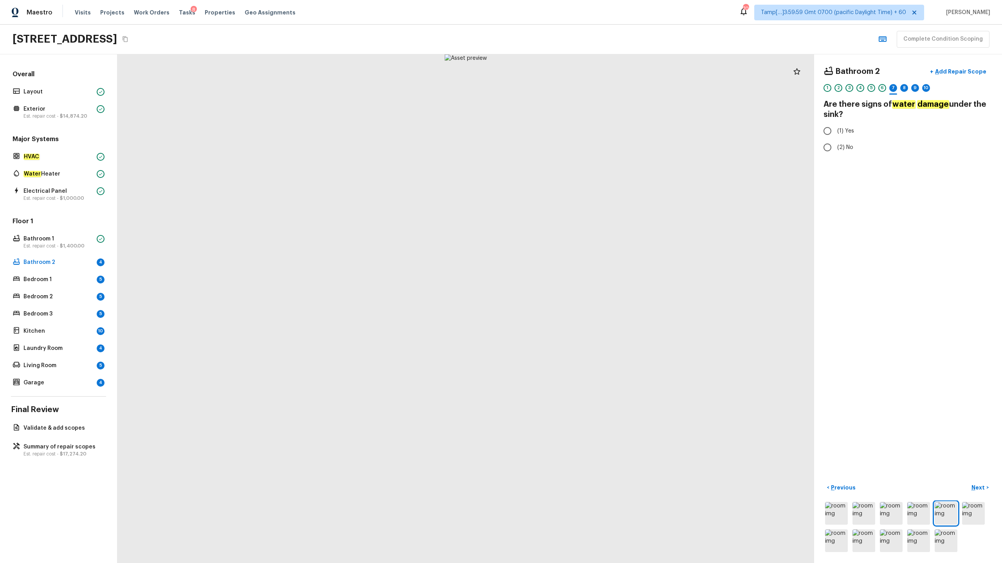
radio input "true"
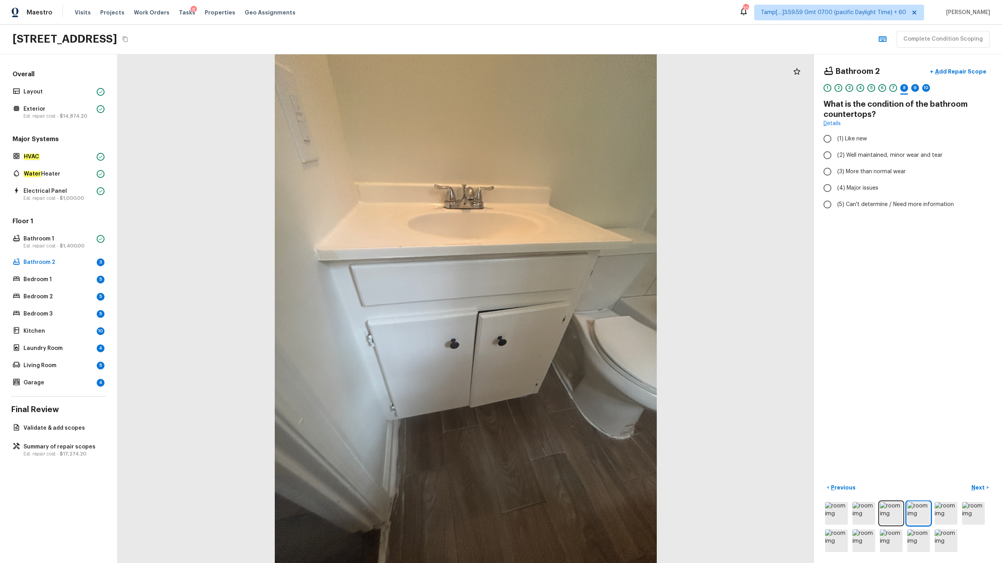
radio input "true"
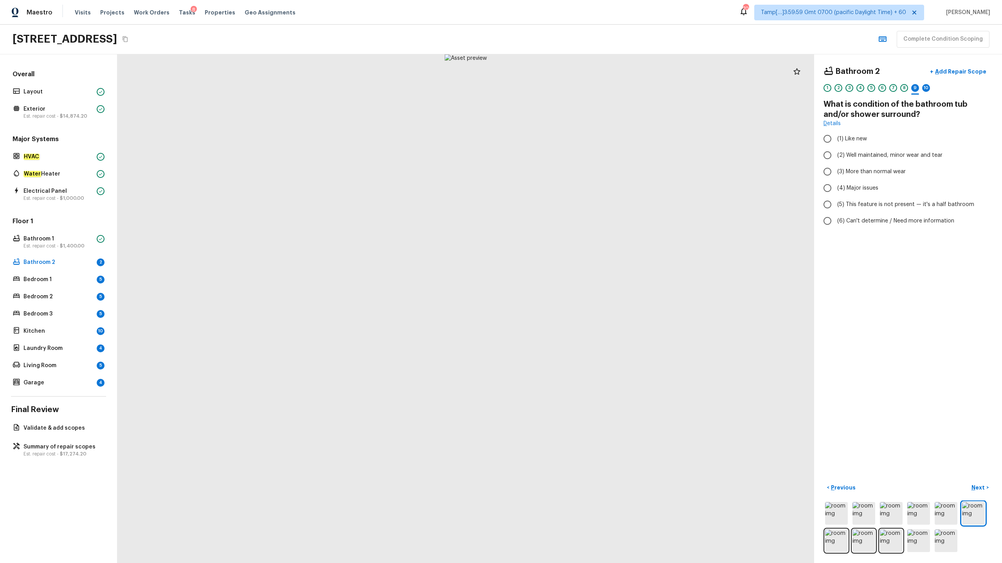
radio input "true"
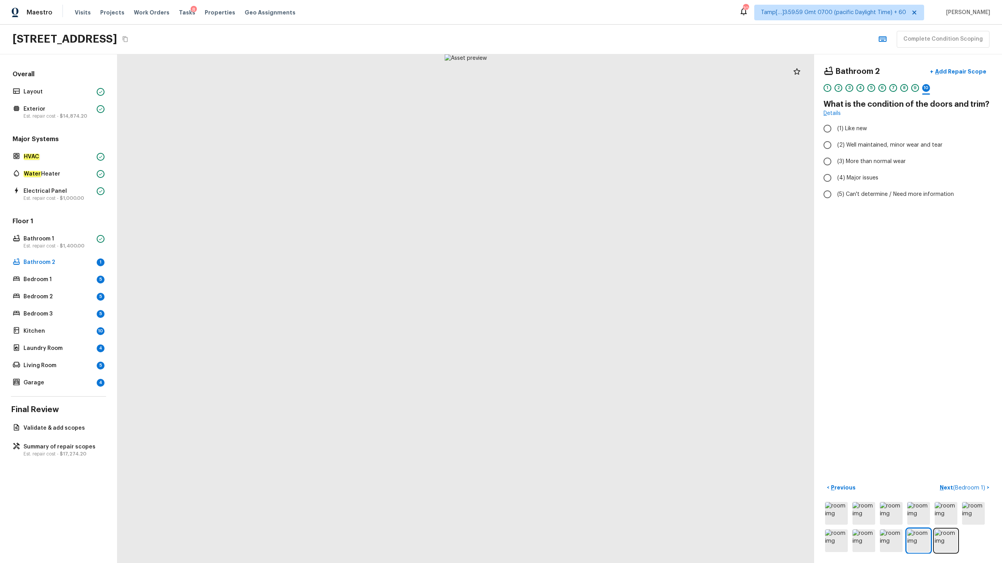
radio input "true"
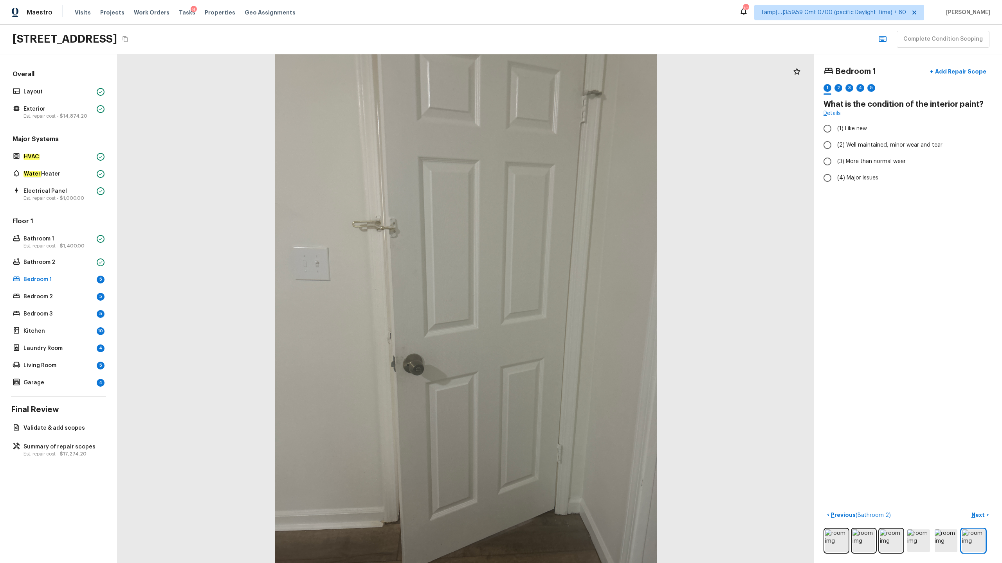
radio input "true"
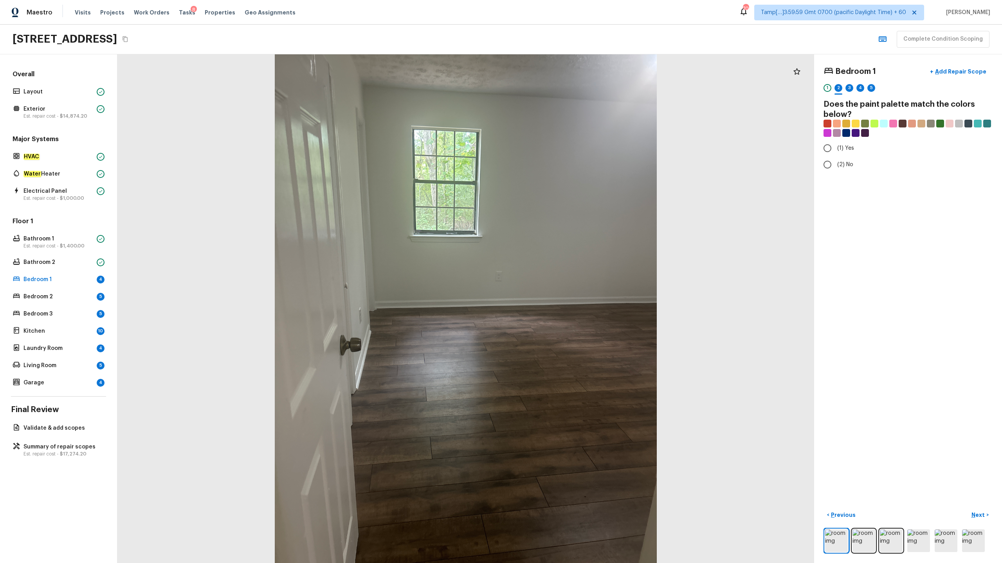
radio input "true"
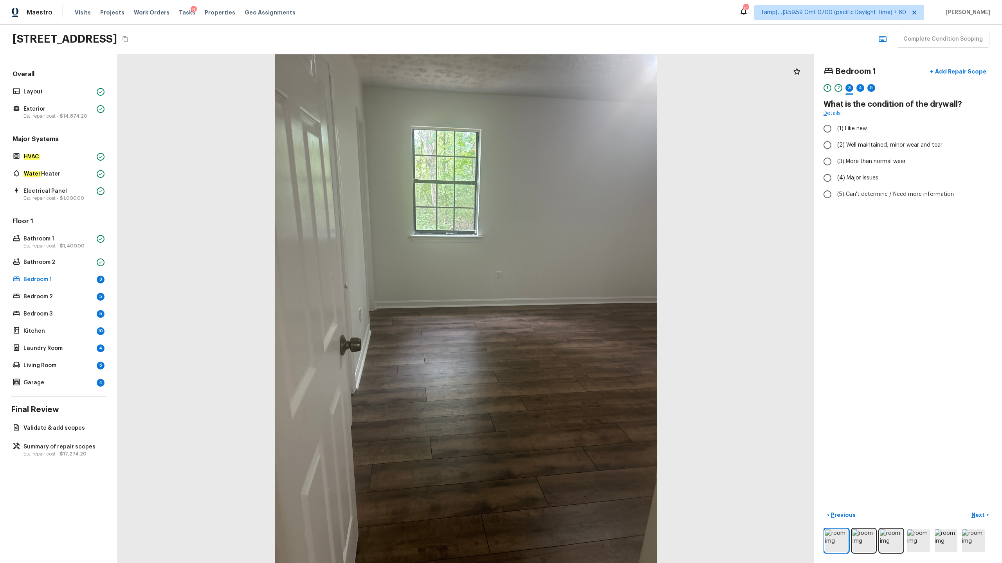
radio input "true"
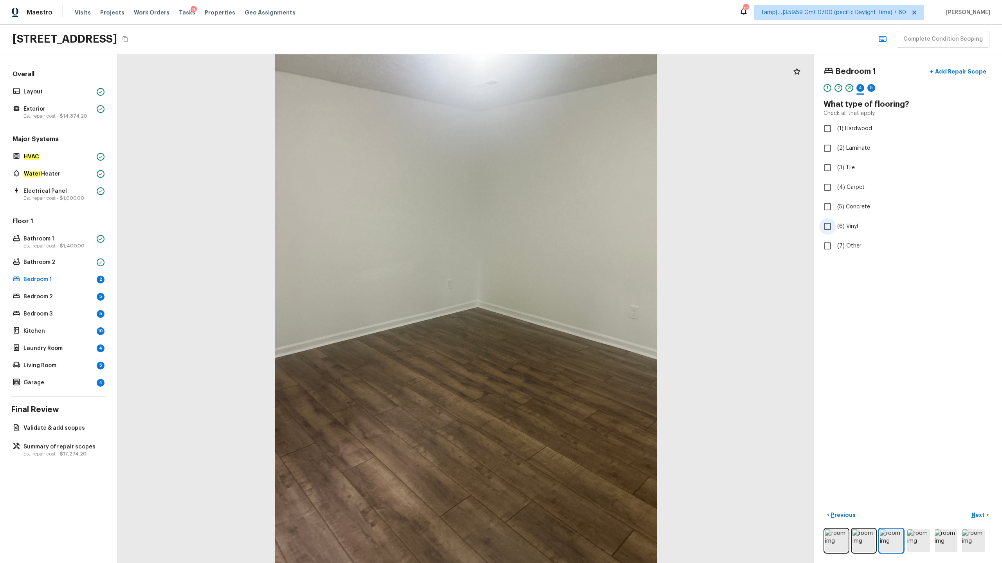
click at [849, 228] on span "(6) Vinyl" at bounding box center [847, 227] width 21 height 8
click at [835, 228] on input "(6) Vinyl" at bounding box center [827, 226] width 16 height 16
checkbox input "true"
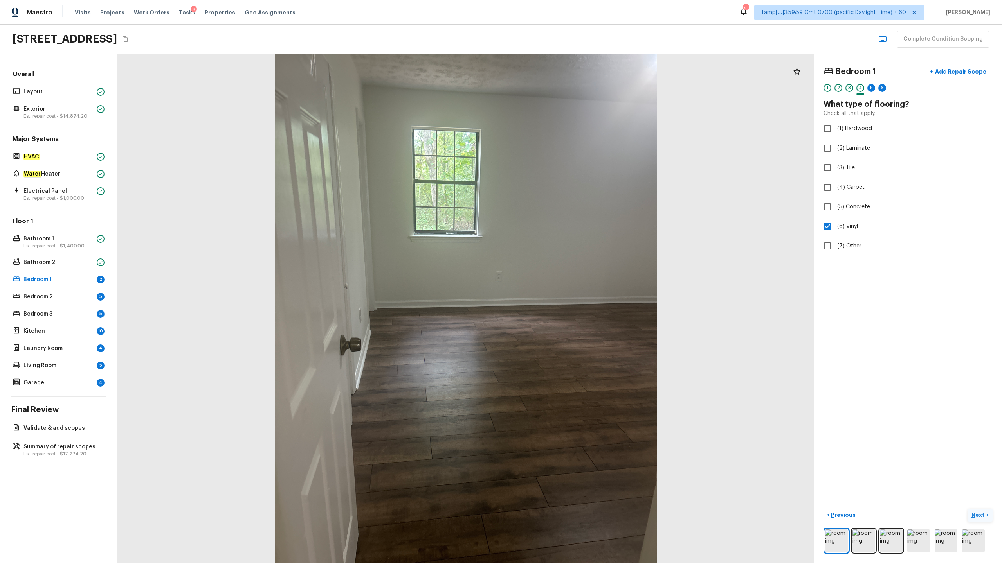
click at [980, 517] on p "Next" at bounding box center [978, 515] width 15 height 8
click at [843, 149] on label "(2) Well maintained, minor wear and tear" at bounding box center [902, 145] width 167 height 16
click at [835, 149] on input "(2) Well maintained, minor wear and tear" at bounding box center [827, 145] width 16 height 16
radio input "true"
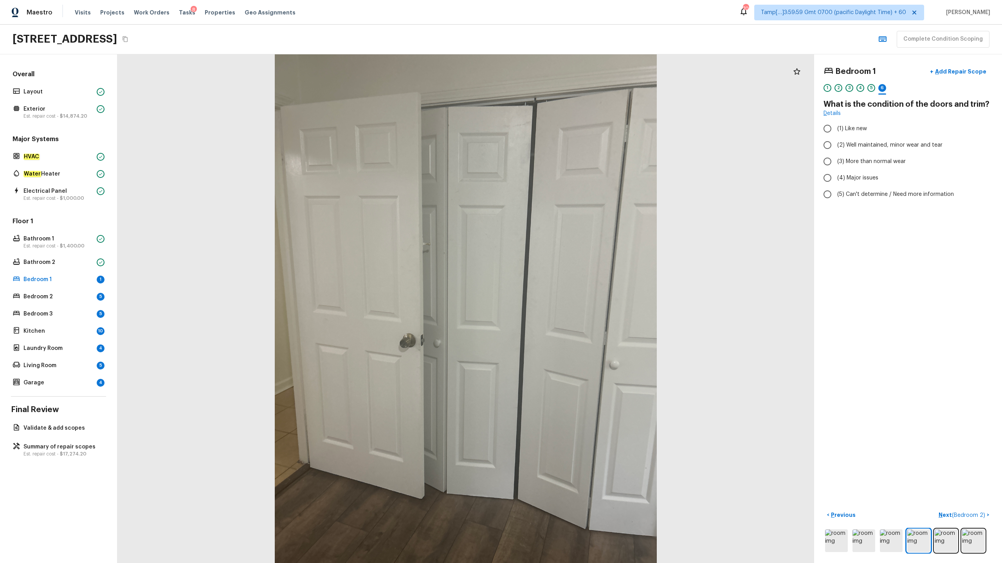
radio input "true"
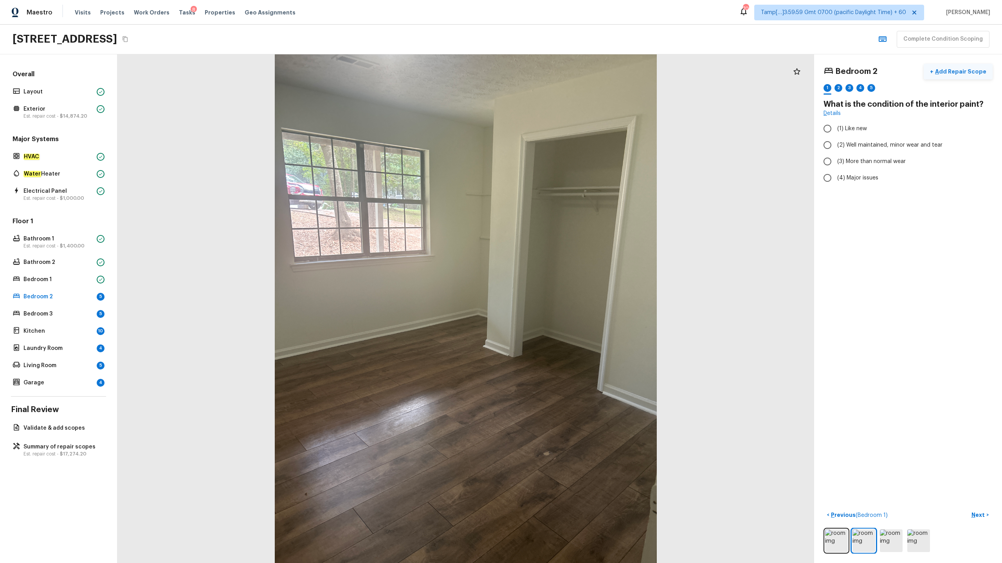
click at [946, 73] on p "Add Repair Scope" at bounding box center [959, 72] width 53 height 8
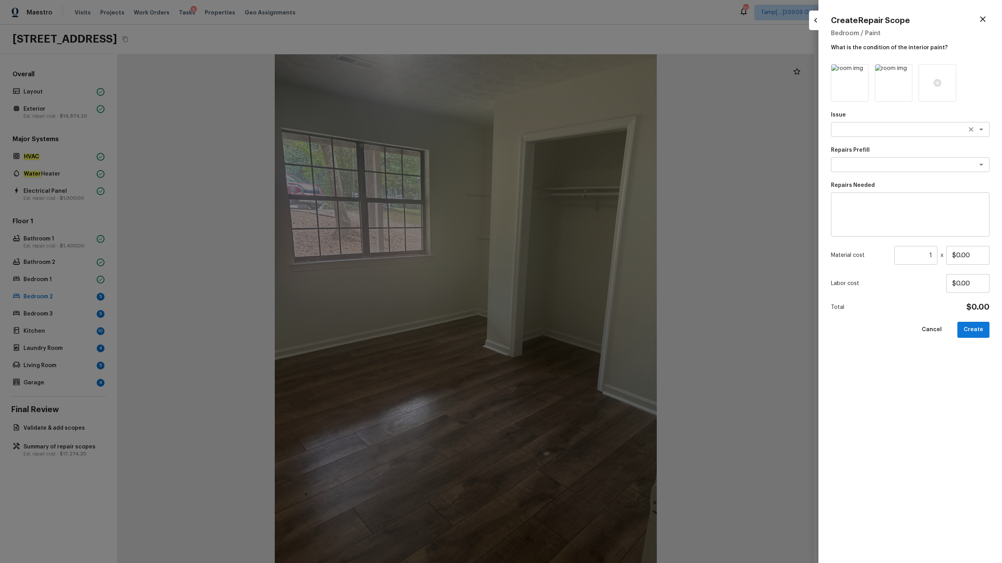
click at [874, 131] on textarea at bounding box center [898, 130] width 129 height 8
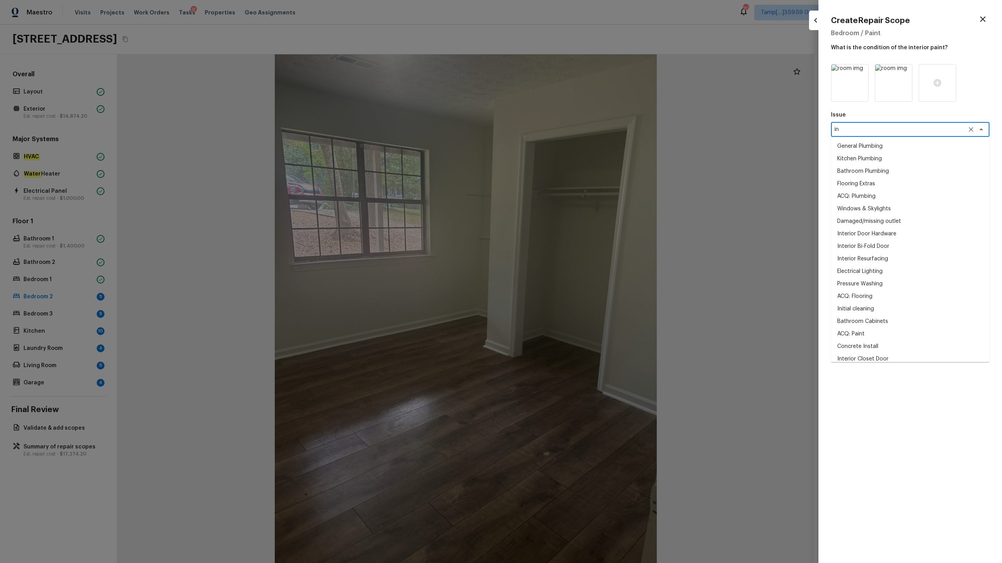
type textarea "i"
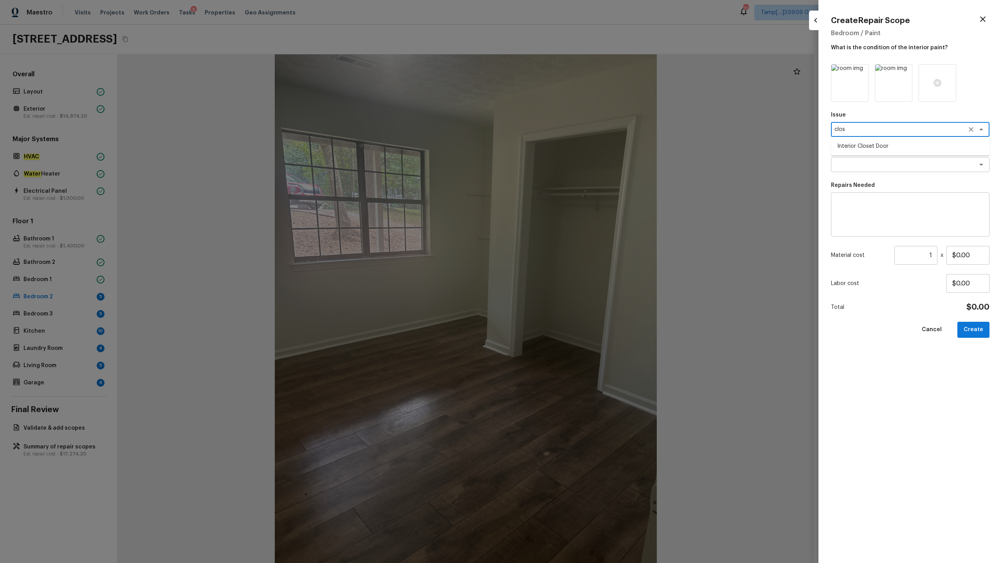
click at [860, 149] on li "Interior Closet Door" at bounding box center [910, 146] width 158 height 13
type textarea "Interior Closet Door"
click at [860, 165] on textarea at bounding box center [898, 165] width 129 height 8
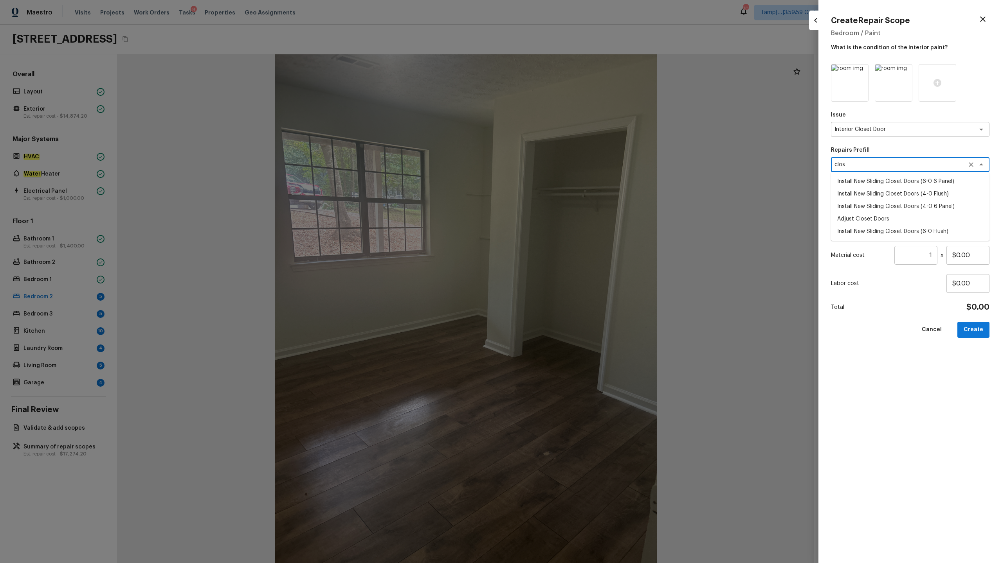
click at [862, 184] on li "Install New Sliding Closet Doors (6-0 6 Panel)" at bounding box center [910, 181] width 158 height 13
type textarea "Install New Sliding Closet Doors (6-0 6 Panel)"
type textarea "Remove the existing door (if present). Install a new 6-0 bi-fold 6 panel interi…"
type input "$287.29"
type textarea "Install New Sliding Closet Doors (6-0 6 Panel)"
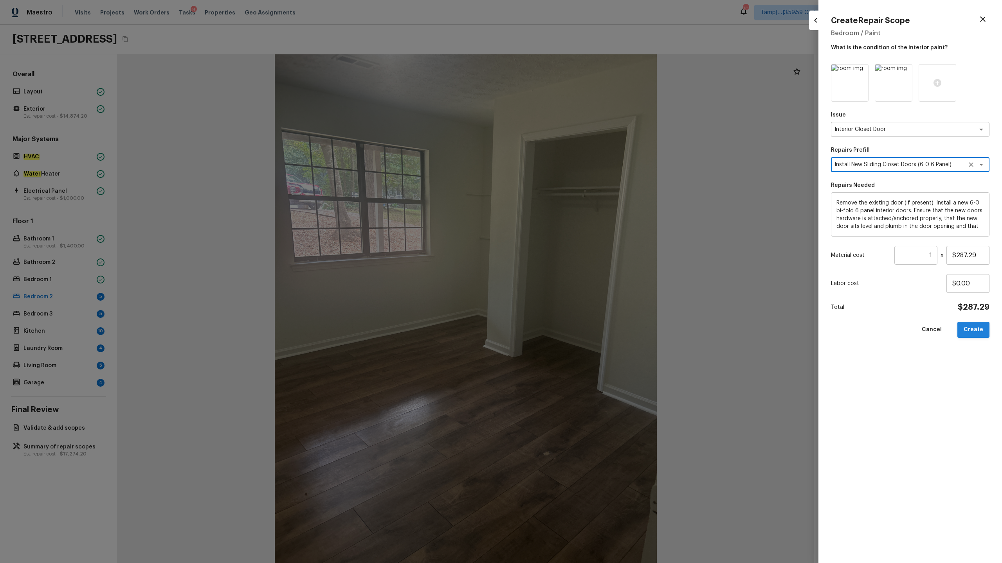
click at [967, 329] on button "Create" at bounding box center [973, 330] width 32 height 16
type input "$0.00"
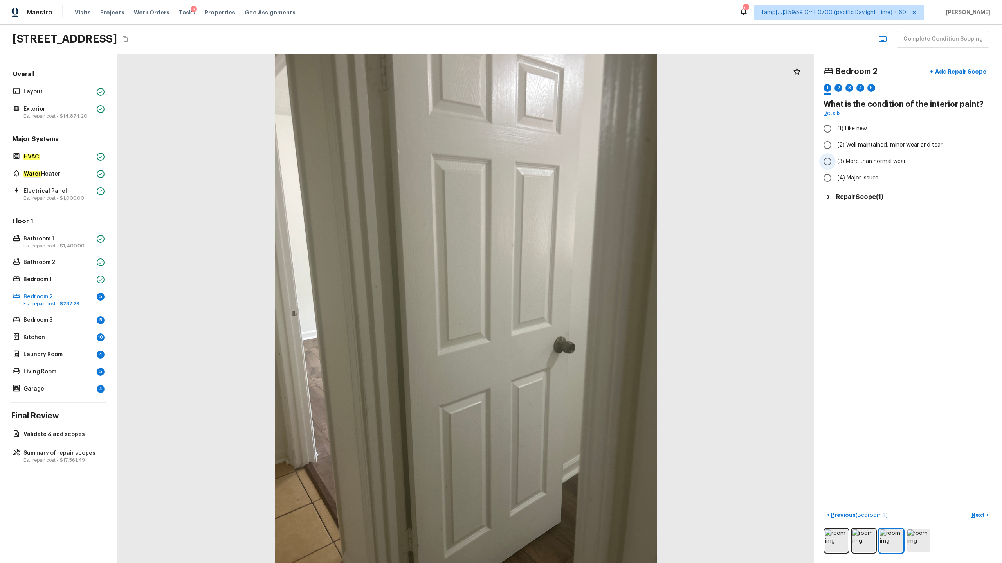
radio input "true"
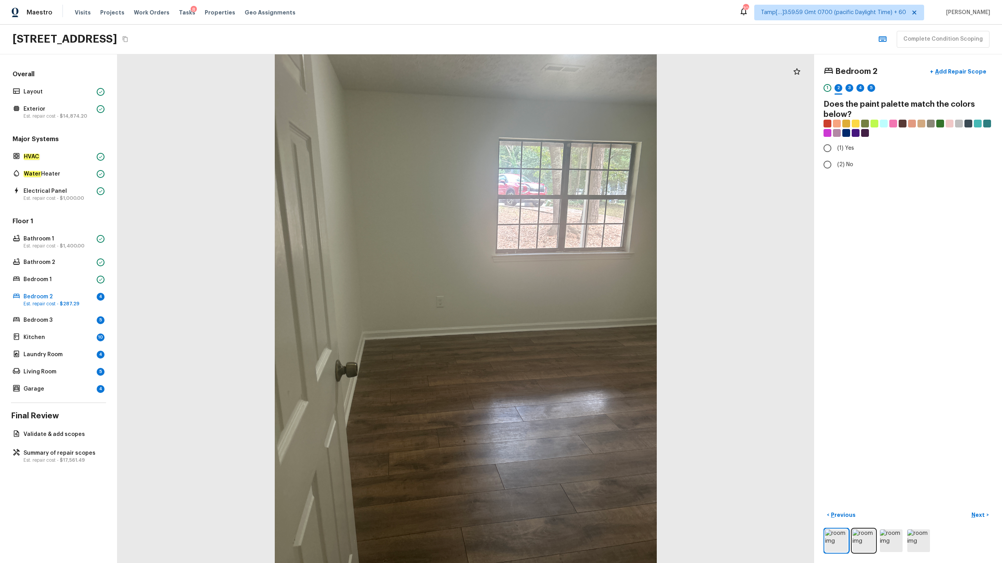
radio input "true"
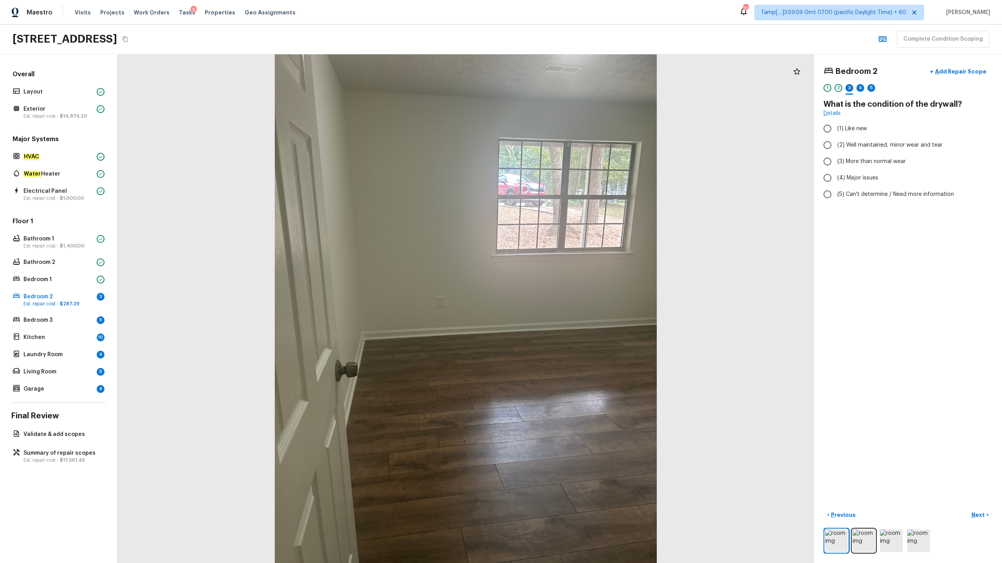
radio input "true"
click at [857, 226] on span "(6) Vinyl" at bounding box center [847, 227] width 21 height 8
click at [835, 226] on input "(6) Vinyl" at bounding box center [827, 226] width 16 height 16
checkbox input "true"
radio input "true"
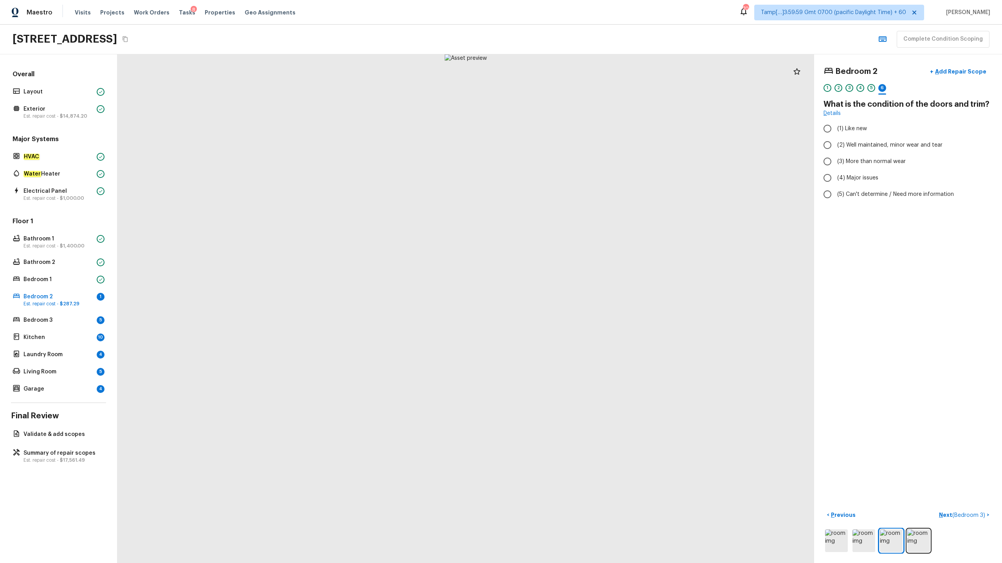
radio input "true"
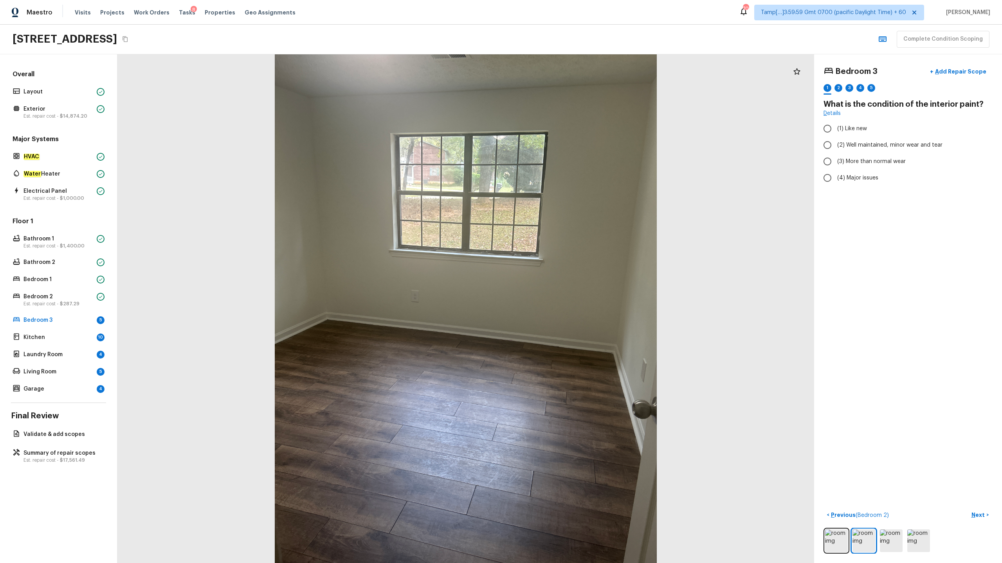
radio input "true"
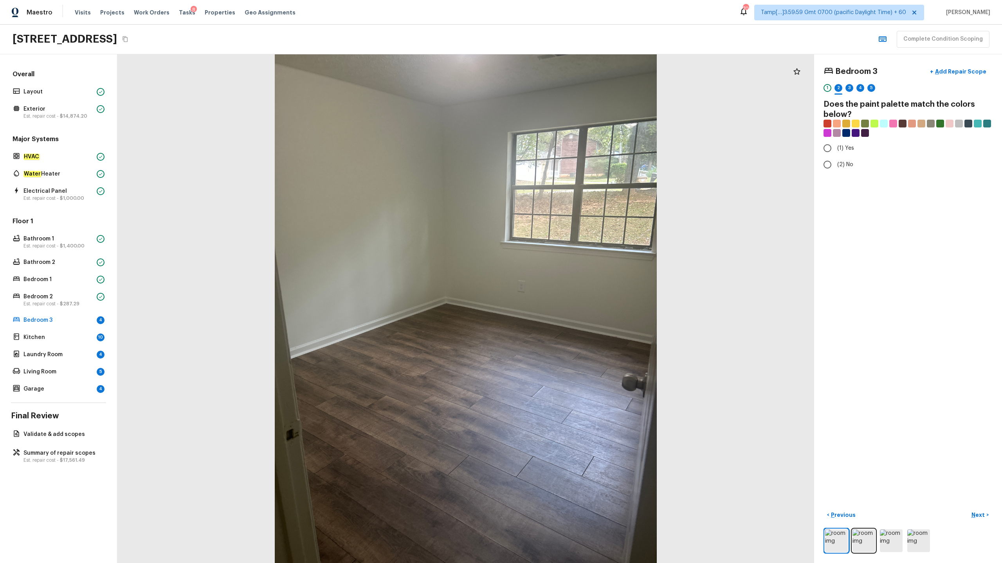
radio input "true"
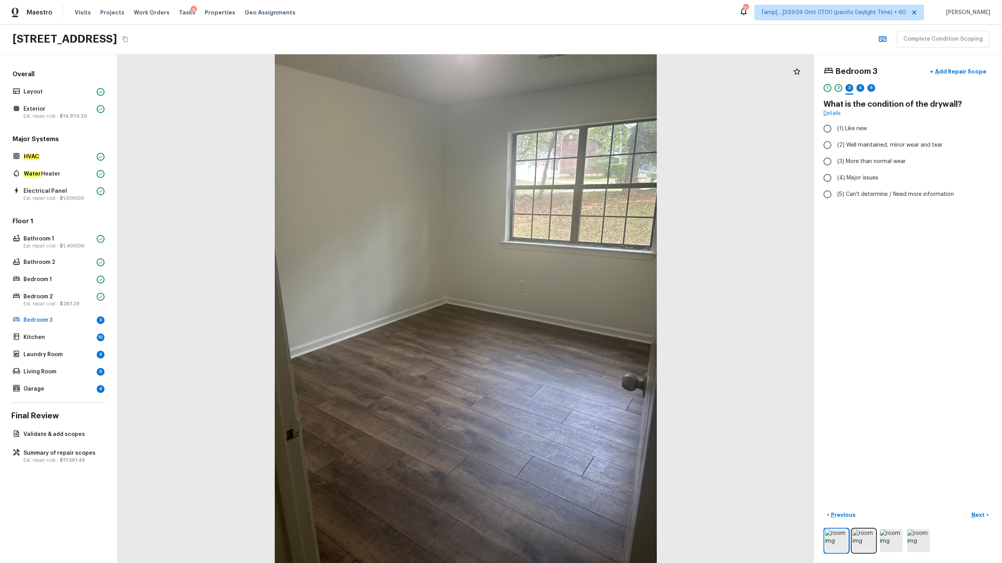
radio input "true"
checkbox input "true"
radio input "true"
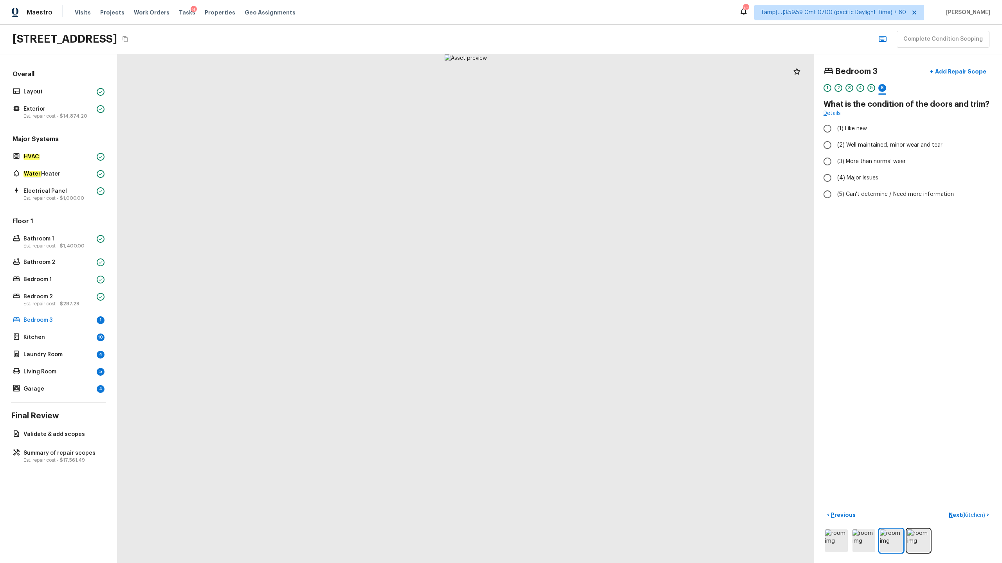
radio input "true"
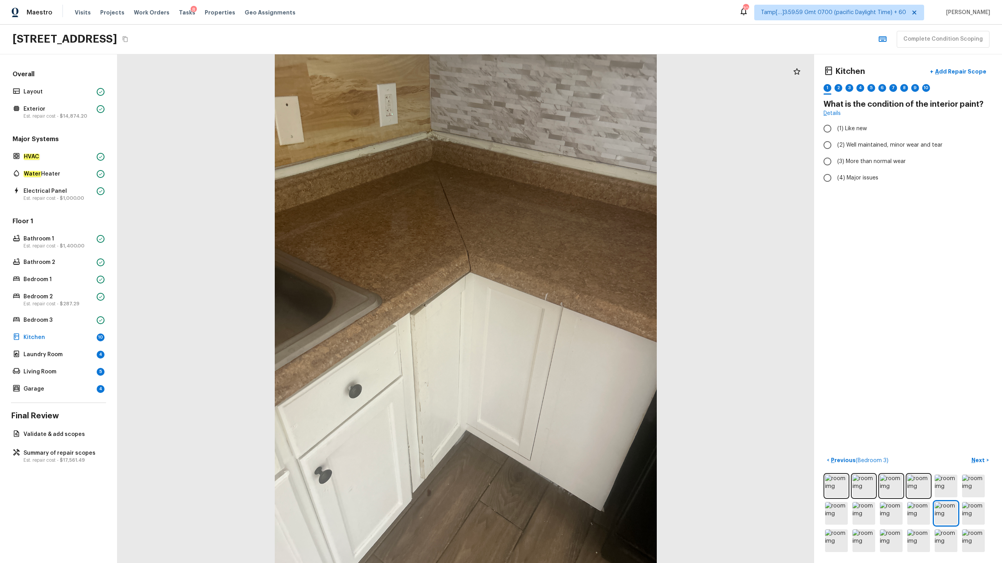
radio input "true"
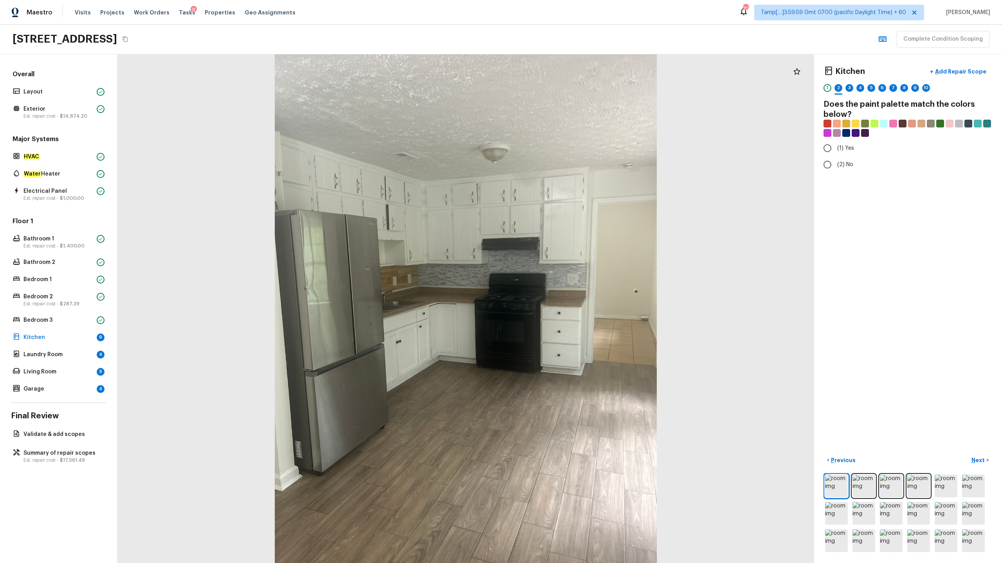
radio input "true"
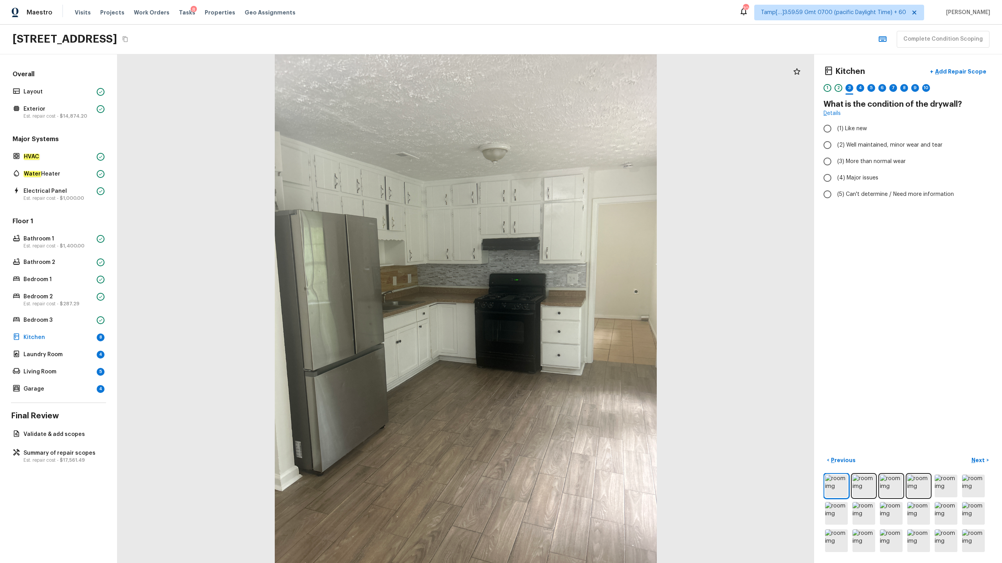
radio input "true"
click at [831, 169] on input "(3) Tile" at bounding box center [827, 168] width 16 height 16
checkbox input "true"
radio input "true"
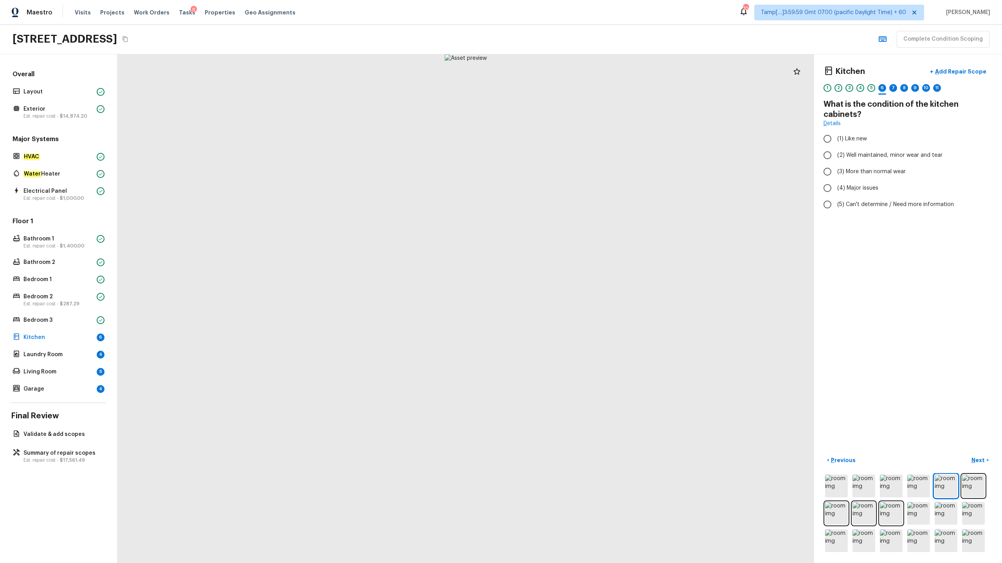
radio input "true"
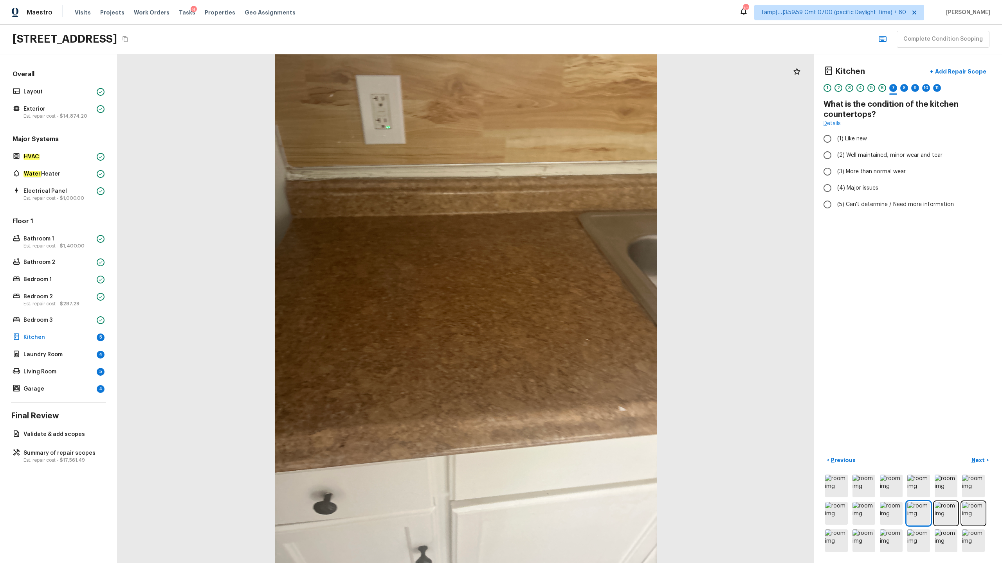
radio input "true"
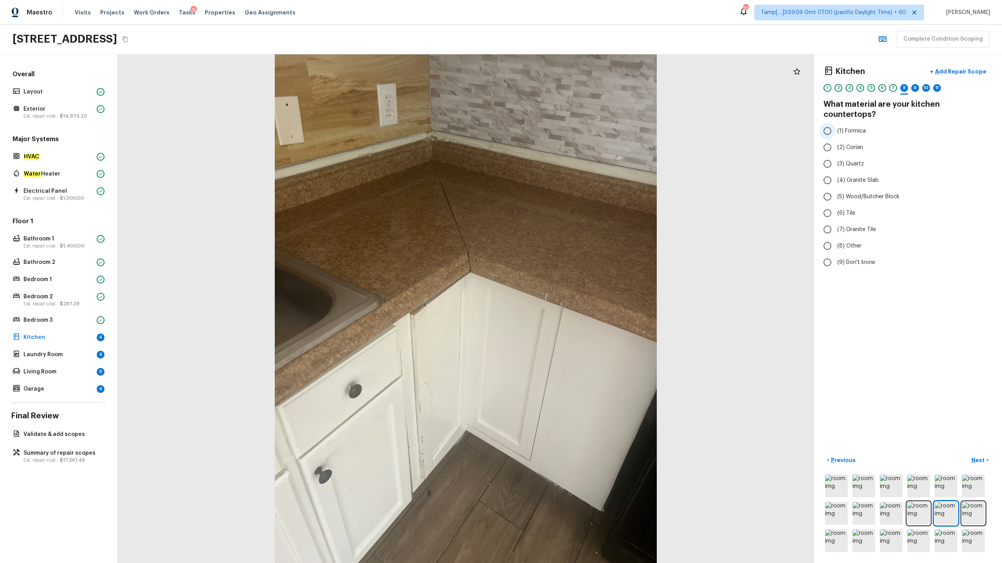
click at [856, 127] on span "(1) Formica" at bounding box center [851, 131] width 29 height 8
click at [835, 123] on input "(1) Formica" at bounding box center [827, 131] width 16 height 16
radio input "true"
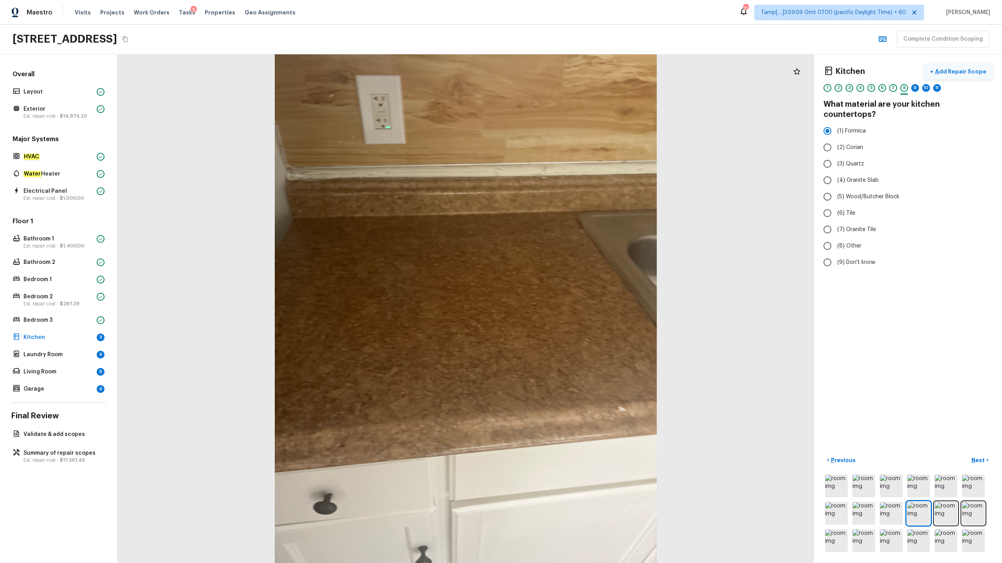
click at [944, 70] on p "Add Repair Scope" at bounding box center [959, 72] width 53 height 8
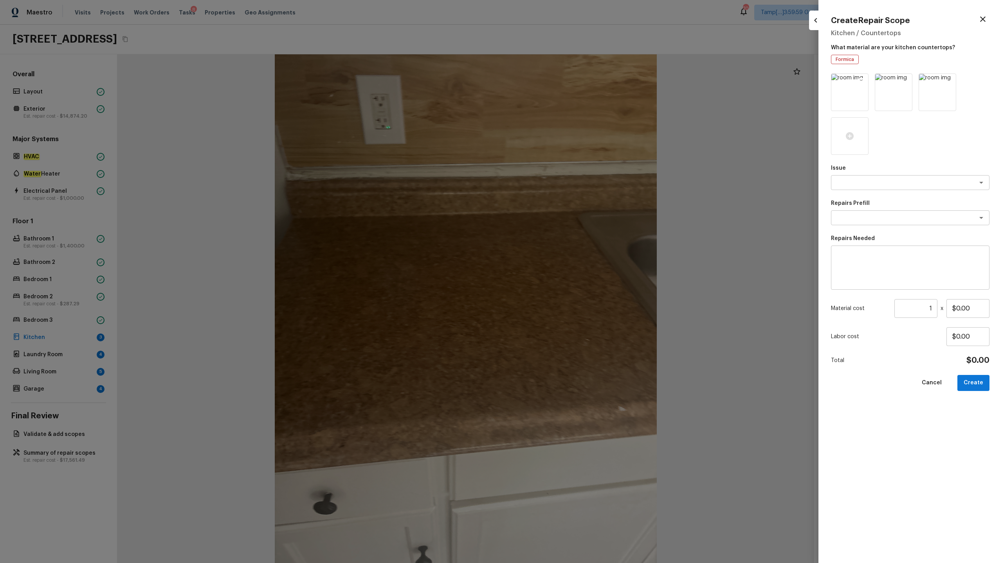
click at [862, 85] on div at bounding box center [861, 82] width 8 height 10
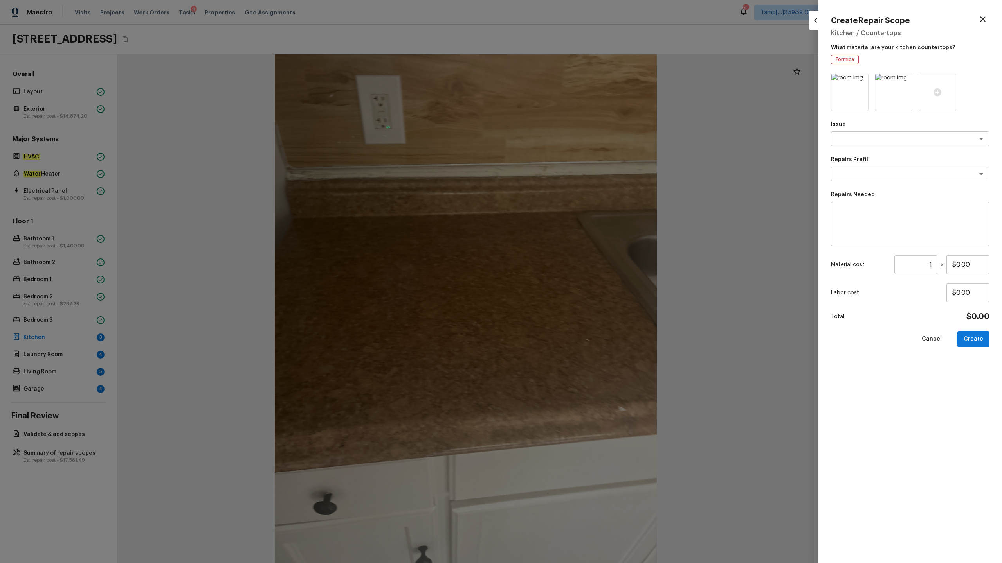
click at [862, 85] on icon at bounding box center [861, 81] width 8 height 8
click at [851, 94] on icon at bounding box center [849, 92] width 8 height 8
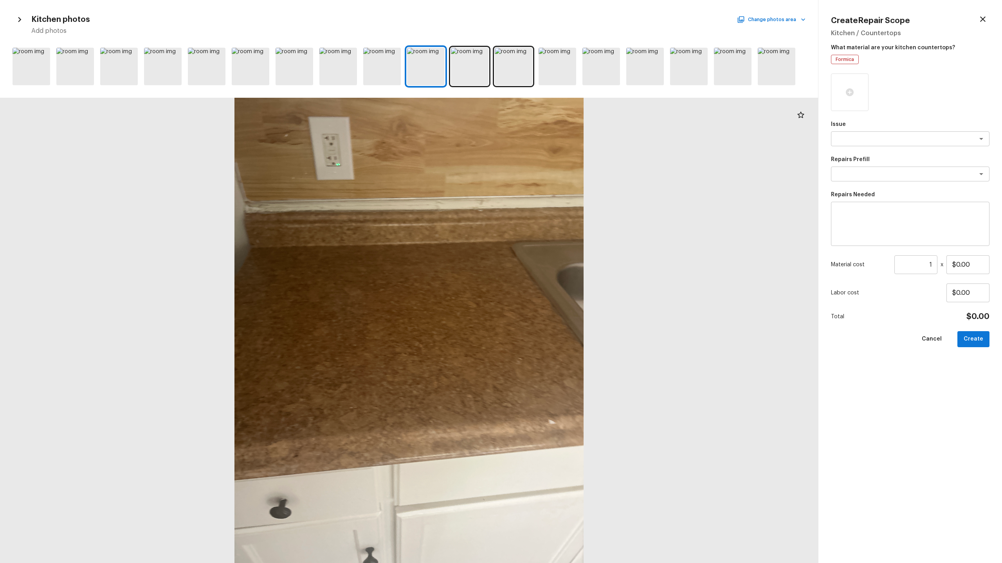
click at [984, 18] on icon "button" at bounding box center [982, 18] width 9 height 9
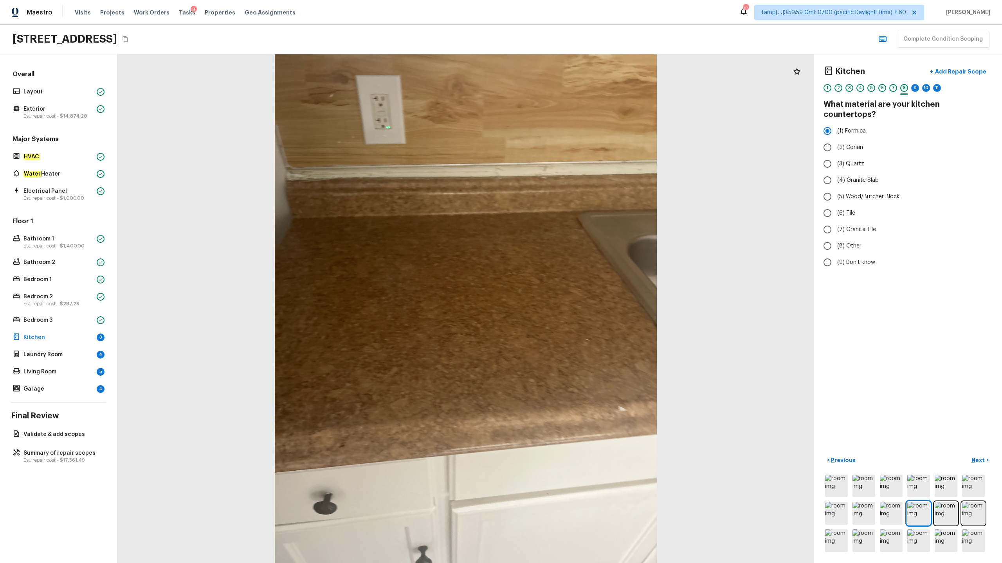
click at [903, 88] on div "8" at bounding box center [904, 88] width 8 height 8
click at [893, 90] on div "7" at bounding box center [893, 88] width 8 height 8
click at [881, 90] on div "6" at bounding box center [882, 88] width 8 height 8
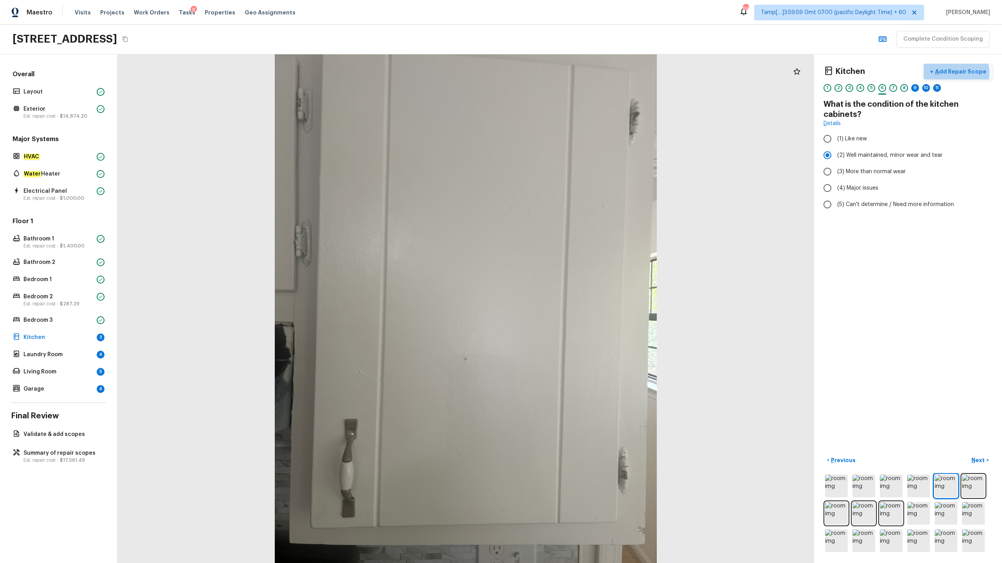
click at [955, 73] on p "Add Repair Scope" at bounding box center [959, 72] width 53 height 8
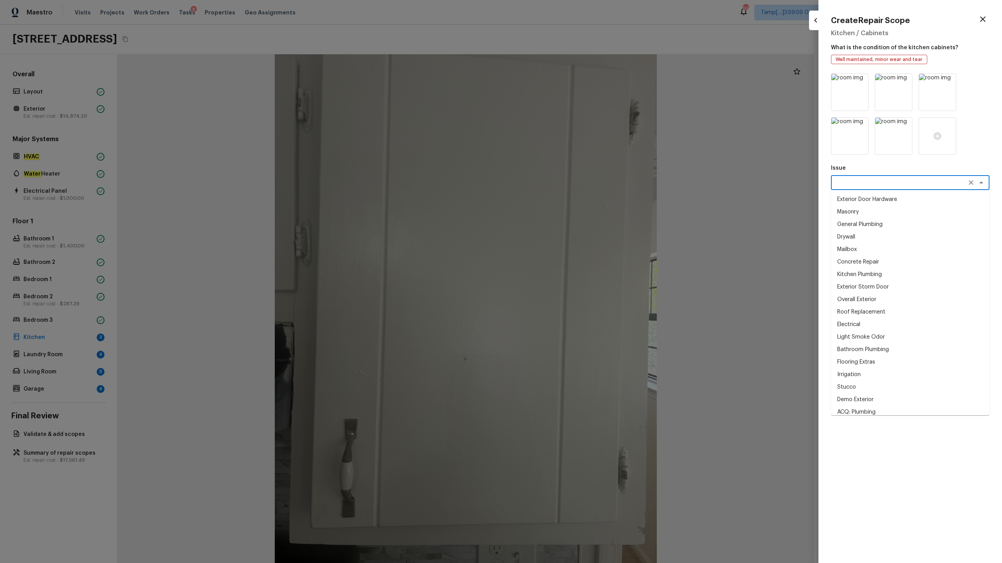
click at [863, 182] on textarea at bounding box center [898, 183] width 129 height 8
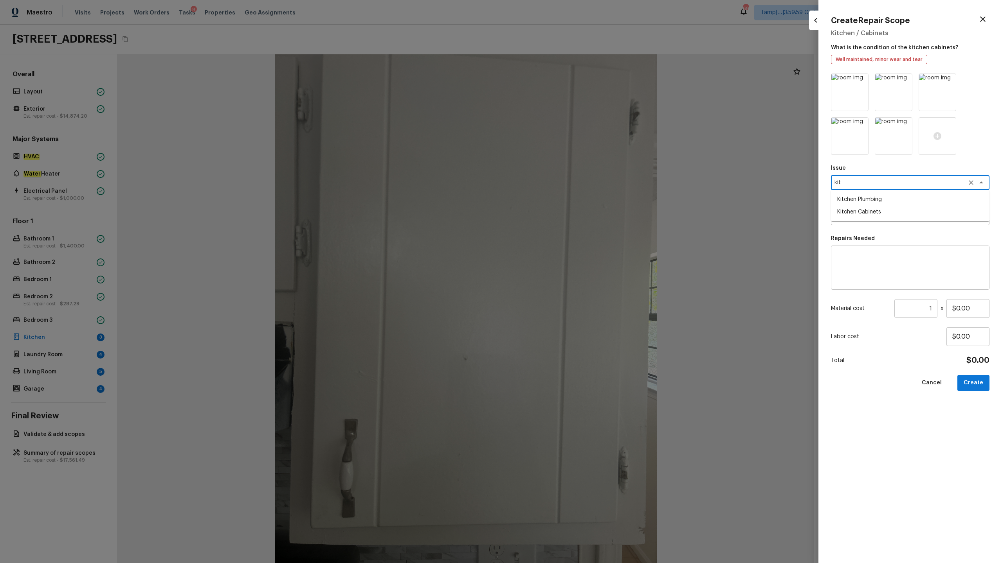
click at [861, 212] on li "Kitchen Cabinets" at bounding box center [910, 212] width 158 height 13
type textarea "Kitchen Cabinets"
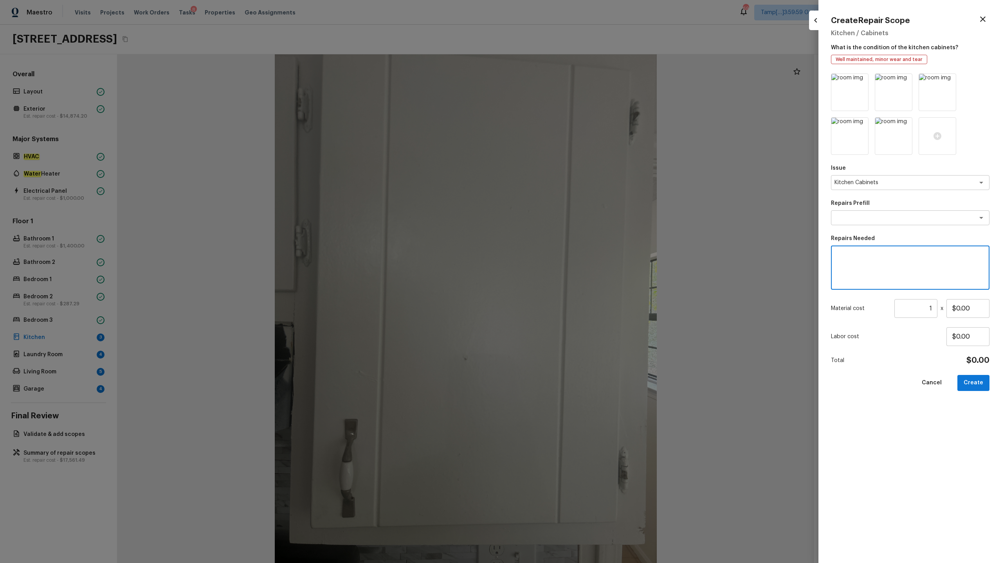
click at [862, 272] on textarea at bounding box center [909, 267] width 147 height 31
paste textarea "Kitchen Cabinets"
type textarea "Repaint Kitchen Cabinets"
click at [968, 308] on input "$0.00" at bounding box center [967, 308] width 43 height 19
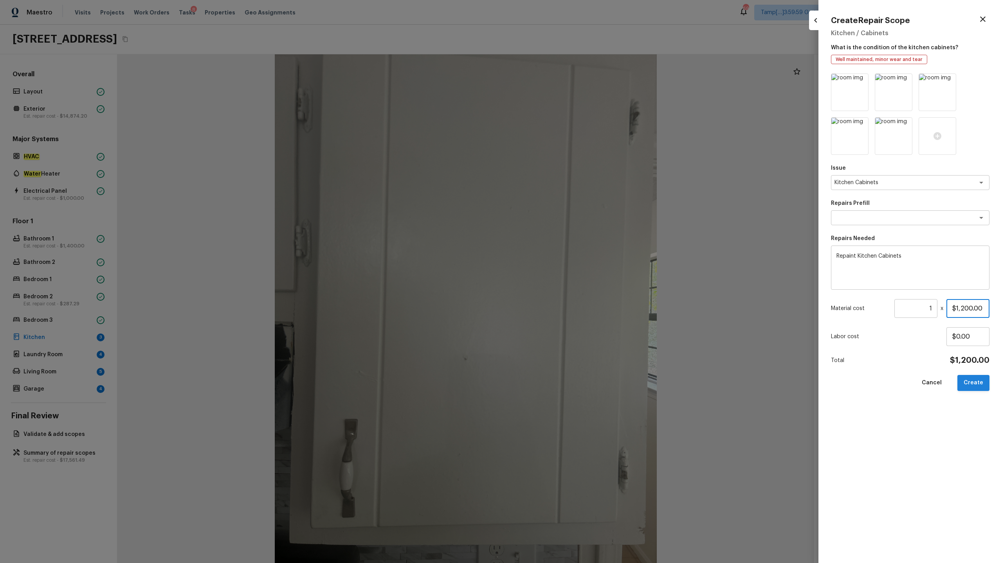
type input "$1,200.00"
click at [980, 387] on button "Create" at bounding box center [973, 383] width 32 height 16
type input "$0.00"
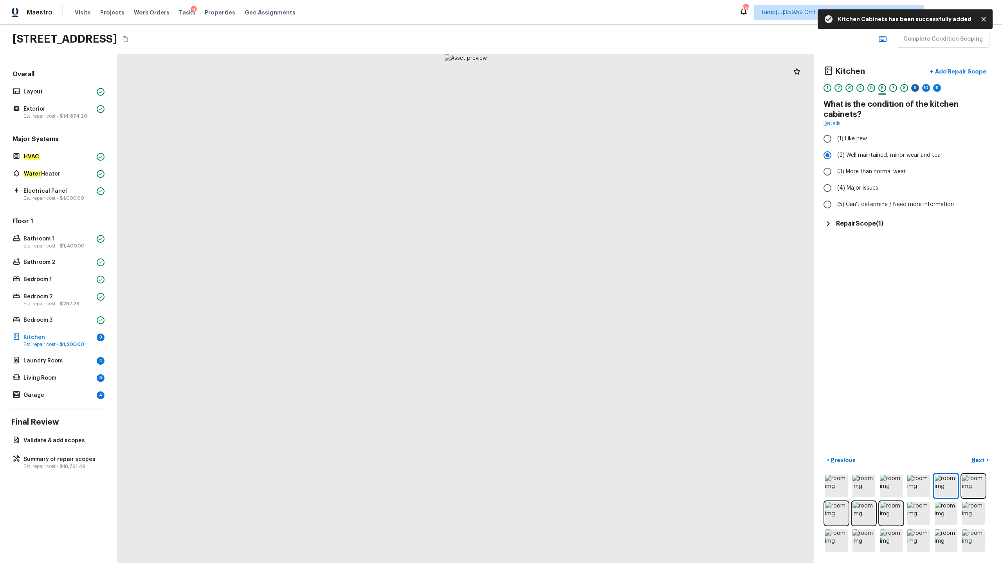
click at [912, 90] on div "9" at bounding box center [915, 88] width 8 height 8
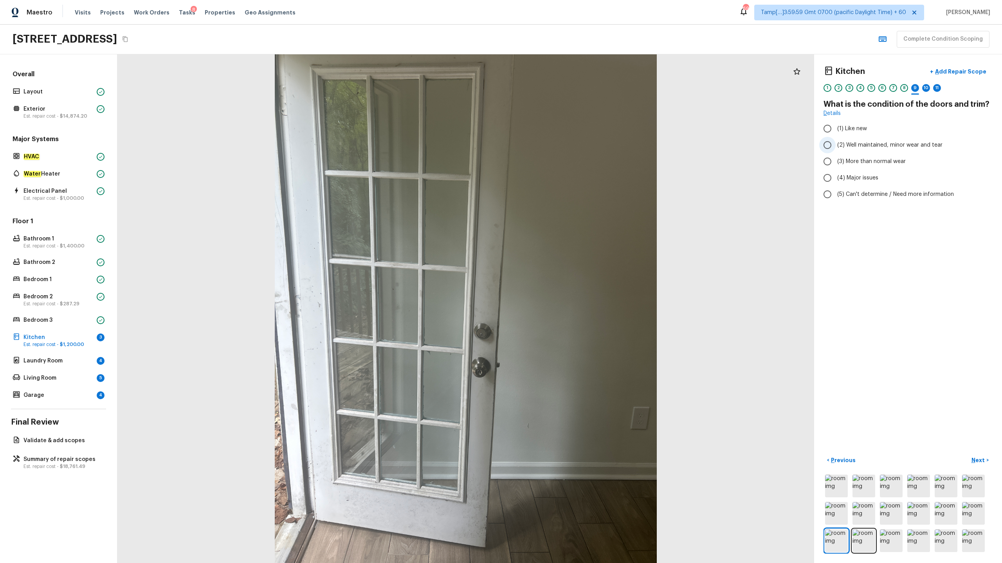
radio input "true"
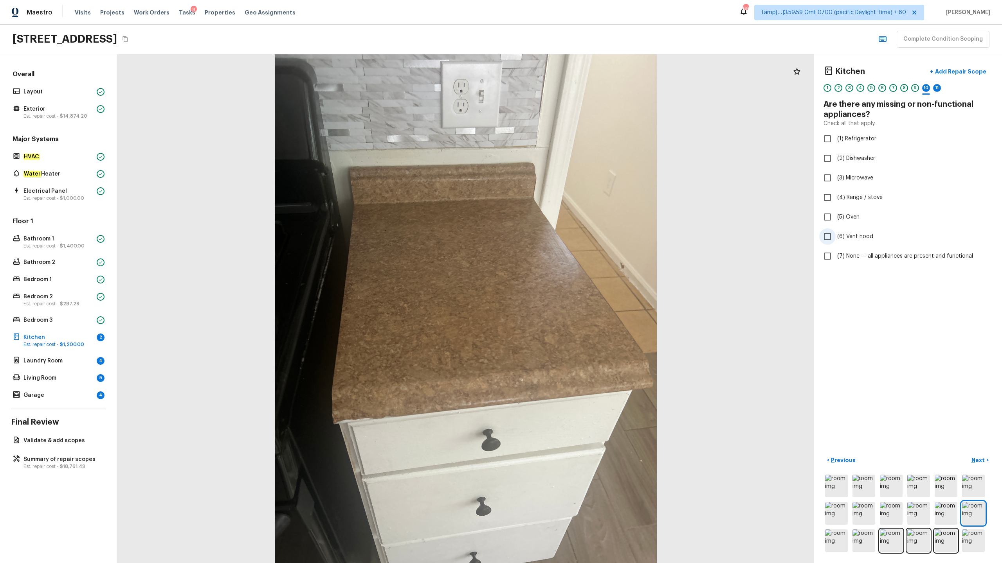
click at [849, 240] on span "(6) Vent hood" at bounding box center [855, 237] width 36 height 8
click at [835, 240] on input "(6) Vent hood" at bounding box center [827, 236] width 16 height 16
checkbox input "true"
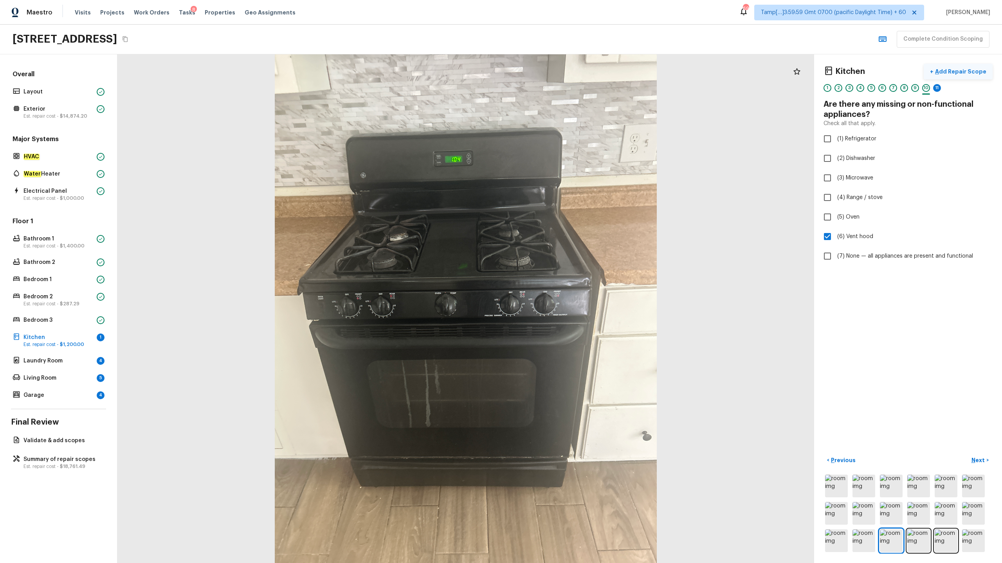
click at [943, 74] on p "Add Repair Scope" at bounding box center [959, 72] width 53 height 8
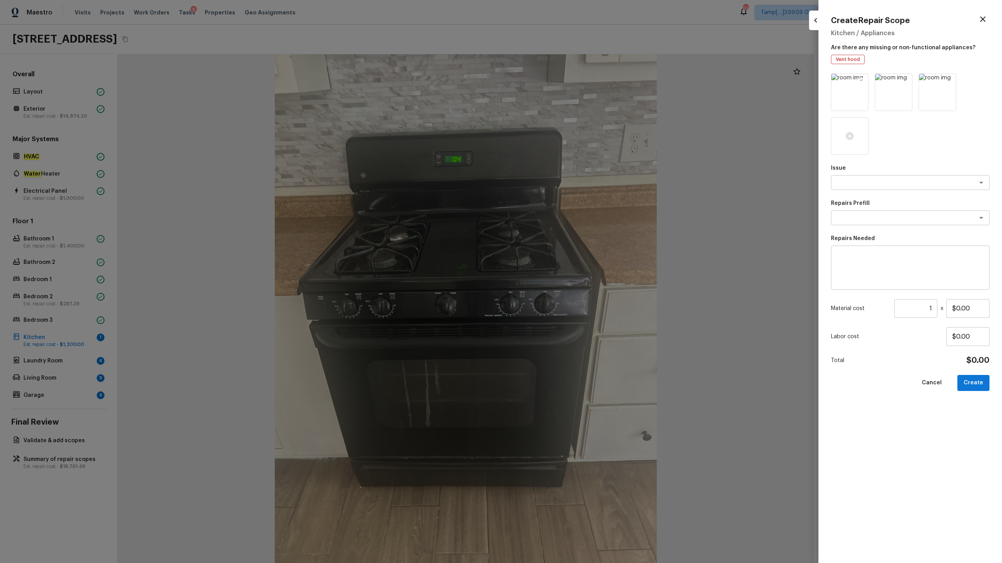
click at [860, 81] on icon at bounding box center [861, 81] width 8 height 8
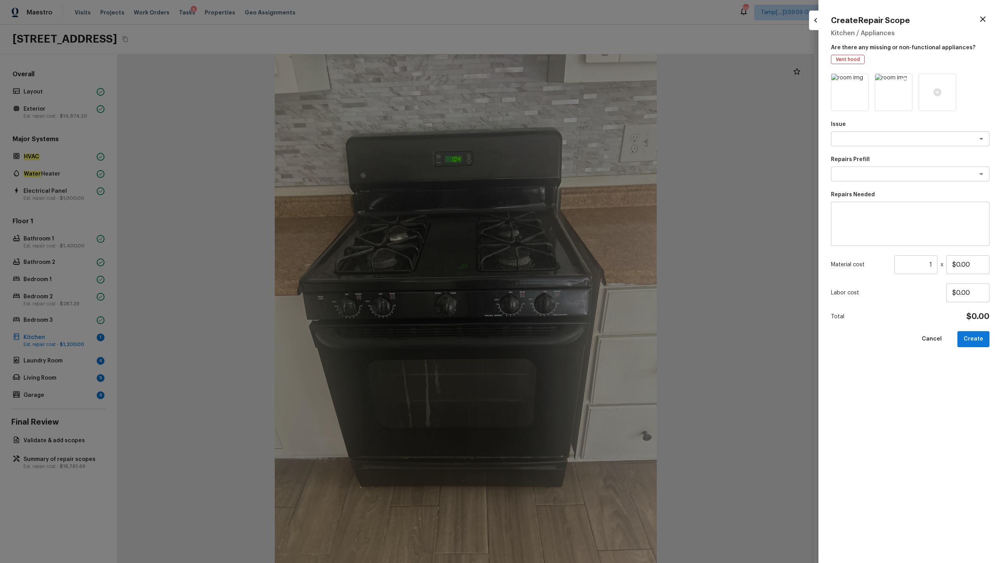
click at [906, 80] on icon at bounding box center [904, 81] width 7 height 7
click at [876, 141] on textarea at bounding box center [898, 139] width 129 height 8
click at [874, 171] on li "Kitchen Cabinets" at bounding box center [910, 168] width 158 height 13
type textarea "Kitchen Cabinets"
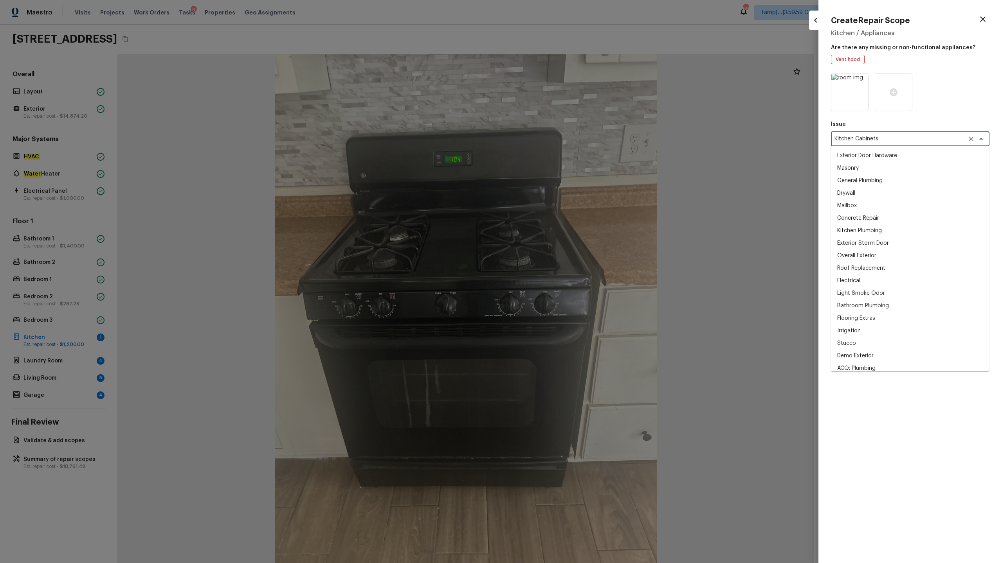
click at [883, 144] on div "Kitchen Cabinets x ​" at bounding box center [910, 138] width 158 height 15
click at [971, 137] on icon "Clear" at bounding box center [971, 139] width 8 height 8
click at [906, 142] on textarea at bounding box center [898, 139] width 129 height 8
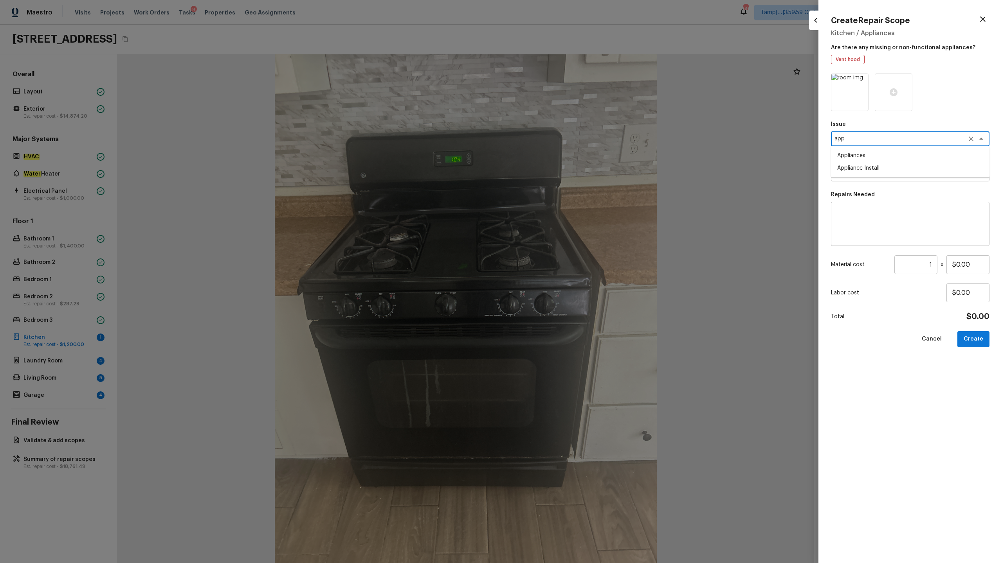
click at [896, 154] on li "Appliances" at bounding box center [910, 155] width 158 height 13
type textarea "Appliances"
click at [890, 170] on textarea at bounding box center [898, 174] width 129 height 8
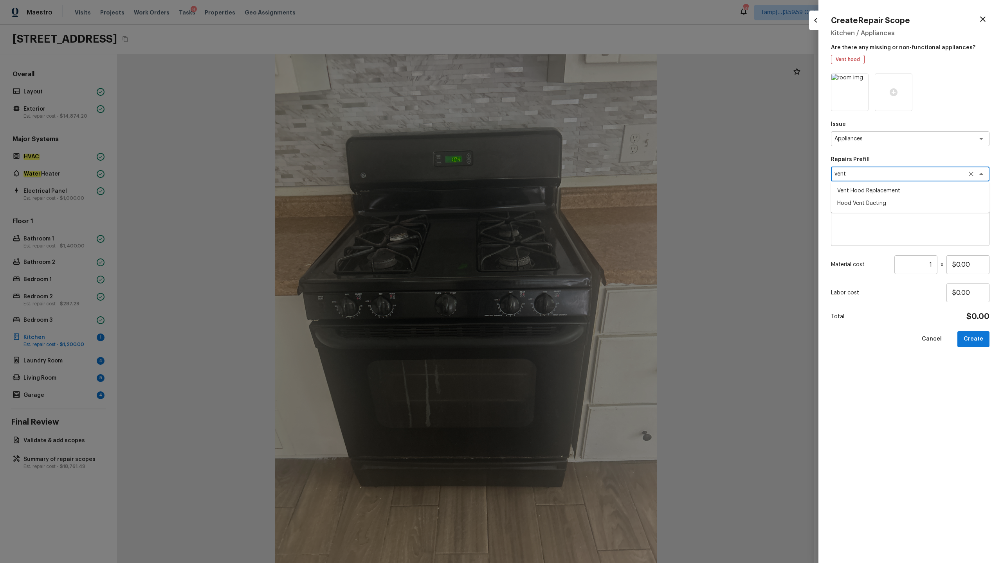
click at [882, 190] on li "Vent Hood Replacement" at bounding box center [910, 191] width 158 height 13
type textarea "Vent Hood Replacement"
type textarea "Remove and replace the existing hood vent with new (PM to approve finish). Ensu…"
type input "$148.00"
type textarea "Vent Hood Replacement"
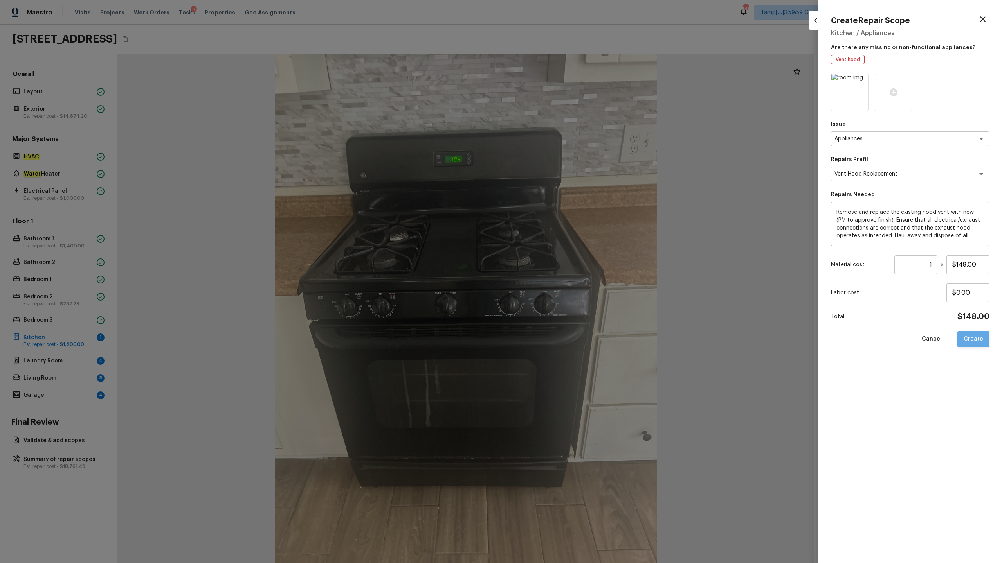
click at [972, 334] on button "Create" at bounding box center [973, 339] width 32 height 16
type input "$0.00"
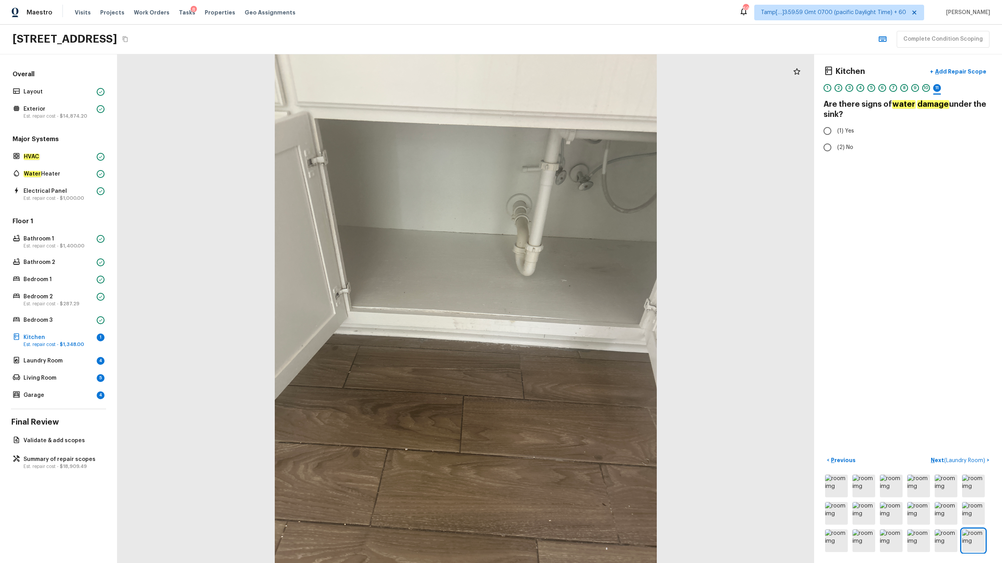
radio input "true"
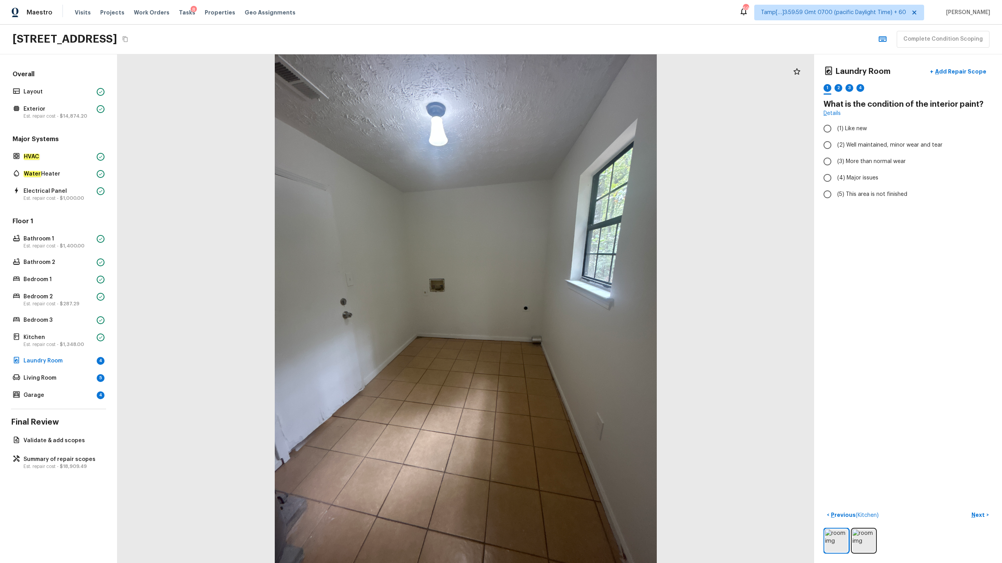
radio input "true"
click at [978, 514] on p "Next" at bounding box center [978, 515] width 15 height 8
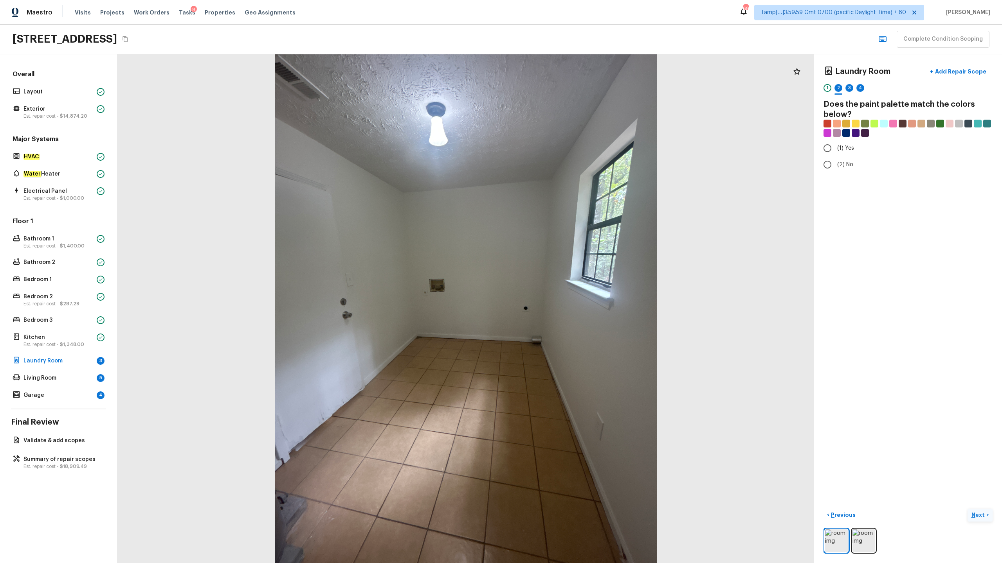
radio input "true"
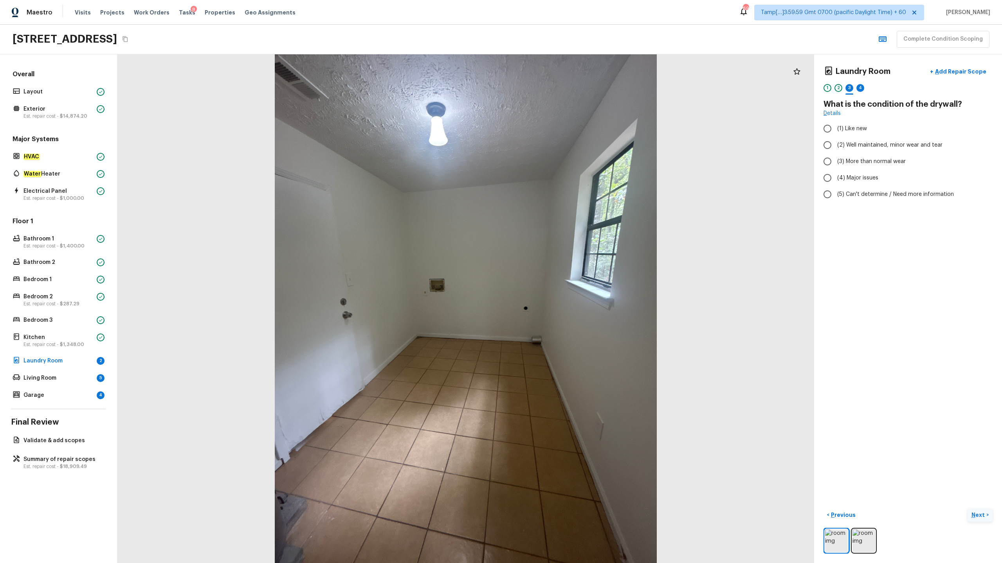
radio input "true"
checkbox input "true"
radio input "true"
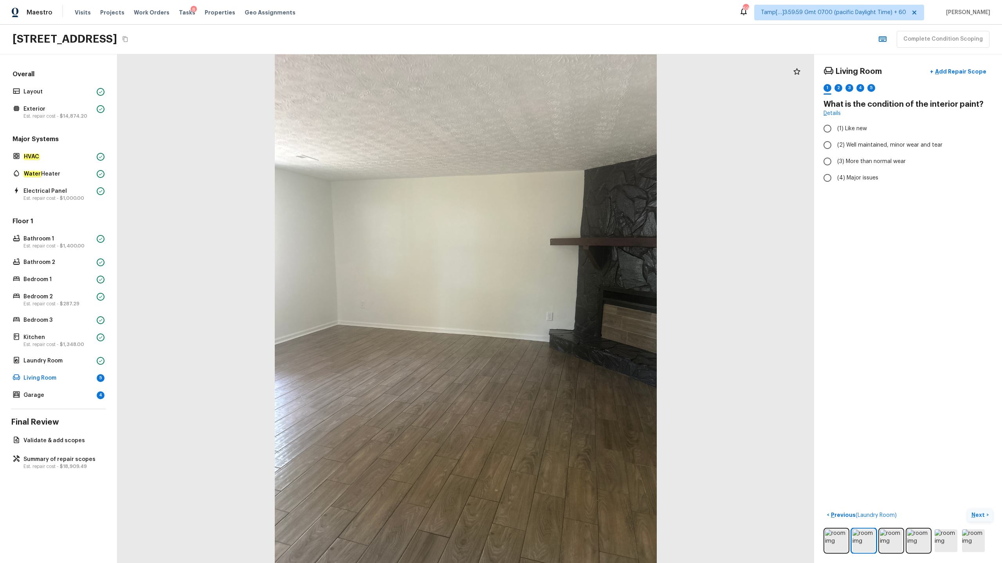
radio input "true"
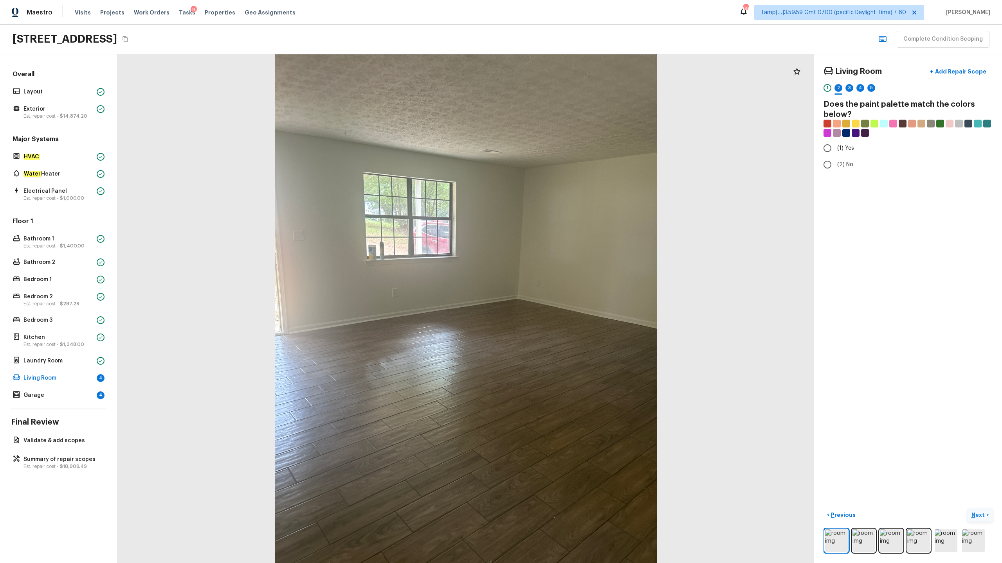
radio input "true"
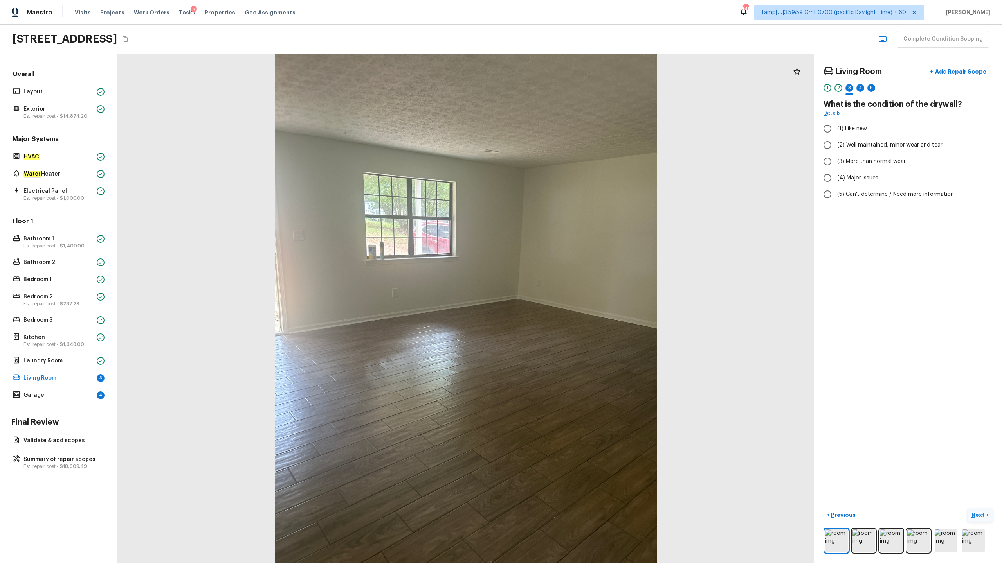
radio input "true"
checkbox input "true"
radio input "true"
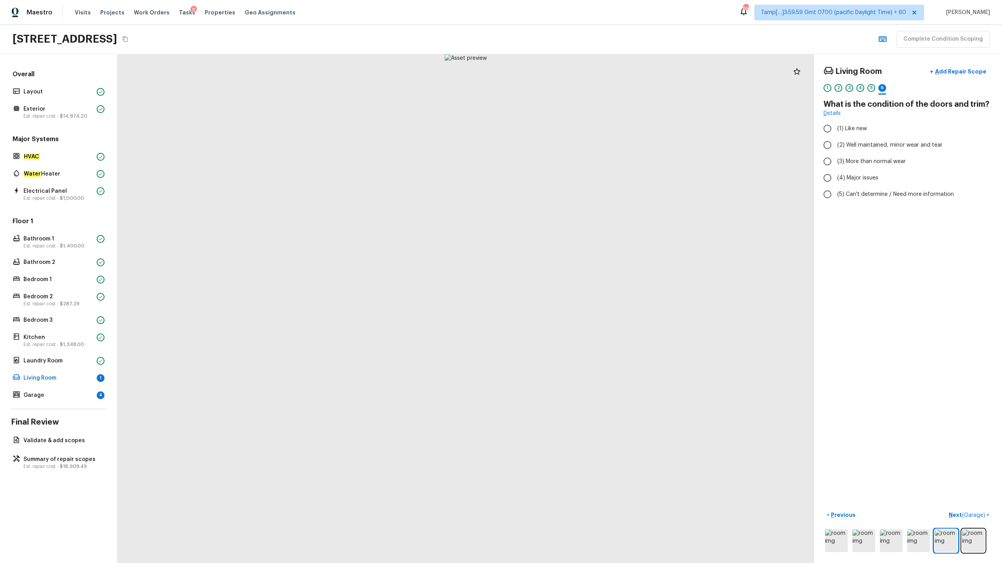
radio input "true"
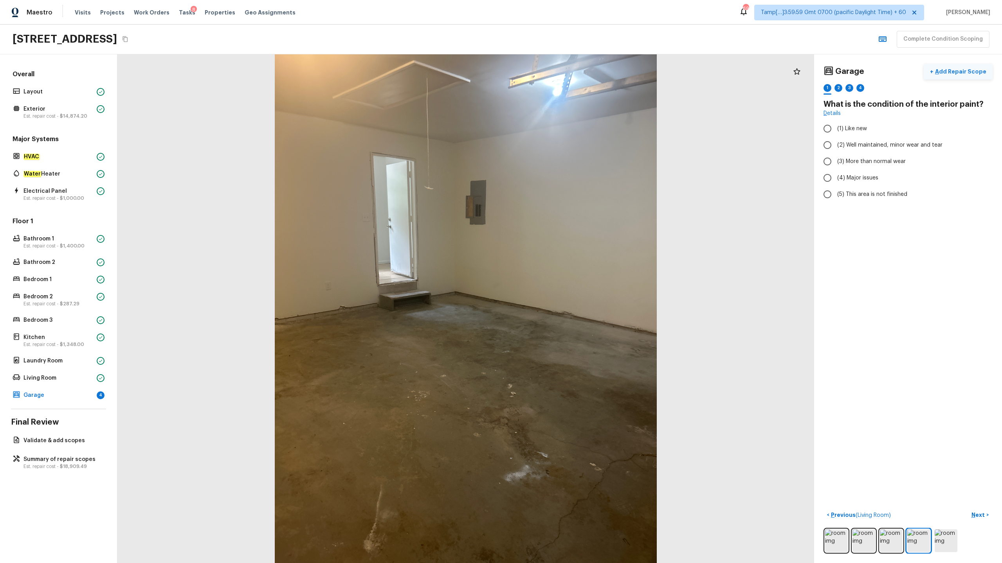
click at [943, 74] on p "Add Repair Scope" at bounding box center [959, 72] width 53 height 8
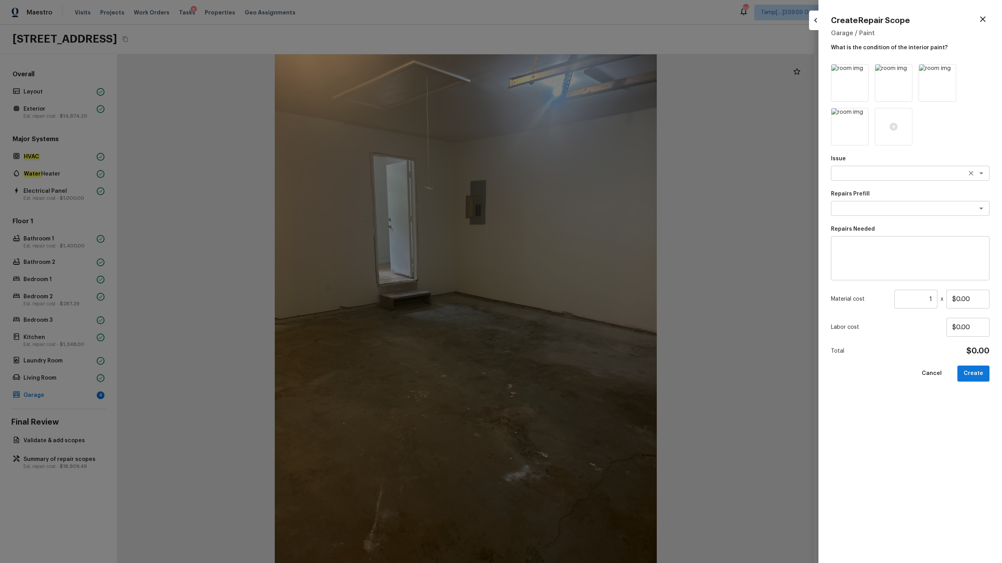
click at [857, 177] on textarea at bounding box center [898, 173] width 129 height 8
type textarea "gar"
click at [869, 255] on textarea at bounding box center [909, 258] width 147 height 31
click at [856, 174] on textarea at bounding box center [898, 173] width 129 height 8
click at [851, 201] on em "Foundation" at bounding box center [865, 203] width 30 height 6
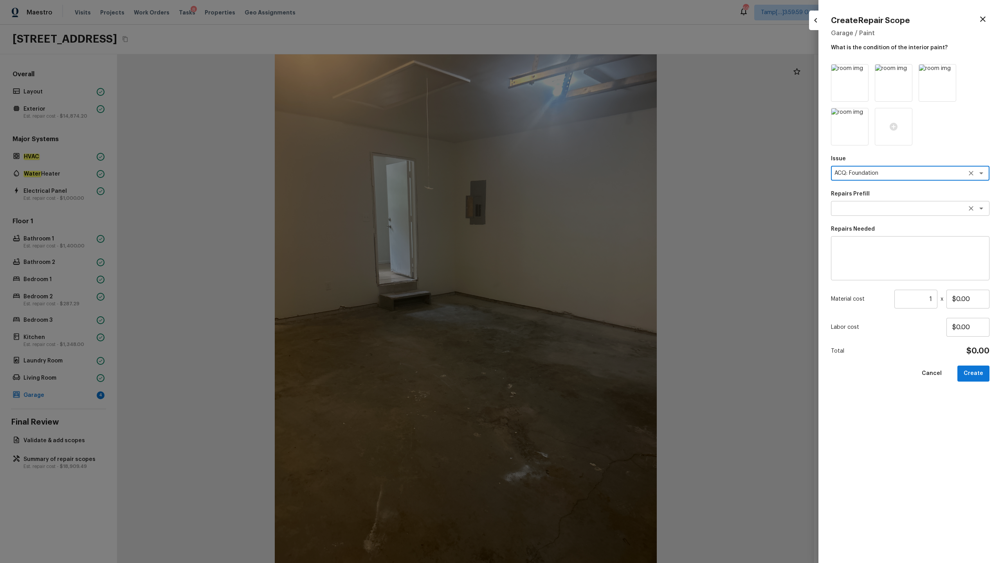
type textarea "ACQ: Foundation"
click at [858, 209] on textarea at bounding box center [898, 209] width 129 height 8
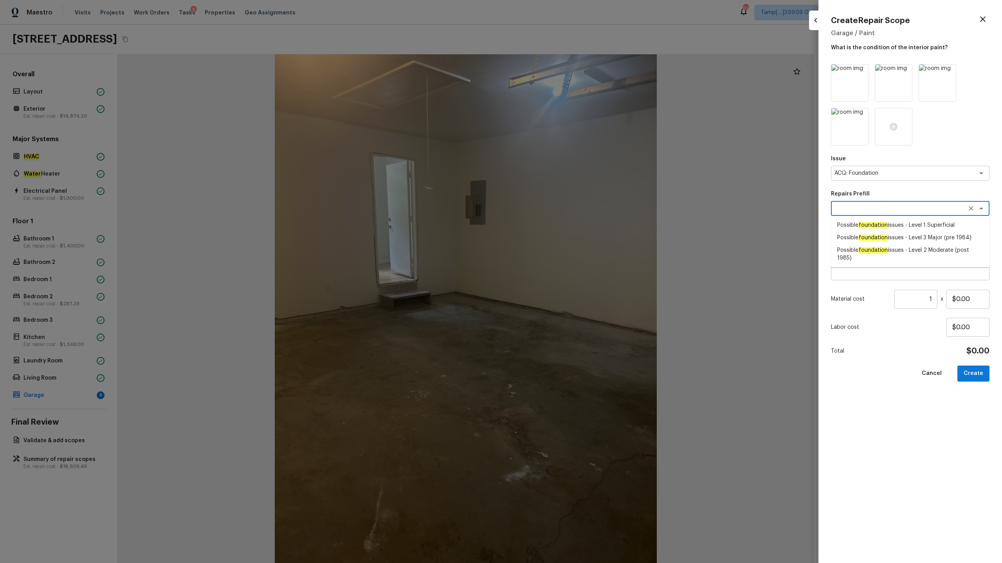
click at [866, 236] on em "foundation" at bounding box center [873, 238] width 30 height 6
type textarea "Possible foundation issues - Level 3 Major (pre 1984)"
type textarea "Possible foundation issues - Level 3 Major: Disclaimer: This is NOT a technical…"
type input "$15,000.00"
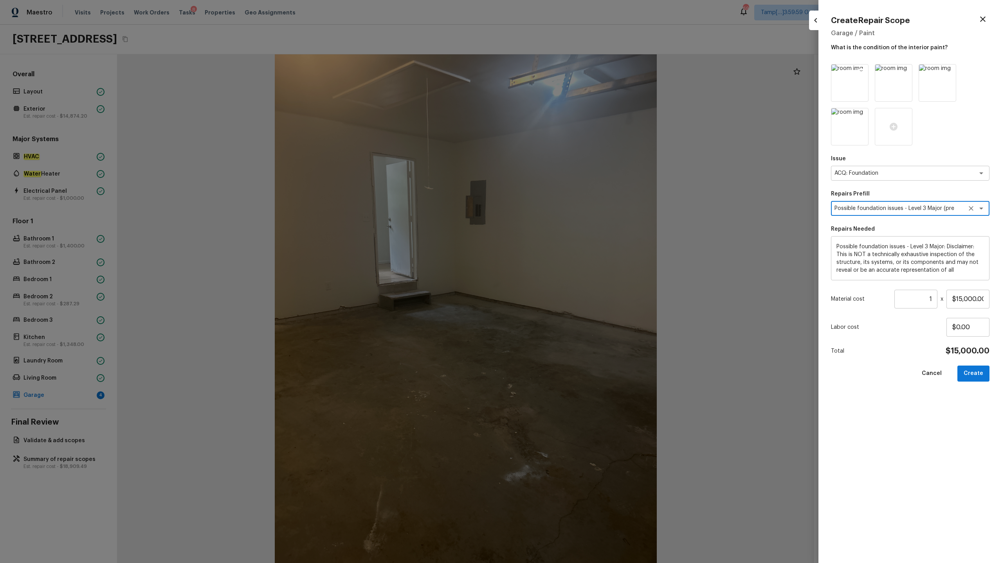
click at [848, 86] on img at bounding box center [849, 83] width 37 height 37
click at [837, 133] on img at bounding box center [849, 126] width 37 height 37
click at [842, 91] on img at bounding box center [849, 83] width 37 height 37
click at [975, 375] on button "Create" at bounding box center [973, 374] width 32 height 16
type input "$0.00"
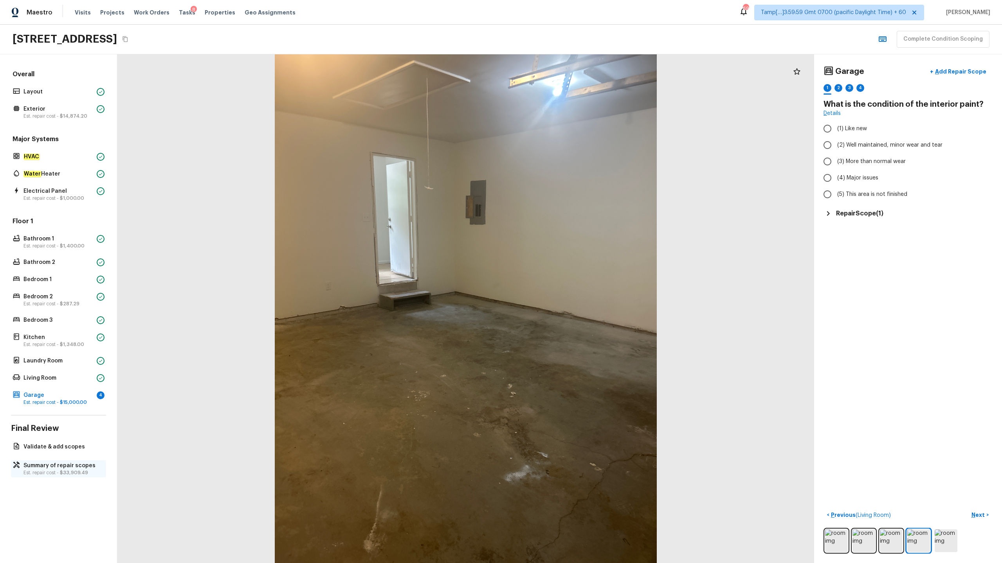
click at [62, 466] on p "Summary of repair scopes" at bounding box center [62, 466] width 78 height 8
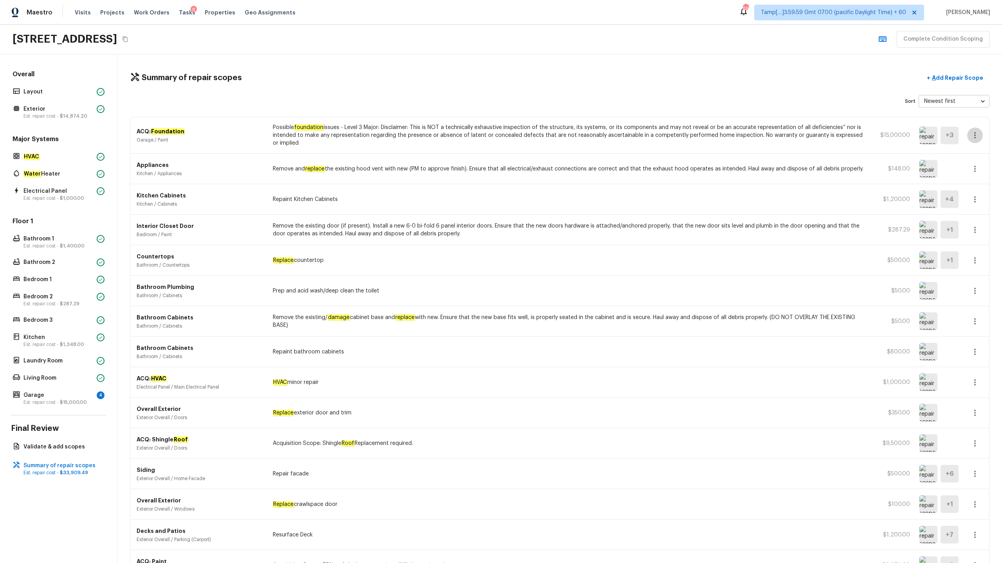
click at [976, 135] on icon "button" at bounding box center [974, 135] width 9 height 9
click at [978, 154] on li "Edit" at bounding box center [977, 157] width 36 height 23
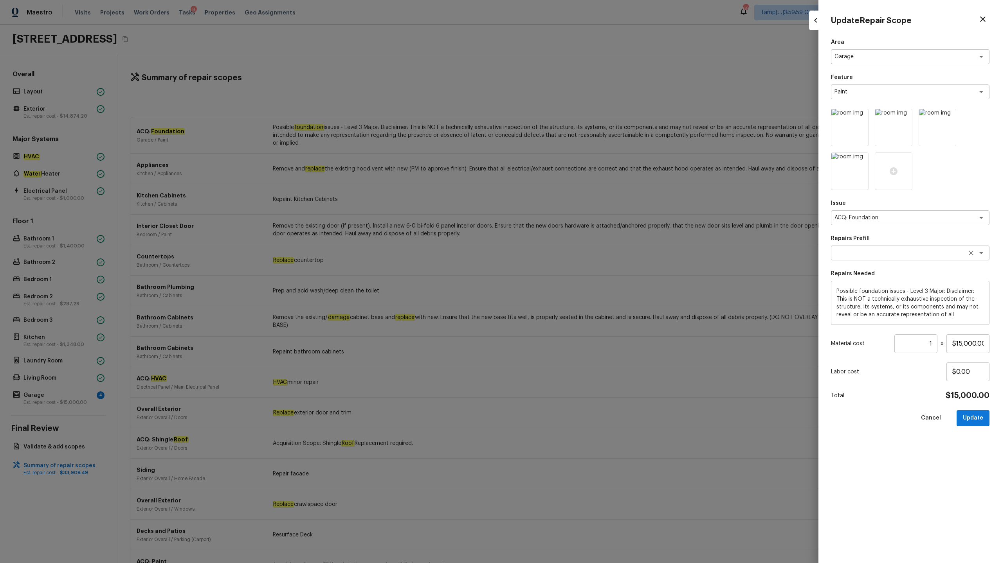
click at [909, 252] on textarea at bounding box center [898, 253] width 129 height 8
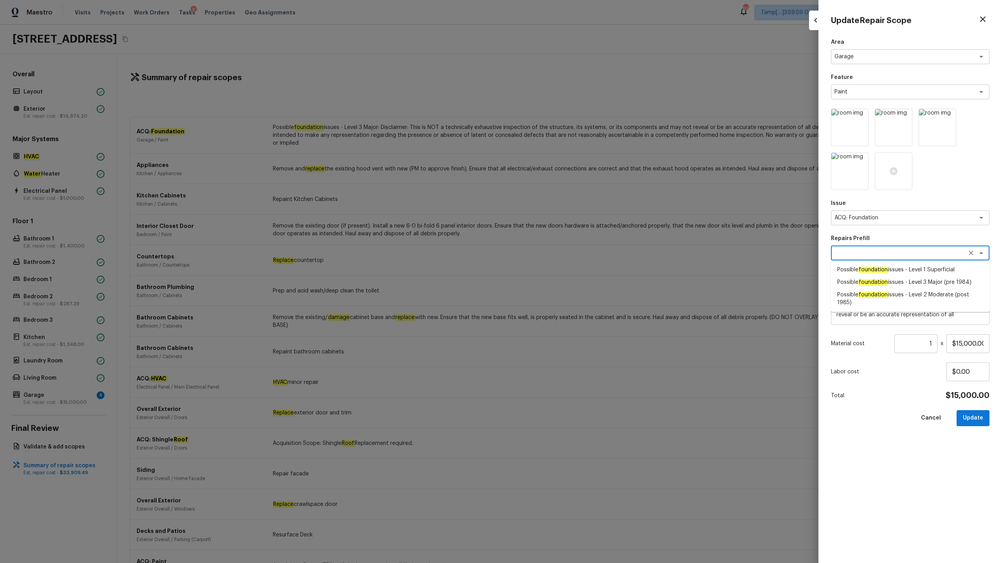
click at [915, 296] on span "Possible foundation issues - Level 2 Moderate (post 1985)" at bounding box center [910, 299] width 146 height 16
type textarea "Possible foundation issues - Level 2 Moderate (post 1985)"
type textarea "Possible foundation issues - Level 2 Moderate: Disclaimer: This is NOT a techni…"
type input "$5,000.00"
click at [906, 257] on div "Possible foundation issues - Level 2 Moderate (post 1985) x ​" at bounding box center [910, 253] width 158 height 15
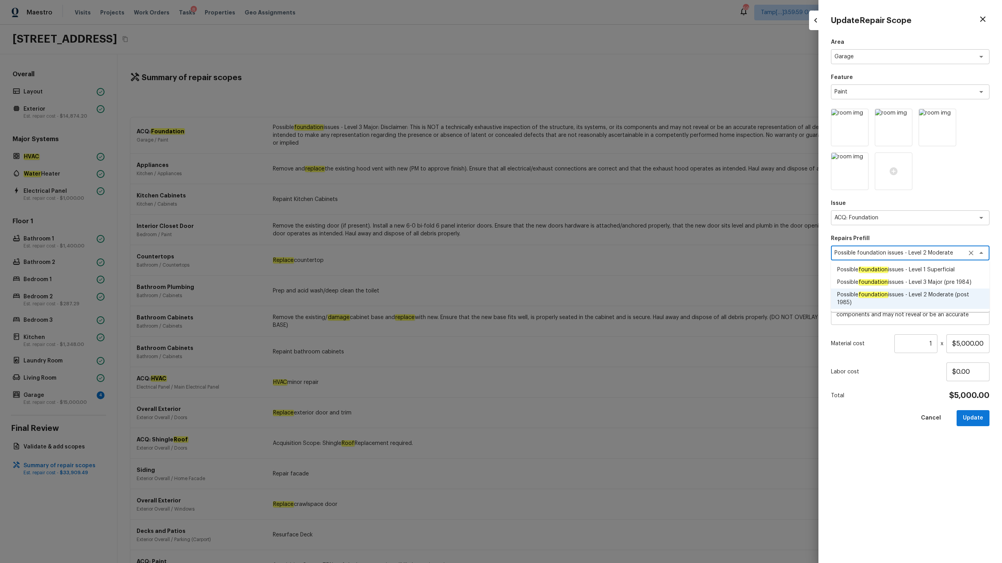
click at [916, 284] on span "Possible foundation issues - Level 3 Major (pre 1984)" at bounding box center [904, 283] width 134 height 8
type textarea "Possible foundation issues - Level 3 Major (pre 1984)"
type textarea "Possible foundation issues - Level 3 Major: Disclaimer: This is NOT a technical…"
type input "$15,000.00"
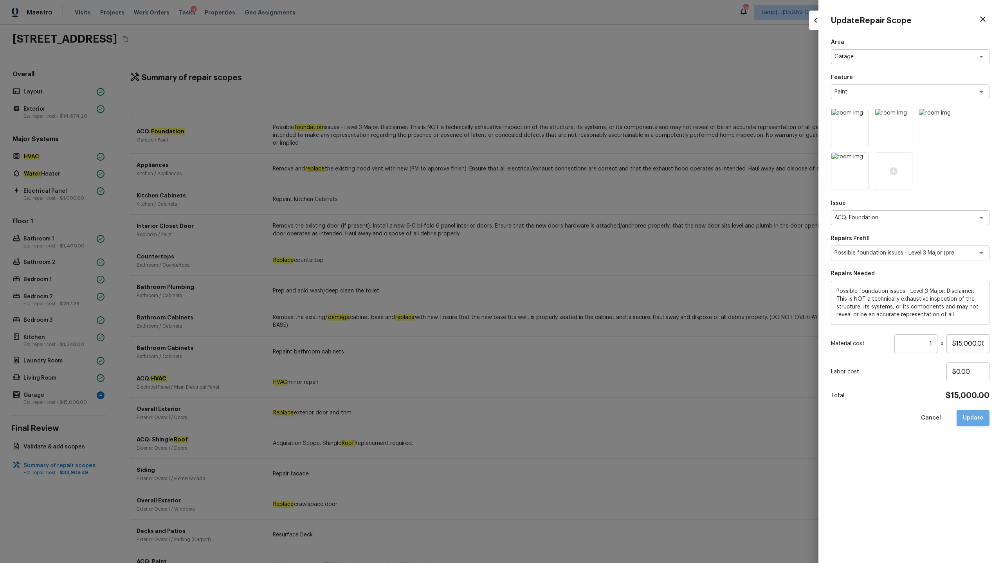
click at [974, 417] on button "Update" at bounding box center [972, 418] width 33 height 16
type input "$0.00"
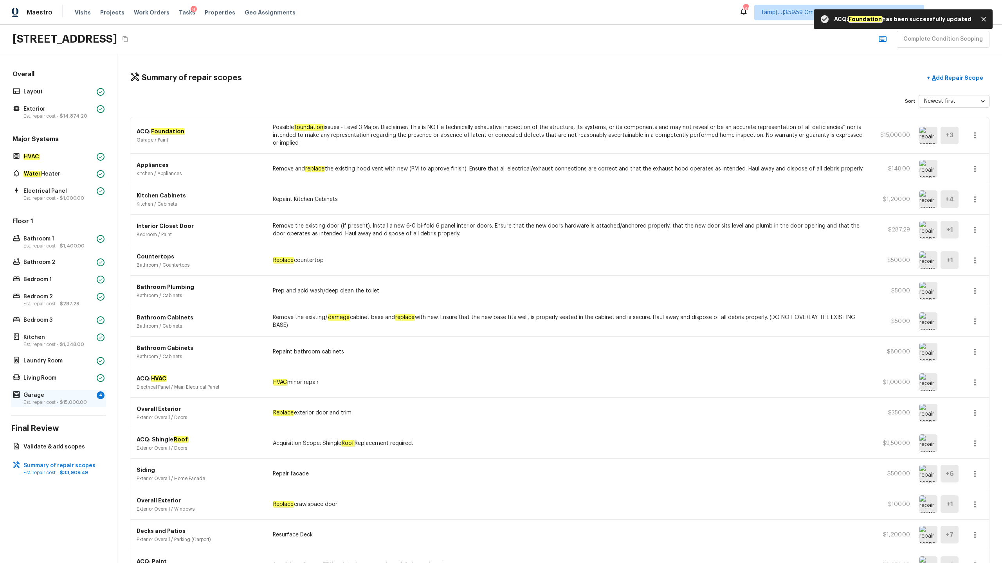
click at [49, 400] on p "Est. repair cost - $15,000.00" at bounding box center [58, 402] width 70 height 6
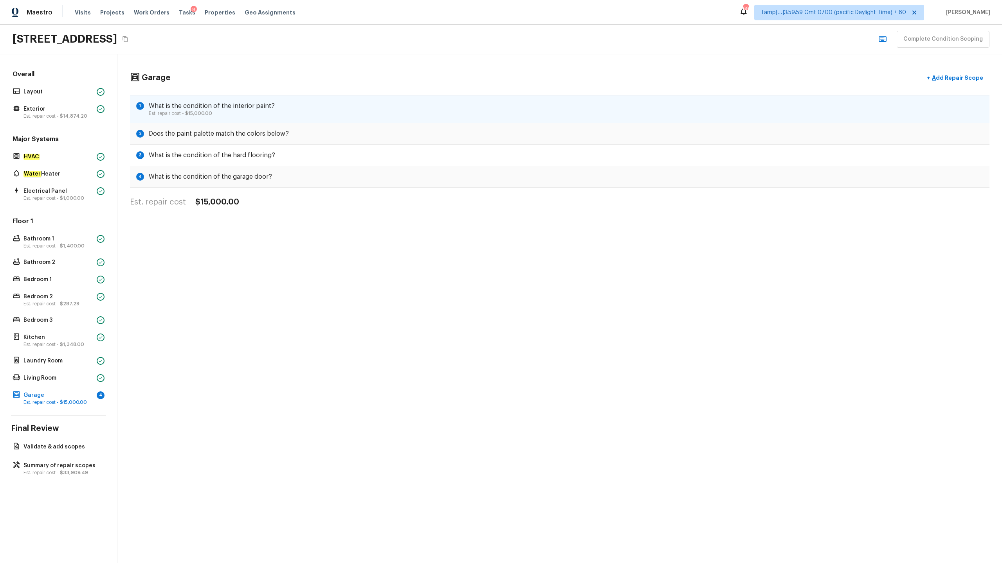
click at [214, 111] on p "Est. repair cost - $15,000.00" at bounding box center [212, 113] width 126 height 6
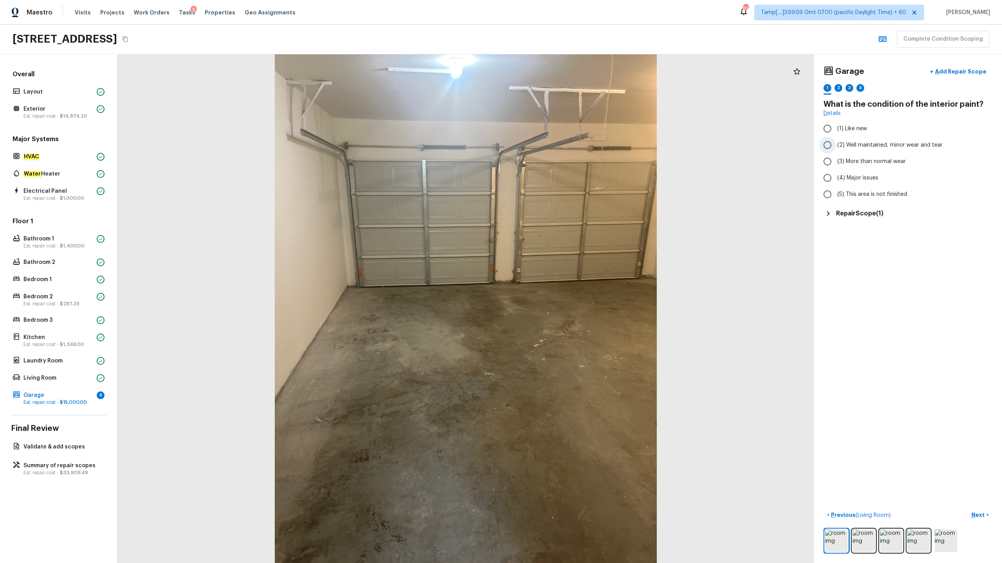
click at [849, 147] on span "(2) Well maintained, minor wear and tear" at bounding box center [889, 145] width 105 height 8
click at [835, 147] on input "(2) Well maintained, minor wear and tear" at bounding box center [827, 145] width 16 height 16
radio input "true"
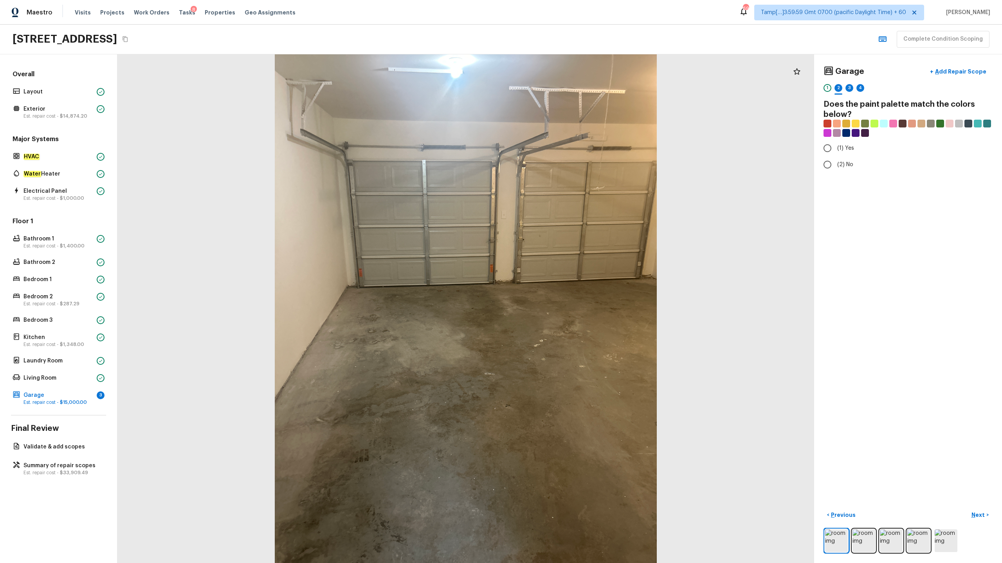
radio input "true"
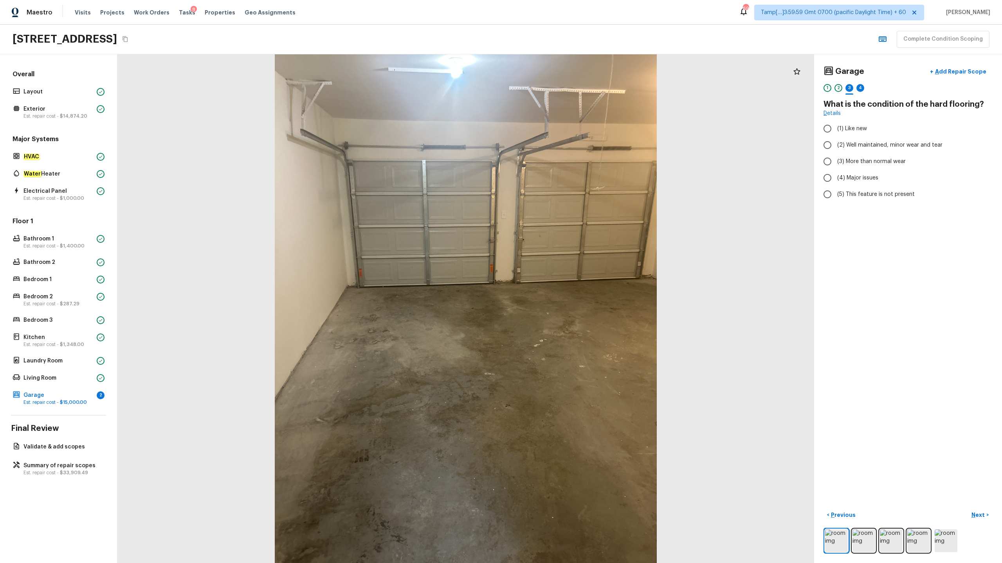
radio input "true"
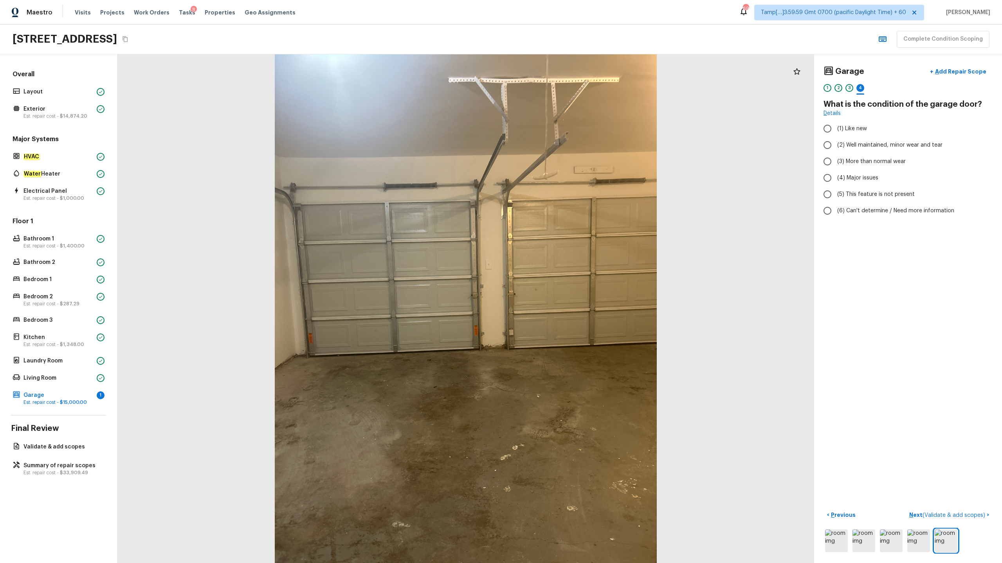
radio input "true"
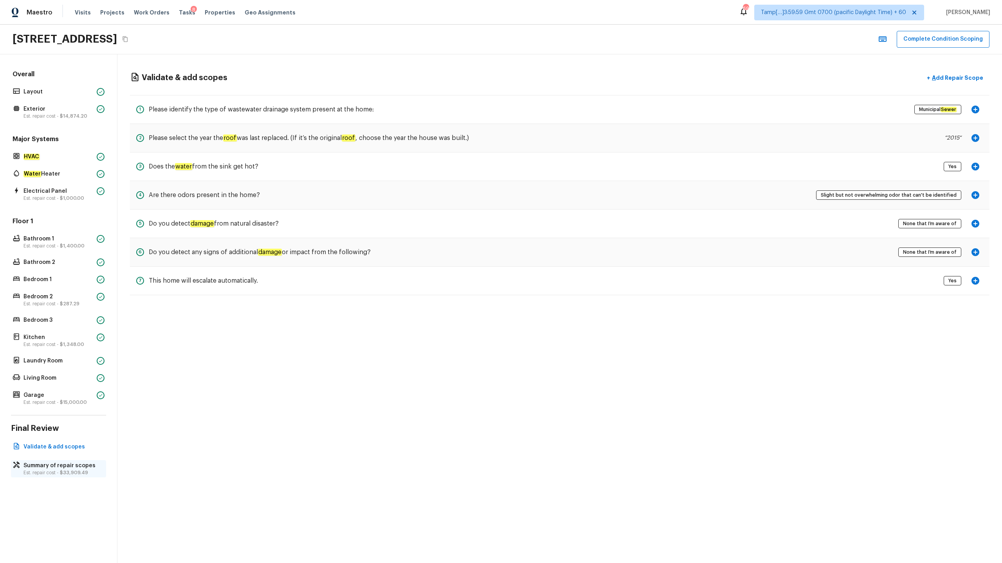
click at [87, 470] on p "Est. repair cost - $33,909.49" at bounding box center [62, 473] width 78 height 6
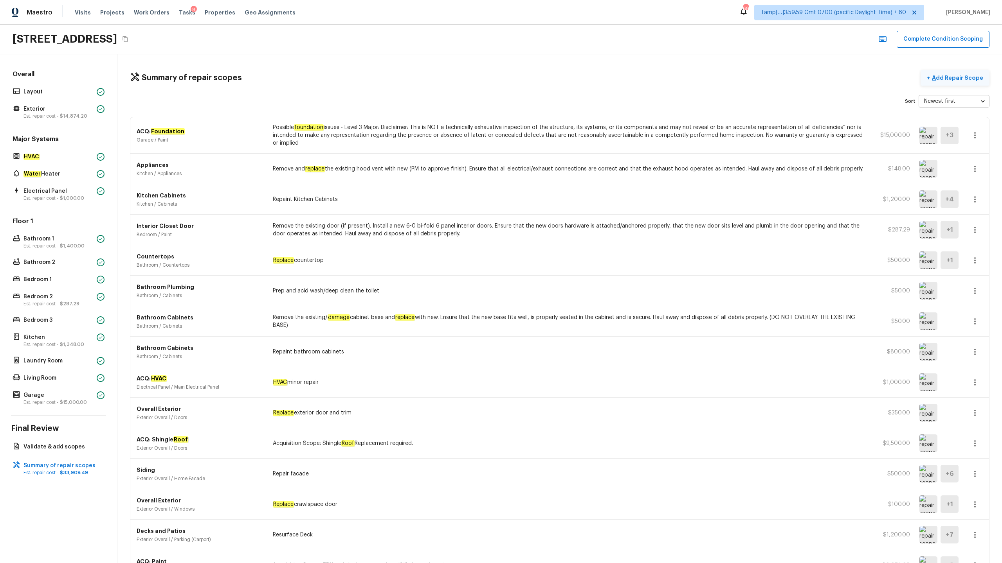
click at [950, 76] on p "Add Repair Scope" at bounding box center [956, 78] width 53 height 8
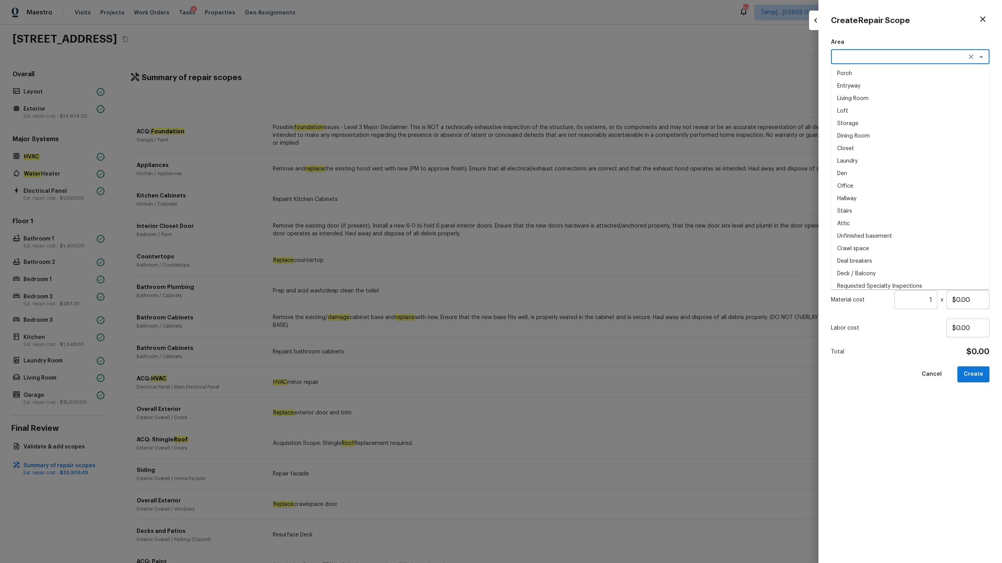
click at [873, 60] on textarea at bounding box center [898, 57] width 129 height 8
click at [876, 76] on li "Interior Overall" at bounding box center [910, 73] width 158 height 13
type textarea "Interior Overall"
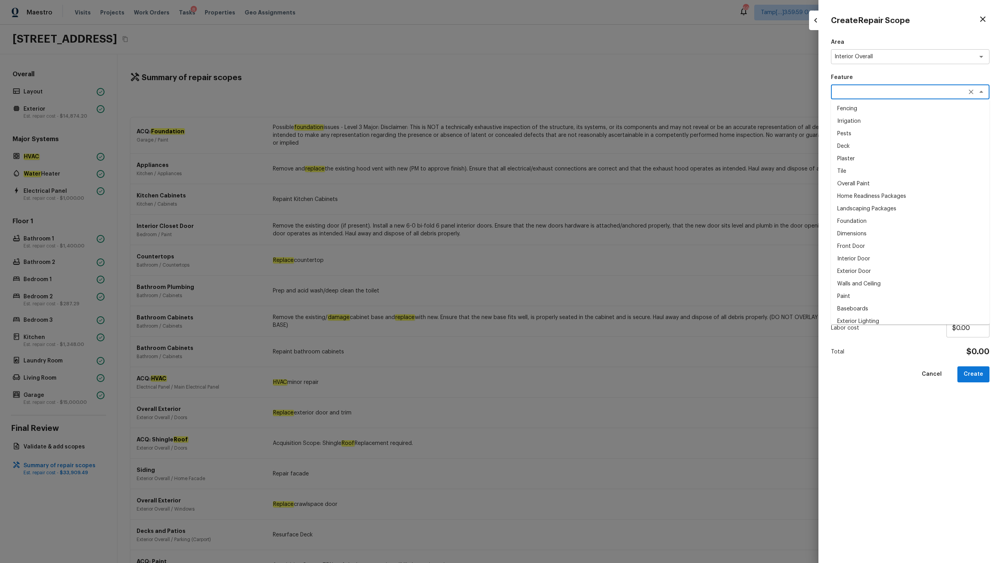
click at [876, 89] on textarea at bounding box center [898, 92] width 129 height 8
click at [872, 107] on li "Overall Paint" at bounding box center [910, 109] width 158 height 13
type textarea "Overall Paint"
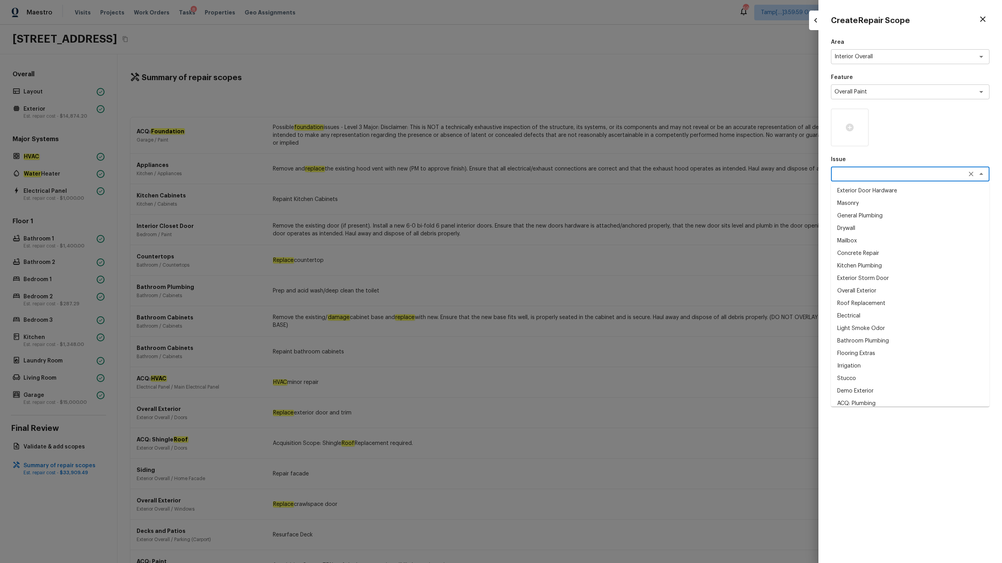
click at [872, 173] on textarea at bounding box center [898, 174] width 129 height 8
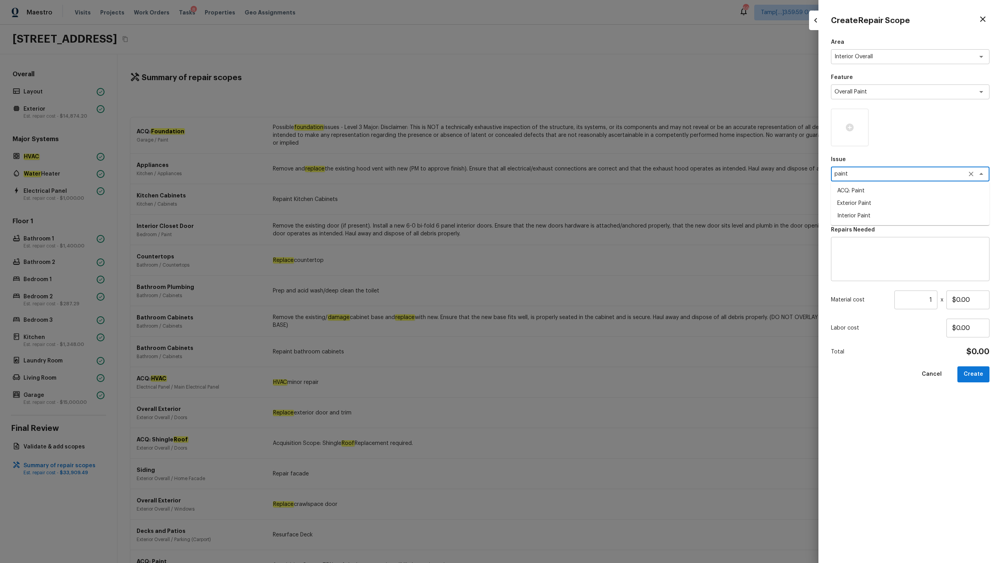
click at [870, 189] on li "ACQ: Paint" at bounding box center [910, 191] width 158 height 13
type textarea "ACQ: Paint"
click at [873, 209] on textarea at bounding box center [898, 209] width 129 height 8
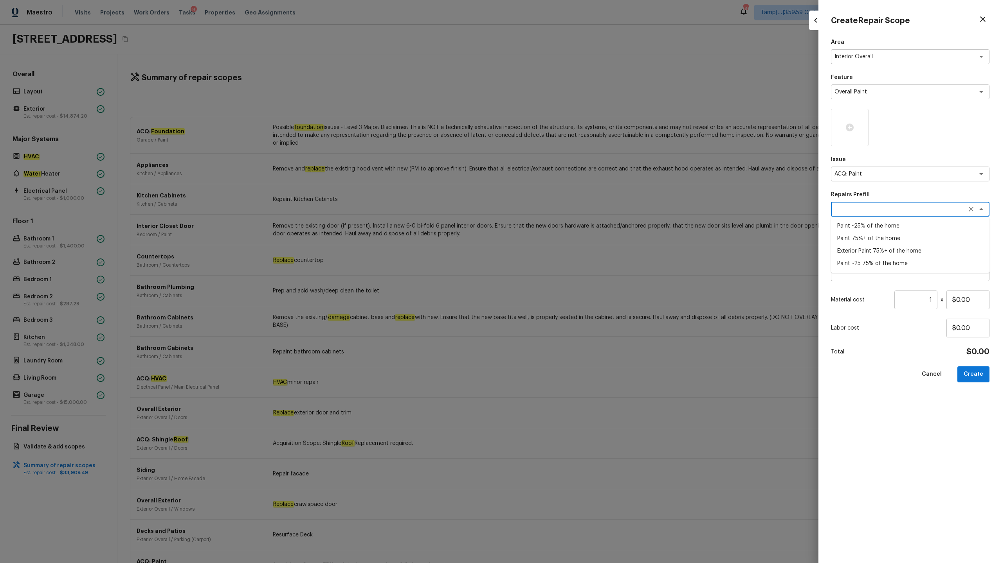
click at [872, 261] on li "Paint ~25-75% of the home" at bounding box center [910, 263] width 158 height 13
type textarea "Paint ~25-75% of the home"
type textarea "Acquisition Scope: ~25 - 75% of the home needs interior paint"
type input "$0.74"
click at [910, 301] on input "1" at bounding box center [915, 300] width 43 height 19
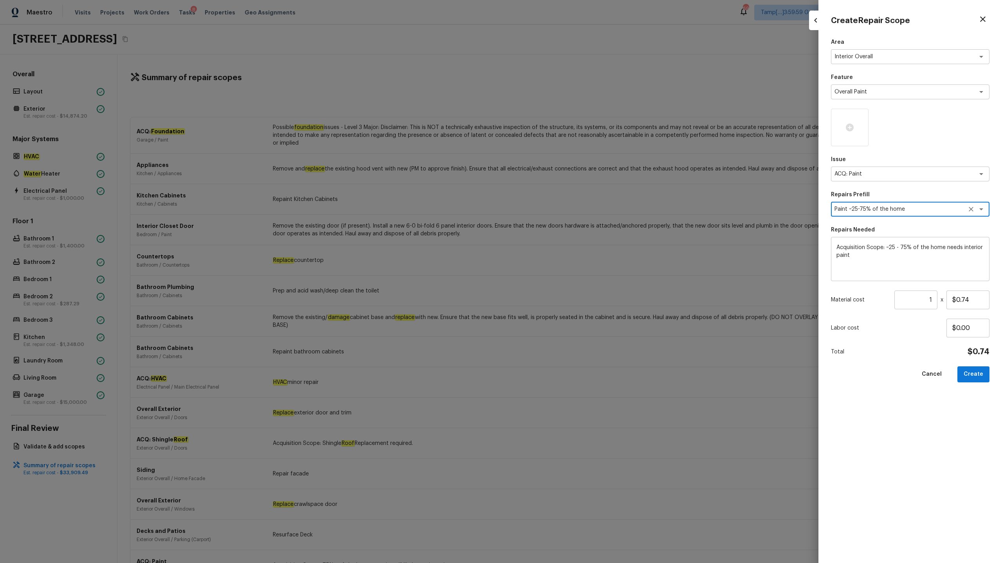
click at [910, 301] on input "1" at bounding box center [915, 300] width 43 height 19
type input "1370"
click at [851, 126] on icon at bounding box center [849, 128] width 8 height 8
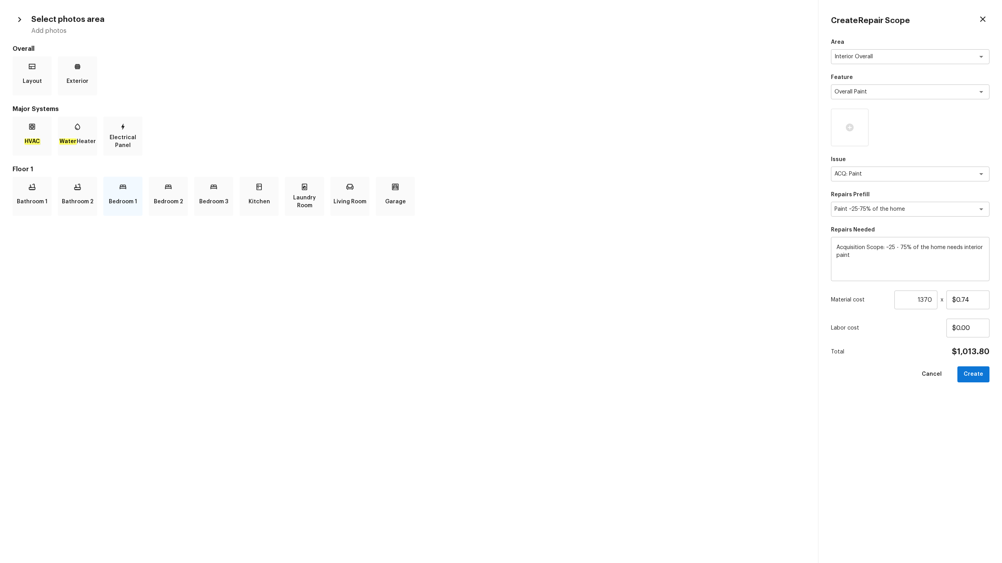
click at [124, 199] on p "Bedroom 1" at bounding box center [123, 202] width 28 height 16
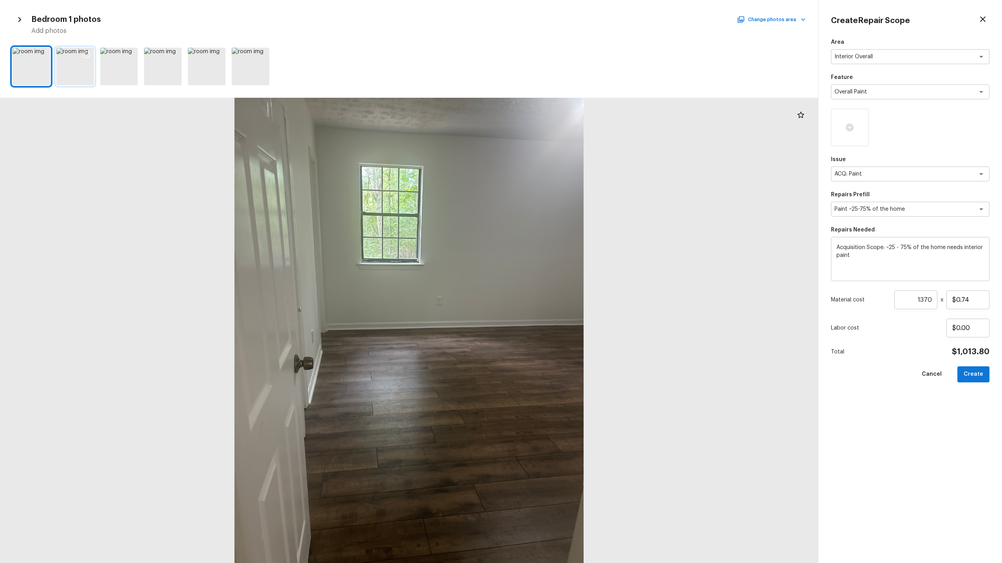
click at [85, 56] on icon at bounding box center [87, 55] width 8 height 8
click at [129, 54] on icon at bounding box center [131, 55] width 8 height 8
click at [753, 18] on button "Change photos area" at bounding box center [771, 19] width 67 height 10
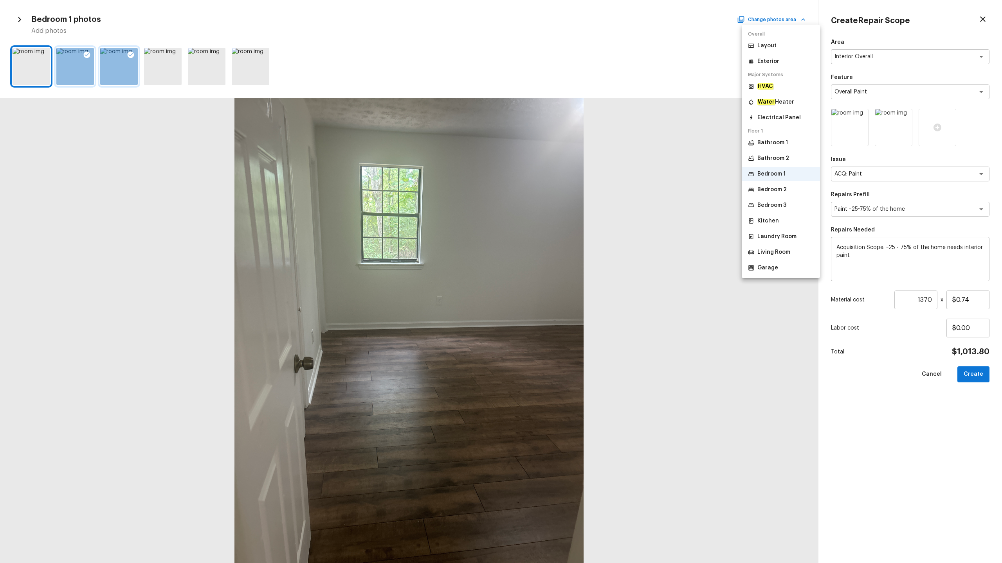
click at [770, 188] on p "Bedroom 2" at bounding box center [771, 190] width 29 height 8
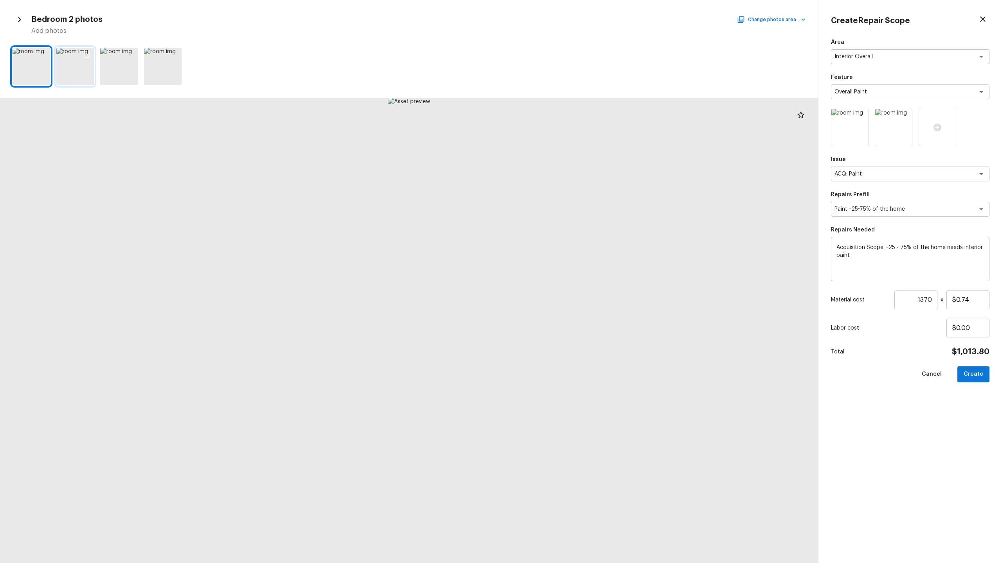
click at [88, 52] on icon at bounding box center [87, 55] width 7 height 7
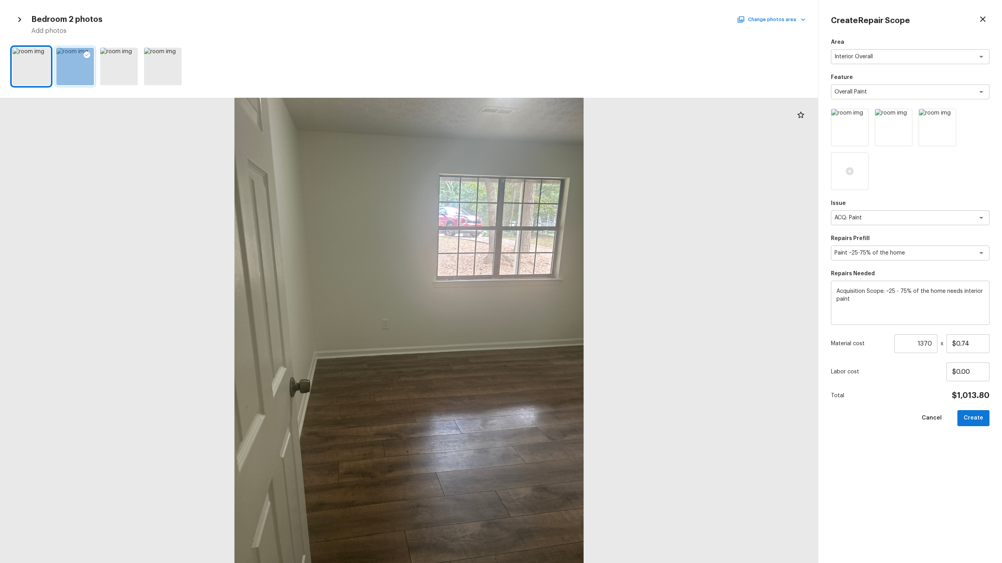
click at [757, 22] on button "Change photos area" at bounding box center [771, 19] width 67 height 10
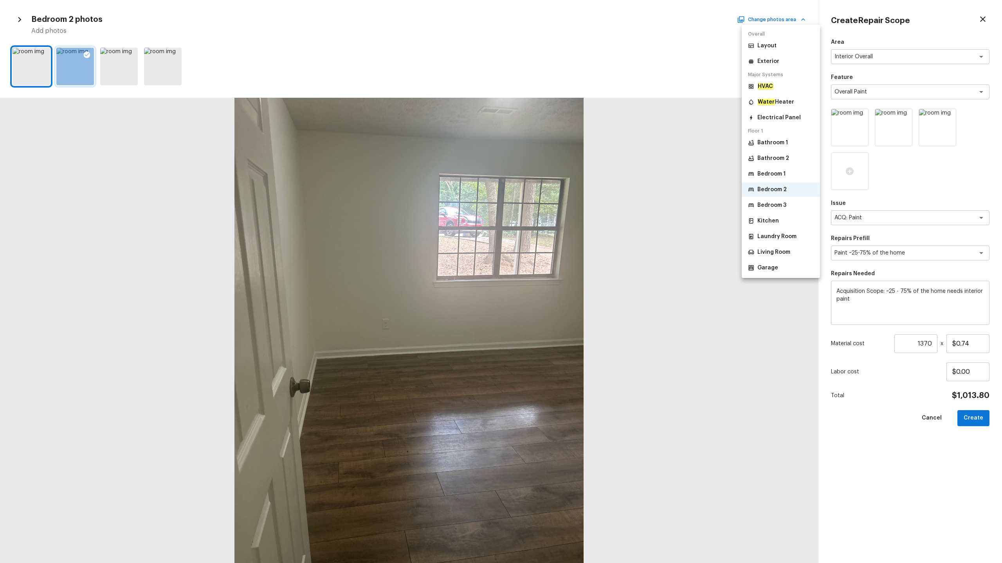
click at [774, 203] on p "Bedroom 3" at bounding box center [771, 205] width 29 height 8
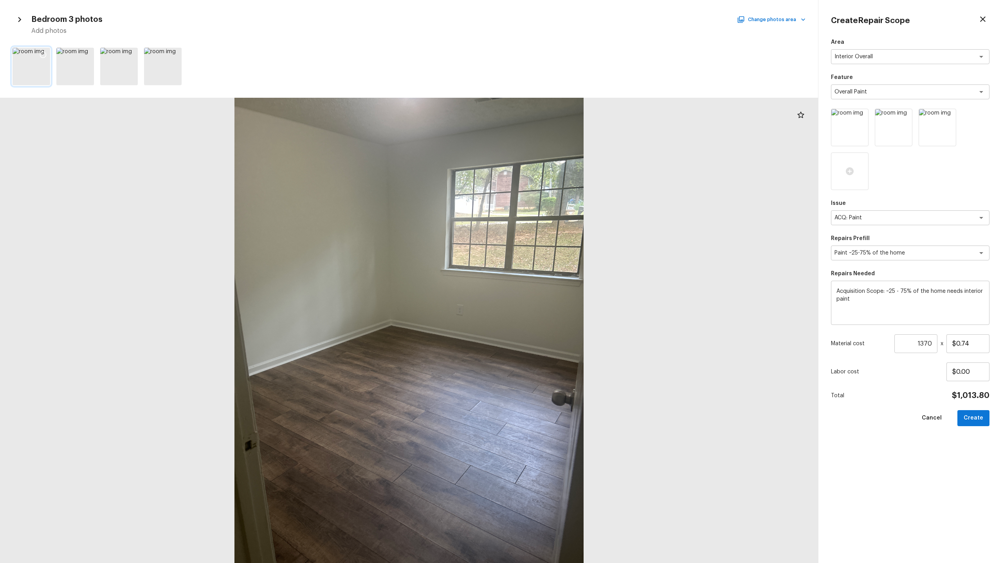
click at [39, 50] on div at bounding box center [43, 56] width 14 height 16
click at [82, 53] on div at bounding box center [87, 56] width 14 height 16
click at [772, 14] on div "Bedroom 3 photos Change photos area Add photos" at bounding box center [409, 24] width 793 height 23
click at [762, 16] on button "Change photos area" at bounding box center [771, 19] width 67 height 10
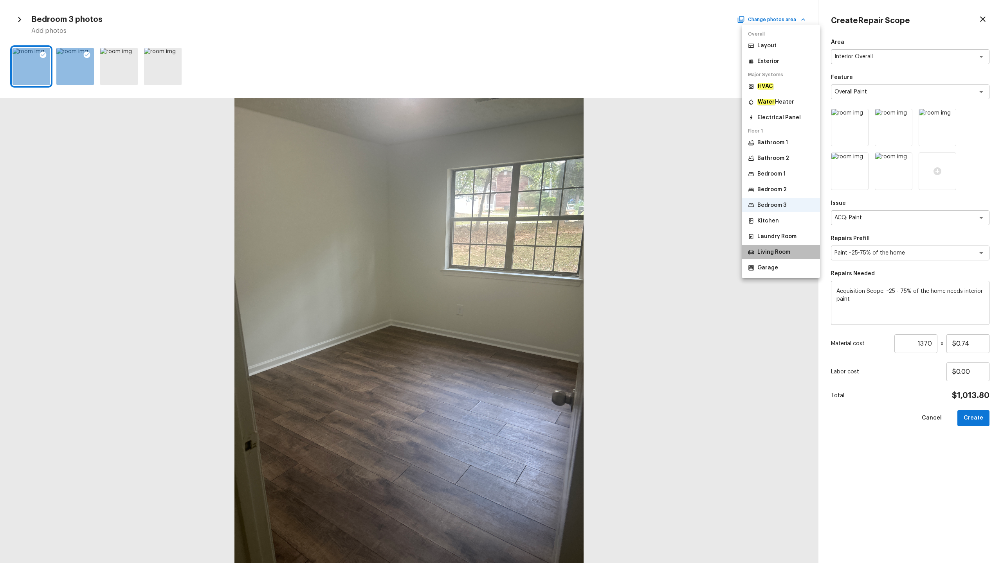
click at [773, 253] on p "Living Room" at bounding box center [773, 252] width 33 height 8
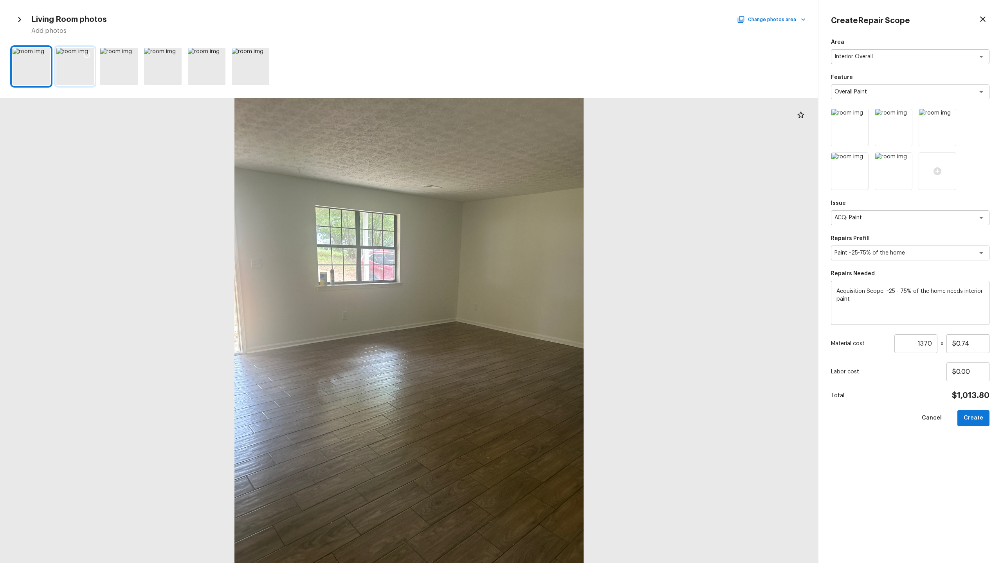
click at [86, 56] on icon at bounding box center [87, 55] width 8 height 8
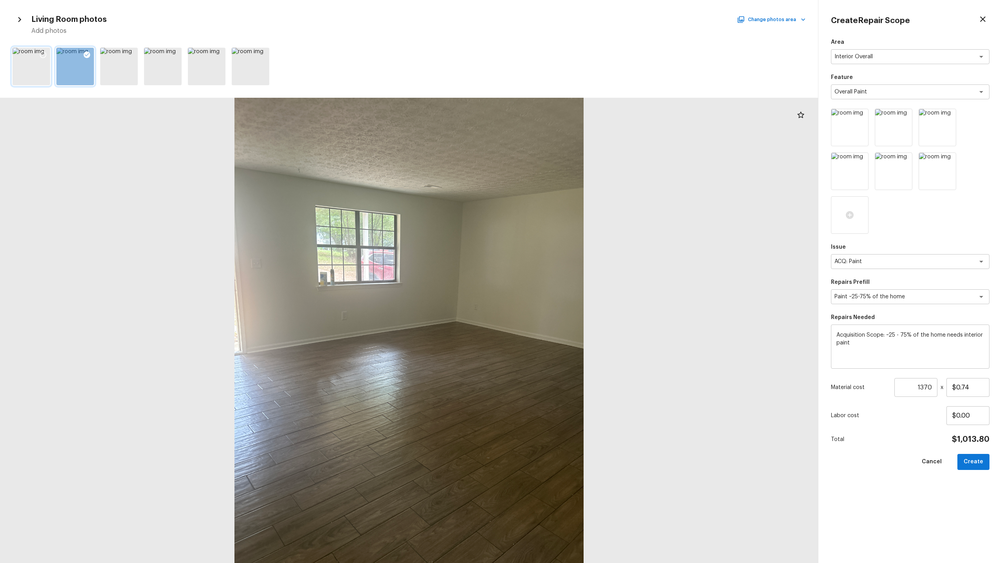
click at [43, 53] on icon at bounding box center [43, 55] width 8 height 8
click at [756, 21] on button "Change photos area" at bounding box center [771, 19] width 67 height 10
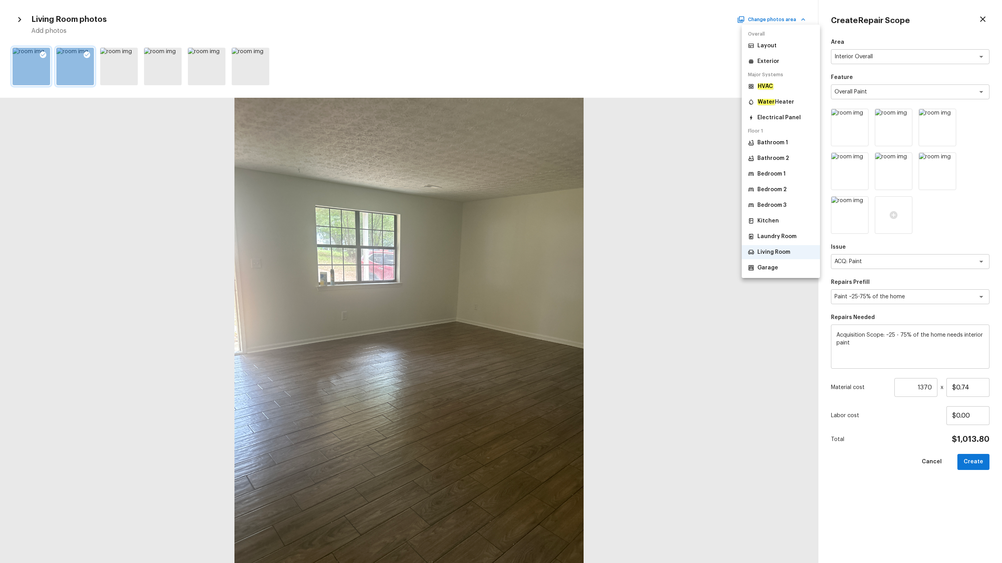
click at [780, 157] on p "Bathroom 2" at bounding box center [773, 159] width 32 height 8
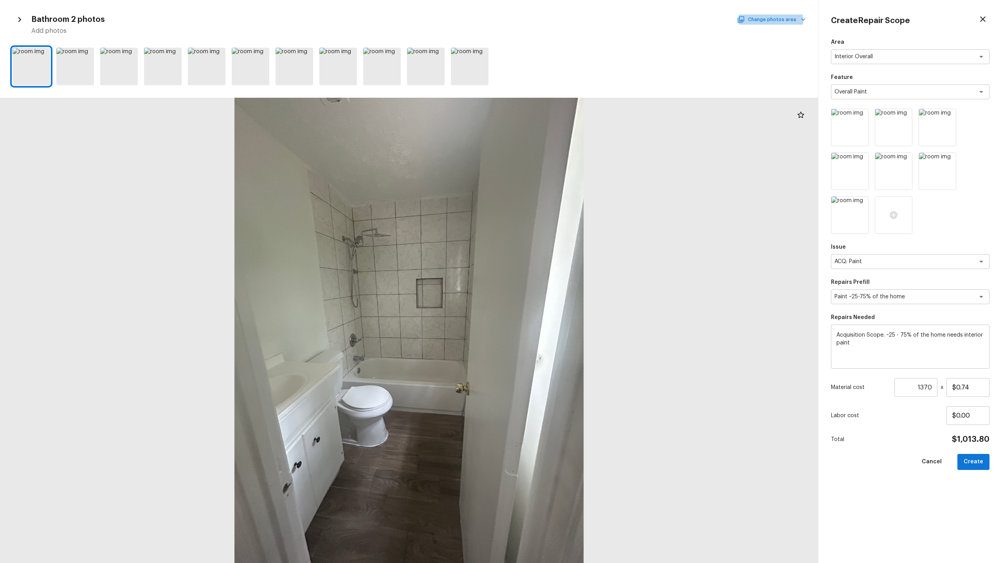
click at [761, 20] on button "Change photos area" at bounding box center [771, 19] width 67 height 10
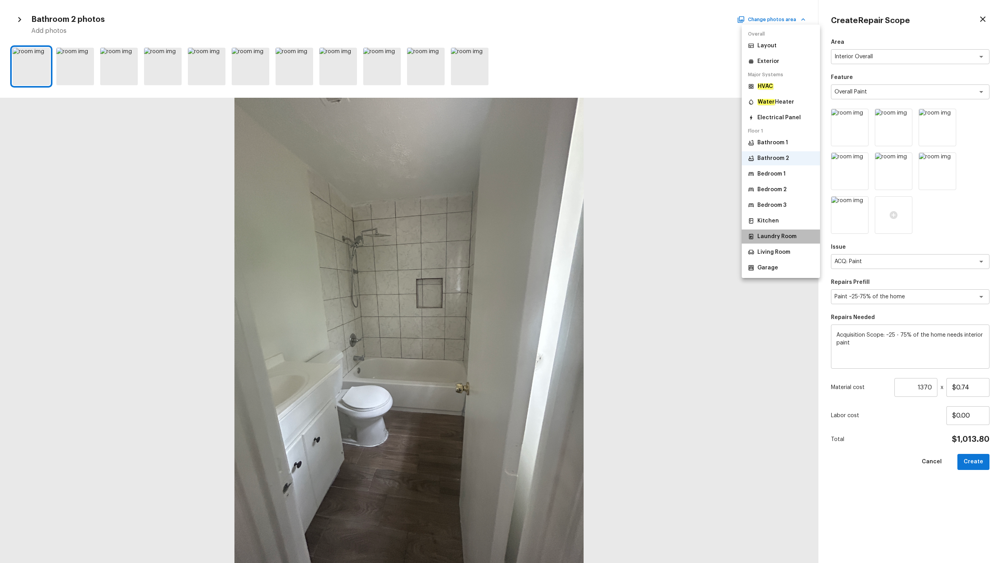
click at [775, 234] on p "Laundry Room" at bounding box center [776, 237] width 39 height 8
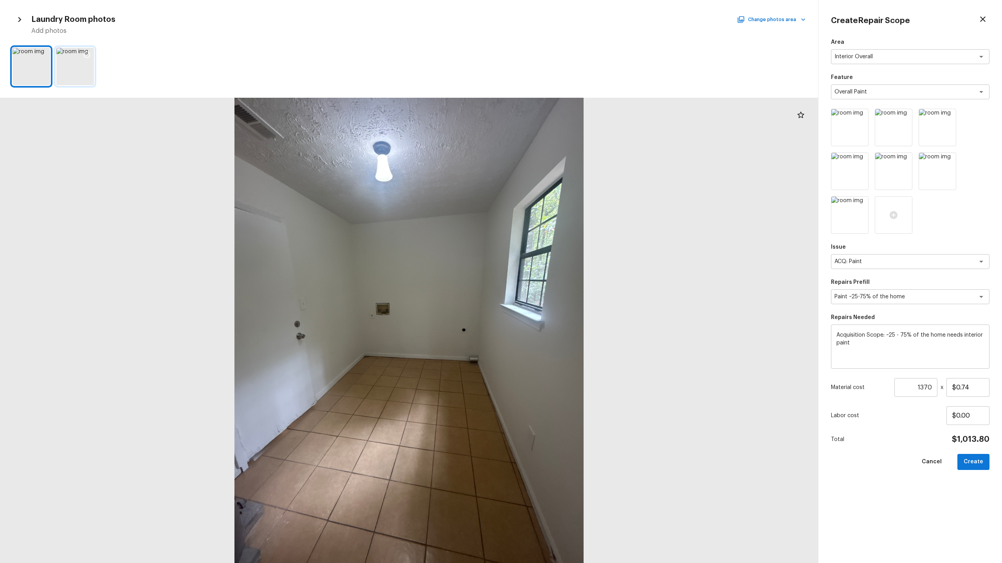
click at [83, 55] on icon at bounding box center [87, 55] width 8 height 8
click at [979, 462] on button "Create" at bounding box center [973, 462] width 32 height 16
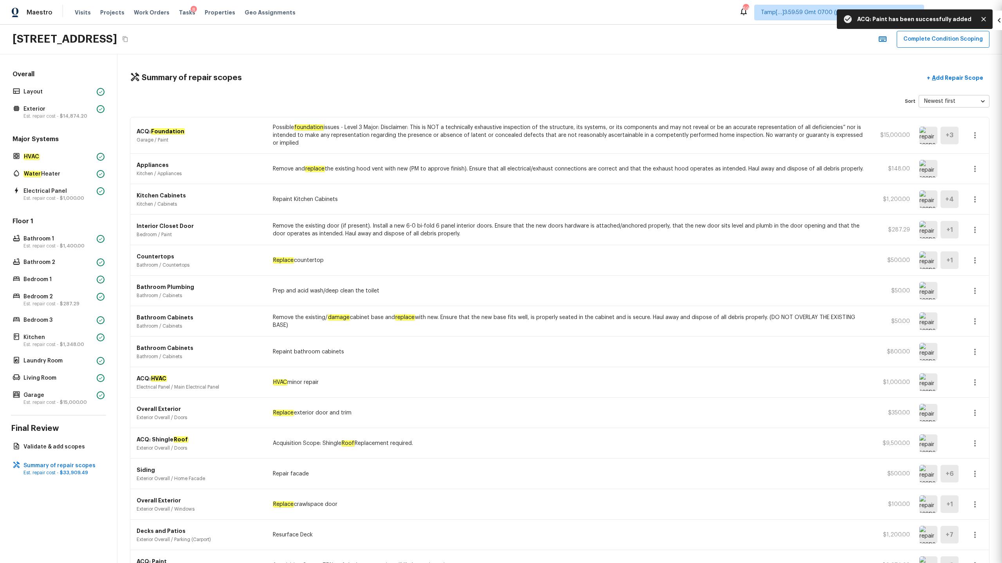
type input "1"
type input "$0.00"
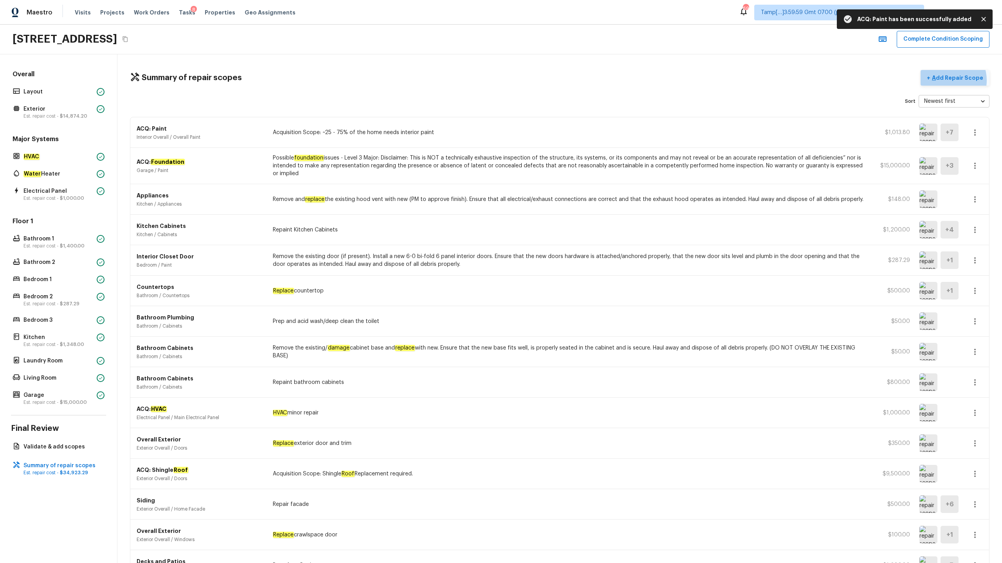
click at [948, 80] on p "Add Repair Scope" at bounding box center [956, 78] width 53 height 8
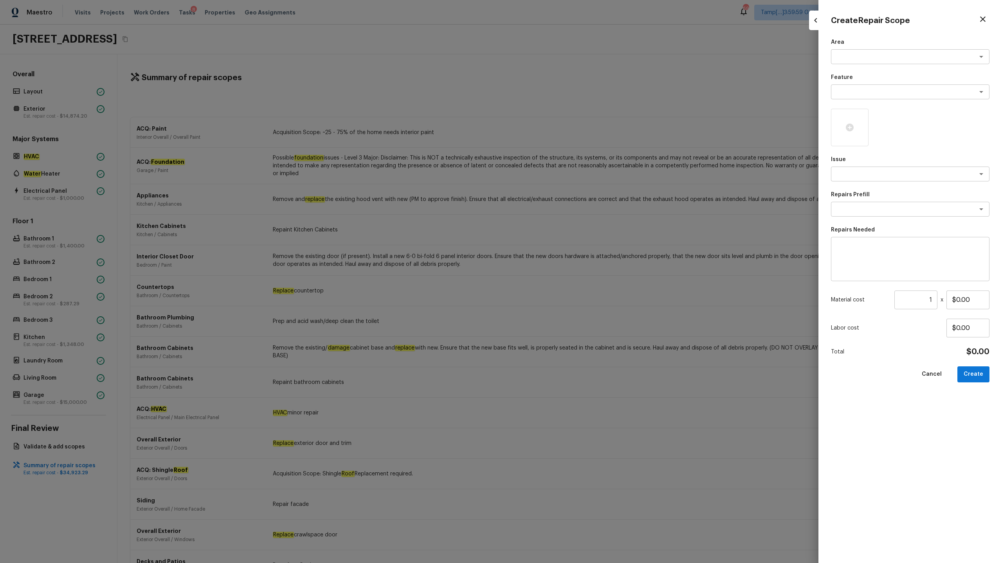
click at [858, 65] on div "Area x ​ Feature x ​ Issue x ​ Repairs Prefill x ​ Repairs Needed x ​ Material …" at bounding box center [910, 294] width 158 height 513
click at [862, 58] on textarea at bounding box center [898, 57] width 129 height 8
click at [866, 69] on li "Interior Overall" at bounding box center [910, 73] width 158 height 13
type textarea "Interior Overall"
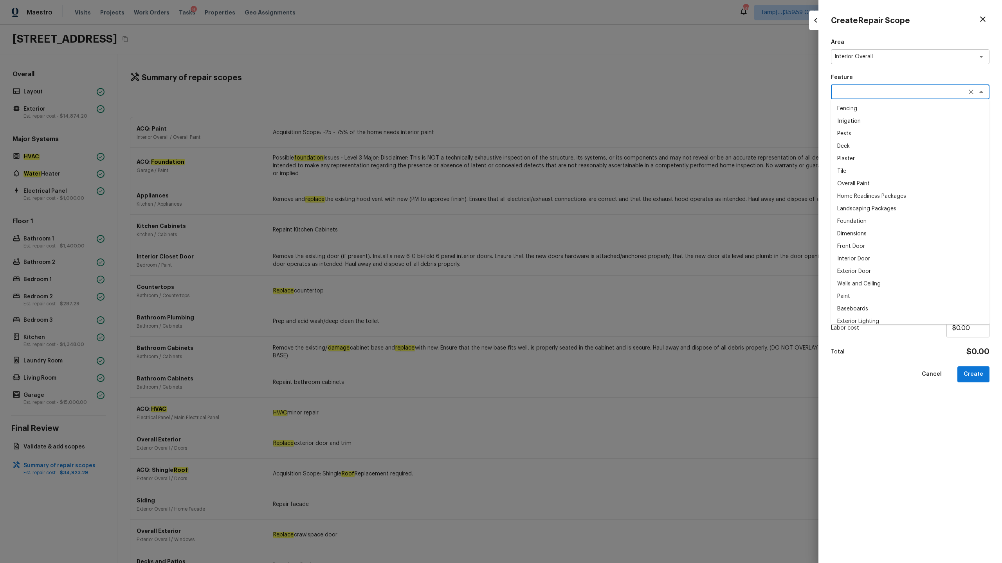
click at [866, 91] on textarea at bounding box center [898, 92] width 129 height 8
click at [862, 160] on li "Overall Flooring" at bounding box center [910, 159] width 158 height 13
type textarea "Overall Flooring"
click at [864, 178] on textarea at bounding box center [898, 174] width 129 height 8
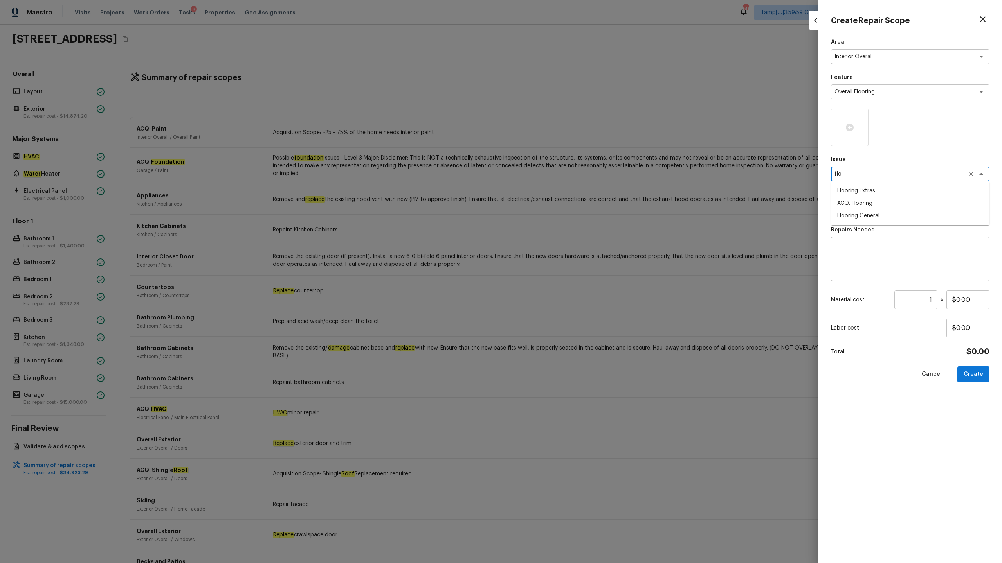
click at [861, 207] on li "ACQ: Flooring" at bounding box center [910, 203] width 158 height 13
type textarea "ACQ: Flooring"
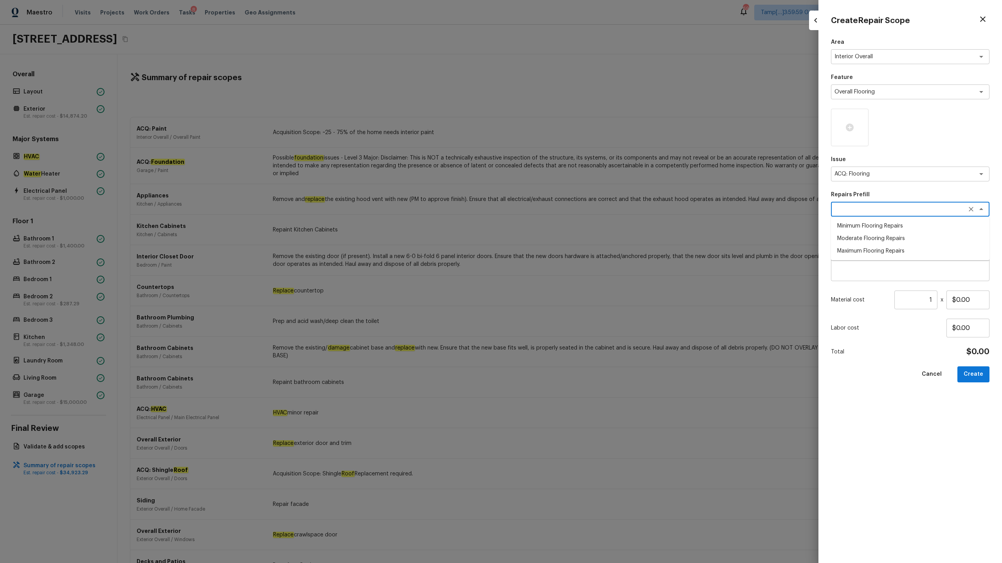
click at [862, 210] on textarea at bounding box center [898, 209] width 129 height 8
click at [862, 227] on li "Minimum Flooring Repairs" at bounding box center [910, 226] width 158 height 13
type textarea "Minimum Flooring Repairs"
type textarea "Acquisition Scope: Minimum flooring repairs"
type input "$0.20"
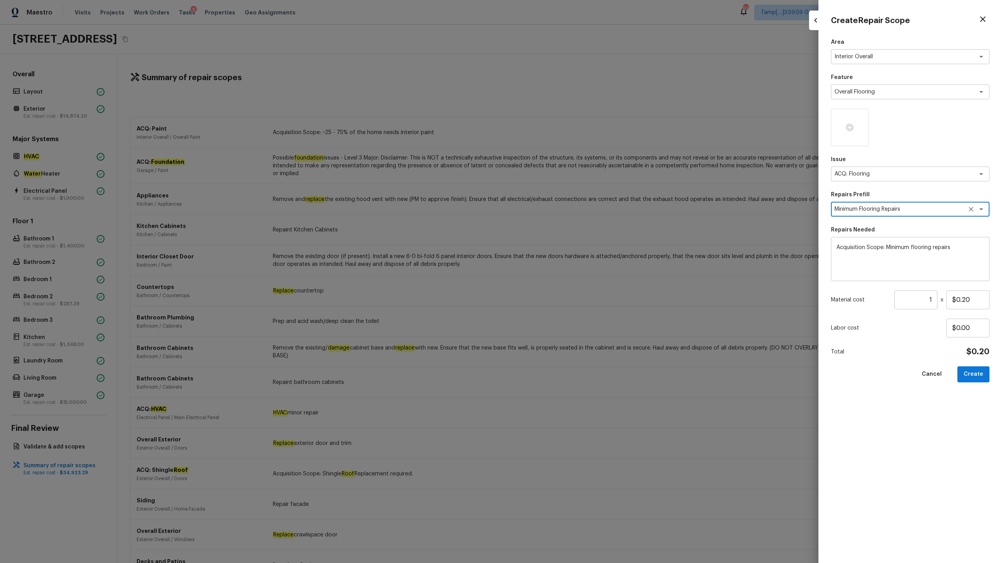
click at [925, 303] on input "1" at bounding box center [915, 300] width 43 height 19
type input "1370"
click at [977, 377] on button "Create" at bounding box center [973, 375] width 32 height 16
type input "1"
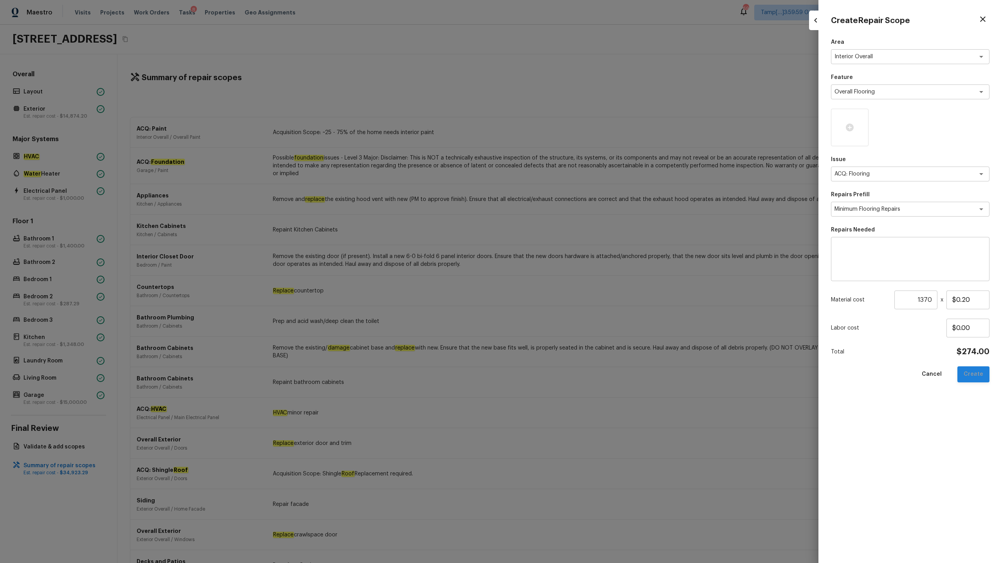
type input "$0.00"
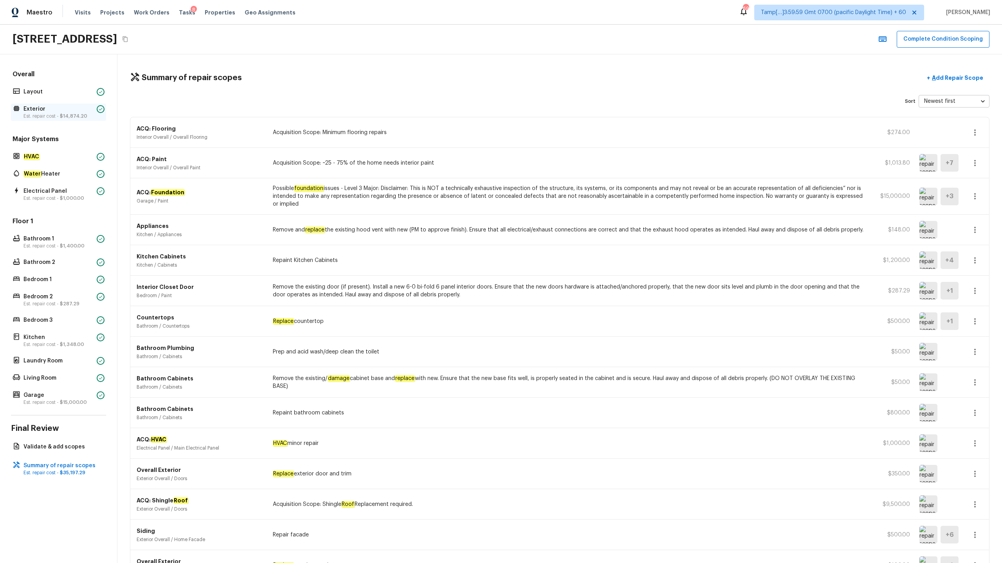
click at [39, 113] on p "Est. repair cost - $14,874.20" at bounding box center [58, 116] width 70 height 6
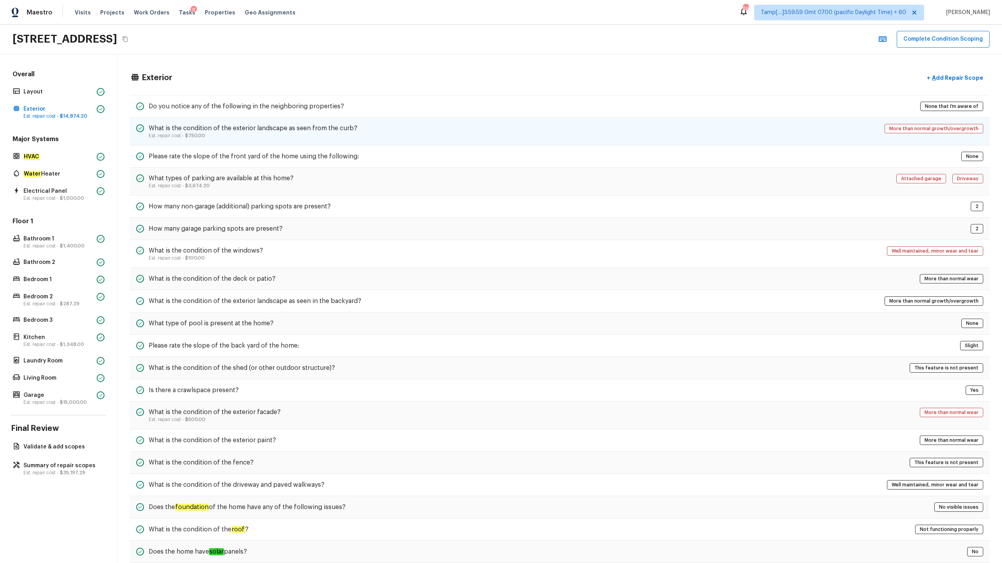
click at [856, 133] on div "What is the condition of the exterior landscape as seen from the curb? Est. rep…" at bounding box center [559, 132] width 859 height 28
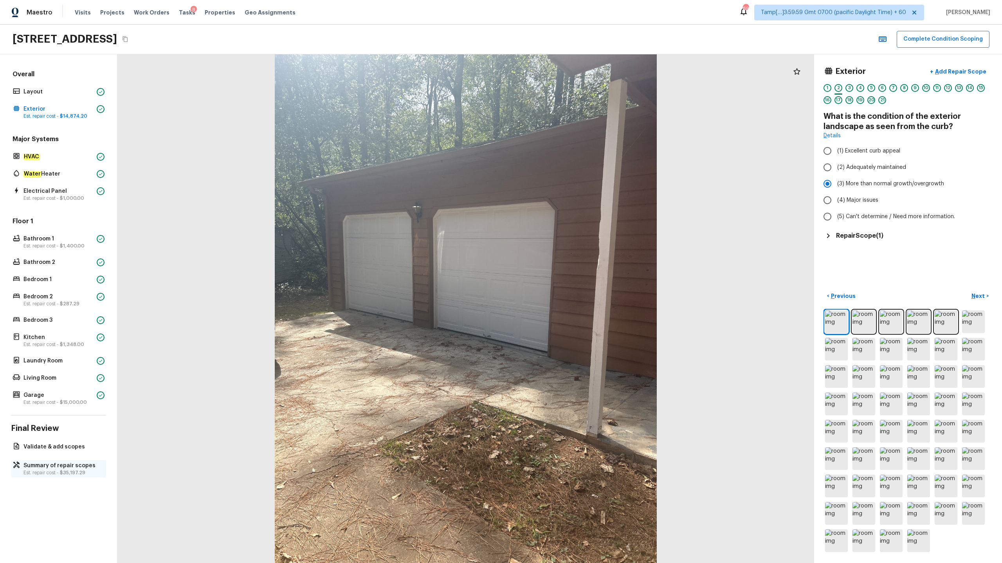
click at [62, 471] on span "$35,197.29" at bounding box center [72, 473] width 25 height 5
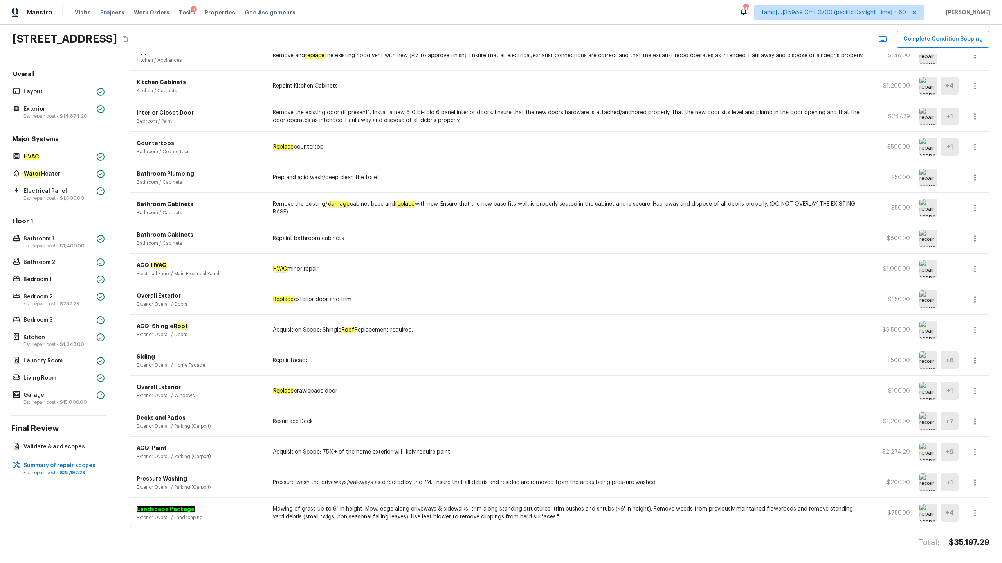
scroll to position [175, 0]
click at [976, 514] on icon "button" at bounding box center [974, 512] width 9 height 9
click at [980, 518] on li "Edit" at bounding box center [977, 518] width 36 height 23
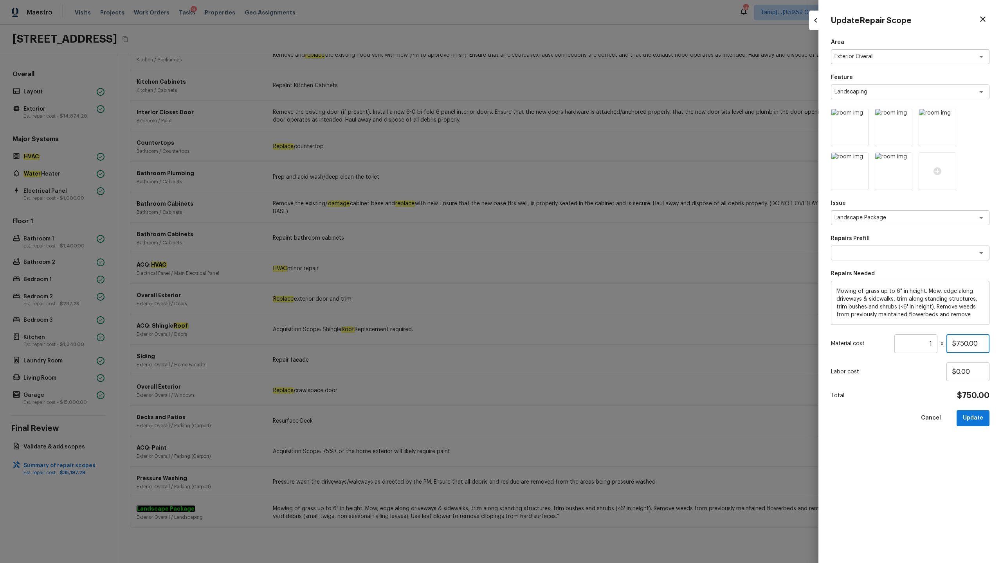
click at [963, 341] on input "$750.00" at bounding box center [967, 344] width 43 height 19
type input "$1,000.00"
click at [972, 416] on button "Update" at bounding box center [972, 418] width 33 height 16
type input "$0.00"
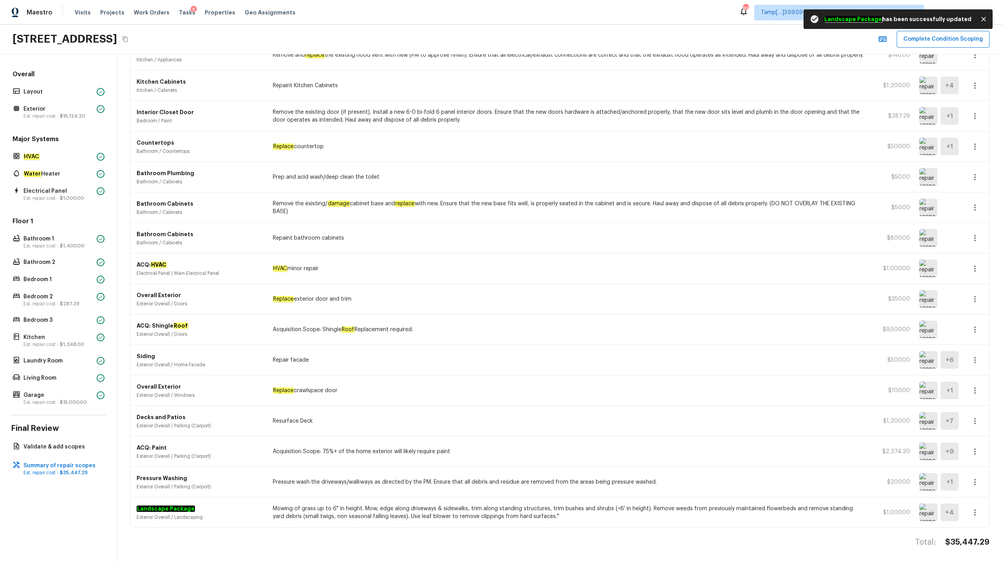
scroll to position [0, 0]
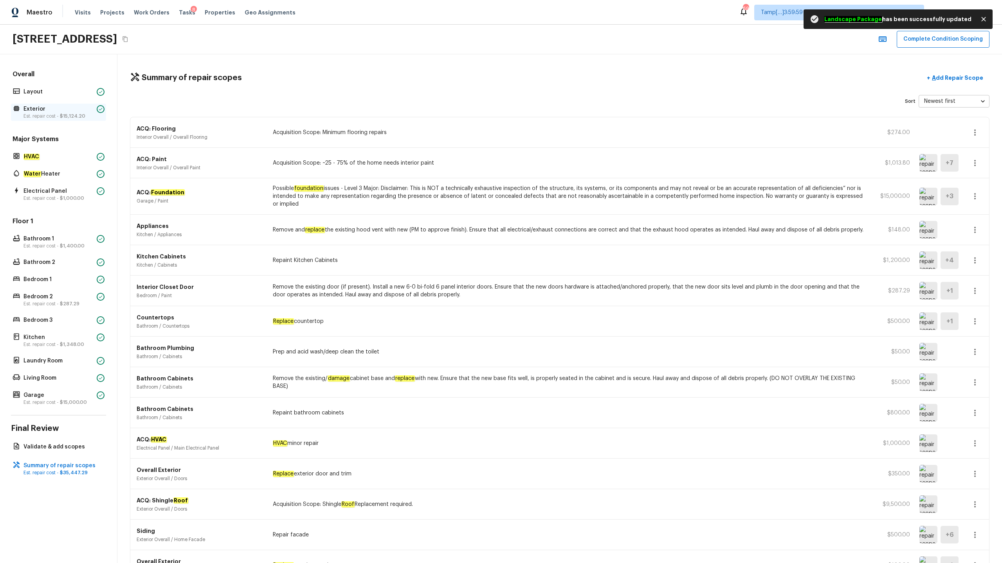
click at [68, 117] on span "$15,124.20" at bounding box center [72, 116] width 25 height 5
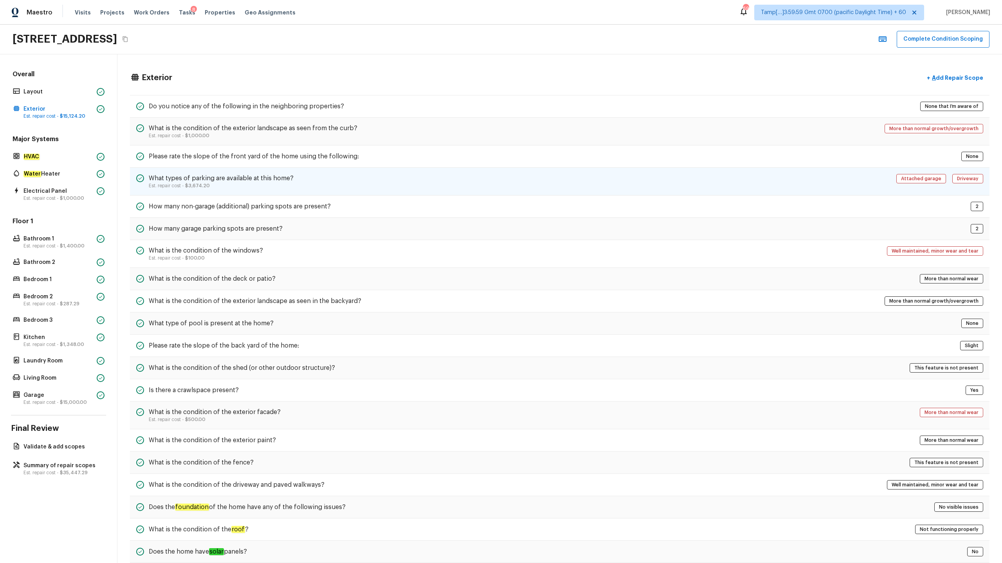
click at [359, 186] on div "What types of parking are available at this home? Est. repair cost - $3,674.20 …" at bounding box center [559, 182] width 859 height 28
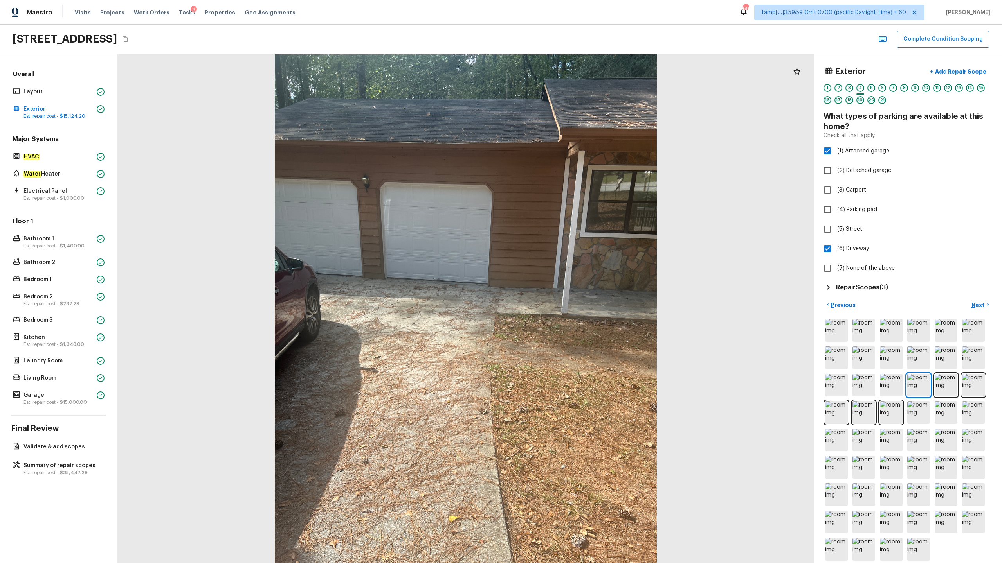
click at [861, 288] on h5 "Repair Scopes ( 3 )" at bounding box center [862, 287] width 52 height 9
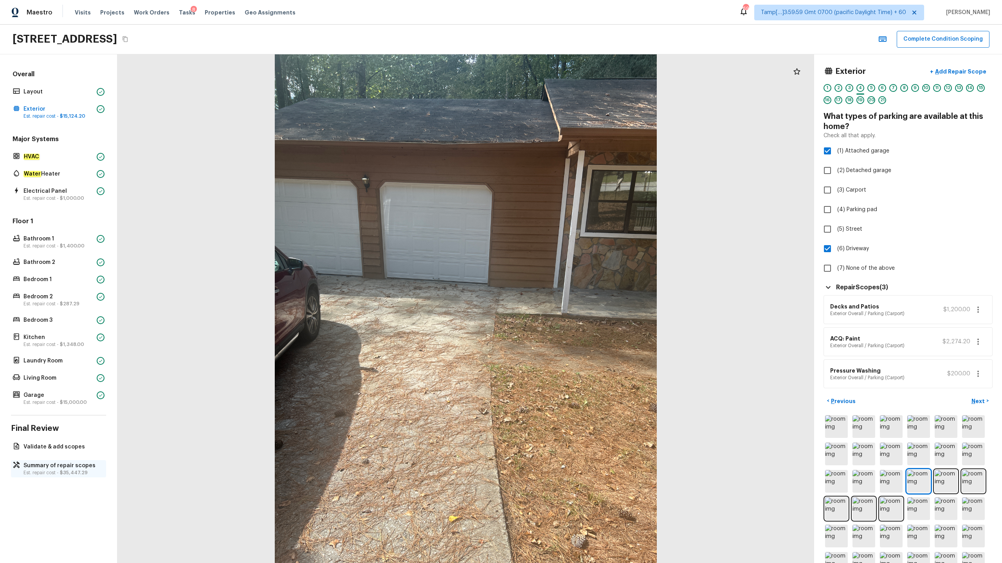
click at [80, 468] on p "Summary of repair scopes" at bounding box center [62, 466] width 78 height 8
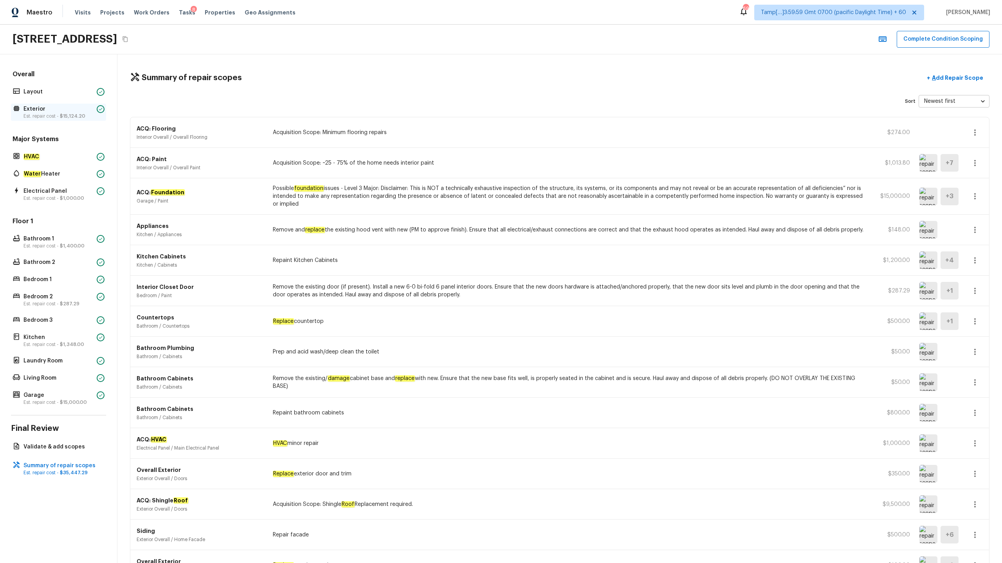
click at [74, 112] on p "Exterior" at bounding box center [58, 109] width 70 height 8
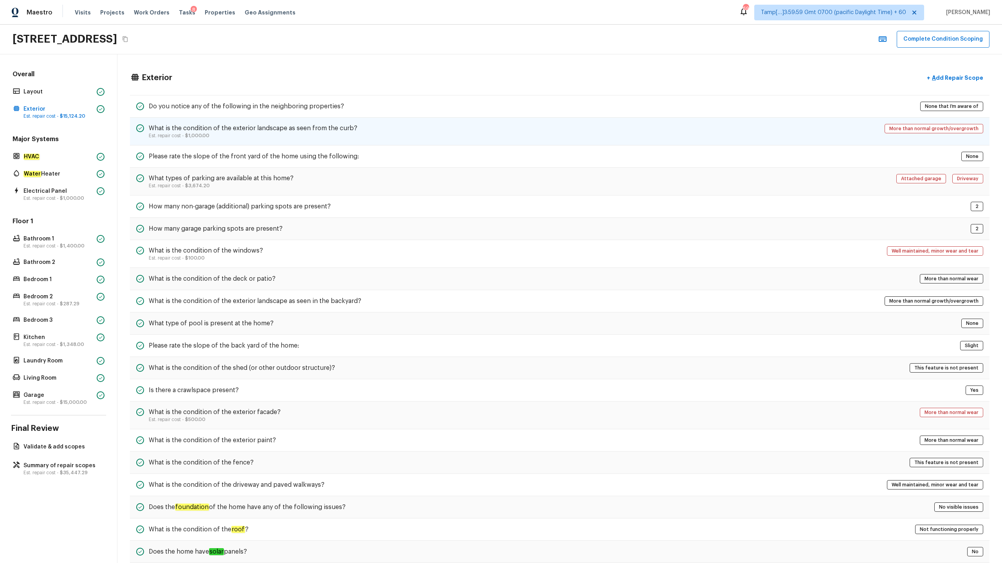
click at [617, 134] on div "What is the condition of the exterior landscape as seen from the curb? Est. rep…" at bounding box center [559, 132] width 859 height 28
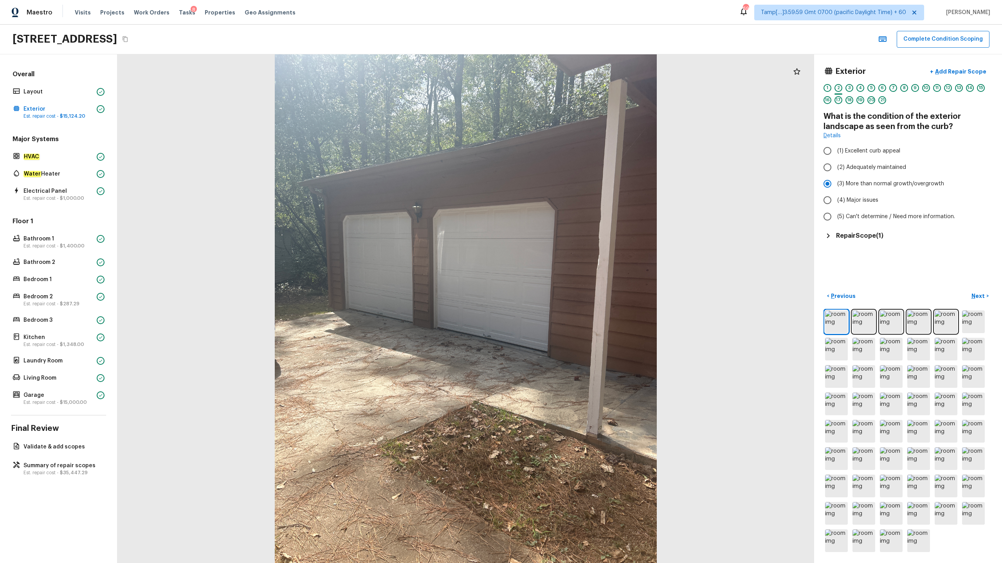
click at [863, 237] on h5 "Repair Scope ( 1 )" at bounding box center [859, 236] width 47 height 9
click at [66, 469] on p "Summary of repair scopes" at bounding box center [62, 466] width 78 height 8
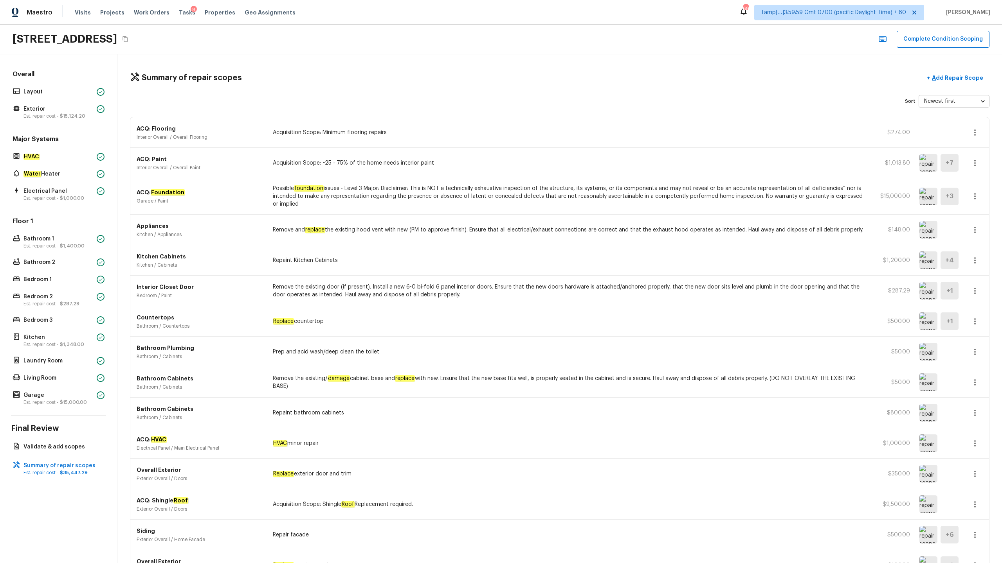
scroll to position [175, 0]
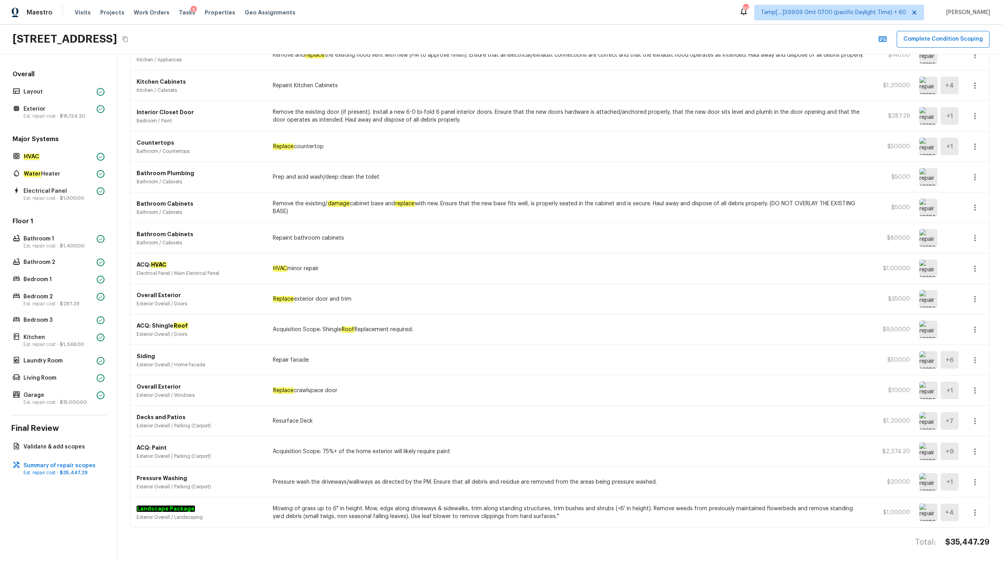
click at [956, 543] on h4 "$35,447.29" at bounding box center [967, 543] width 44 height 10
copy h4 "$35,447.29"
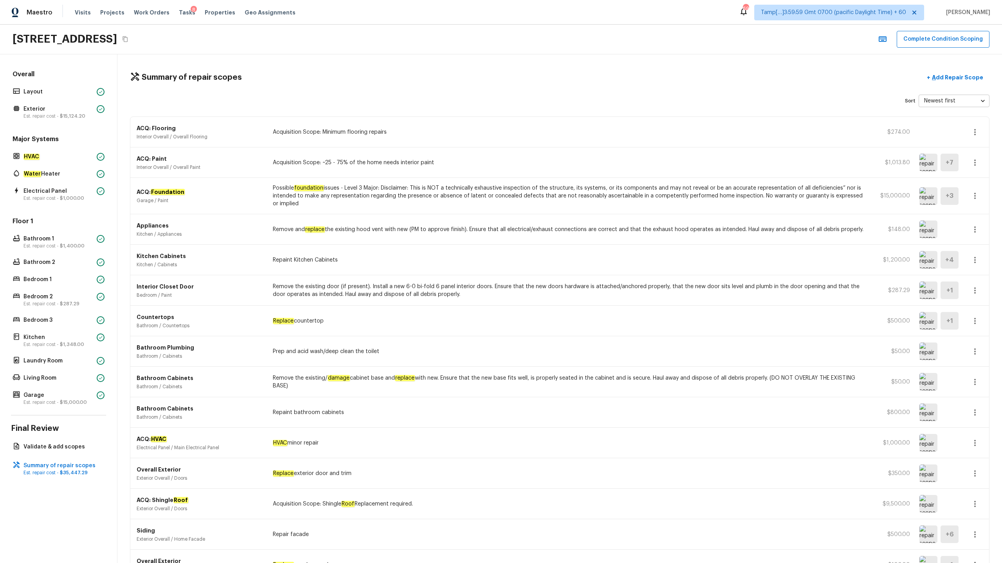
scroll to position [0, 0]
click at [933, 41] on button "Complete Condition Scoping" at bounding box center [942, 39] width 93 height 17
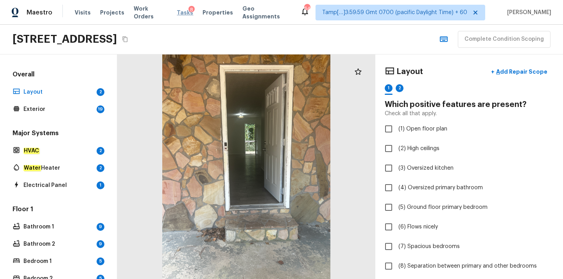
click at [177, 11] on span "Tasks" at bounding box center [185, 12] width 16 height 5
